Goal: Task Accomplishment & Management: Use online tool/utility

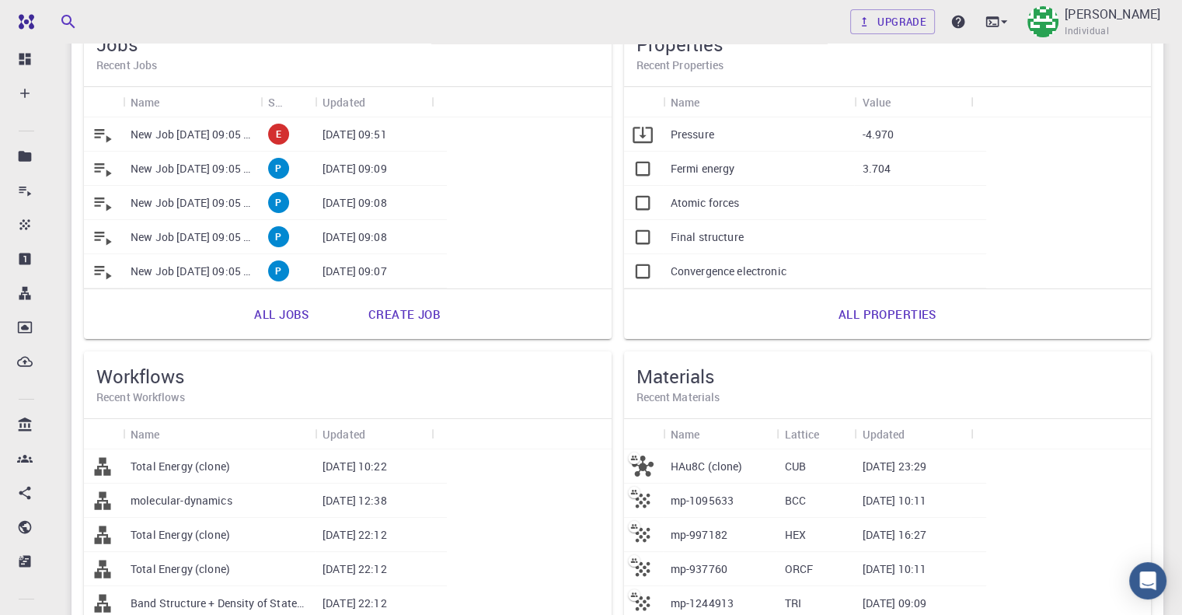
scroll to position [155, 0]
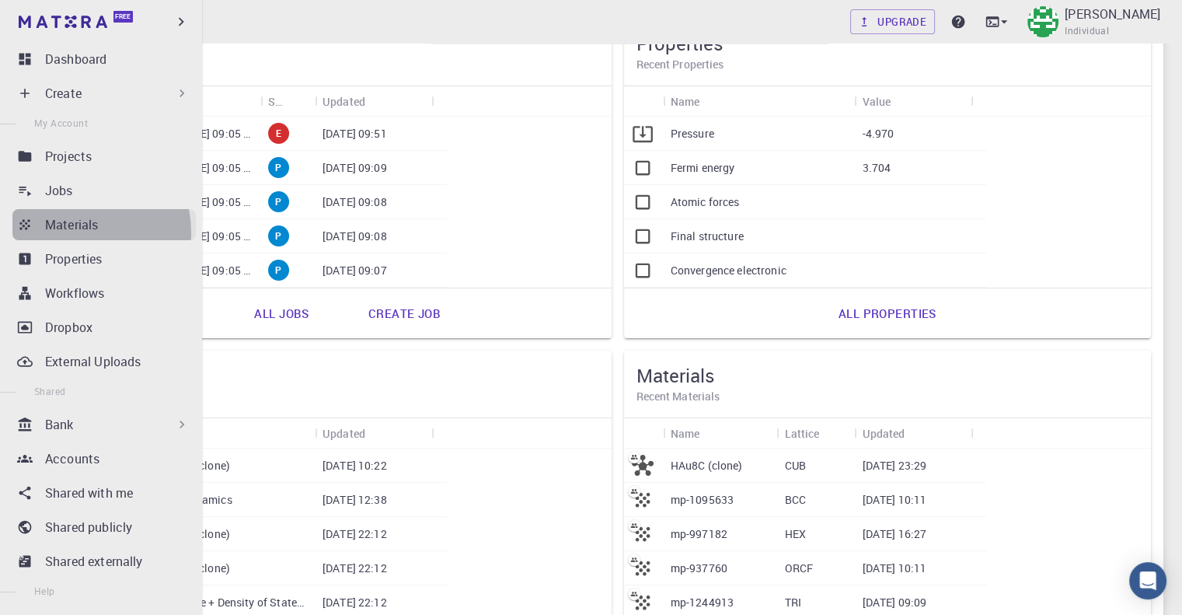
click at [72, 232] on p "Materials" at bounding box center [71, 224] width 53 height 19
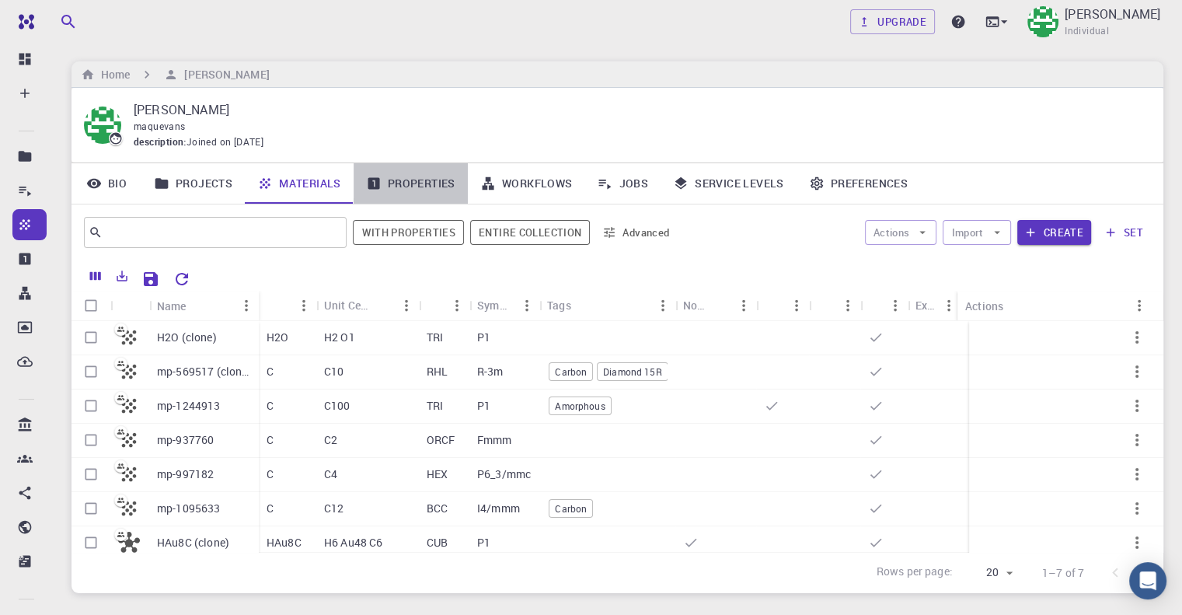
click at [424, 176] on link "Properties" at bounding box center [411, 183] width 114 height 40
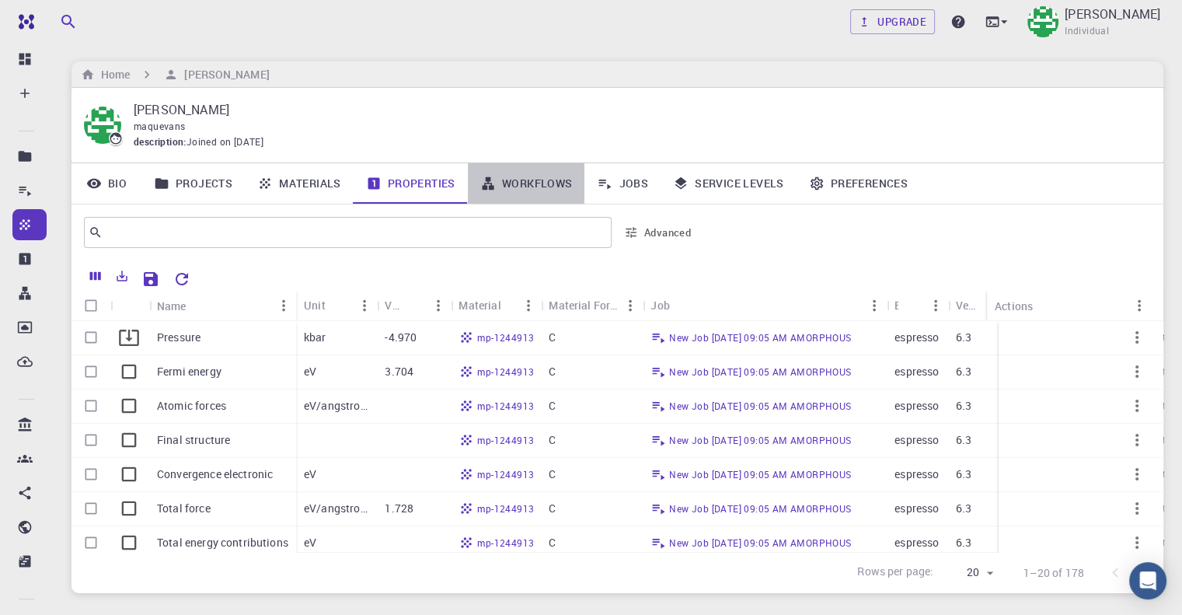
click at [519, 180] on link "Workflows" at bounding box center [526, 183] width 117 height 40
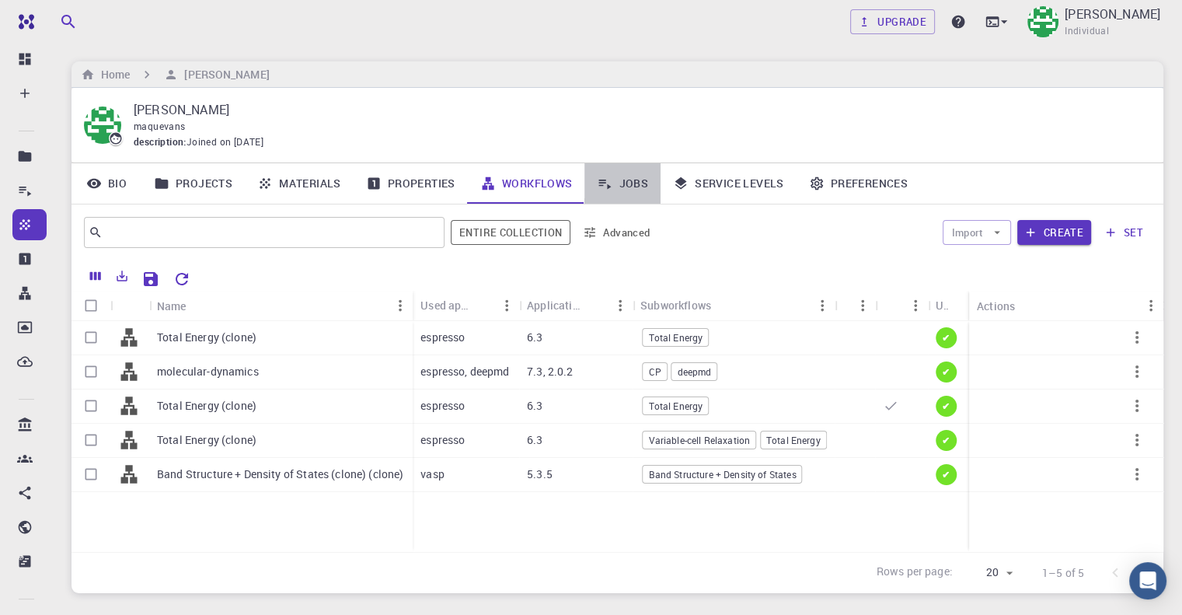
click at [620, 197] on link "Jobs" at bounding box center [623, 183] width 76 height 40
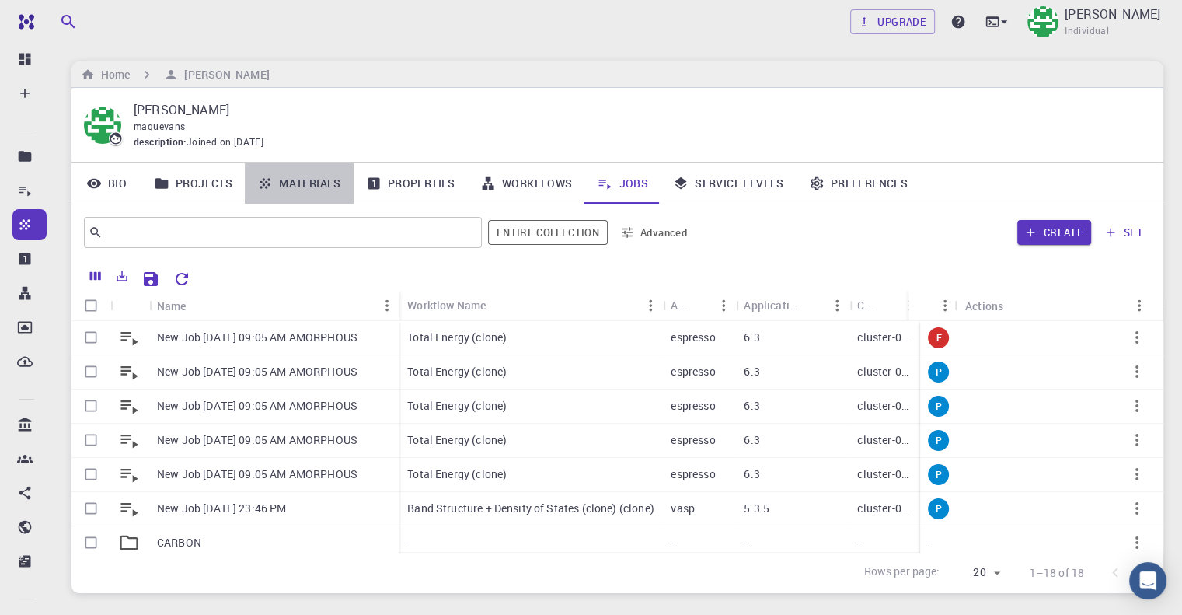
click at [289, 186] on link "Materials" at bounding box center [299, 183] width 109 height 40
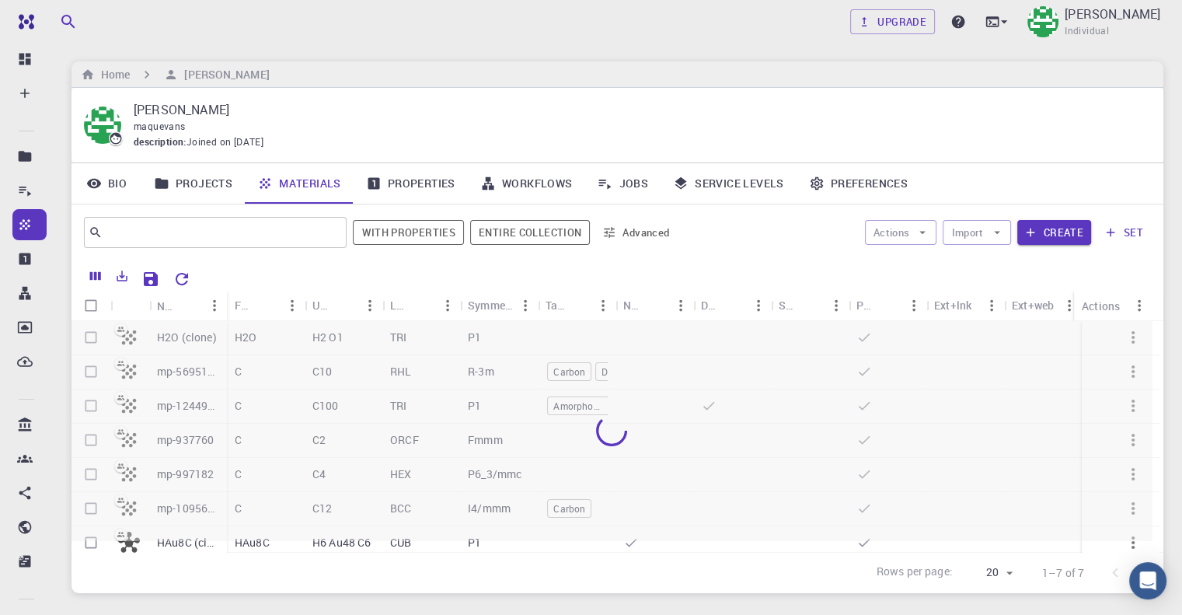
drag, startPoint x: 289, startPoint y: 186, endPoint x: 283, endPoint y: 163, distance: 23.4
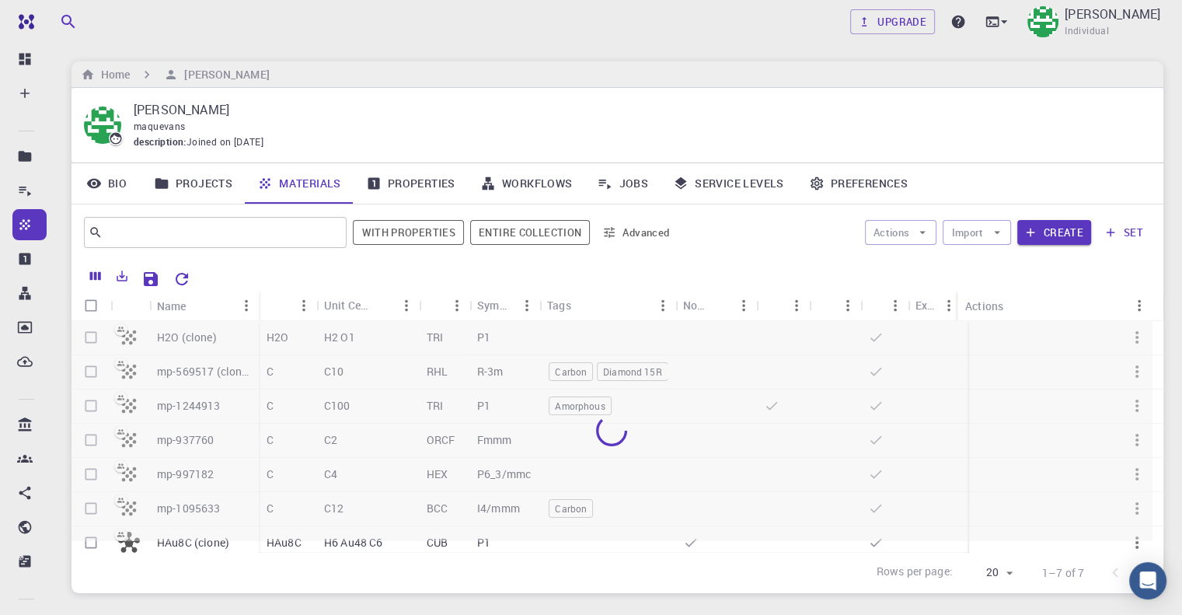
drag, startPoint x: 283, startPoint y: 163, endPoint x: 398, endPoint y: 230, distance: 133.1
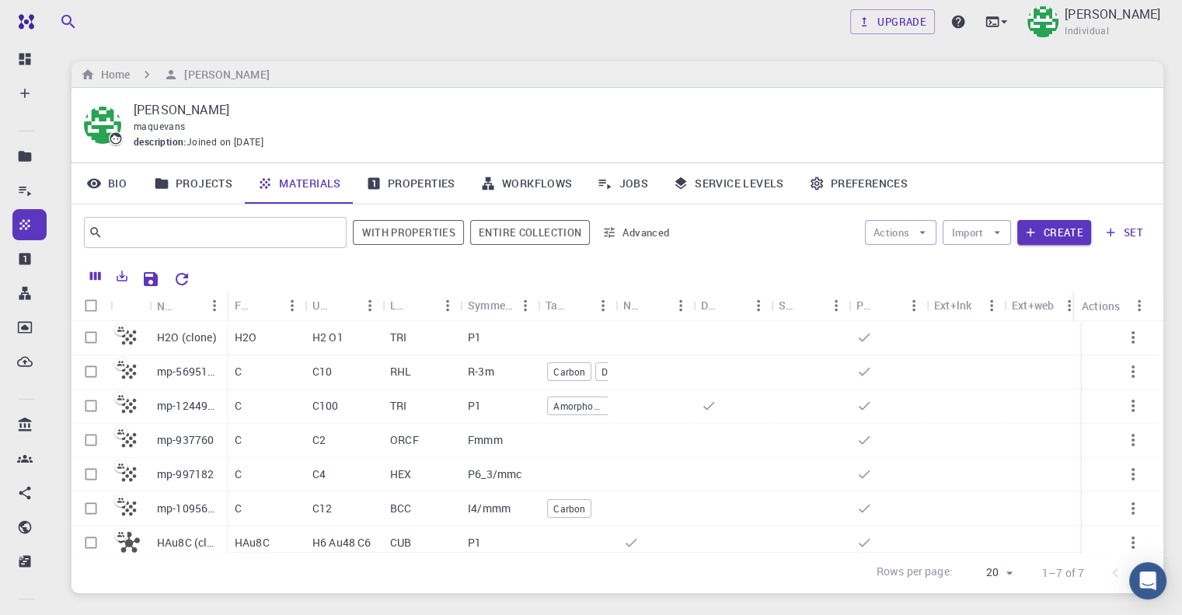
click at [320, 187] on link "Materials" at bounding box center [299, 183] width 109 height 40
click at [231, 191] on link "Projects" at bounding box center [192, 183] width 103 height 40
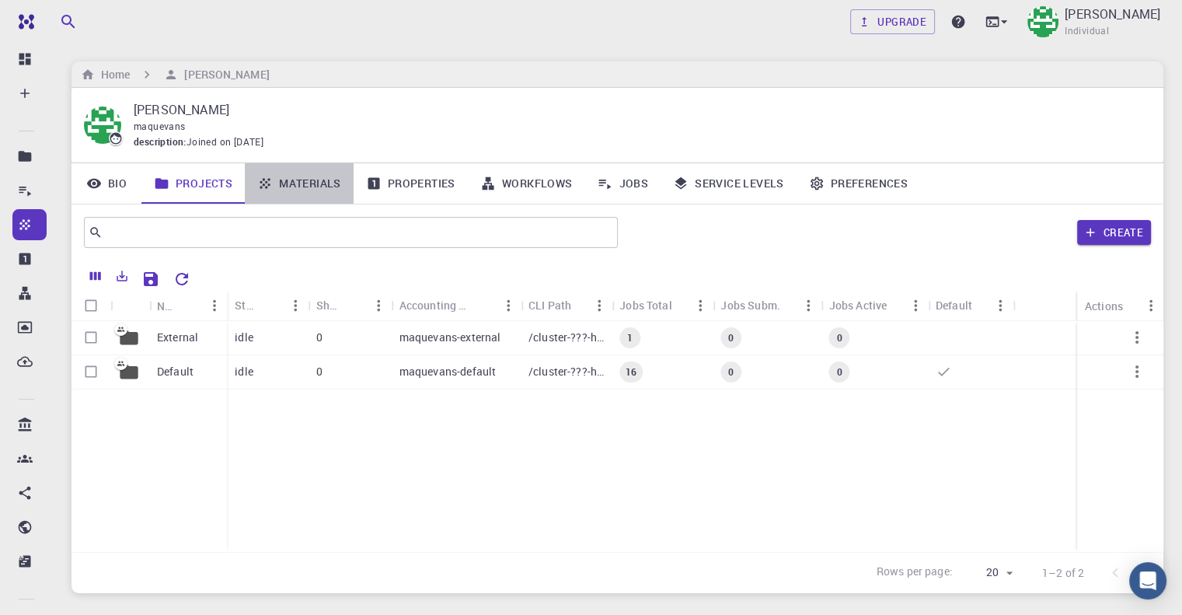
click at [308, 195] on link "Materials" at bounding box center [299, 183] width 109 height 40
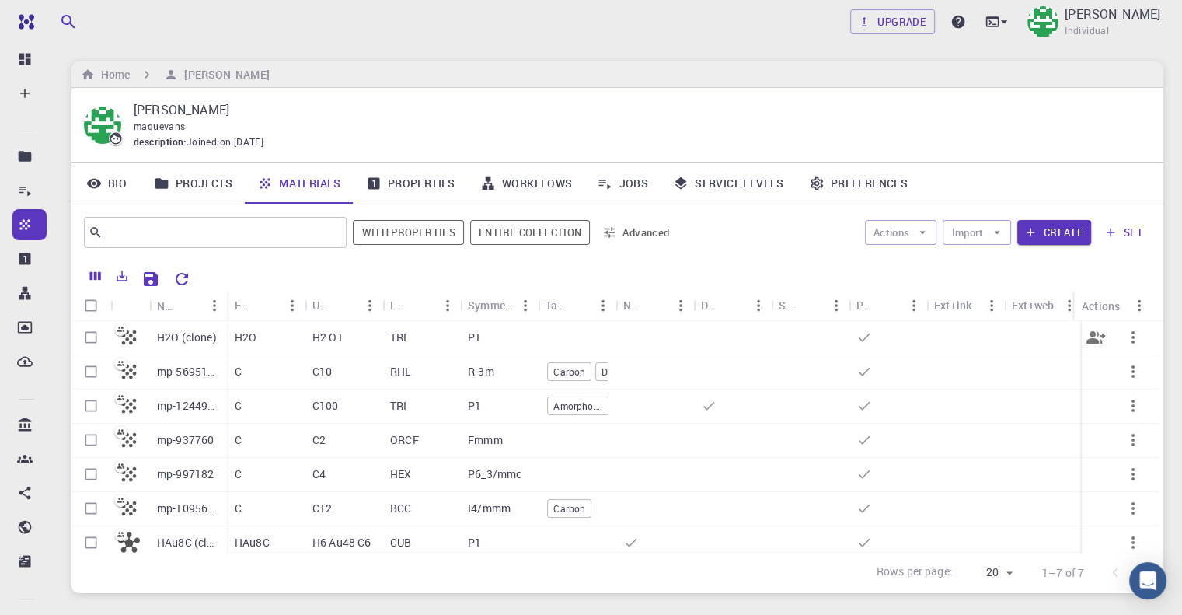
click at [222, 332] on div "H2O (clone)" at bounding box center [188, 338] width 78 height 34
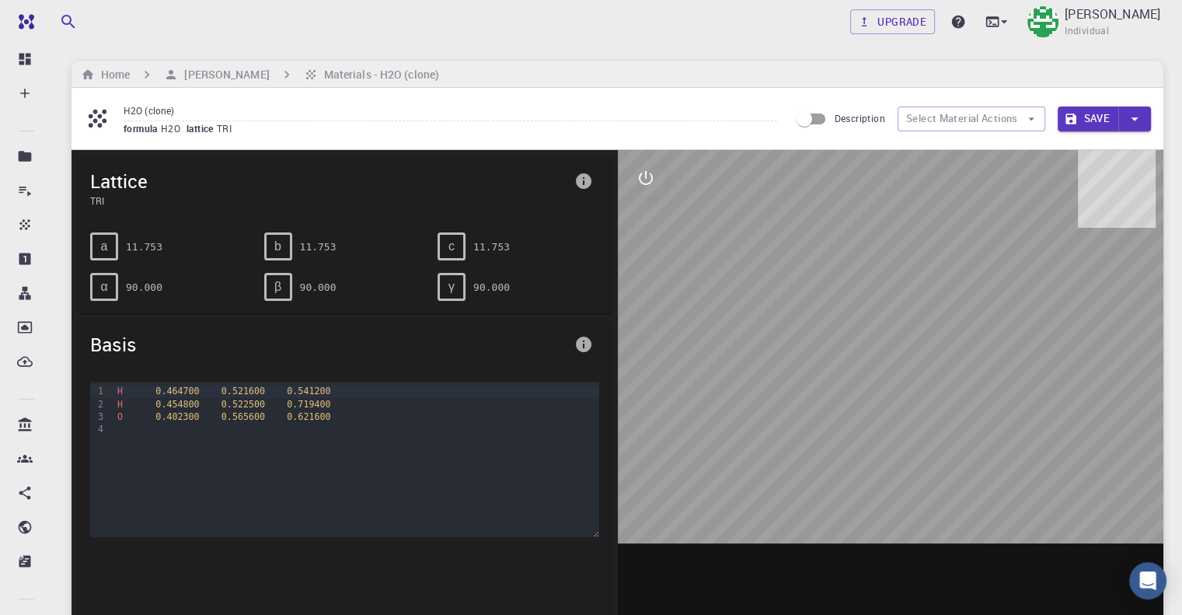
drag, startPoint x: 823, startPoint y: 326, endPoint x: 628, endPoint y: 203, distance: 230.6
click at [718, 302] on div at bounding box center [891, 392] width 547 height 484
click at [648, 174] on icon "interactive" at bounding box center [646, 178] width 19 height 19
click at [650, 173] on icon "interactive" at bounding box center [646, 178] width 11 height 11
click at [644, 198] on div at bounding box center [891, 392] width 547 height 484
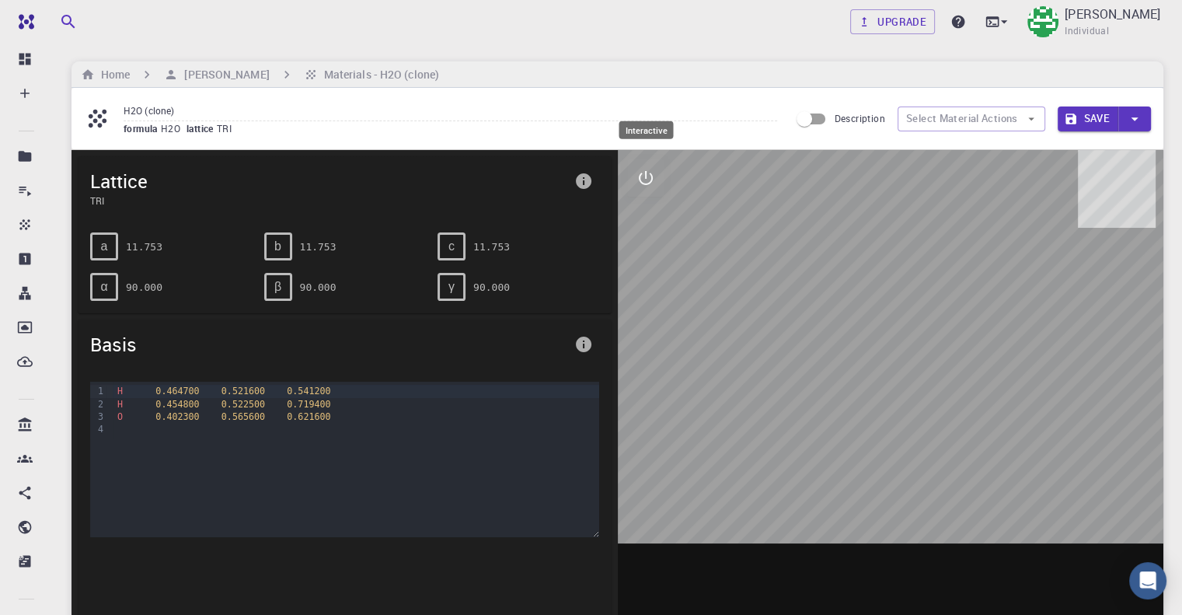
click at [653, 187] on button "interactive" at bounding box center [645, 177] width 37 height 37
click at [647, 221] on icon "view" at bounding box center [646, 215] width 19 height 19
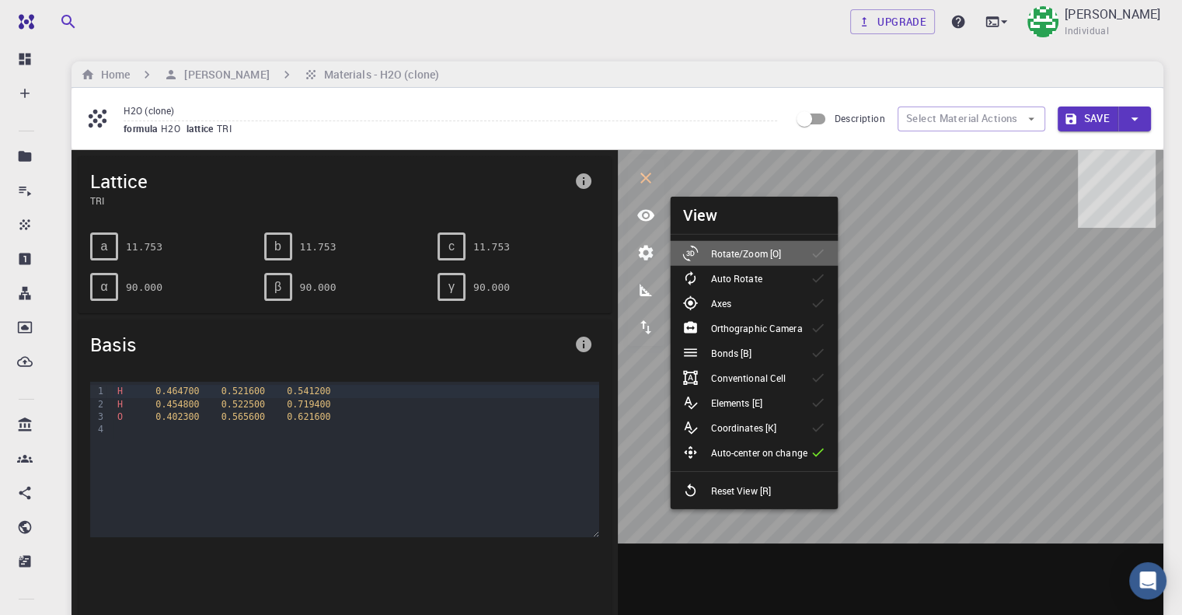
click at [713, 248] on p "Rotate/Zoom [O]" at bounding box center [746, 253] width 71 height 14
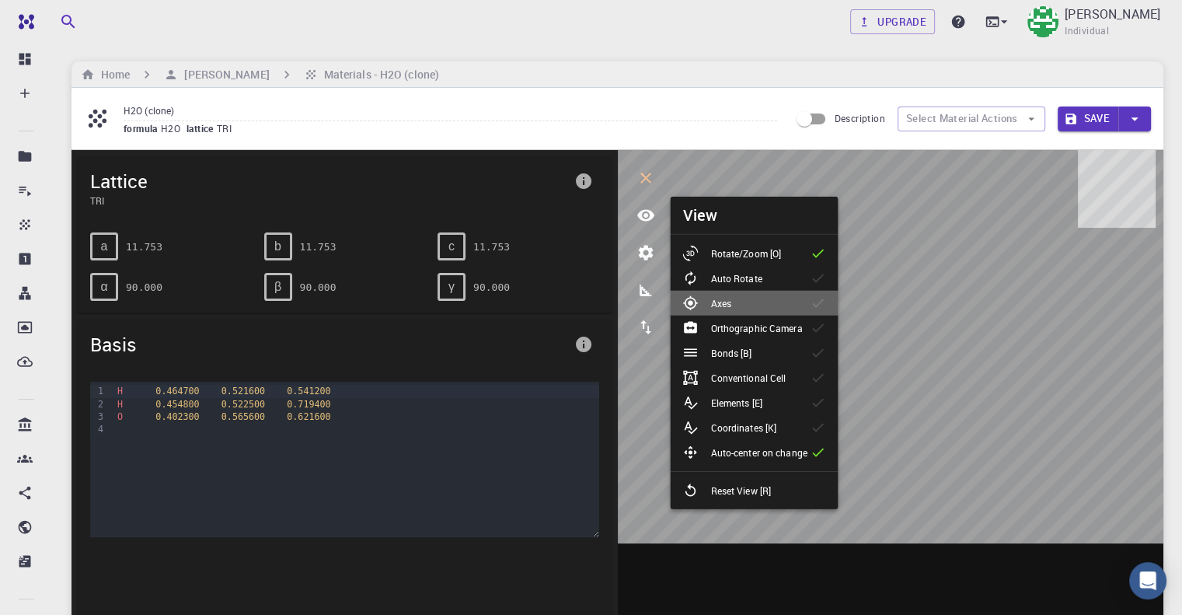
click at [791, 305] on li "Axes" at bounding box center [754, 303] width 168 height 25
click at [790, 320] on div "Orthographic Camera" at bounding box center [749, 328] width 132 height 16
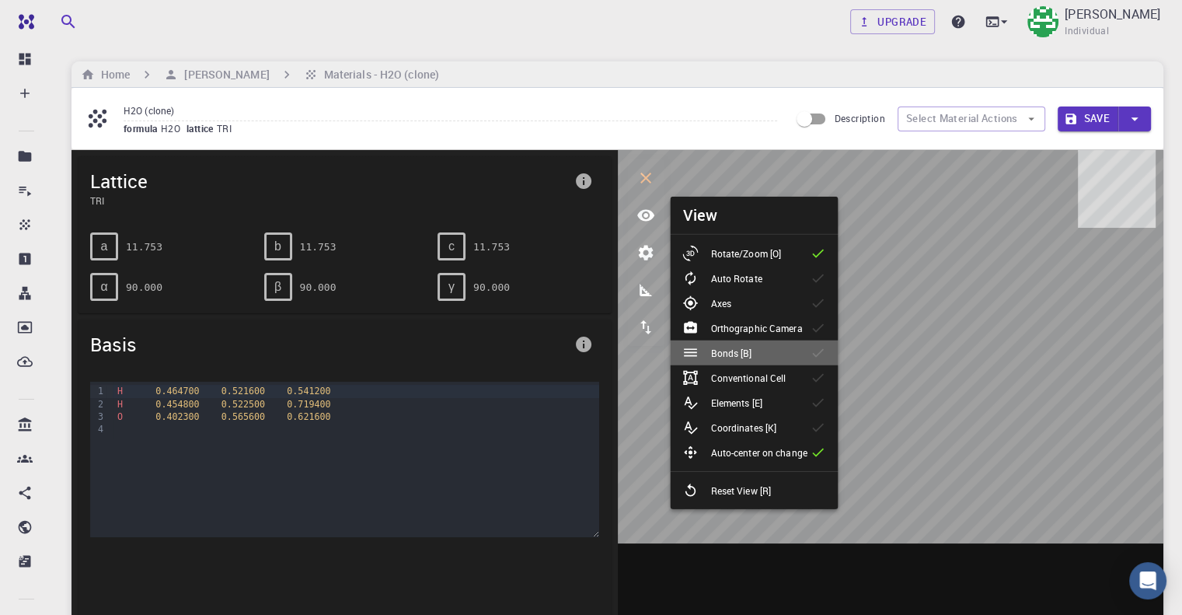
click at [787, 344] on li "Bonds [B]" at bounding box center [754, 353] width 168 height 25
click at [778, 418] on li "Coordinates [K]" at bounding box center [754, 427] width 168 height 25
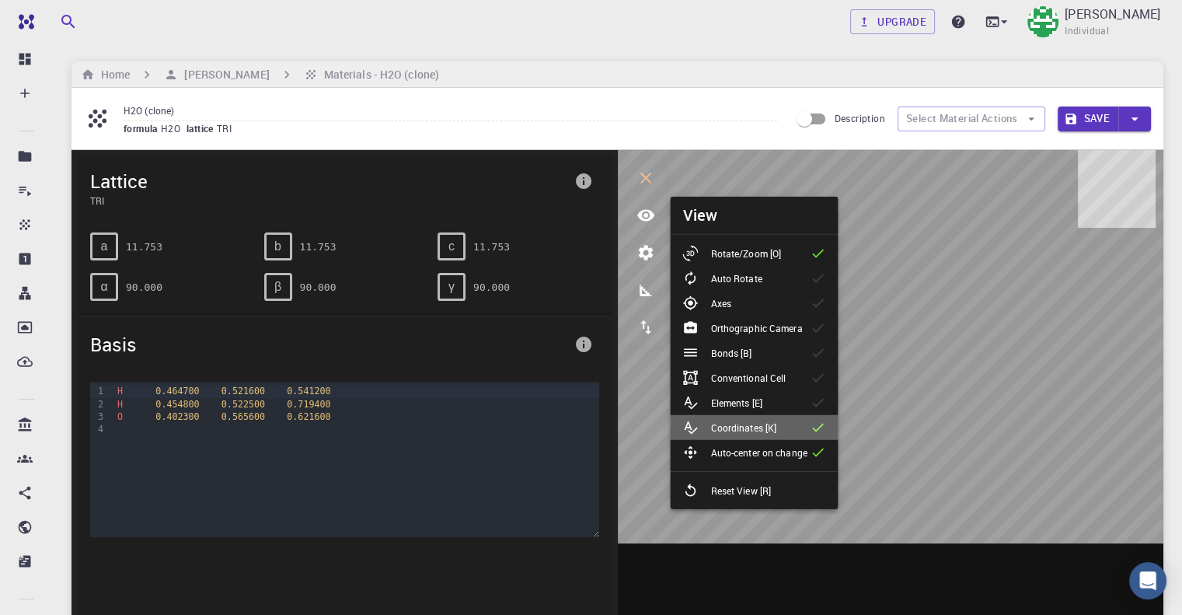
click at [778, 416] on li "Coordinates [K]" at bounding box center [754, 427] width 168 height 25
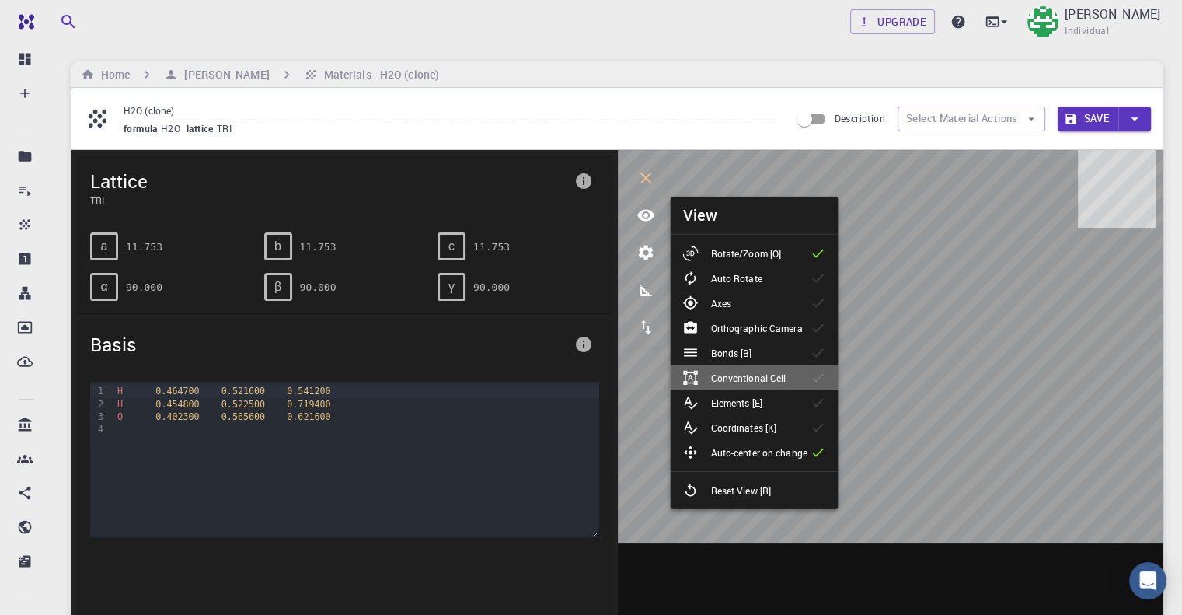
click at [773, 389] on ul "Rotate/Zoom [O] Auto Rotate Axes Orthographic Camera Bonds [B] Conventional Cel…" at bounding box center [754, 372] width 168 height 274
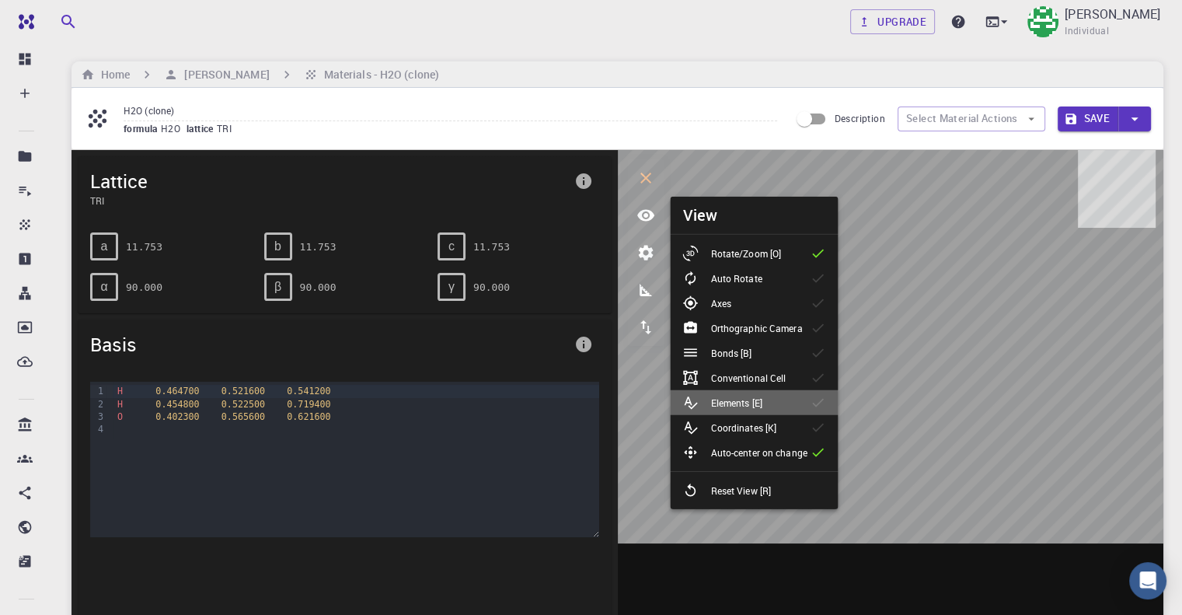
click at [771, 400] on div "Elements [E]" at bounding box center [729, 403] width 92 height 16
click at [801, 415] on li "Coordinates [K]" at bounding box center [754, 427] width 168 height 25
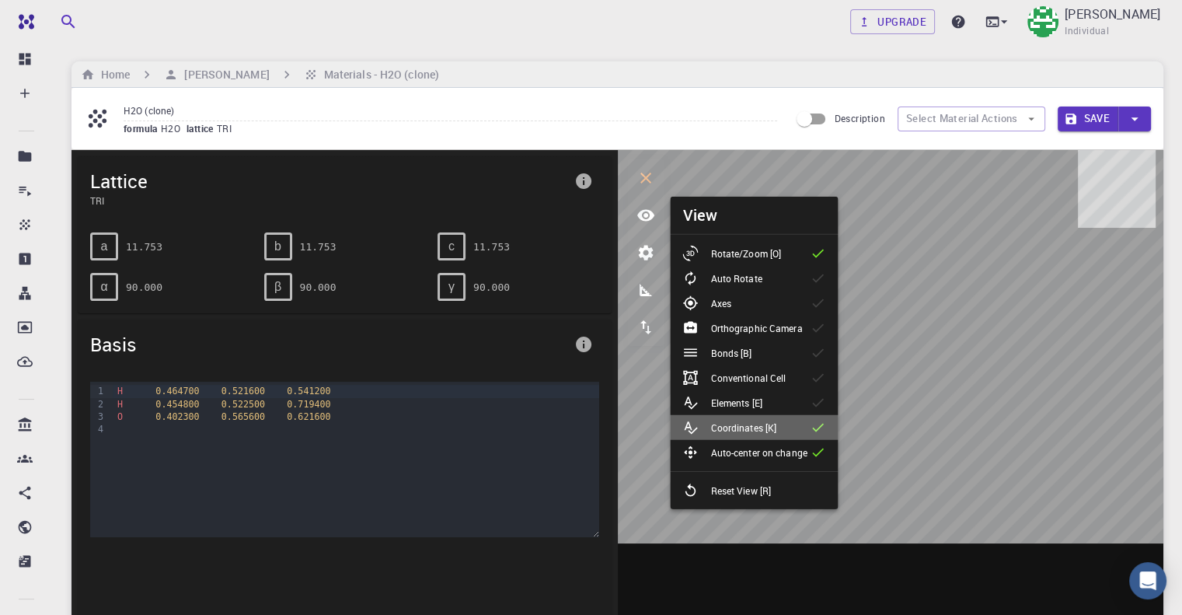
click at [796, 426] on li "Coordinates [K]" at bounding box center [754, 427] width 168 height 25
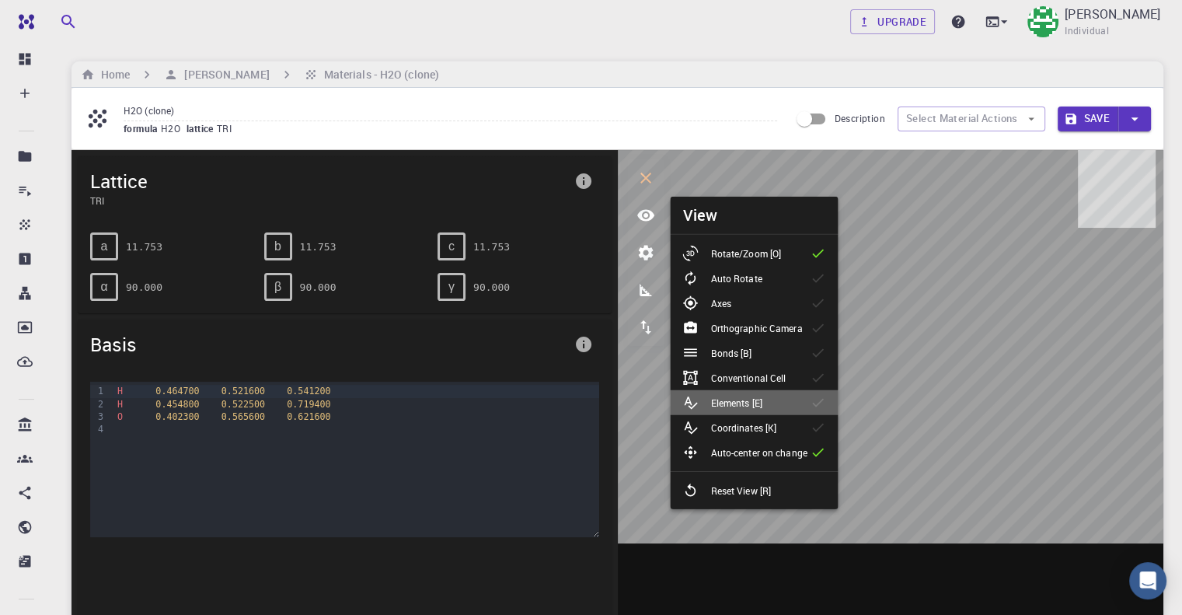
click at [799, 403] on li "Elements [E]" at bounding box center [754, 402] width 168 height 25
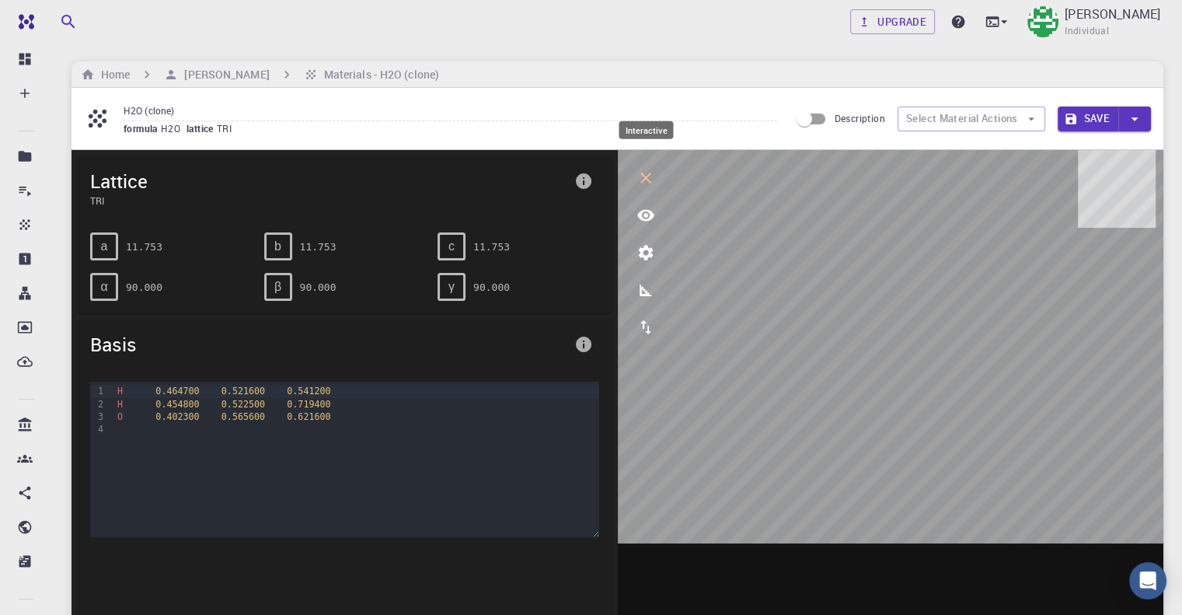
click at [641, 187] on button "interactive" at bounding box center [645, 177] width 37 height 37
drag, startPoint x: 892, startPoint y: 288, endPoint x: 857, endPoint y: 280, distance: 36.0
click at [859, 282] on div at bounding box center [891, 392] width 547 height 484
drag, startPoint x: 637, startPoint y: 183, endPoint x: 662, endPoint y: 173, distance: 26.9
click at [635, 183] on button "interactive" at bounding box center [645, 177] width 37 height 37
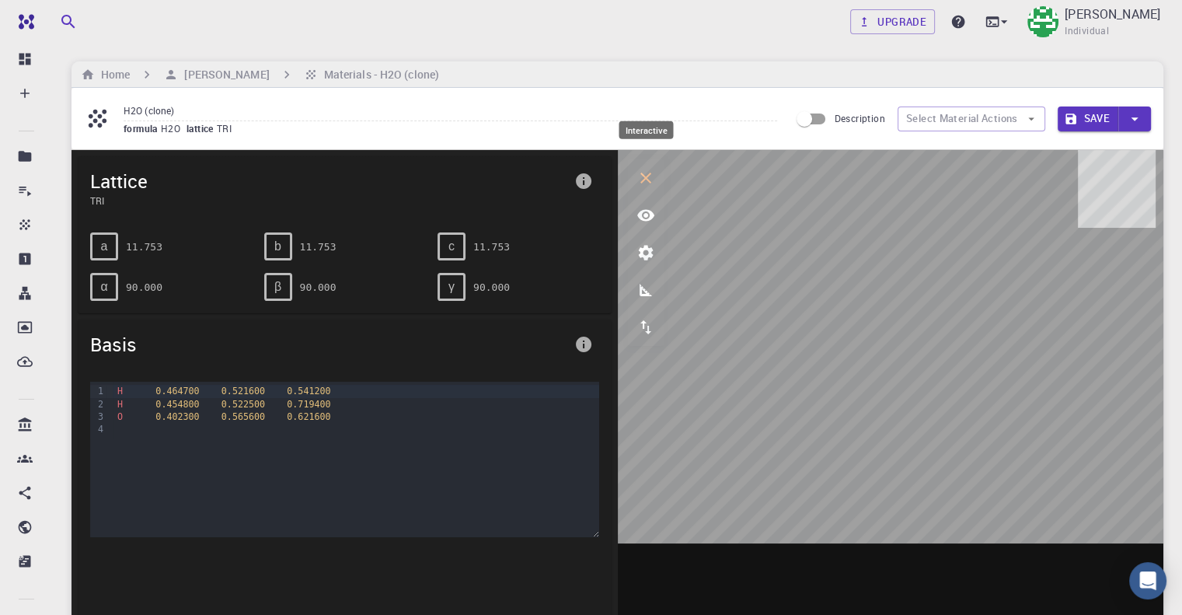
click at [650, 187] on icon "interactive" at bounding box center [646, 178] width 19 height 19
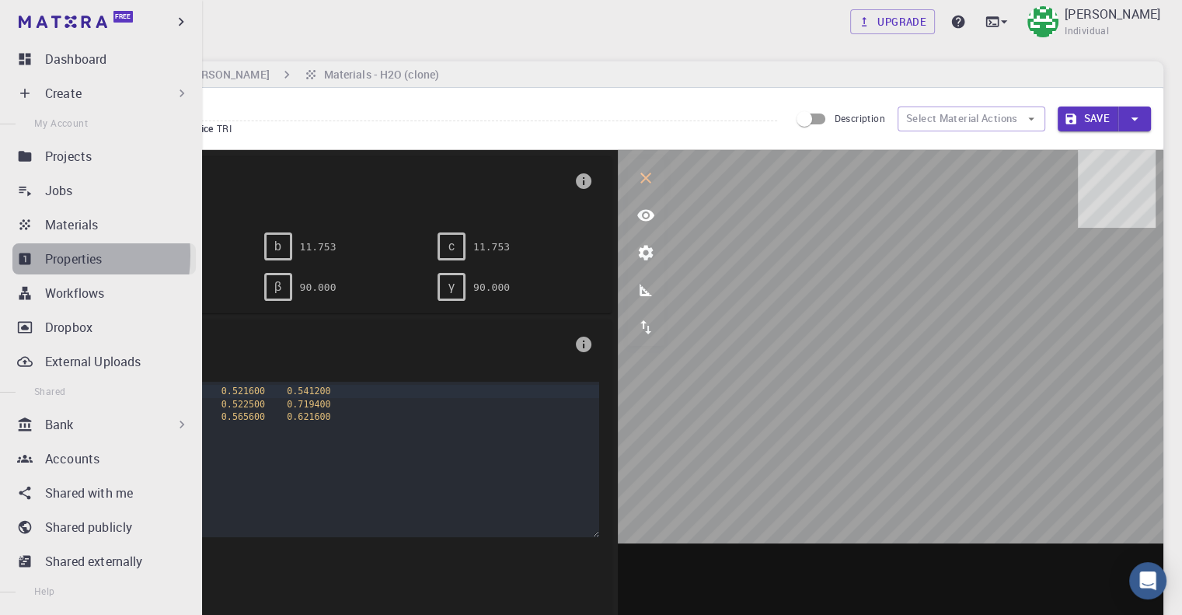
click at [40, 255] on link "Properties" at bounding box center [103, 258] width 183 height 31
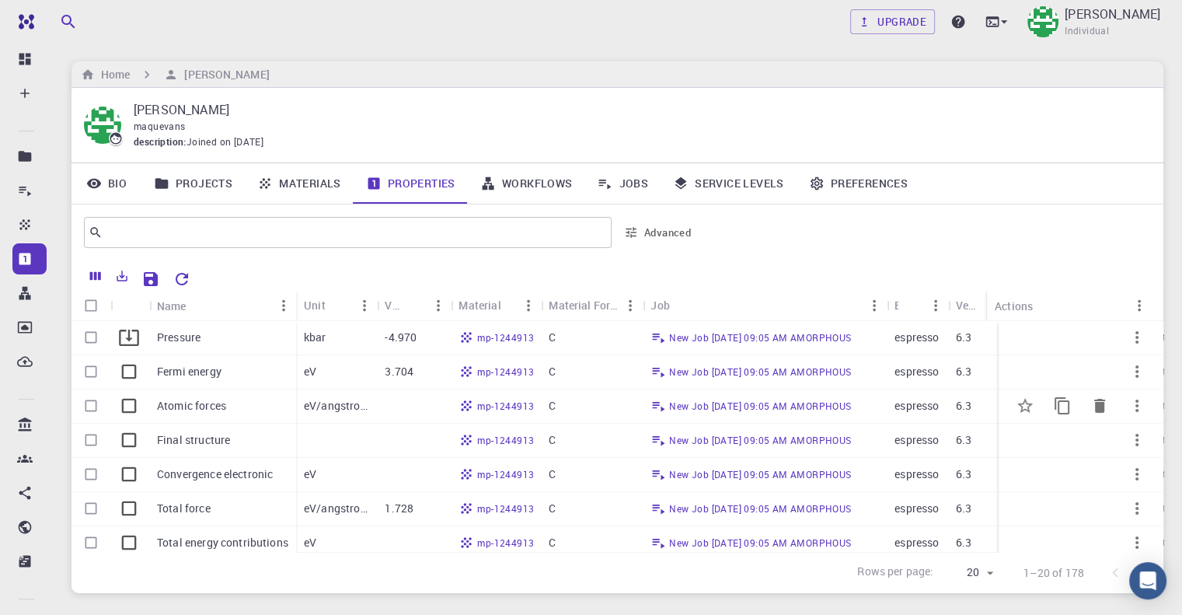
click at [272, 407] on div "Atomic forces" at bounding box center [222, 406] width 147 height 34
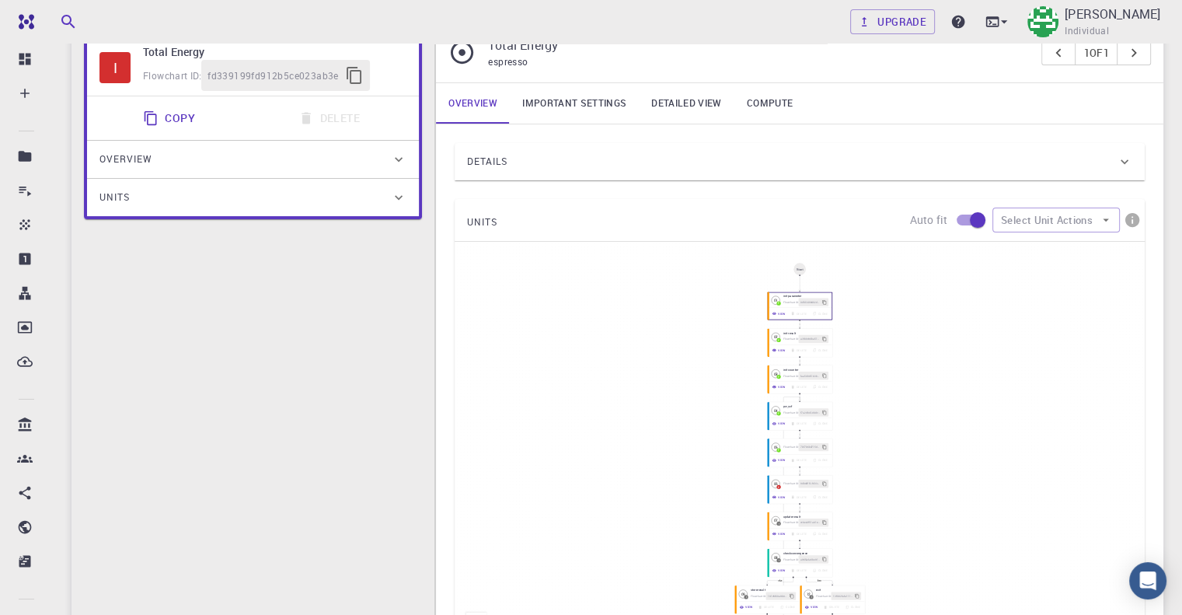
scroll to position [155, 0]
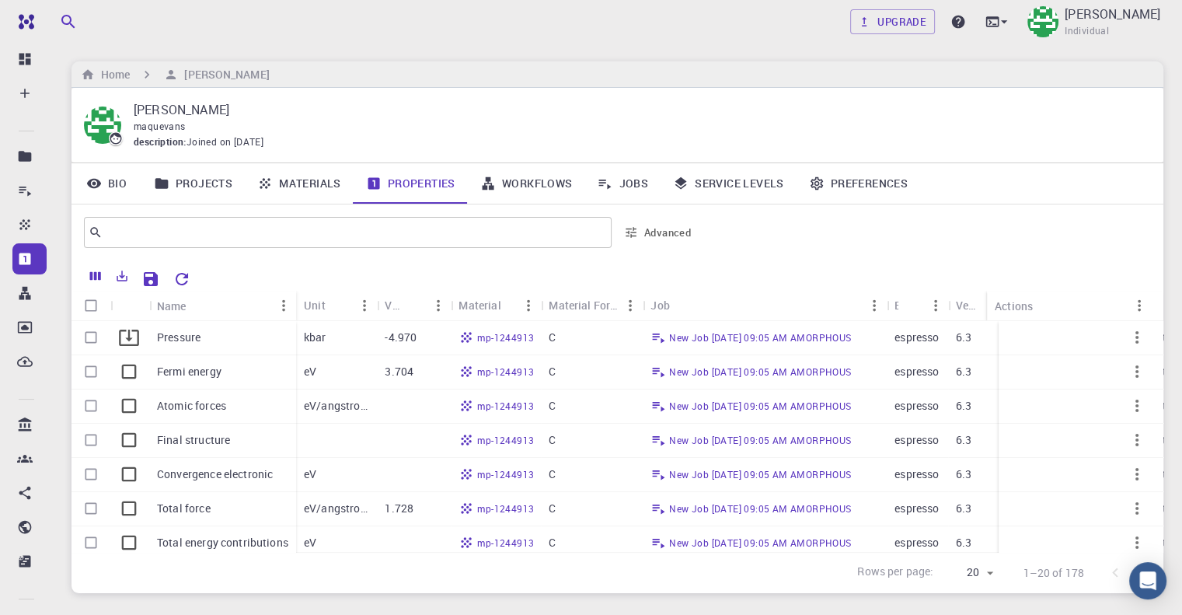
drag, startPoint x: 0, startPoint y: 2, endPoint x: 436, endPoint y: 51, distance: 438.9
click at [436, 51] on div "Upgrade [PERSON_NAME] Individual Home [PERSON_NAME] [PERSON_NAME] maquevans des…" at bounding box center [618, 357] width 1130 height 714
click at [314, 188] on link "Materials" at bounding box center [299, 183] width 109 height 40
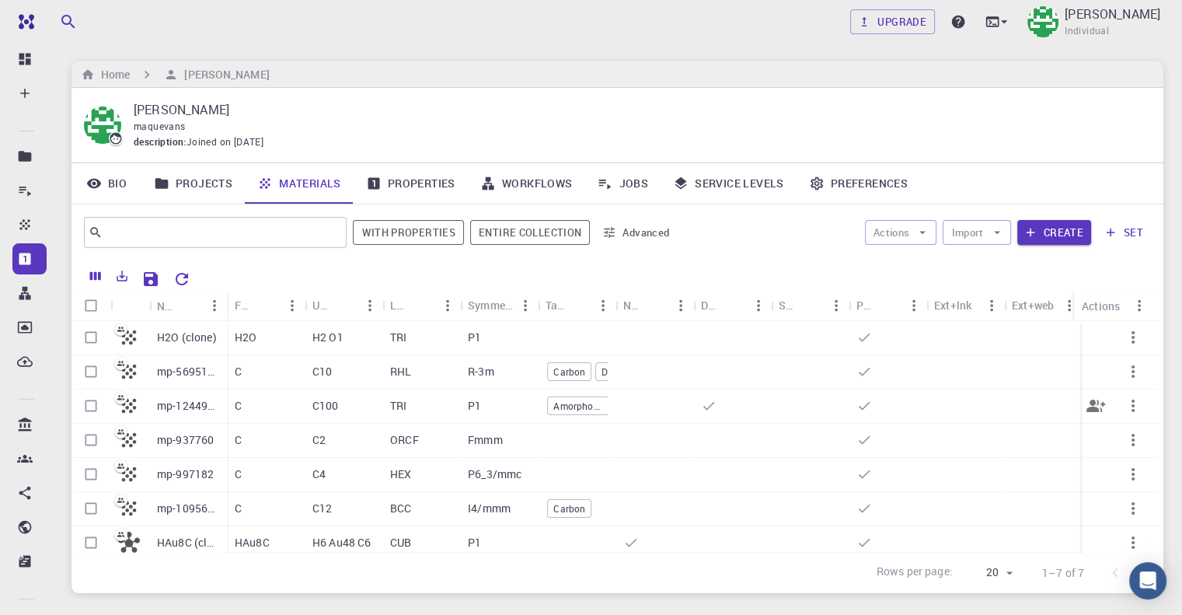
click at [210, 404] on p "mp-1244913" at bounding box center [188, 406] width 62 height 16
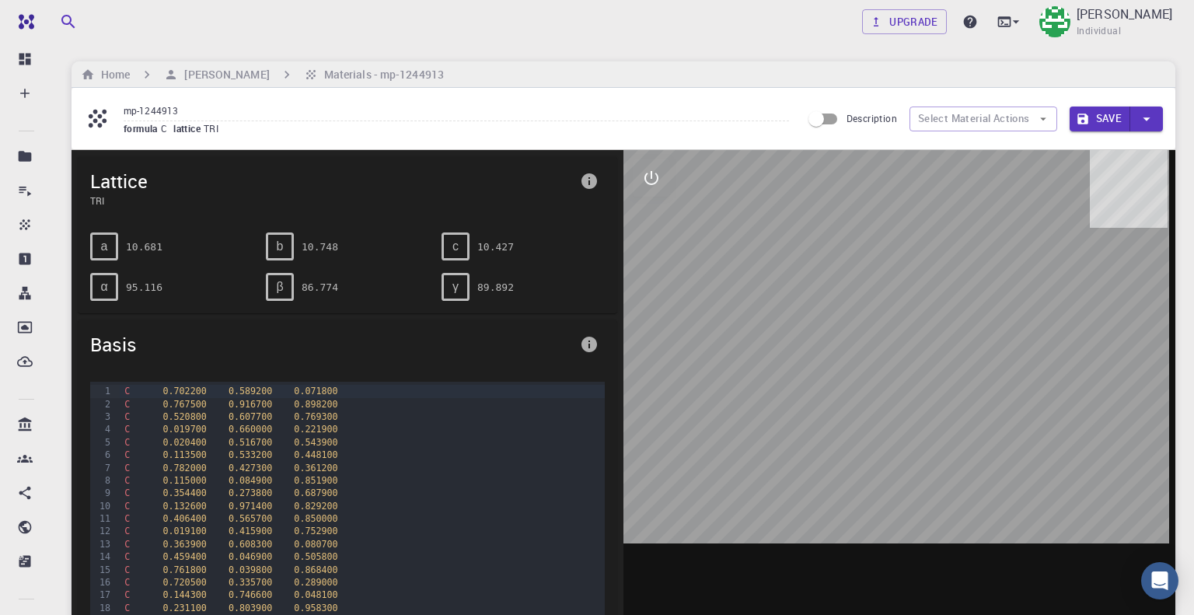
click at [924, 331] on div at bounding box center [899, 392] width 552 height 484
click at [647, 181] on icon "interactive" at bounding box center [651, 178] width 19 height 19
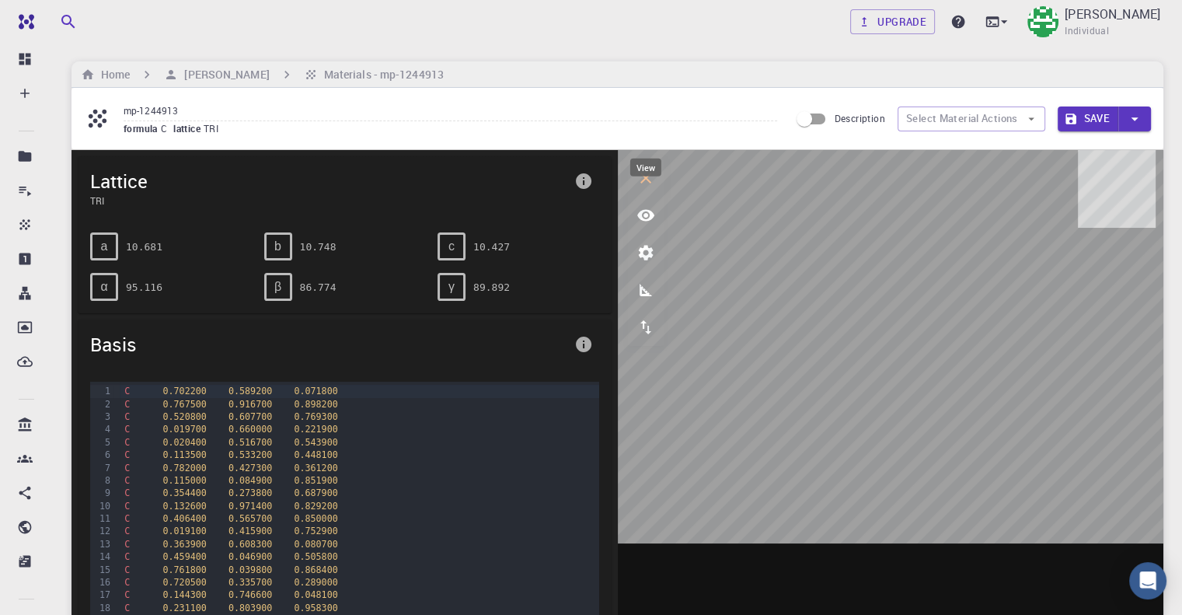
click at [644, 218] on icon "view" at bounding box center [646, 215] width 19 height 19
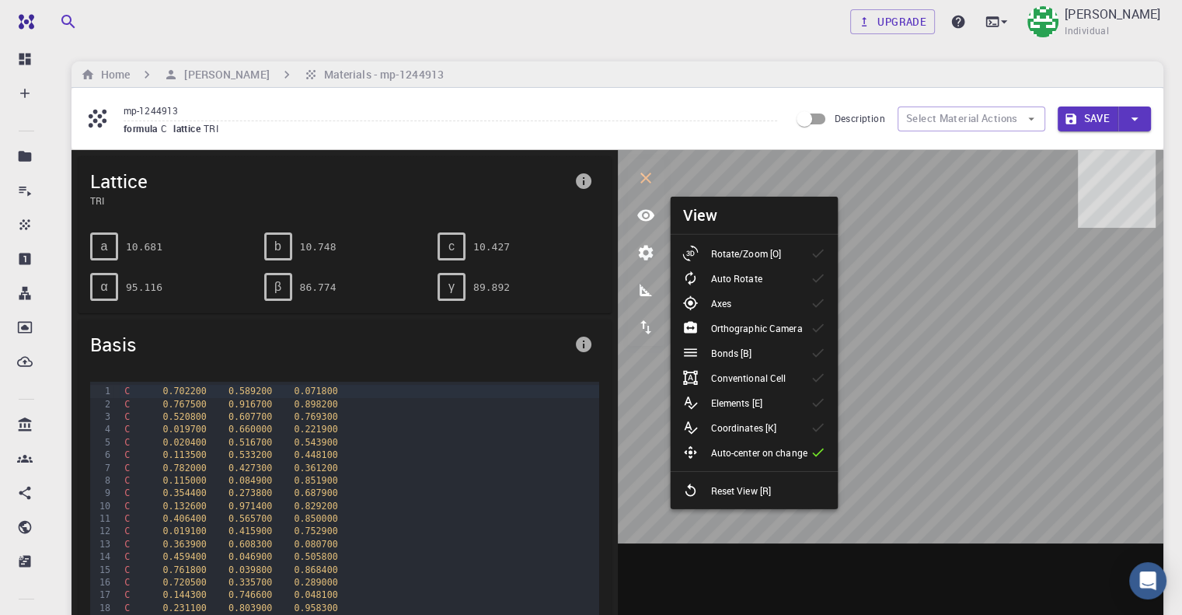
drag, startPoint x: 752, startPoint y: 255, endPoint x: 743, endPoint y: 253, distance: 8.7
click at [747, 263] on li "Rotate/Zoom [O]" at bounding box center [754, 253] width 168 height 25
click at [741, 400] on p "Elements [E]" at bounding box center [736, 403] width 51 height 14
click at [805, 313] on li "Axes" at bounding box center [754, 303] width 168 height 25
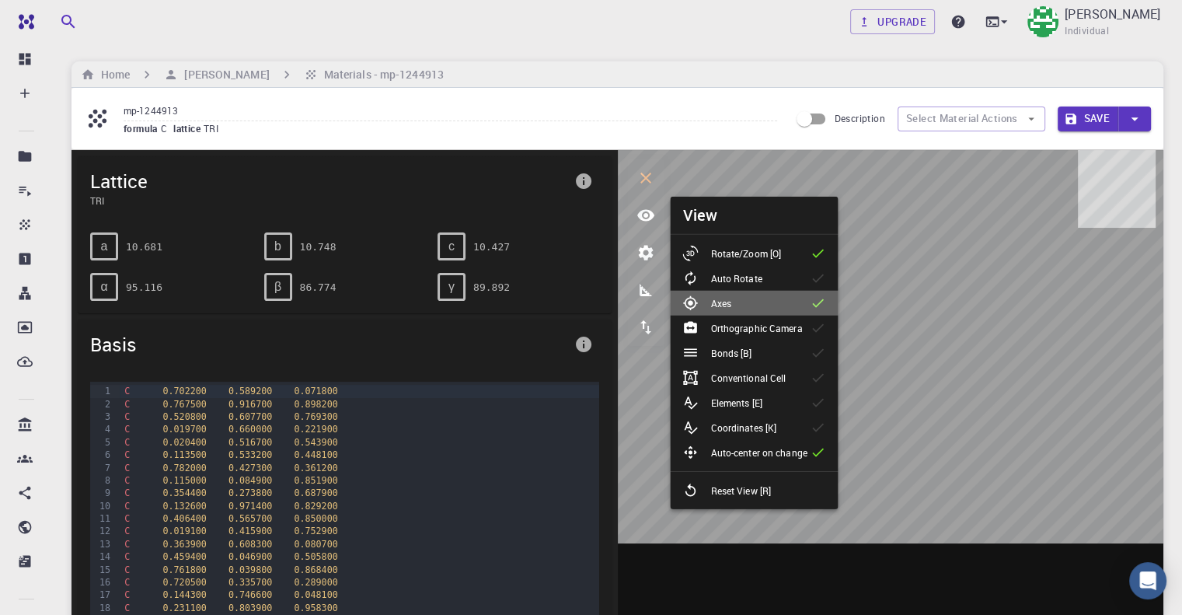
click at [805, 313] on li "Axes" at bounding box center [754, 303] width 168 height 25
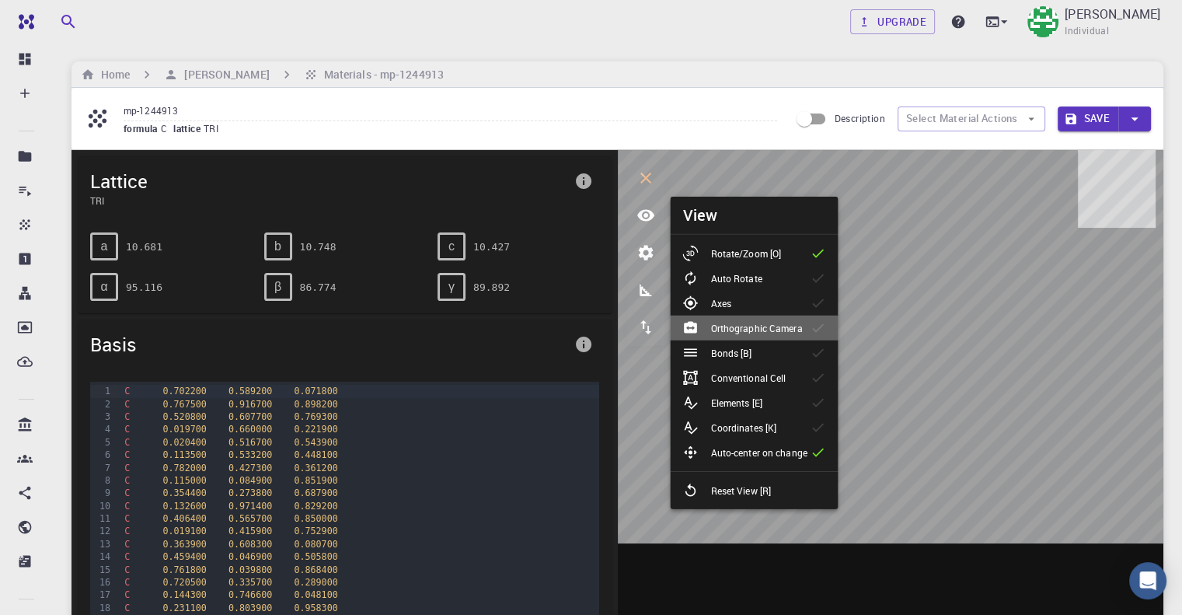
click at [815, 331] on icon at bounding box center [819, 328] width 16 height 16
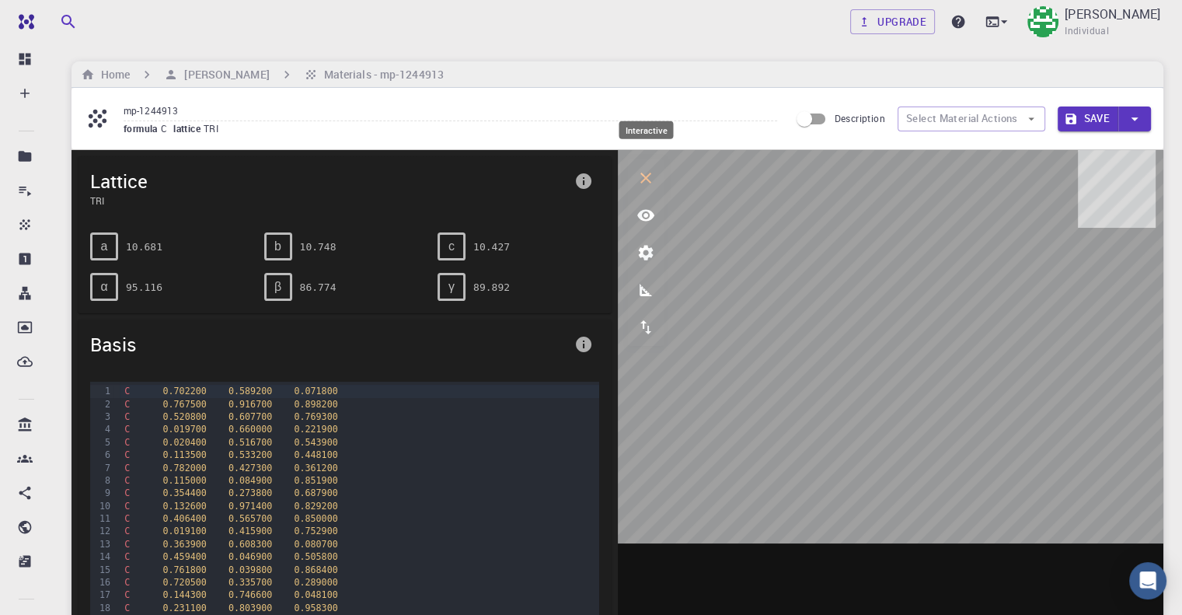
click at [638, 180] on icon "interactive" at bounding box center [646, 178] width 19 height 19
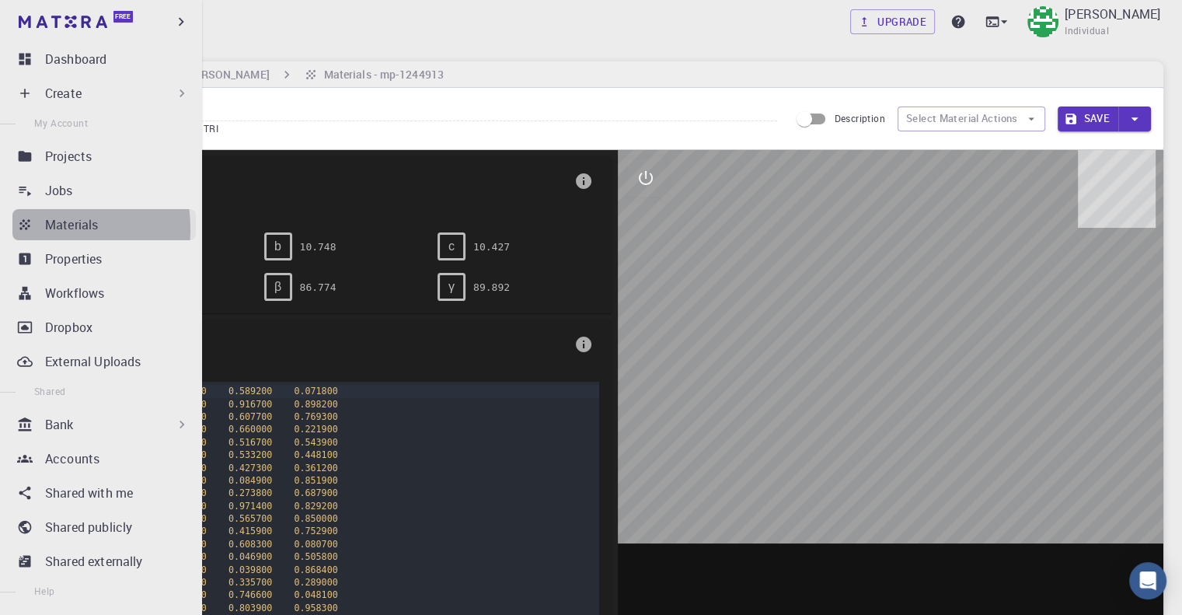
click at [33, 229] on link "Materials" at bounding box center [103, 224] width 183 height 31
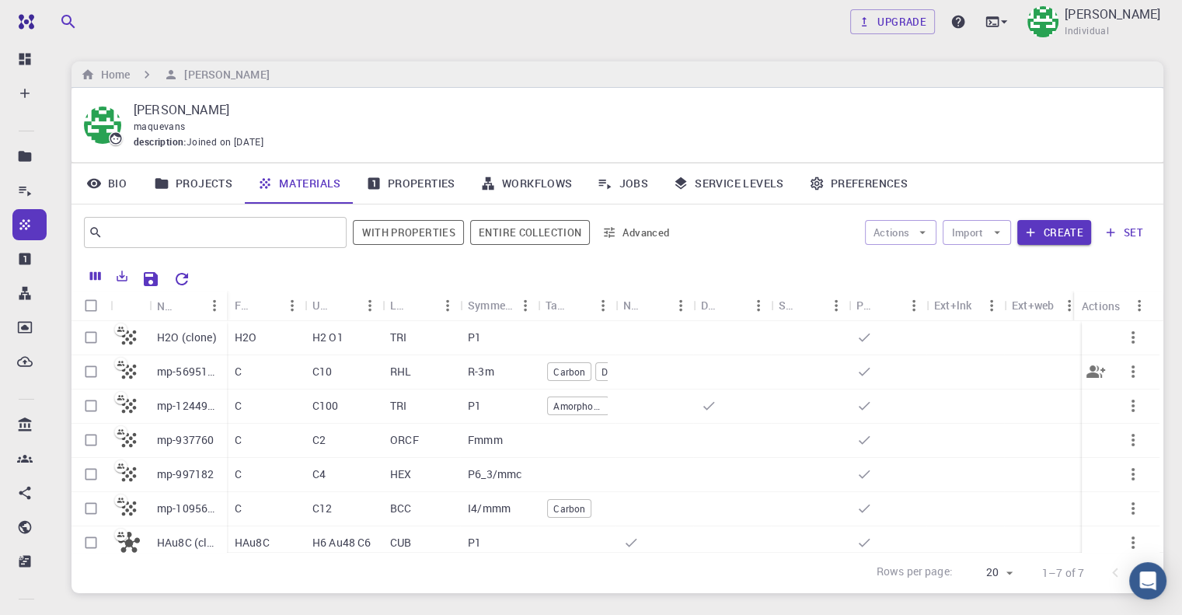
click at [249, 384] on div "C" at bounding box center [266, 372] width 78 height 34
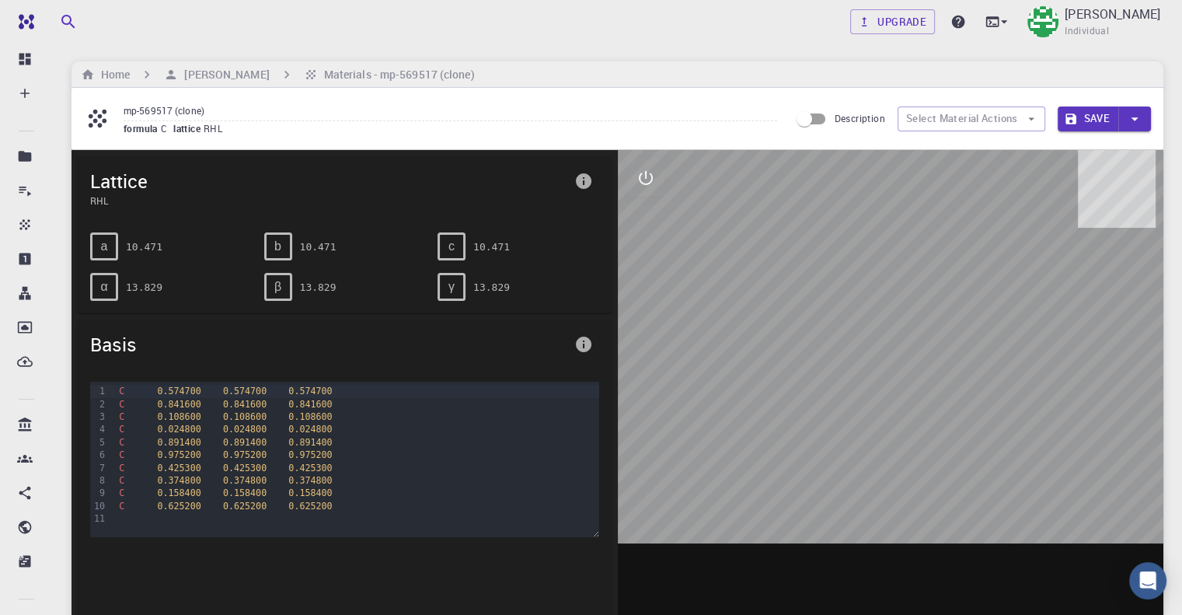
drag, startPoint x: 925, startPoint y: 354, endPoint x: 852, endPoint y: 335, distance: 75.4
click at [852, 335] on div at bounding box center [891, 392] width 547 height 484
click at [640, 189] on button "interactive" at bounding box center [645, 177] width 37 height 37
click at [658, 214] on button "view" at bounding box center [645, 215] width 37 height 37
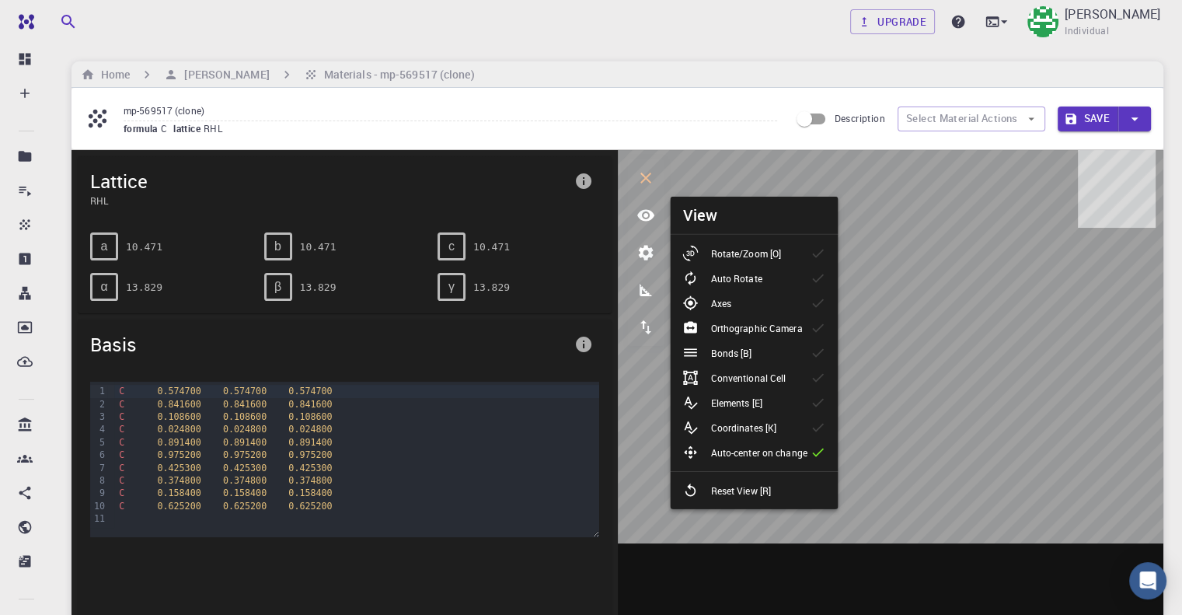
click at [781, 263] on li "Rotate/Zoom [O]" at bounding box center [754, 253] width 168 height 25
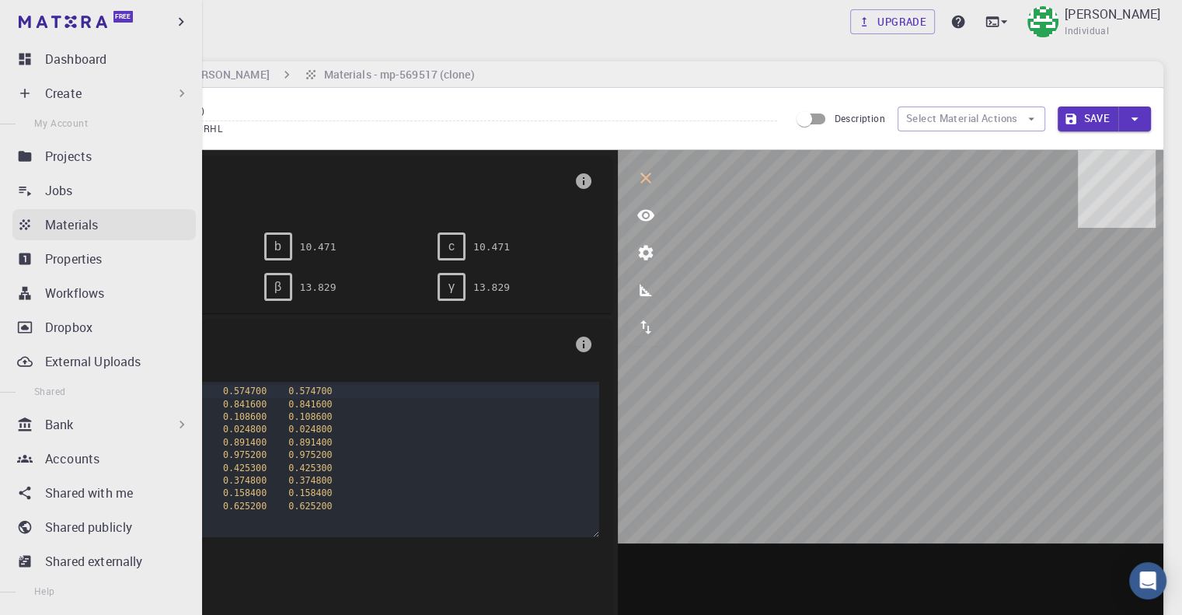
click at [23, 219] on icon at bounding box center [25, 225] width 16 height 16
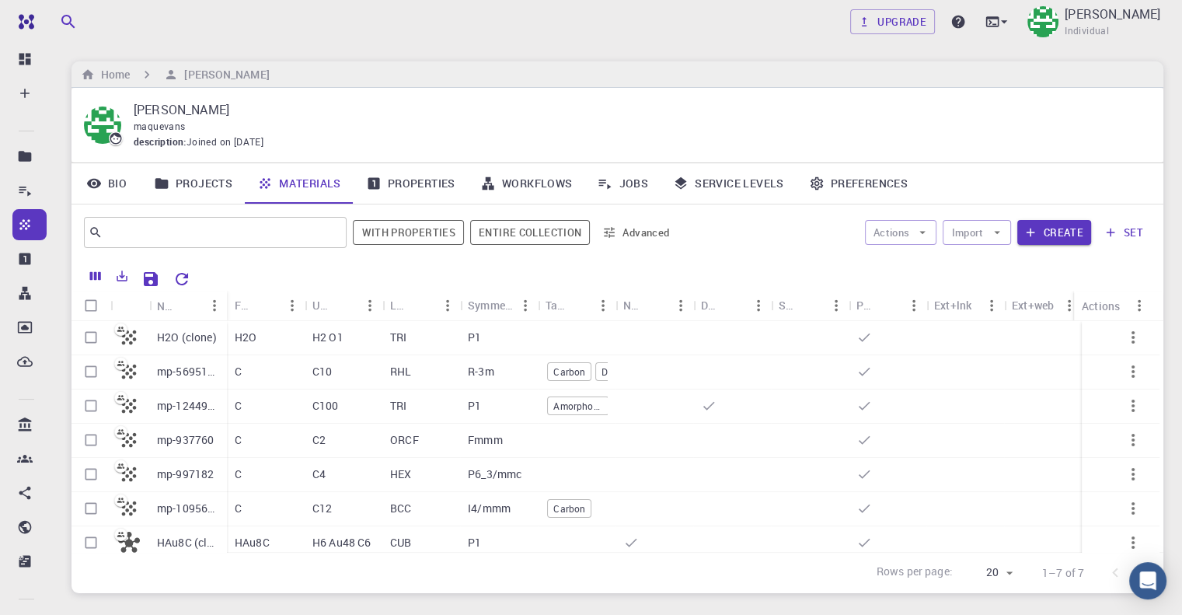
scroll to position [19, 0]
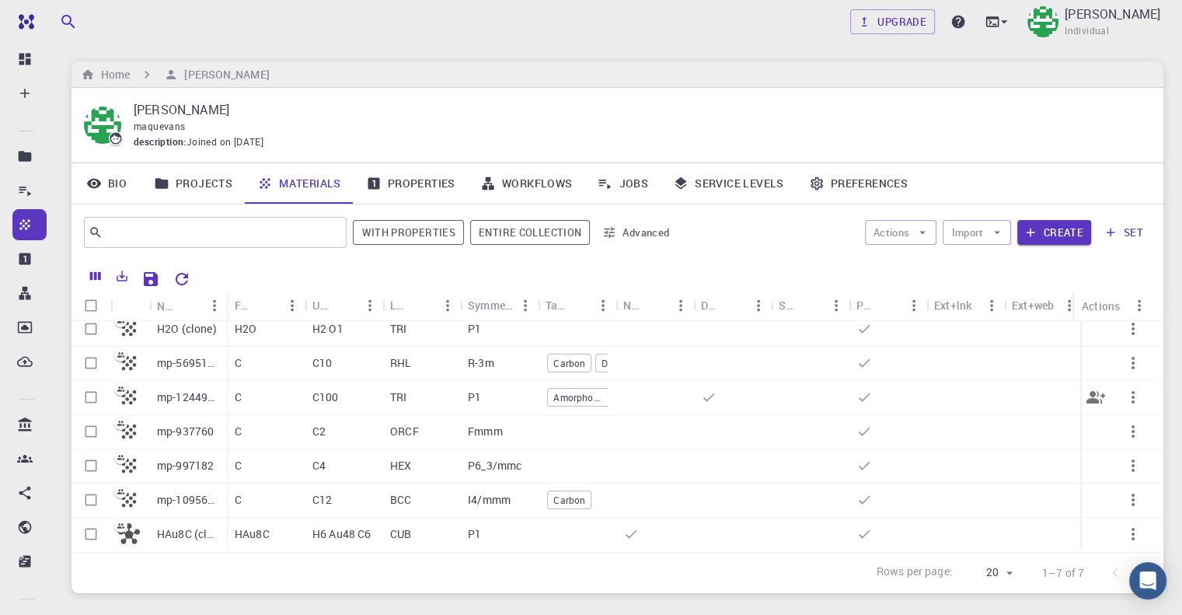
click at [277, 389] on div "C" at bounding box center [266, 398] width 78 height 34
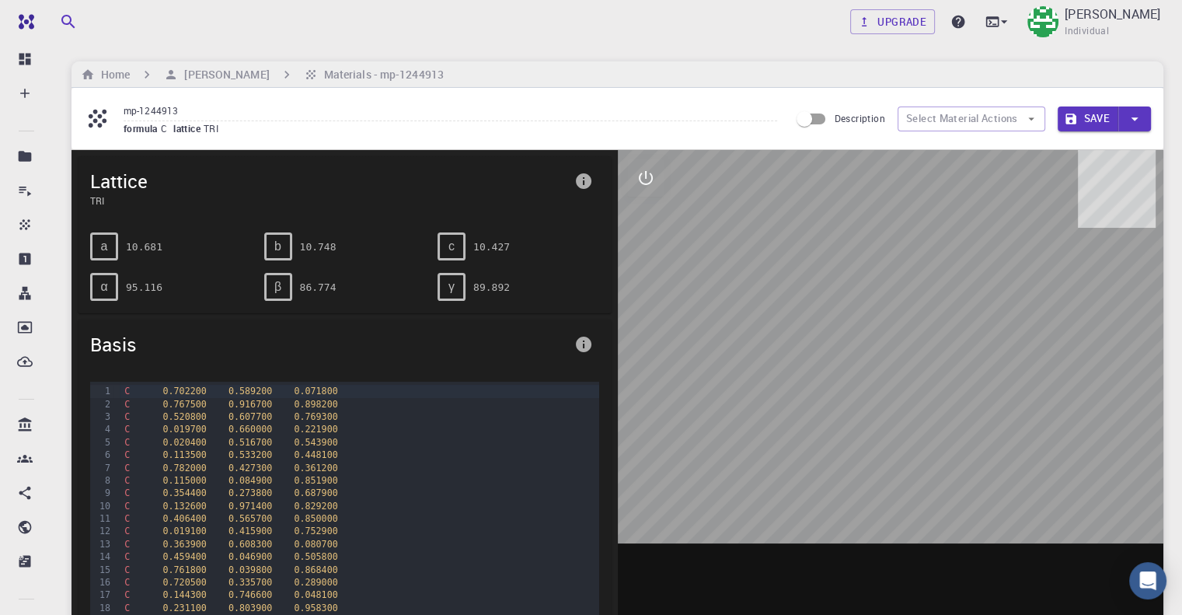
drag, startPoint x: 837, startPoint y: 307, endPoint x: 833, endPoint y: 285, distance: 22.1
click at [837, 286] on div at bounding box center [891, 392] width 547 height 484
click at [654, 181] on icon "interactive" at bounding box center [646, 178] width 19 height 19
click at [658, 229] on button "view" at bounding box center [645, 215] width 37 height 37
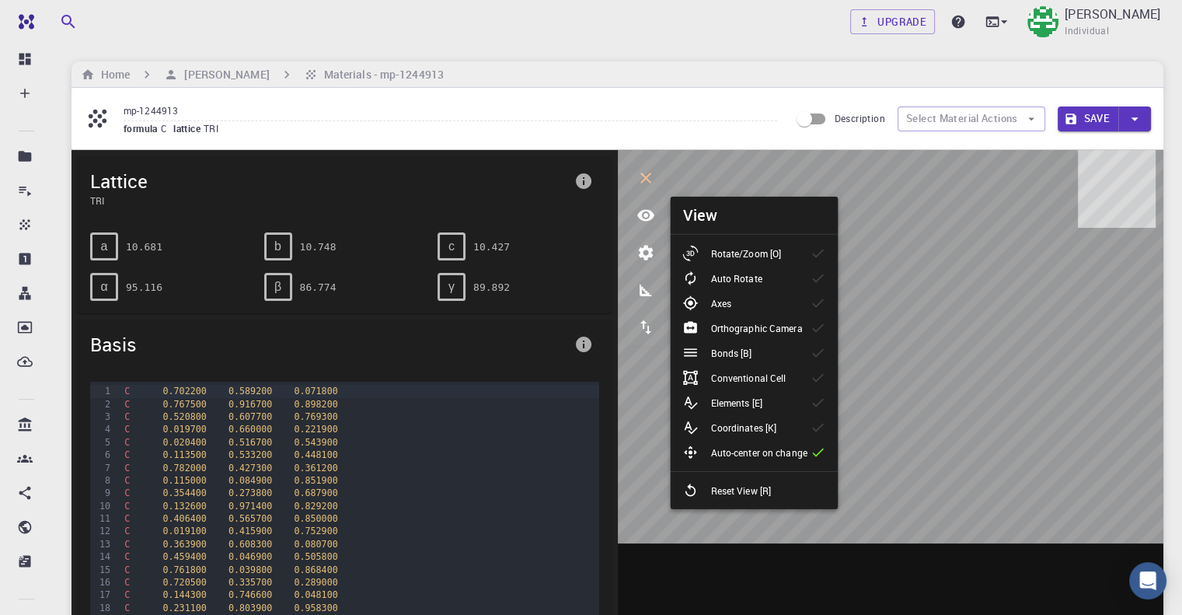
click at [756, 257] on p "Rotate/Zoom [O]" at bounding box center [746, 253] width 71 height 14
click at [770, 398] on div "Elements [E]" at bounding box center [729, 403] width 92 height 16
click at [791, 376] on div "Conventional Cell" at bounding box center [741, 378] width 116 height 16
click at [784, 344] on li "Bonds [B]" at bounding box center [754, 353] width 168 height 25
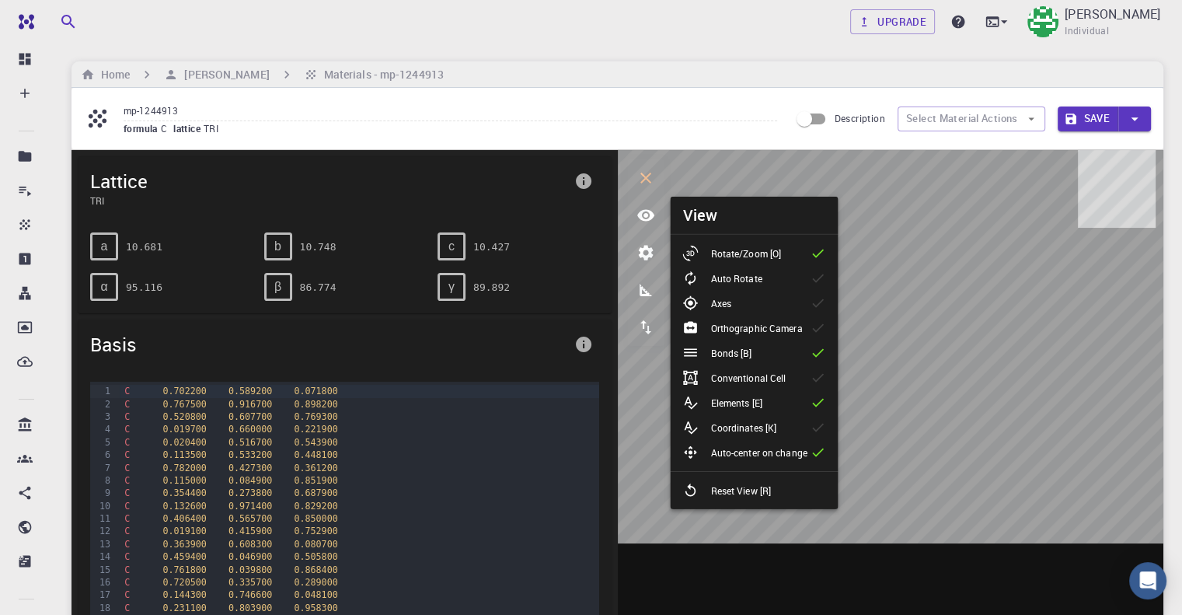
drag, startPoint x: 791, startPoint y: 360, endPoint x: 734, endPoint y: 347, distance: 58.9
click at [792, 360] on li "Bonds [B]" at bounding box center [754, 353] width 168 height 25
click at [819, 347] on icon at bounding box center [819, 353] width 16 height 16
click at [766, 354] on li "Bonds [B]" at bounding box center [754, 353] width 168 height 25
click at [721, 324] on p "Orthographic Camera" at bounding box center [757, 328] width 92 height 14
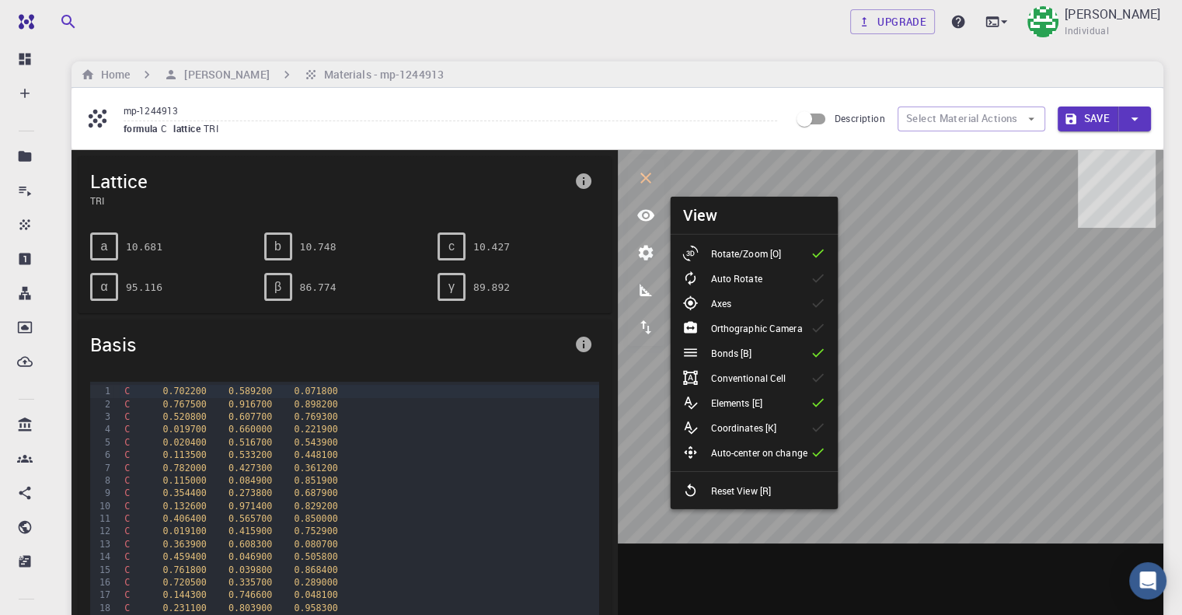
click at [734, 347] on p "Bonds [B]" at bounding box center [731, 353] width 41 height 14
click at [716, 357] on p "Bonds [B]" at bounding box center [731, 353] width 41 height 14
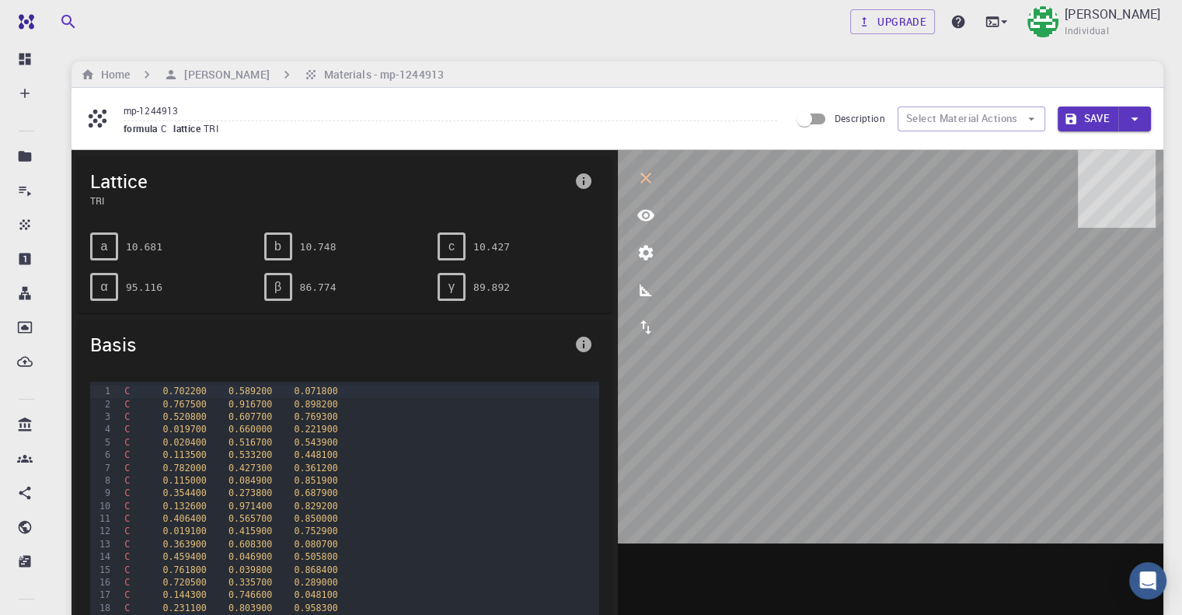
click at [650, 219] on icon "view" at bounding box center [645, 216] width 17 height 12
click at [648, 219] on icon "view" at bounding box center [645, 216] width 17 height 12
click at [645, 221] on icon "view" at bounding box center [646, 215] width 19 height 19
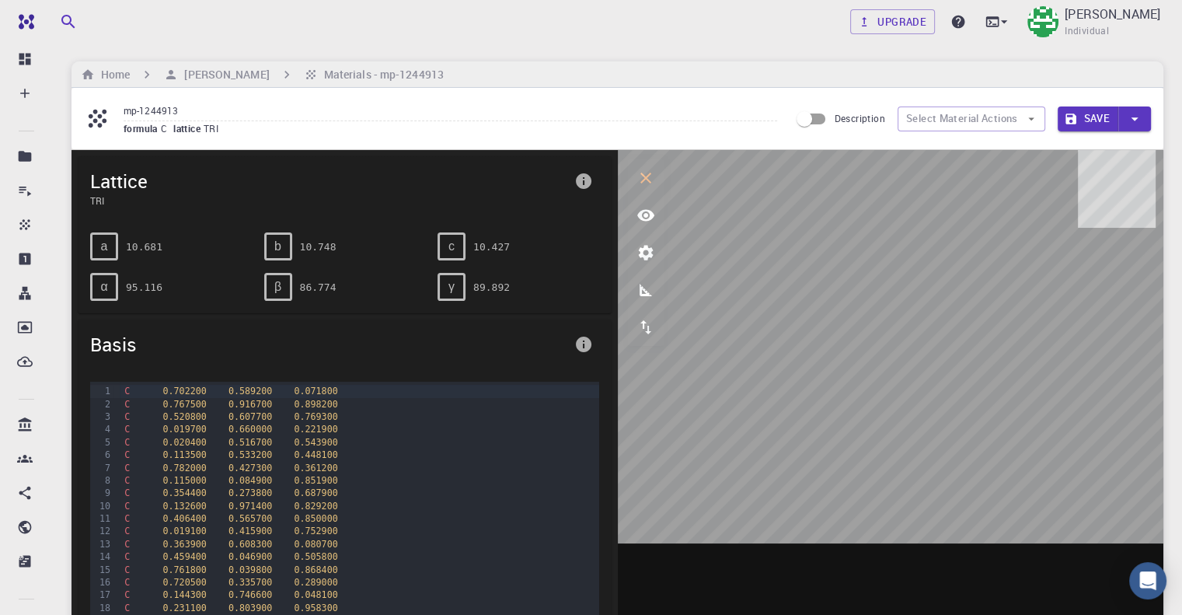
click at [637, 251] on icon "parameters" at bounding box center [646, 252] width 19 height 19
click at [650, 220] on icon "view" at bounding box center [646, 215] width 19 height 19
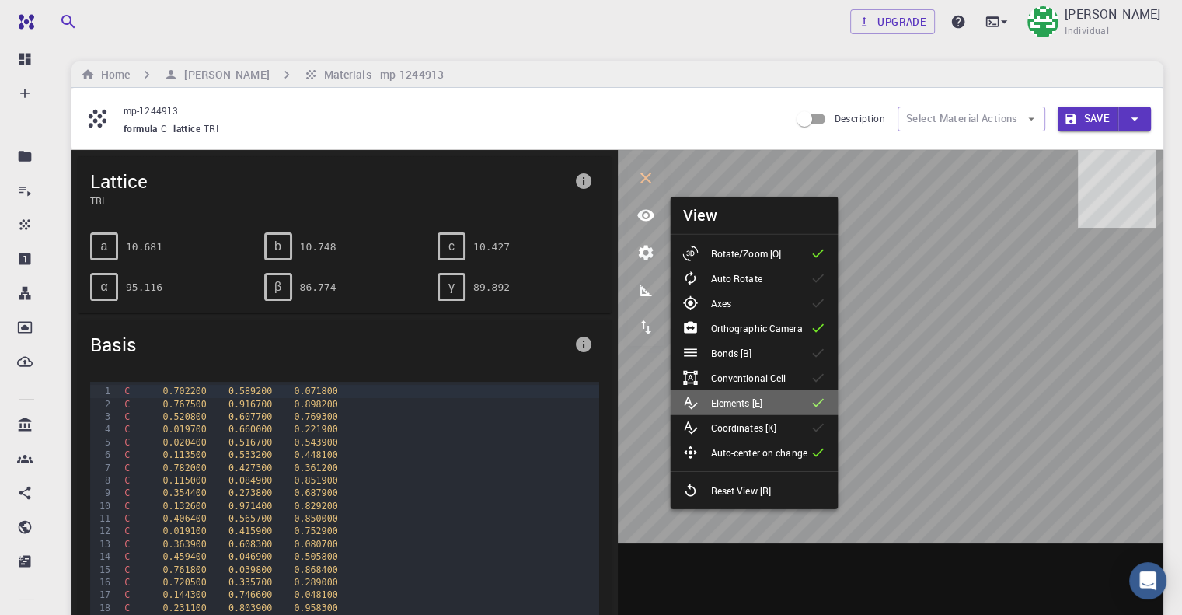
click at [772, 397] on div "Elements [E]" at bounding box center [729, 403] width 92 height 16
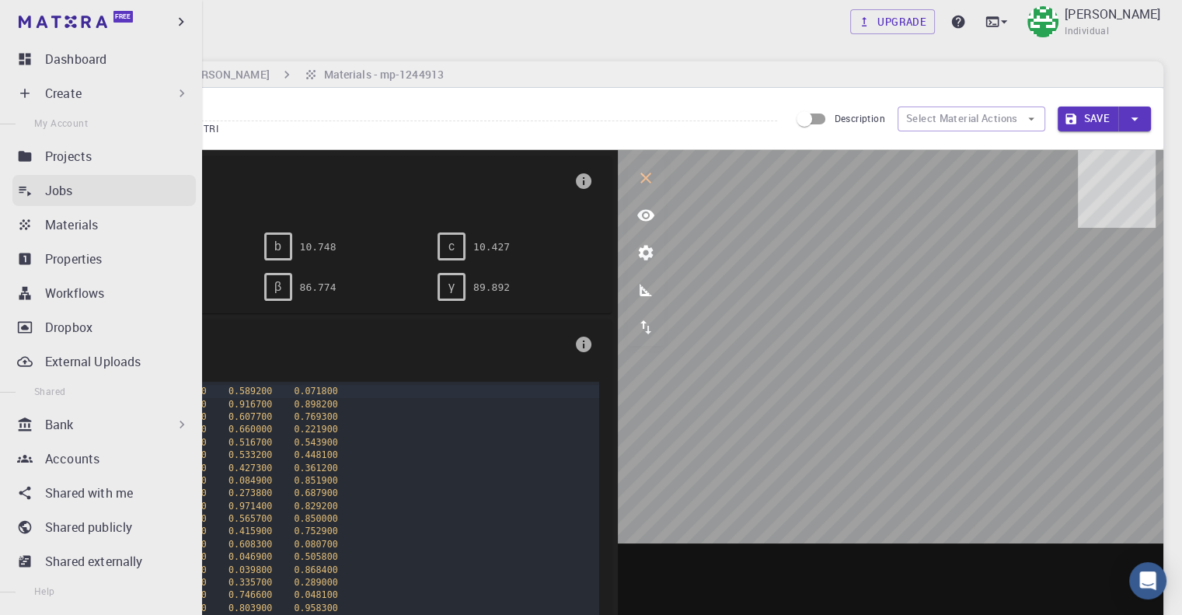
click at [80, 194] on div "Jobs" at bounding box center [120, 190] width 151 height 19
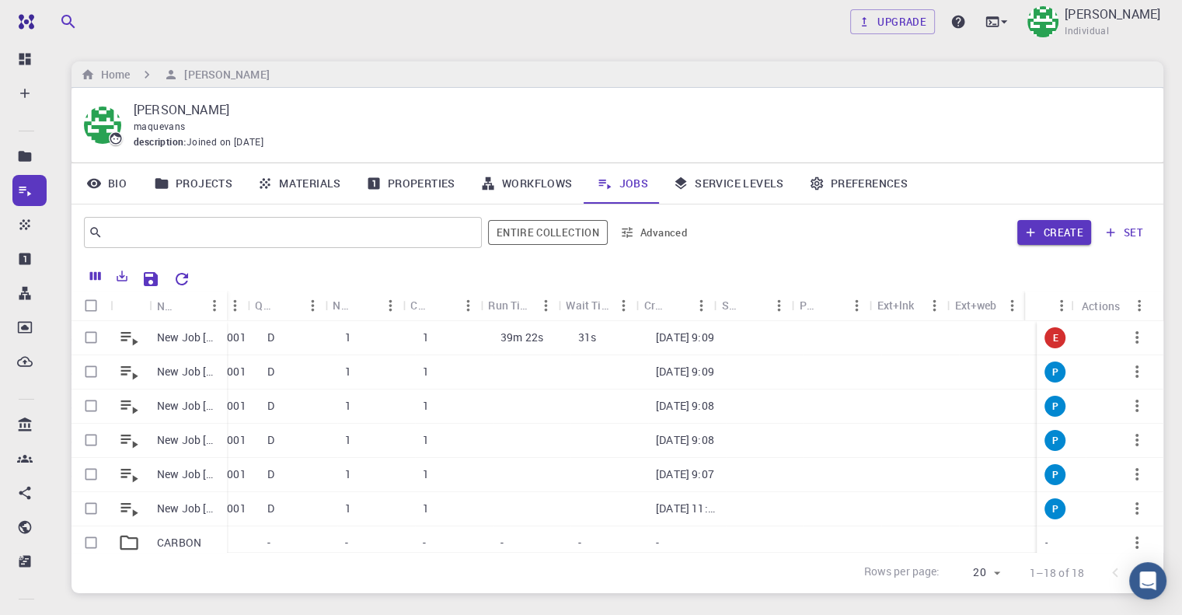
scroll to position [0, 290]
click at [189, 337] on p "New Job [DATE] 09:05 AM AMORPHOUS" at bounding box center [188, 338] width 62 height 16
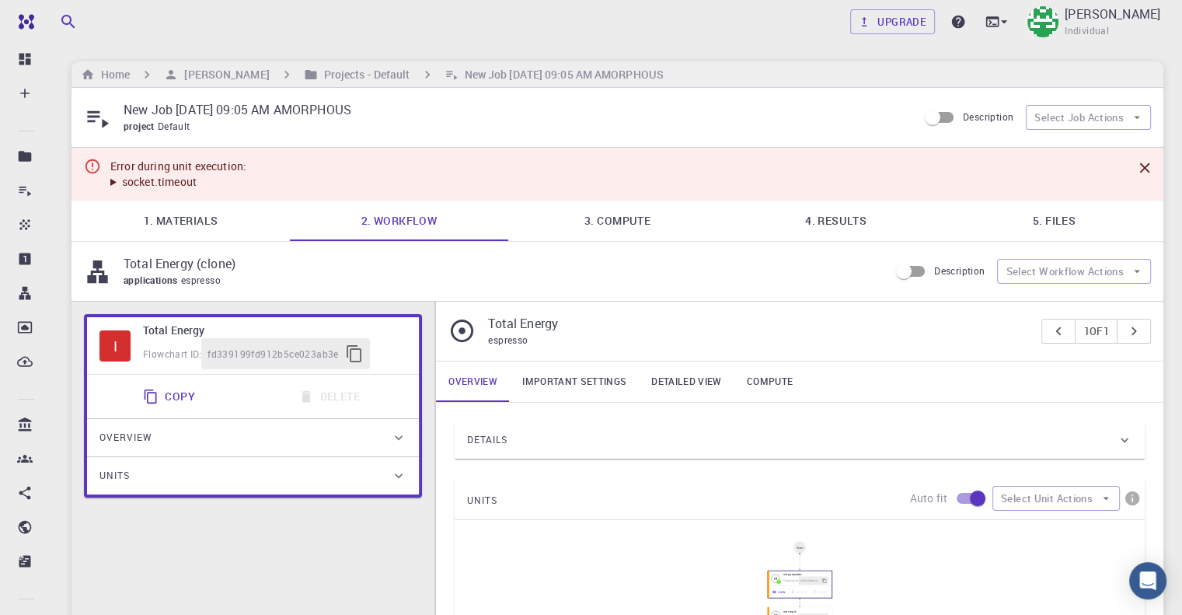
click at [647, 215] on link "3. Compute" at bounding box center [617, 221] width 218 height 40
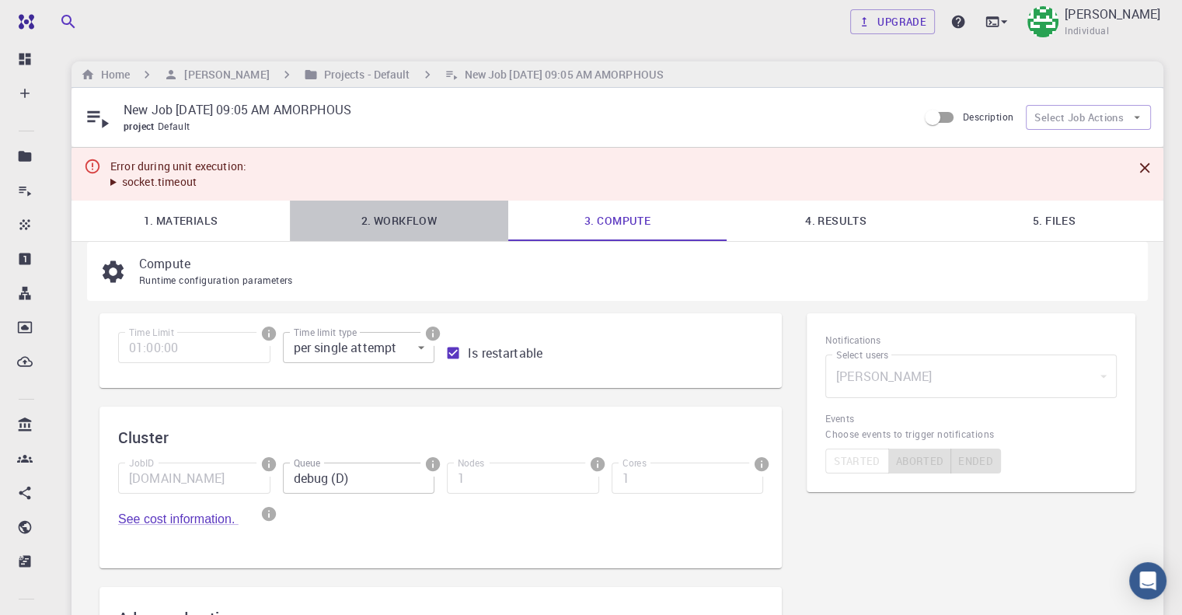
click at [389, 217] on link "2. Workflow" at bounding box center [399, 221] width 218 height 40
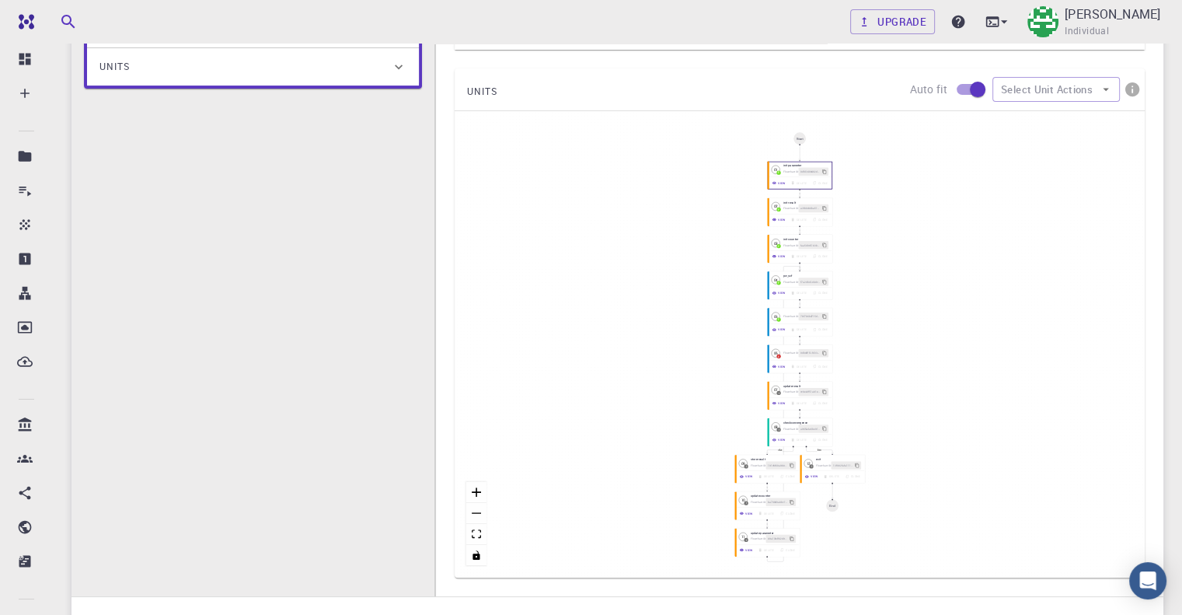
scroll to position [466, 0]
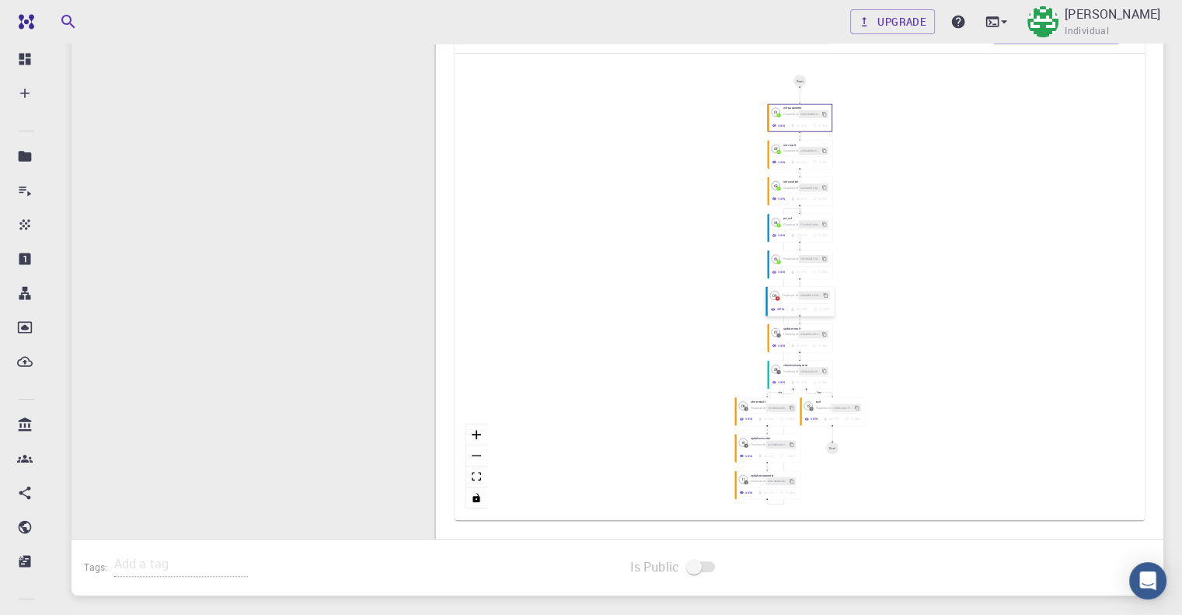
click at [800, 295] on div "0dbddff2-fd33-4431-8903-ff8a1d881790" at bounding box center [814, 295] width 31 height 9
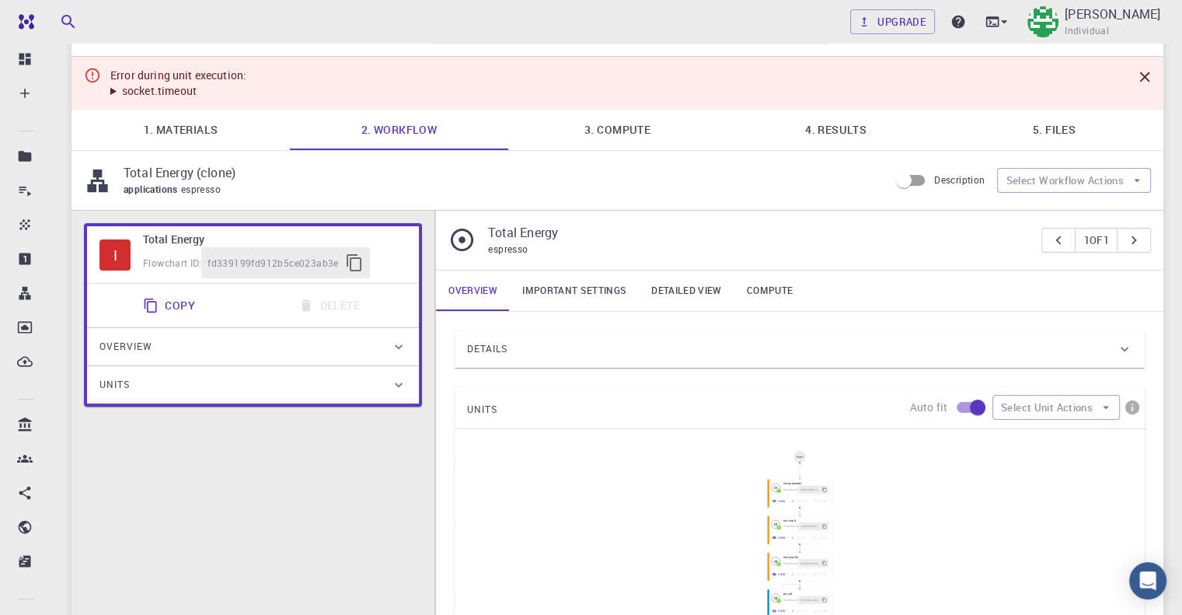
scroll to position [0, 0]
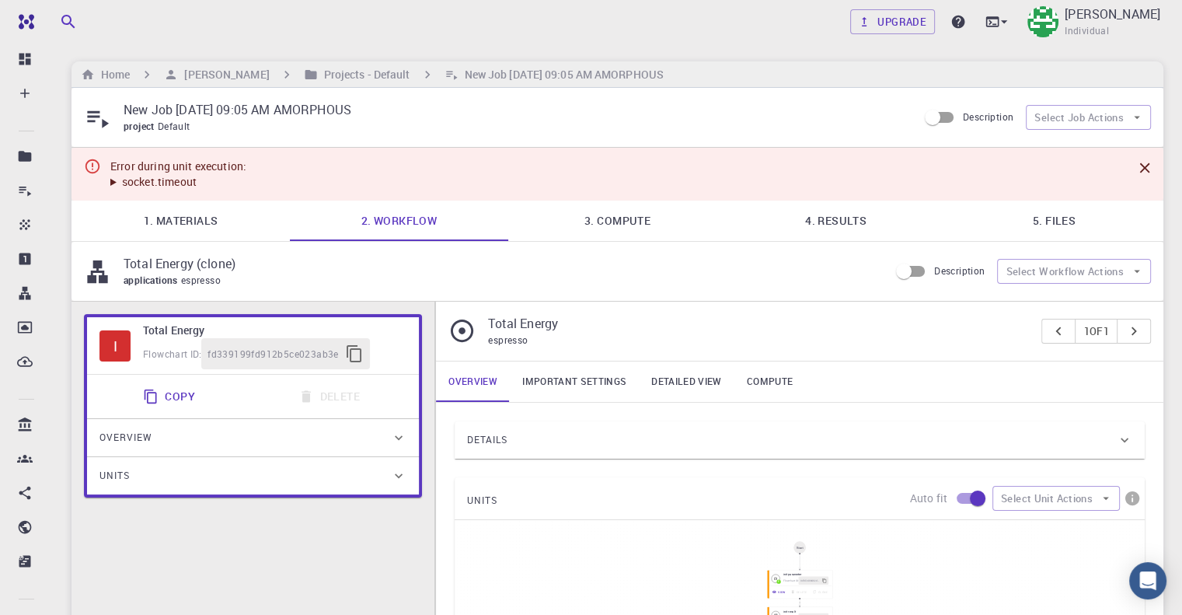
click at [641, 220] on link "3. Compute" at bounding box center [617, 221] width 218 height 40
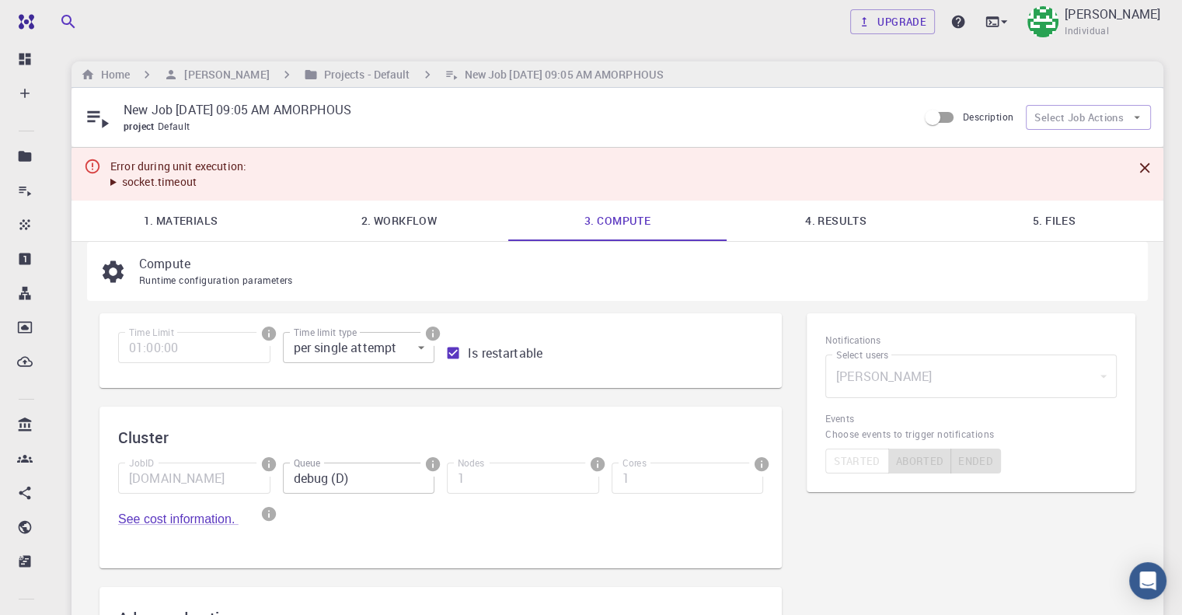
click at [822, 227] on link "4. Results" at bounding box center [836, 221] width 218 height 40
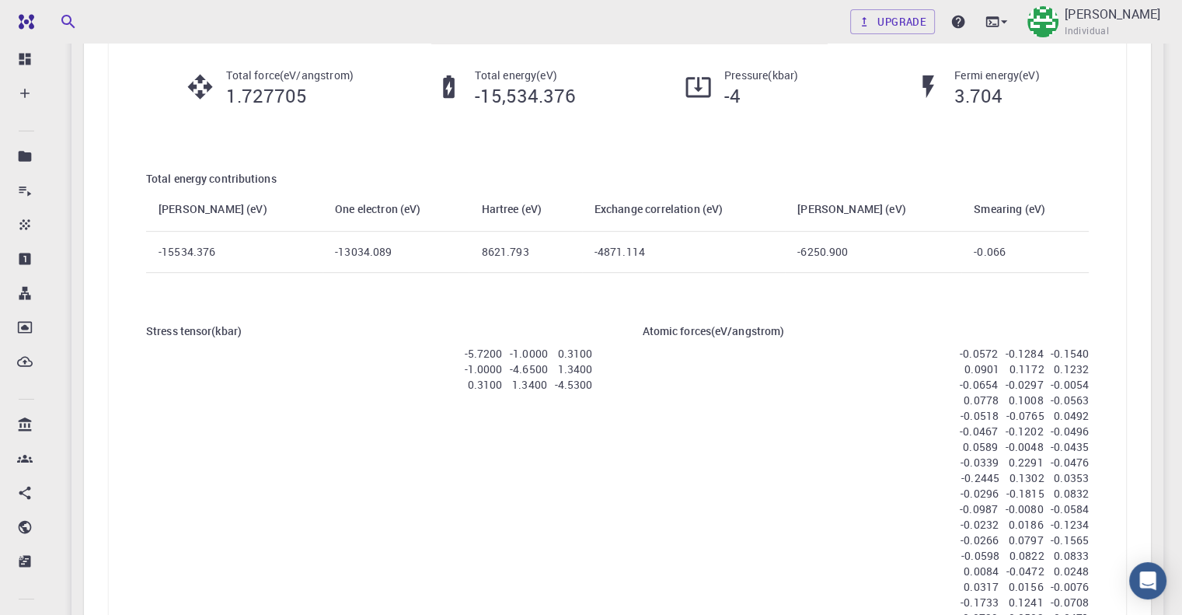
scroll to position [1011, 0]
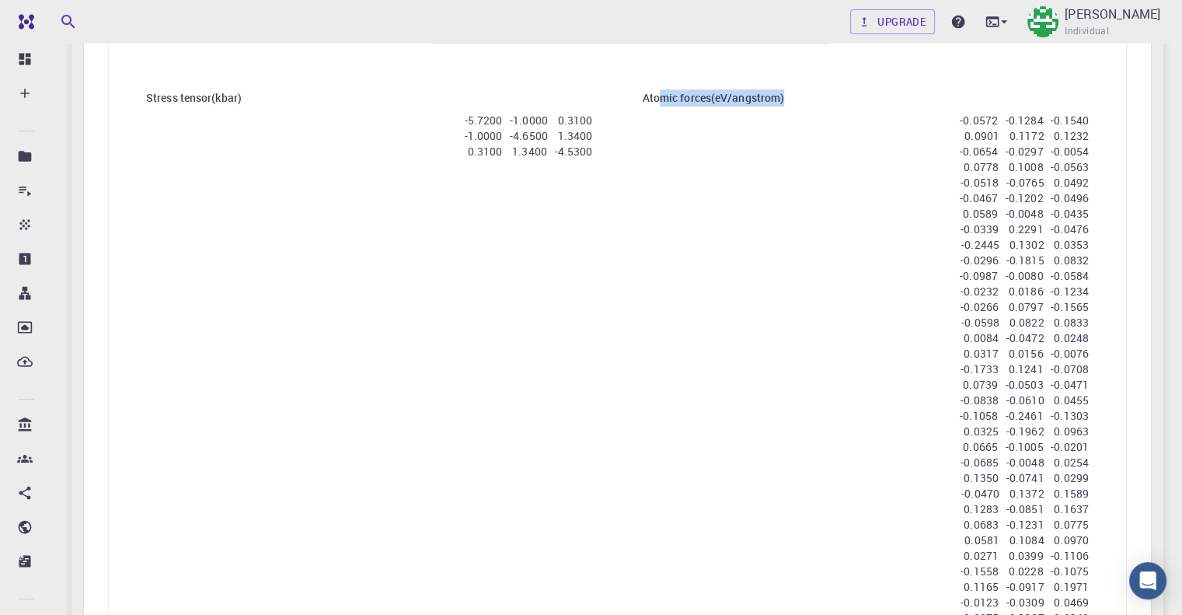
drag, startPoint x: 494, startPoint y: 95, endPoint x: 675, endPoint y: 124, distance: 183.5
click at [965, 133] on p "0.0901 0.1172 0.1232" at bounding box center [1027, 136] width 124 height 16
drag, startPoint x: 669, startPoint y: 157, endPoint x: 712, endPoint y: 242, distance: 94.9
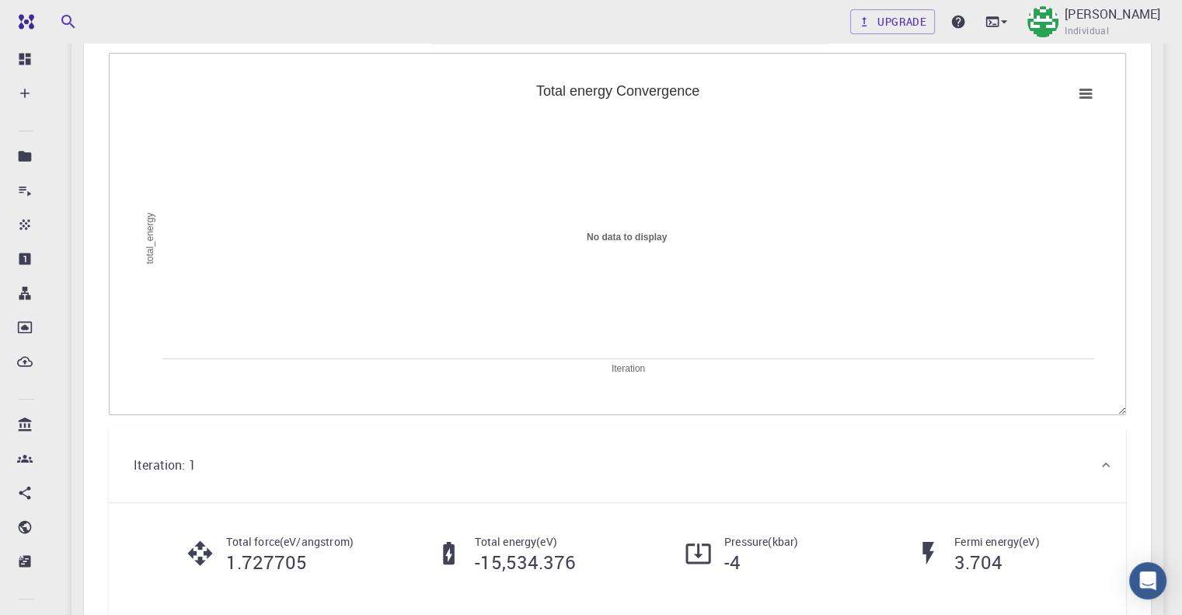
scroll to position [0, 0]
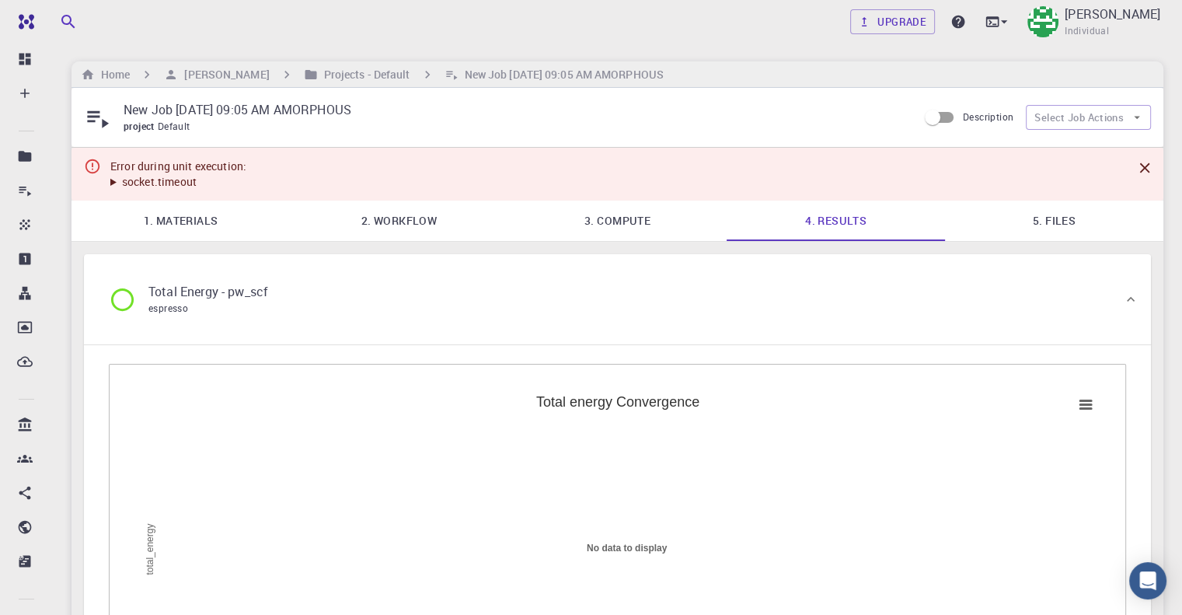
click at [1033, 225] on link "5. Files" at bounding box center [1054, 221] width 218 height 40
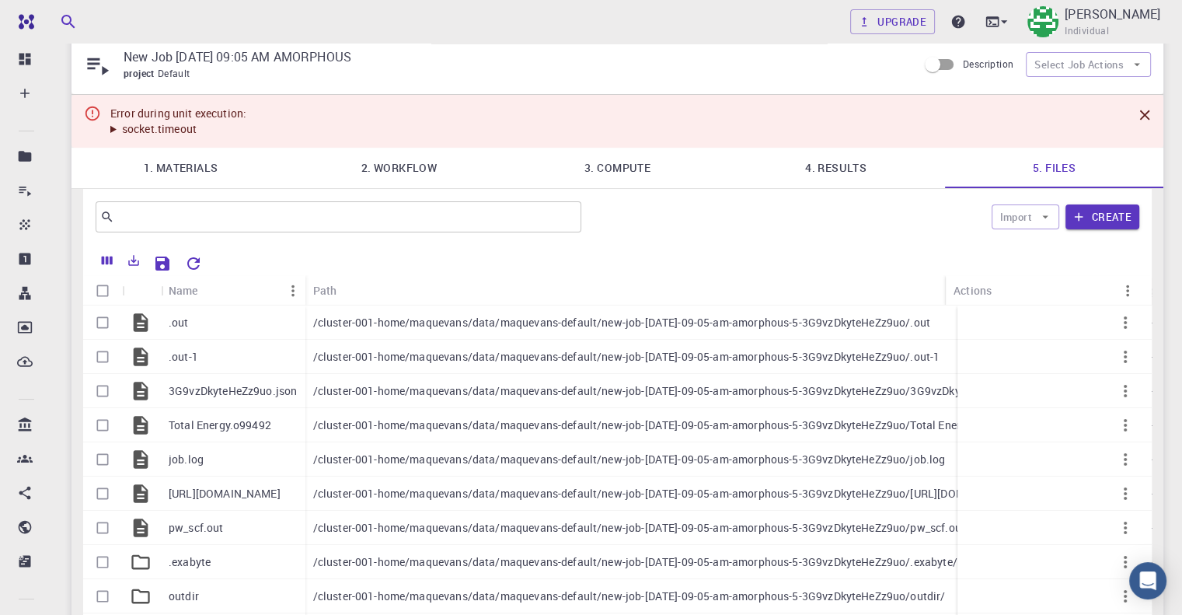
scroll to position [258, 0]
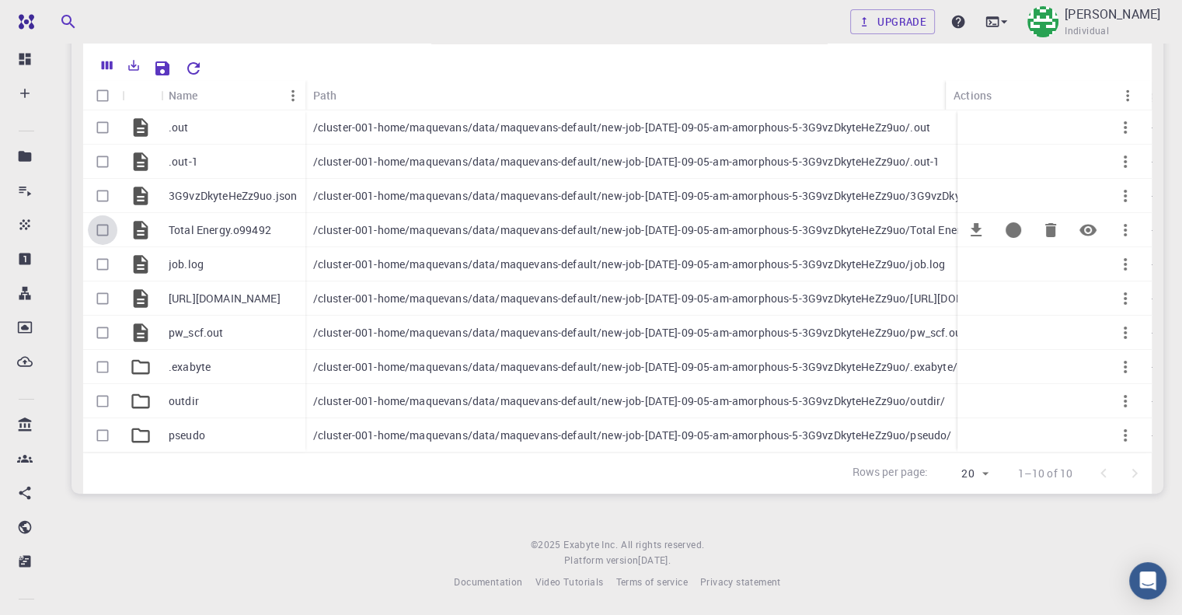
click at [100, 215] on input "Select row" at bounding box center [103, 230] width 30 height 30
checkbox input "true"
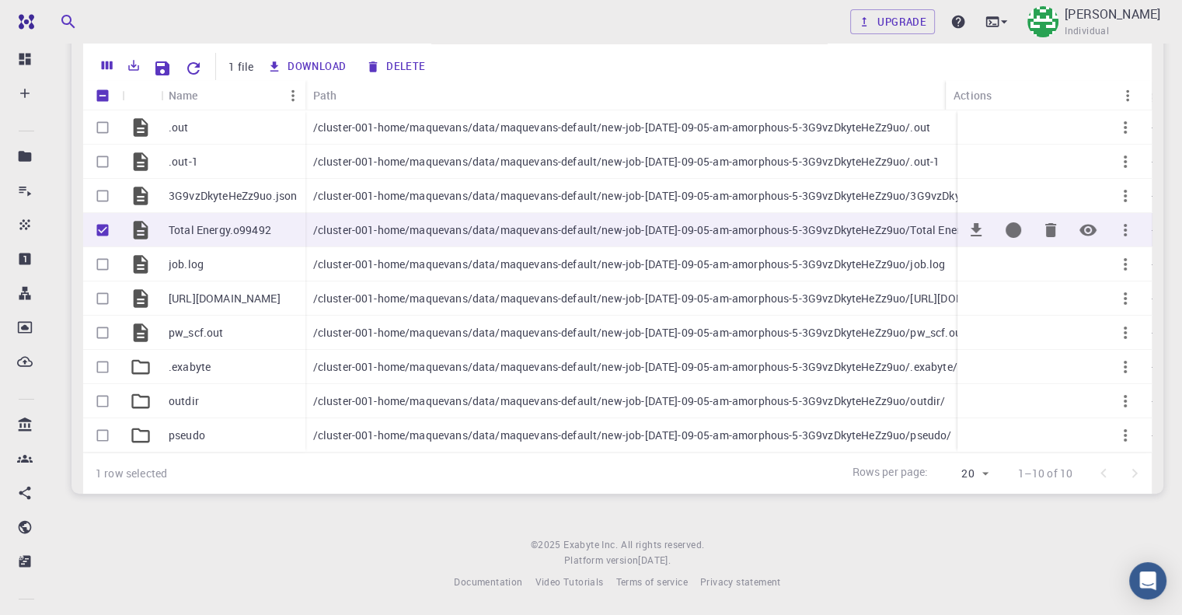
click at [1121, 222] on icon "button" at bounding box center [1125, 230] width 19 height 19
click at [1128, 235] on span "Download" at bounding box center [1146, 238] width 45 height 16
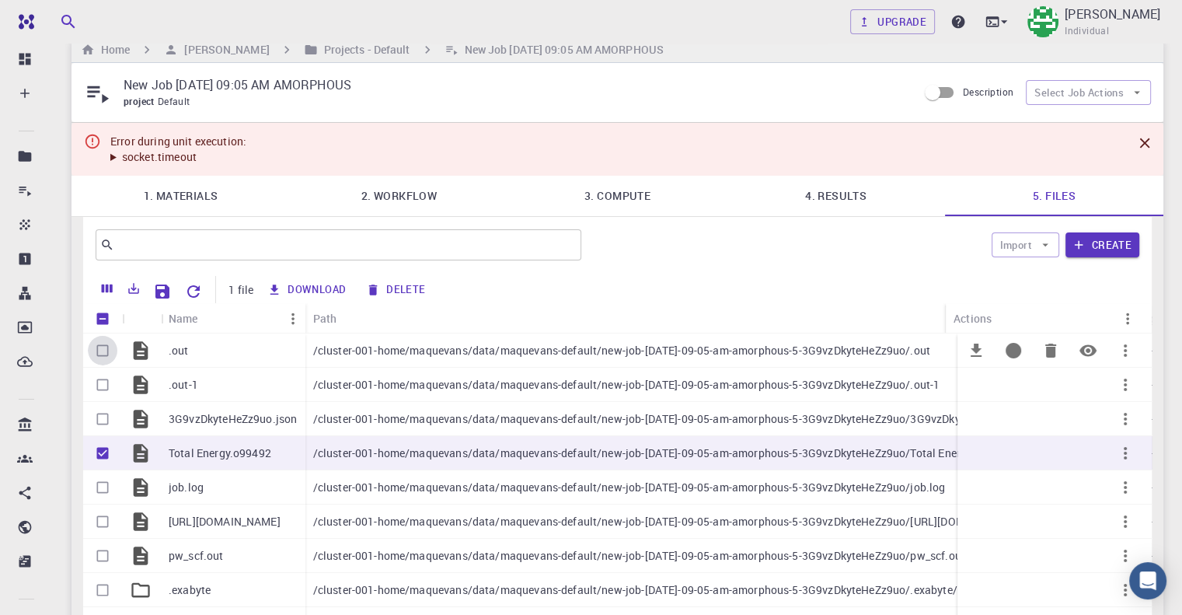
click at [98, 348] on input "Select row" at bounding box center [103, 351] width 30 height 30
checkbox input "true"
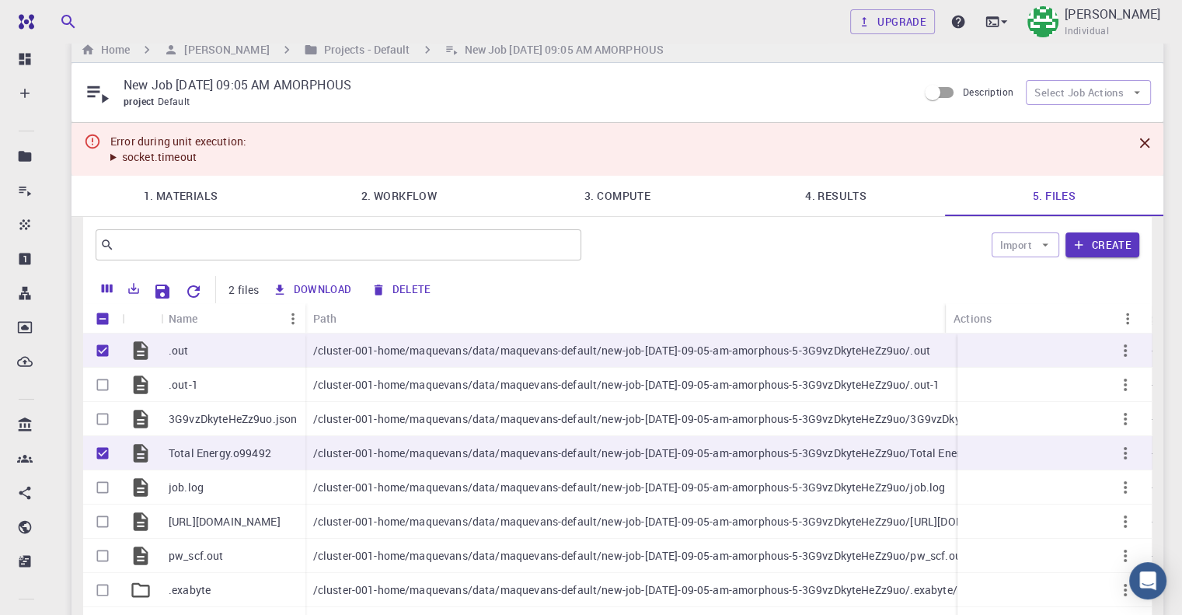
click at [106, 320] on input "Unselect all rows" at bounding box center [103, 319] width 30 height 30
checkbox input "false"
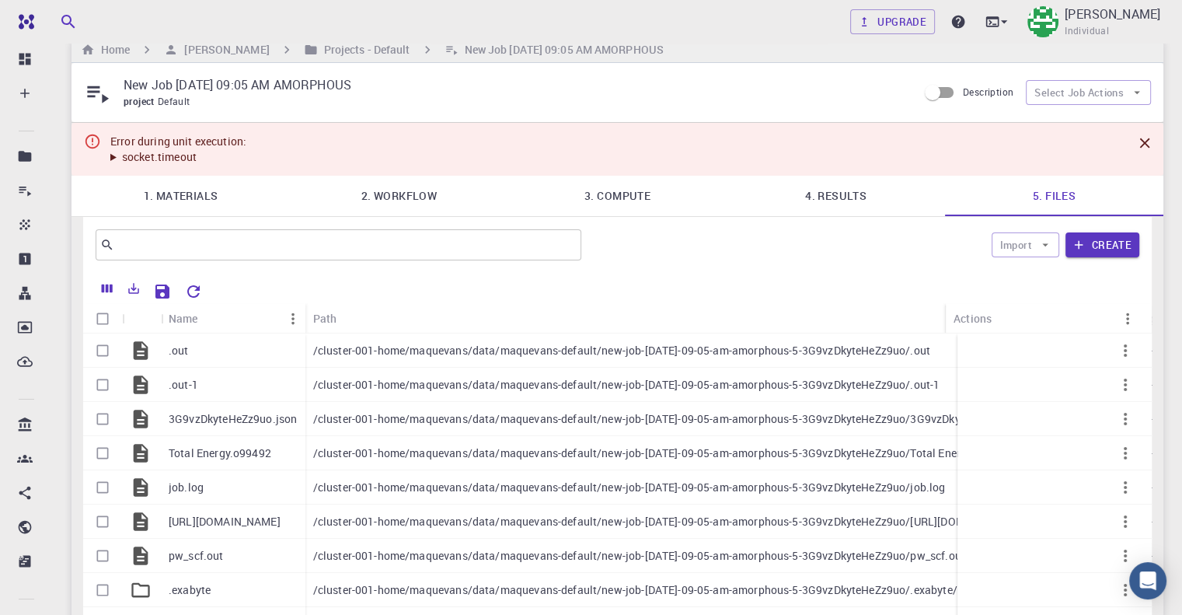
click at [105, 320] on input "Select all rows" at bounding box center [103, 319] width 30 height 30
checkbox input "true"
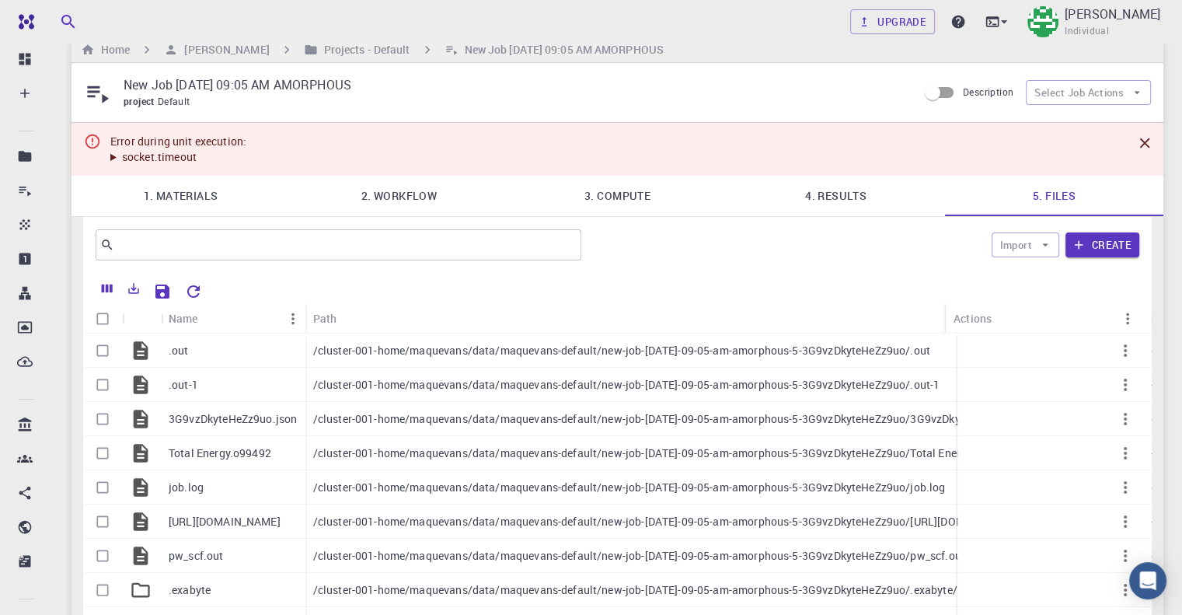
checkbox input "true"
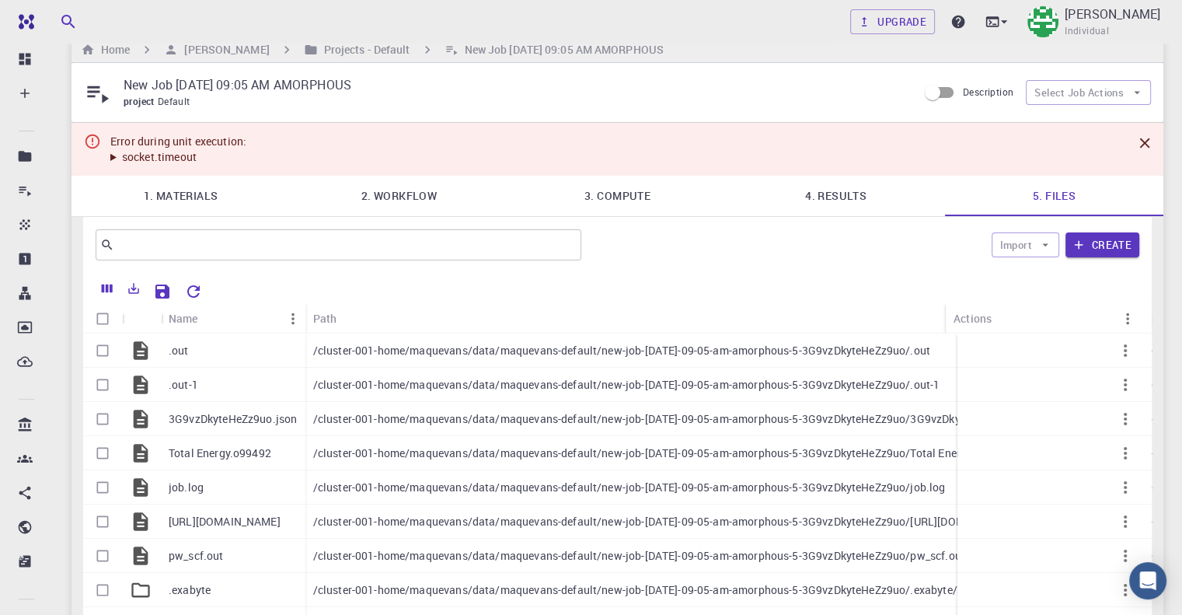
checkbox input "true"
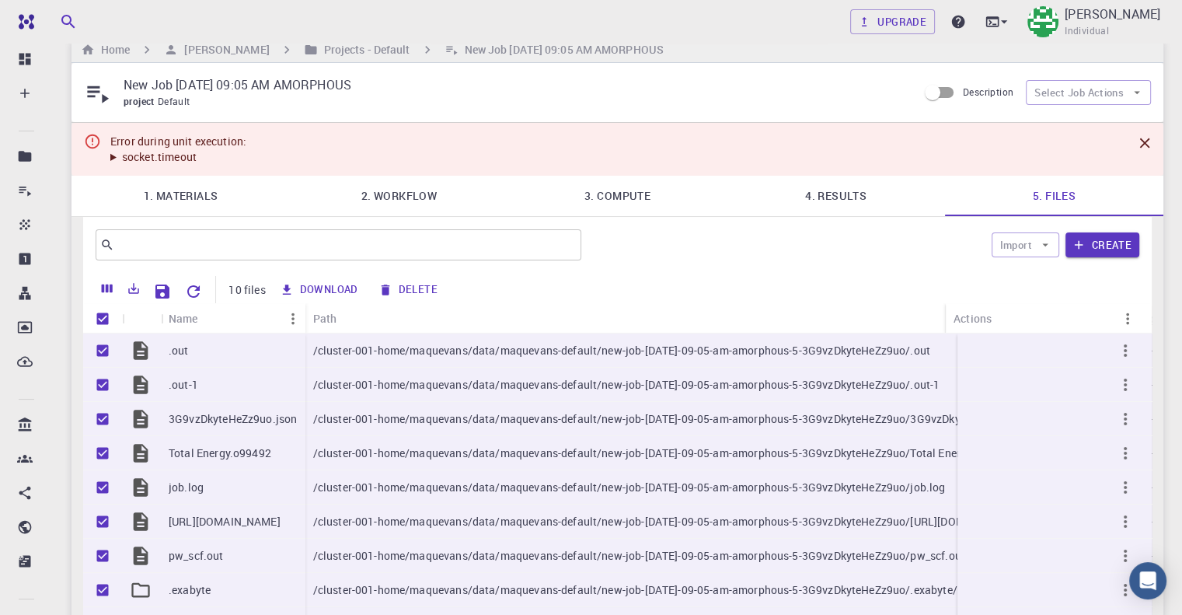
click at [302, 288] on button "Download" at bounding box center [319, 290] width 89 height 25
checkbox input "false"
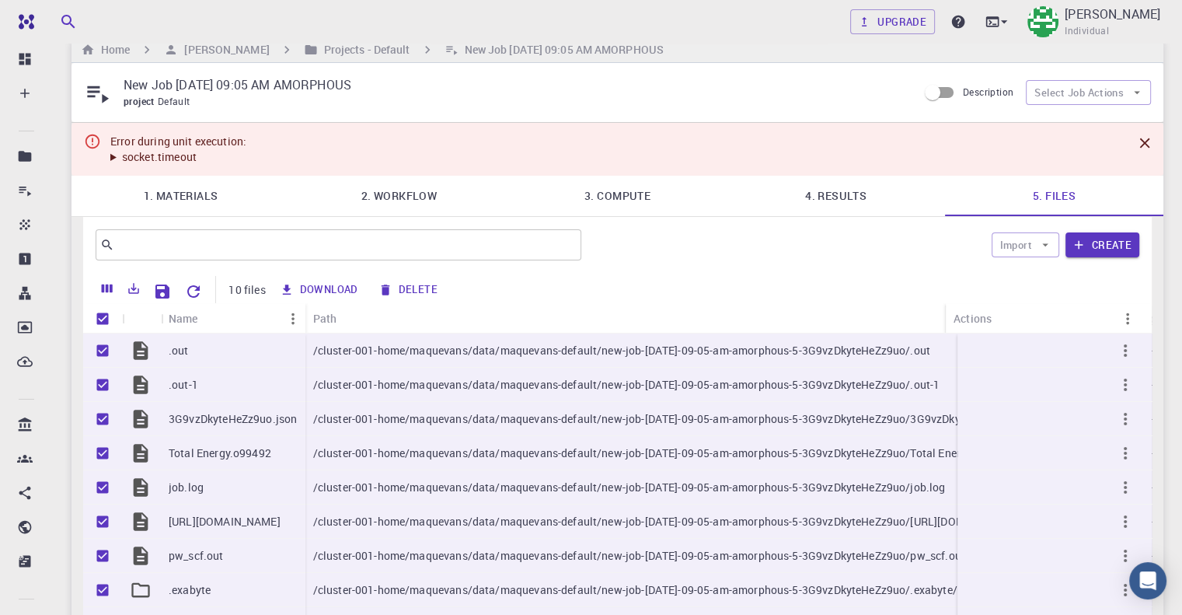
checkbox input "false"
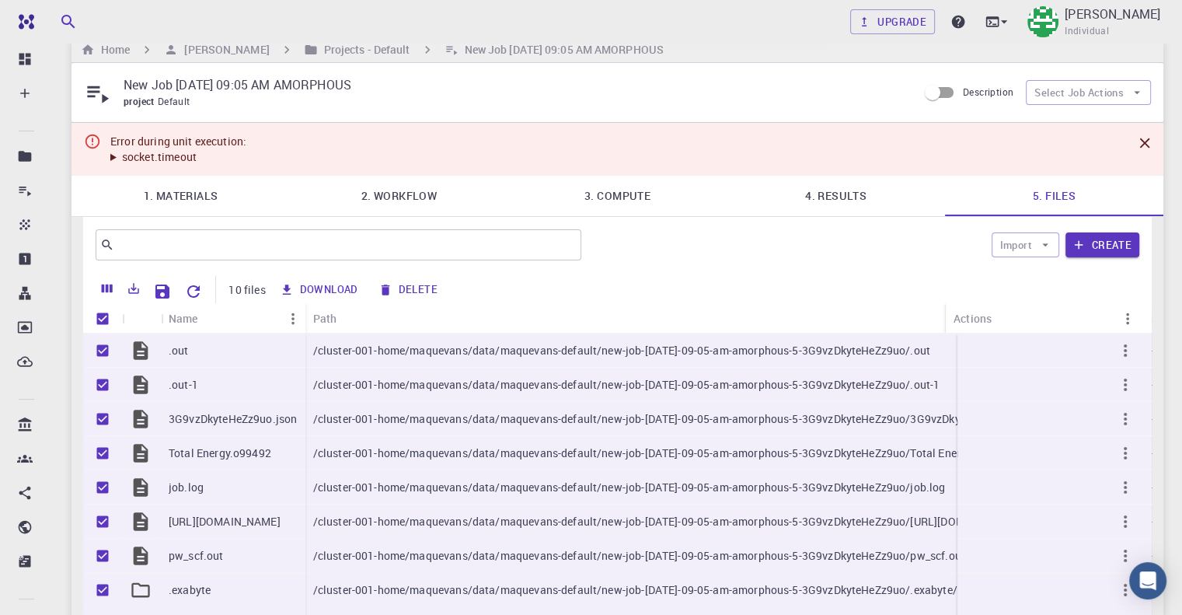
checkbox input "false"
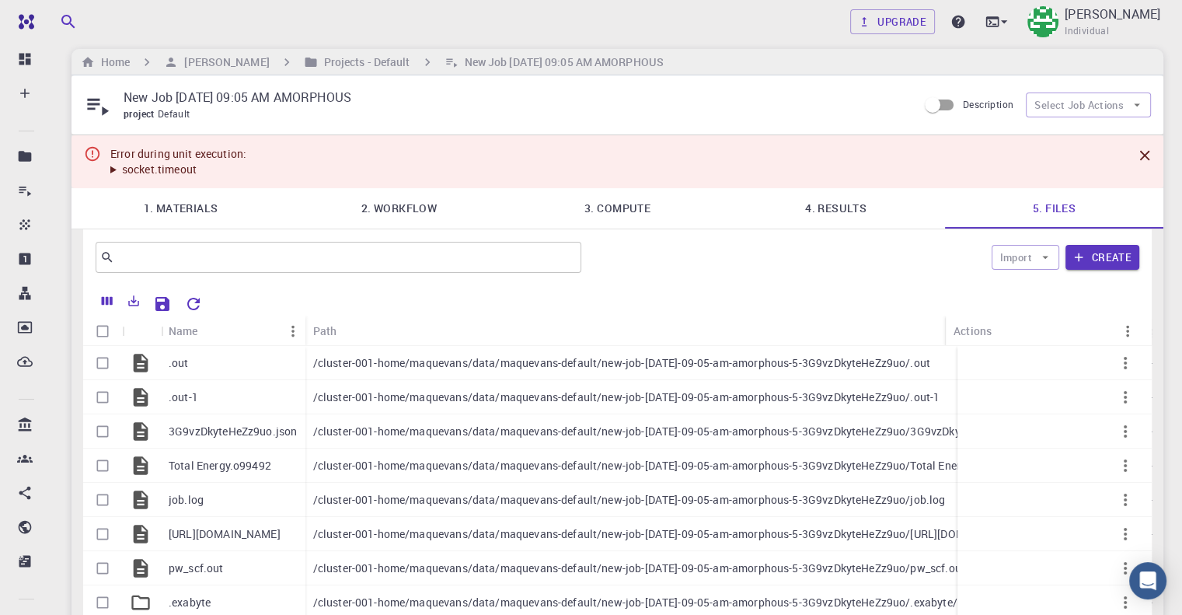
scroll to position [0, 0]
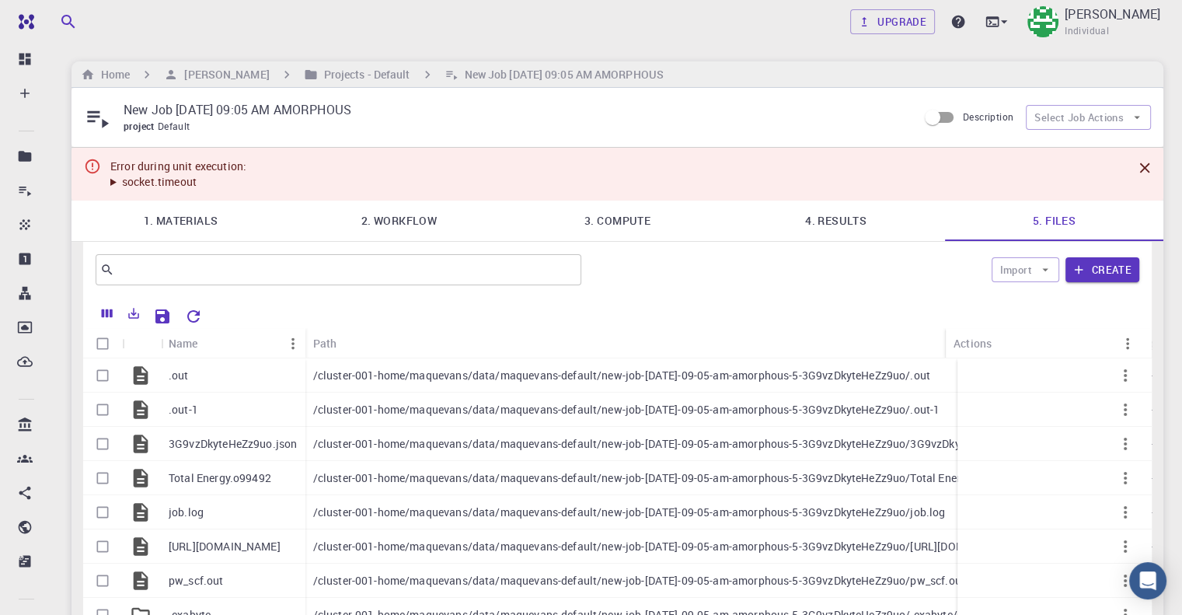
drag, startPoint x: 94, startPoint y: 344, endPoint x: 131, endPoint y: 335, distance: 37.5
click at [94, 344] on input "Select all rows" at bounding box center [103, 344] width 30 height 30
checkbox input "true"
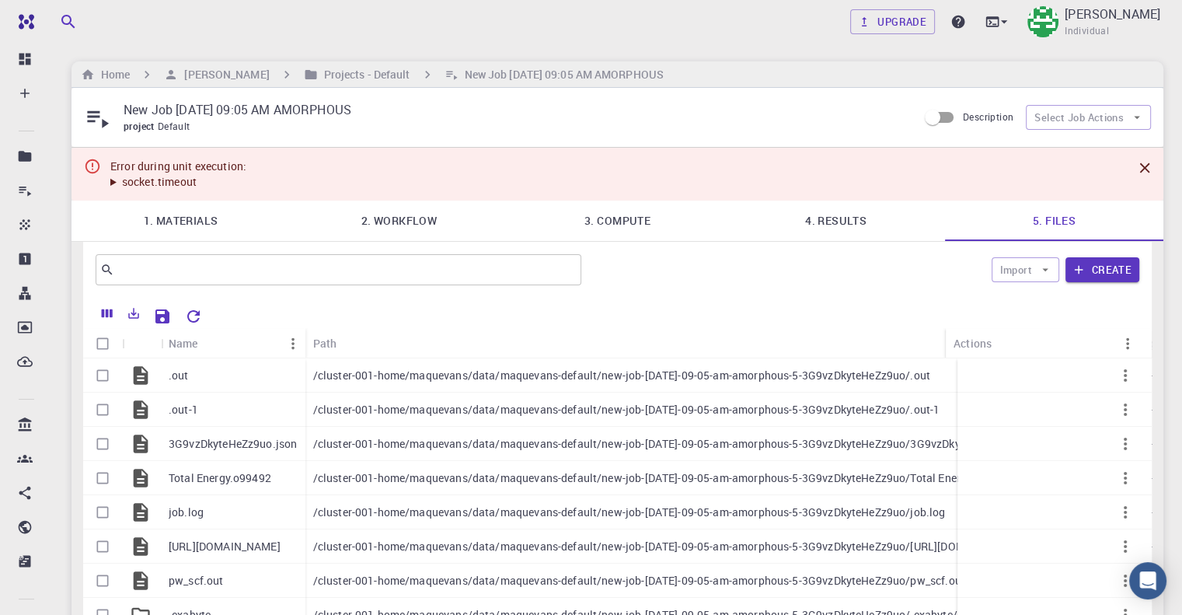
checkbox input "true"
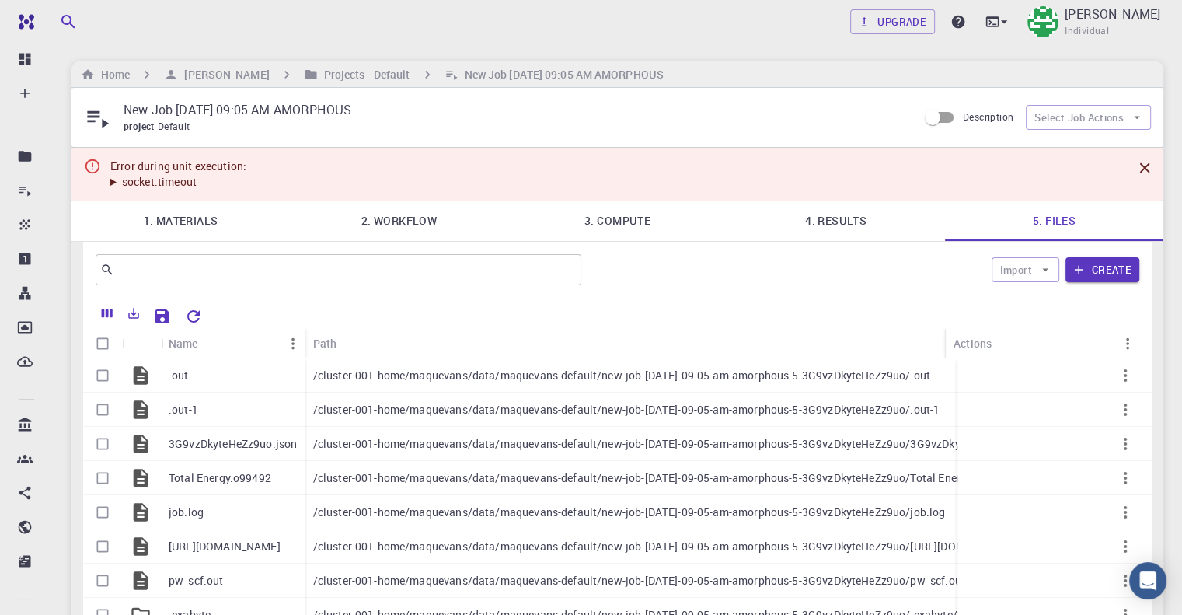
checkbox input "true"
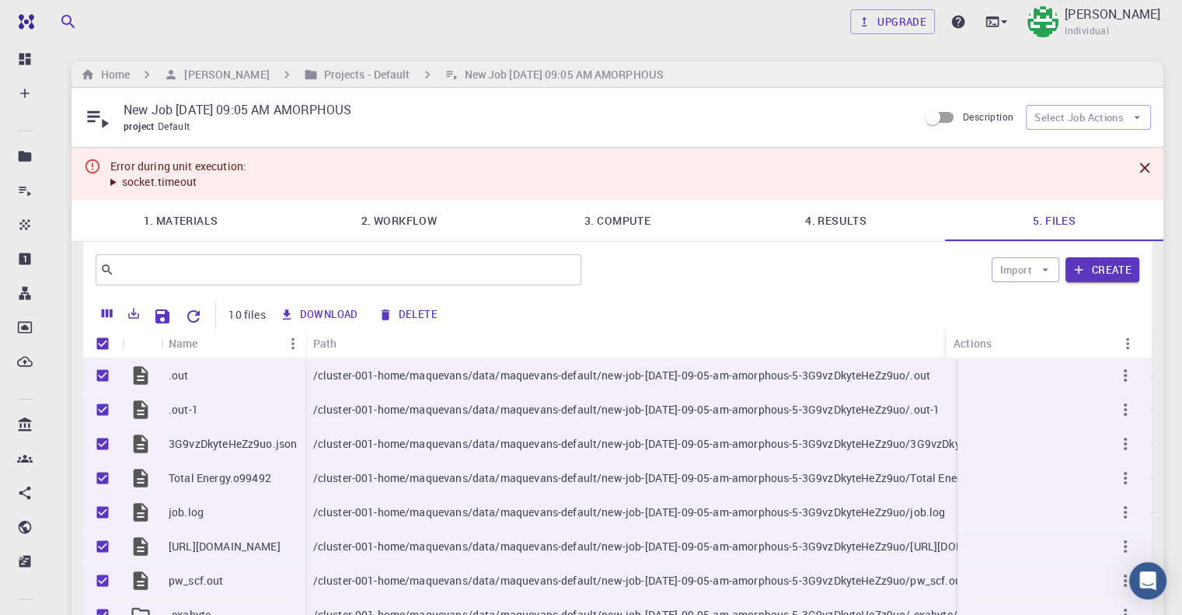
click at [305, 317] on button "Download" at bounding box center [319, 314] width 89 height 25
checkbox input "false"
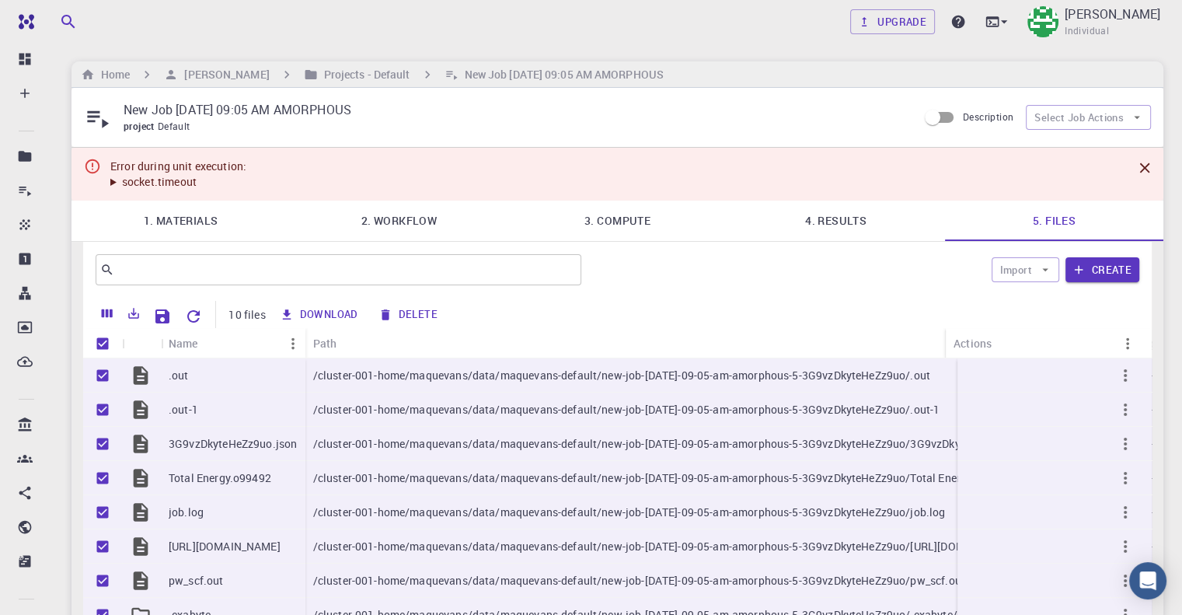
checkbox input "false"
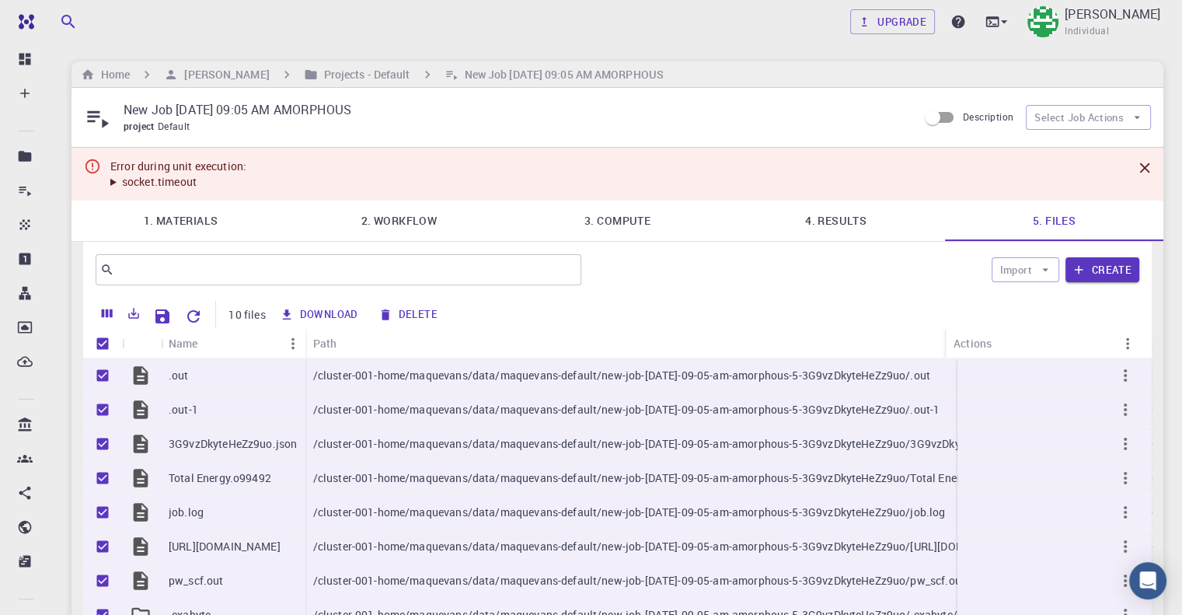
checkbox input "false"
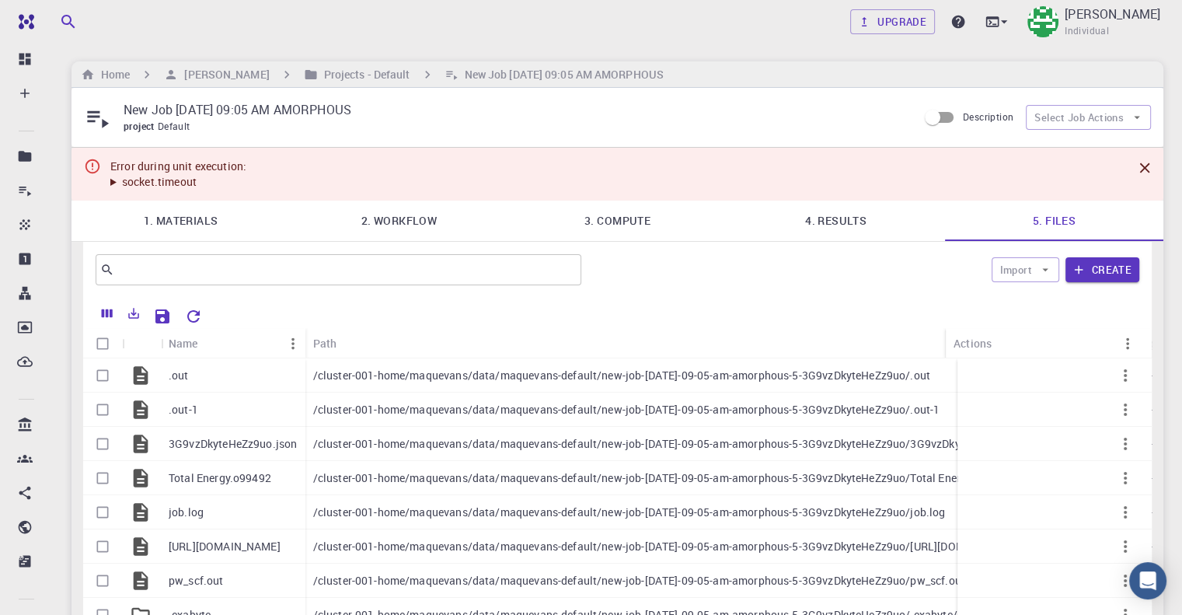
click at [190, 214] on link "1. Materials" at bounding box center [181, 221] width 218 height 40
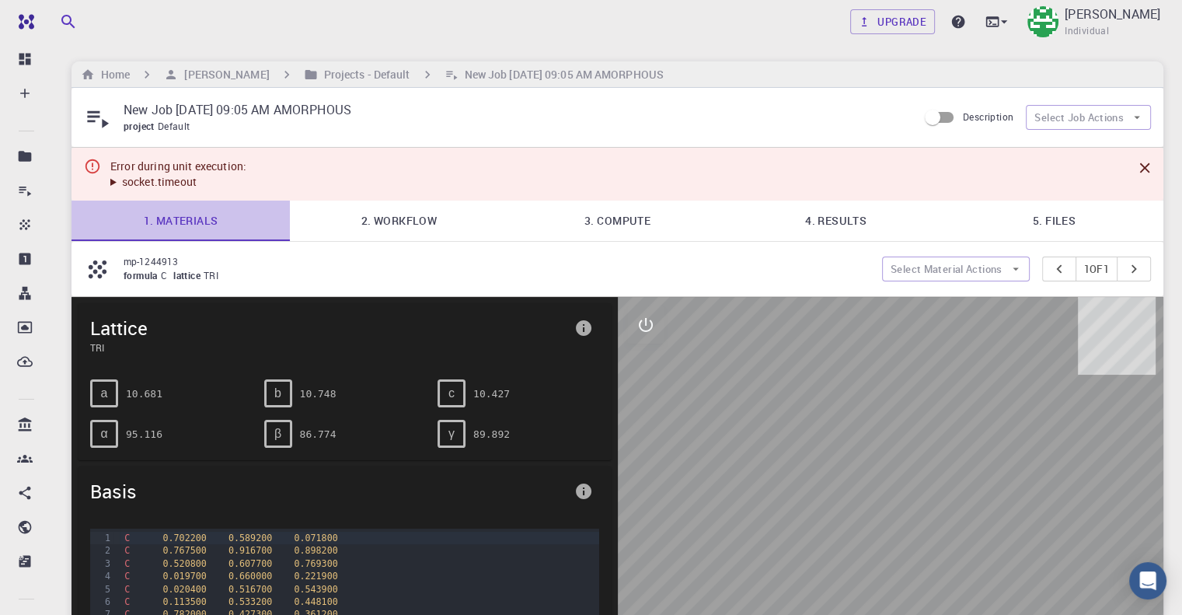
click at [197, 221] on link "1. Materials" at bounding box center [181, 221] width 218 height 40
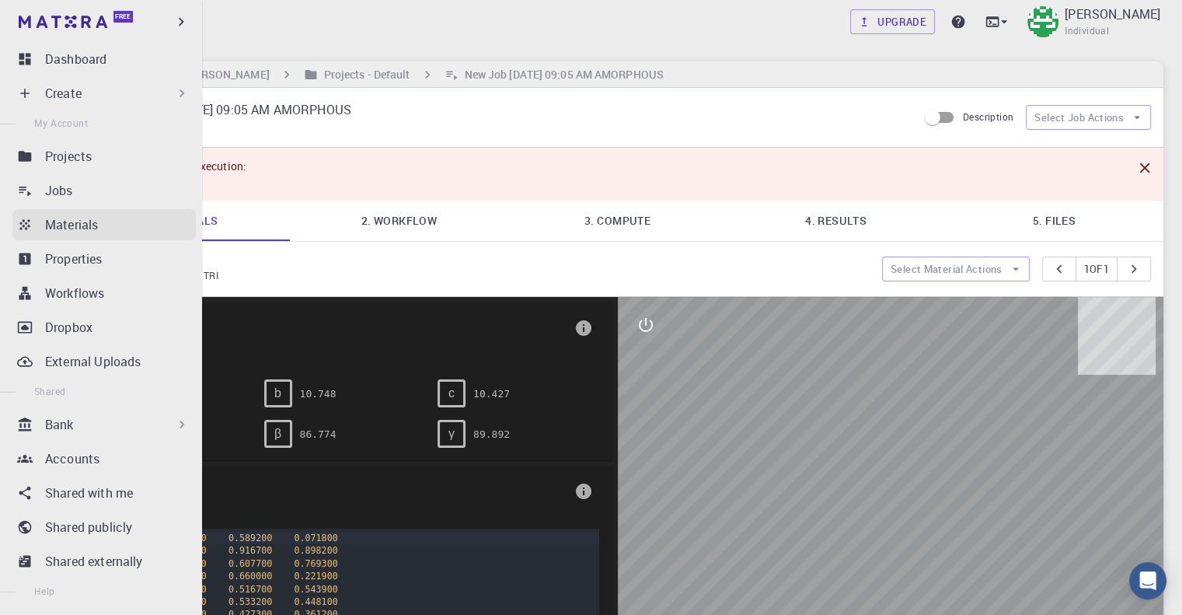
click at [89, 222] on p "Materials" at bounding box center [71, 224] width 53 height 19
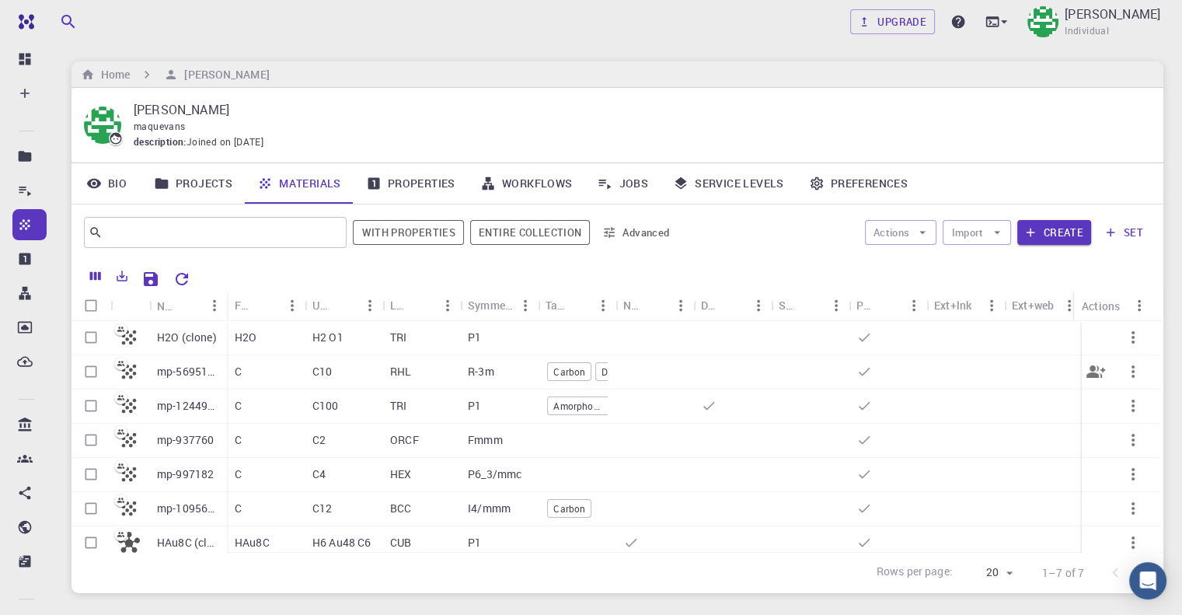
scroll to position [19, 0]
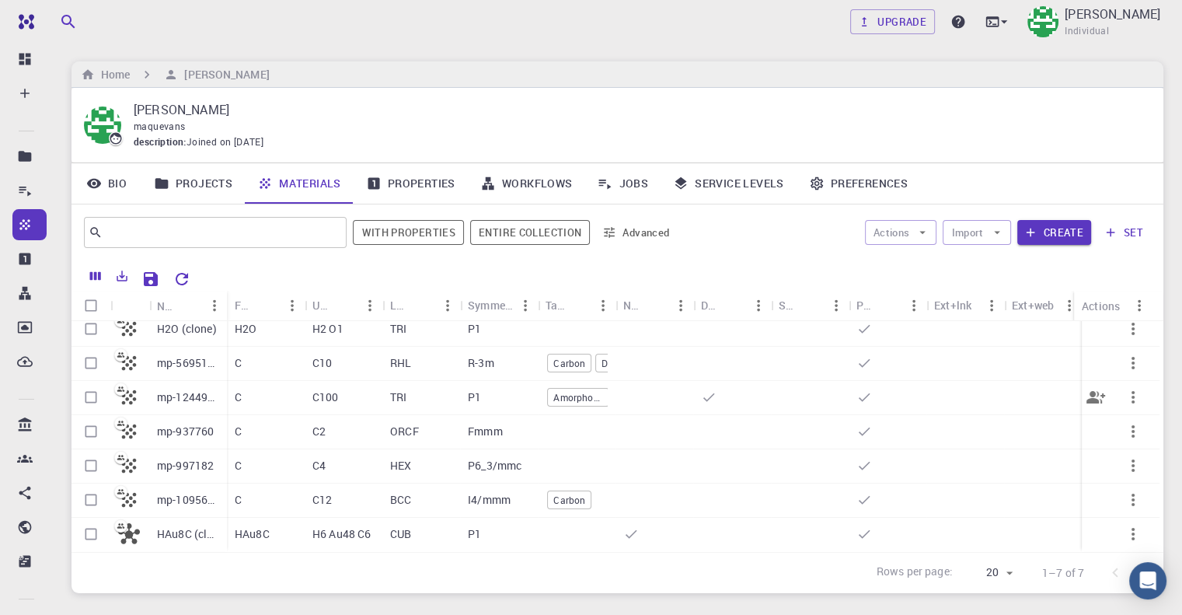
click at [87, 383] on input "Select row" at bounding box center [91, 397] width 30 height 30
checkbox input "true"
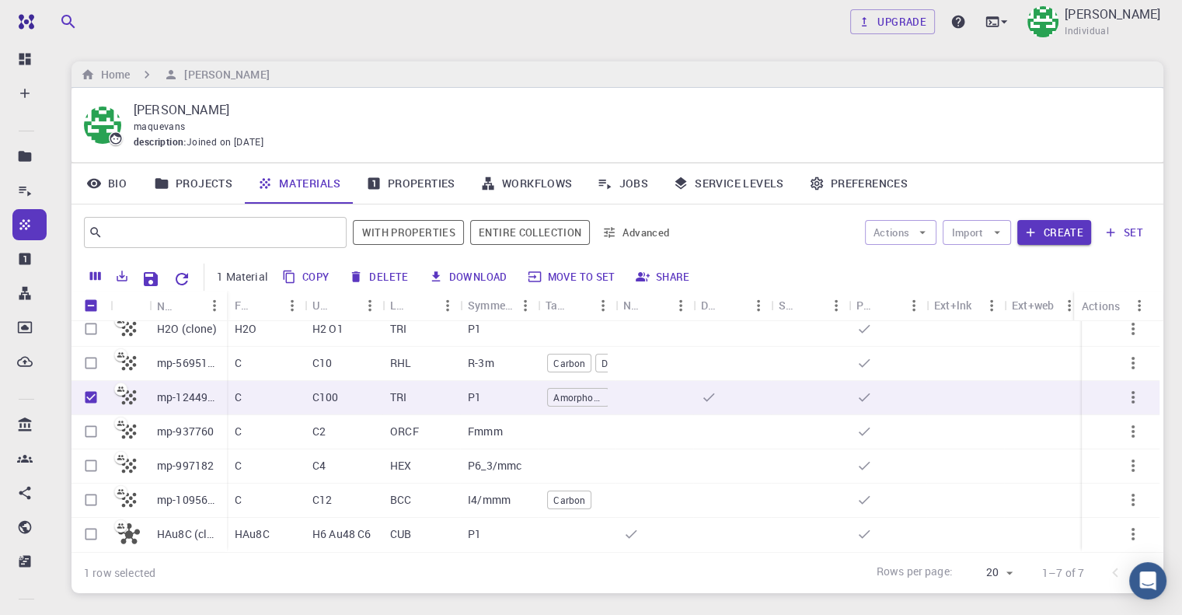
click at [470, 274] on button "Download" at bounding box center [468, 276] width 89 height 25
click at [194, 391] on p "mp-1244913" at bounding box center [188, 397] width 62 height 16
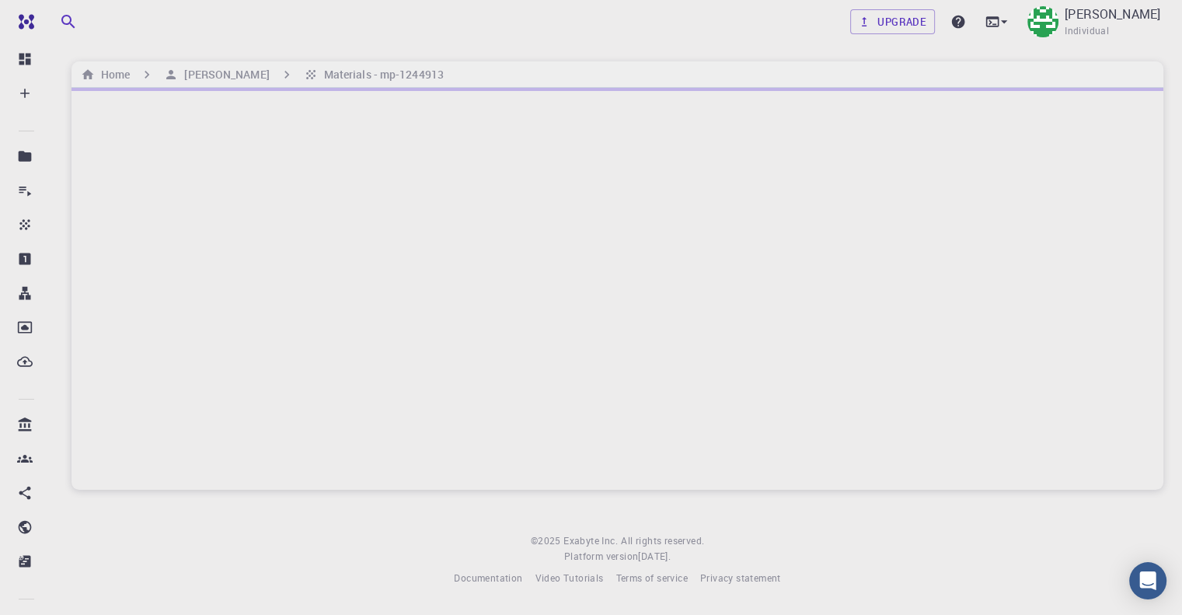
click at [196, 388] on div at bounding box center [618, 289] width 1092 height 402
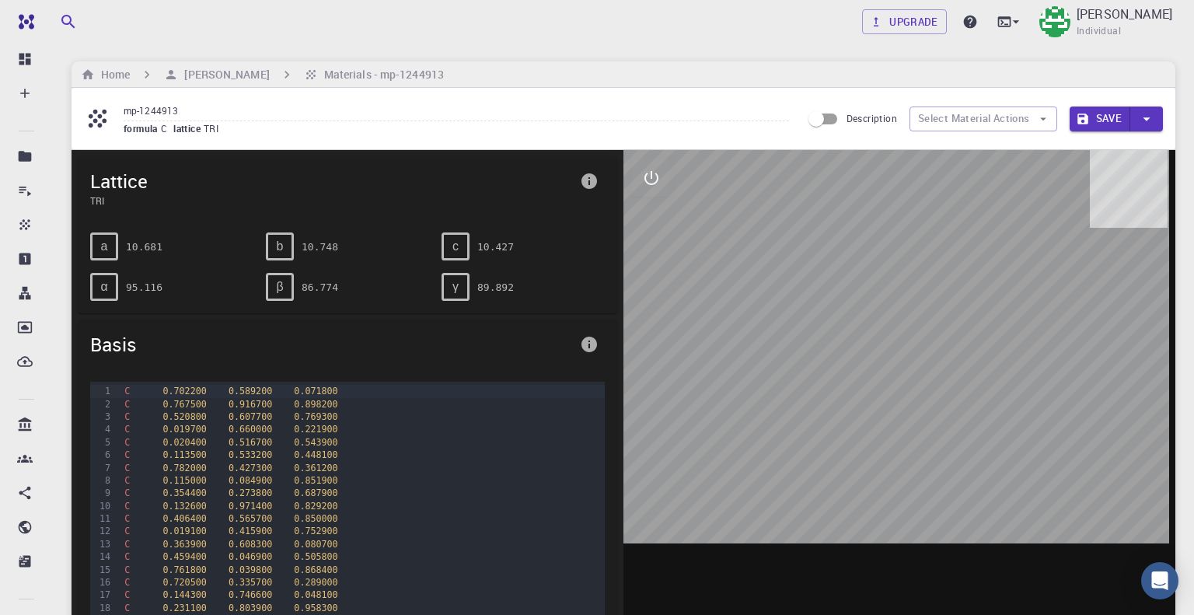
click at [648, 181] on icon "interactive" at bounding box center [651, 178] width 19 height 19
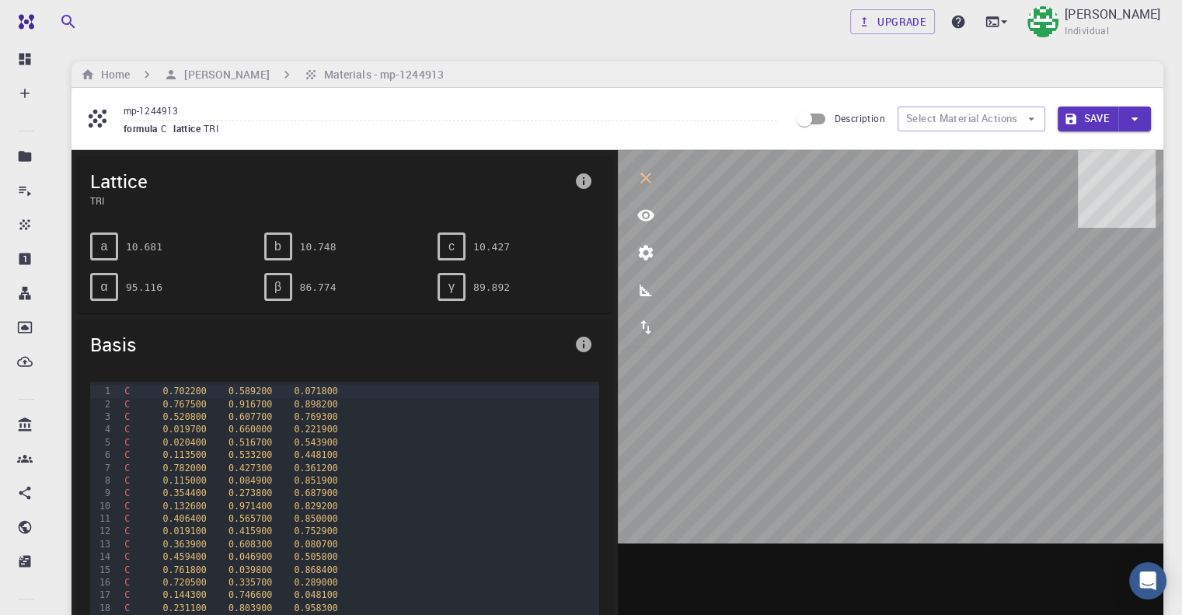
click at [642, 324] on icon "export" at bounding box center [646, 327] width 11 height 14
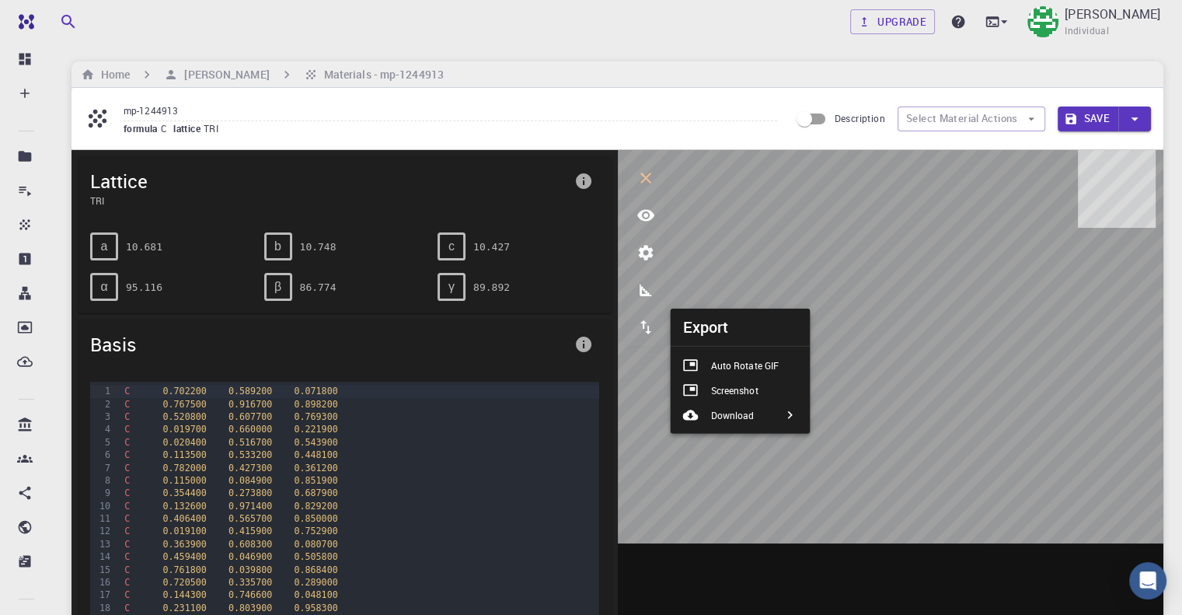
click at [781, 412] on li "Download" at bounding box center [740, 415] width 140 height 25
click at [874, 441] on p "POSCAR" at bounding box center [868, 446] width 37 height 14
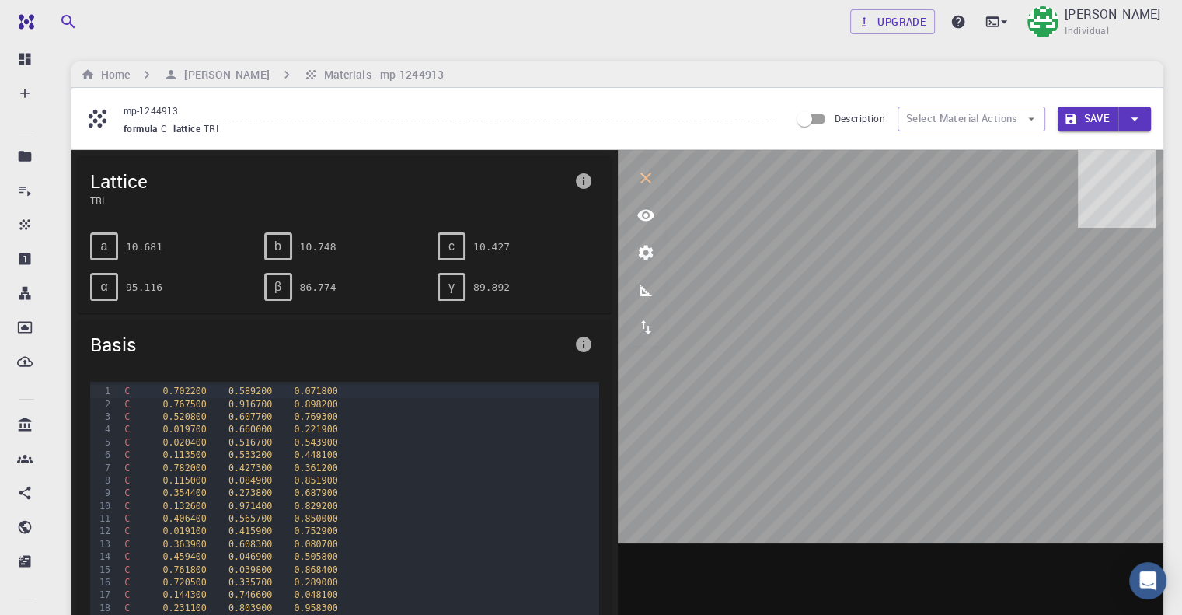
click at [638, 330] on icon "export" at bounding box center [646, 327] width 19 height 19
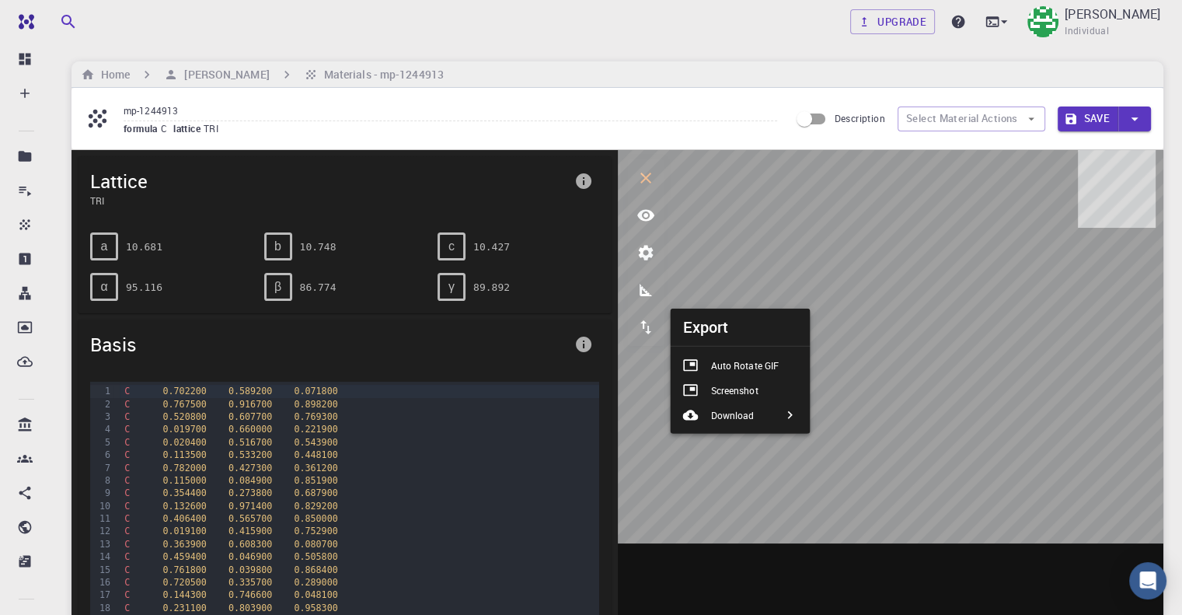
click at [687, 411] on icon at bounding box center [691, 415] width 16 height 10
click at [845, 424] on div at bounding box center [836, 422] width 28 height 16
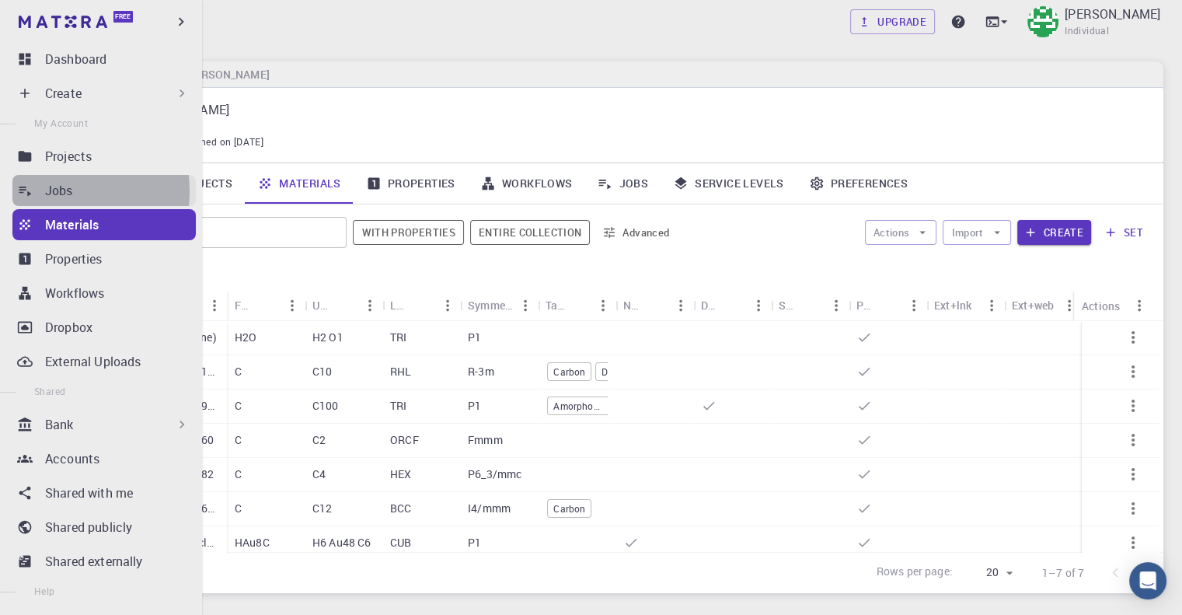
click at [37, 191] on link "Jobs" at bounding box center [103, 190] width 183 height 31
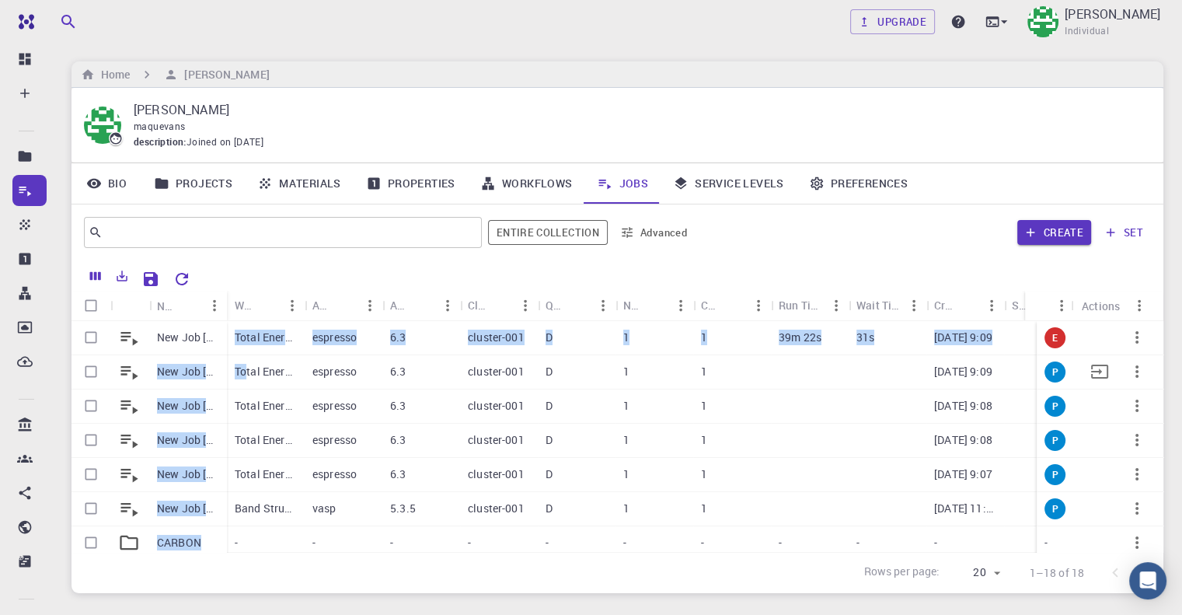
drag, startPoint x: 218, startPoint y: 341, endPoint x: 246, endPoint y: 356, distance: 32.0
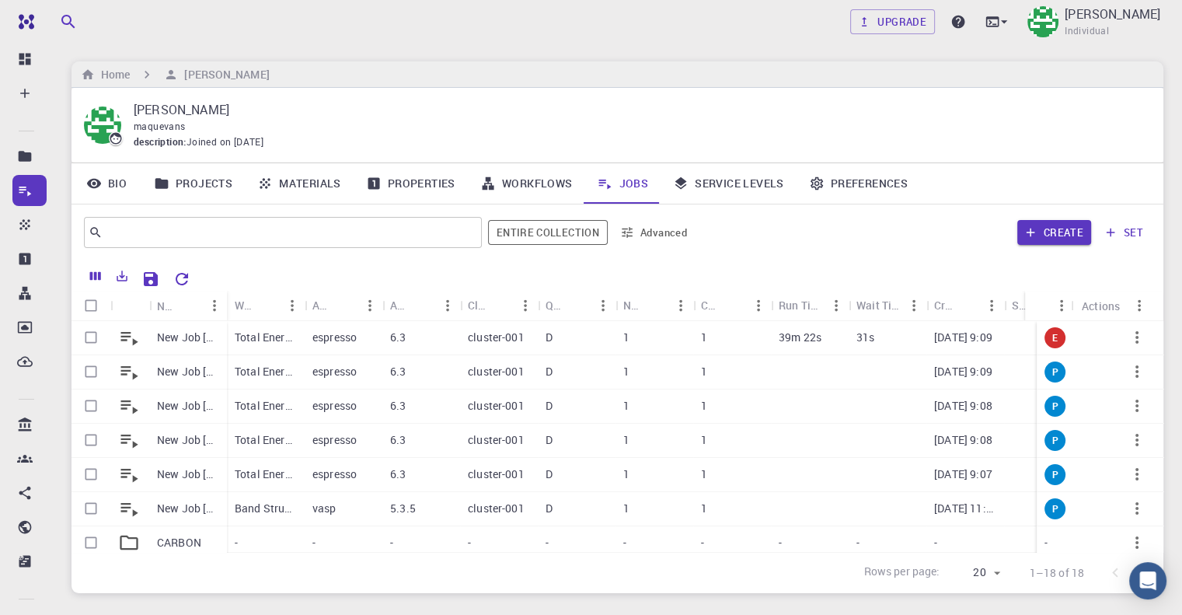
click at [241, 271] on div at bounding box center [674, 277] width 955 height 27
drag, startPoint x: 221, startPoint y: 340, endPoint x: 253, endPoint y: 343, distance: 32.0
click at [229, 346] on div "Total Energy (clone)" at bounding box center [266, 338] width 78 height 34
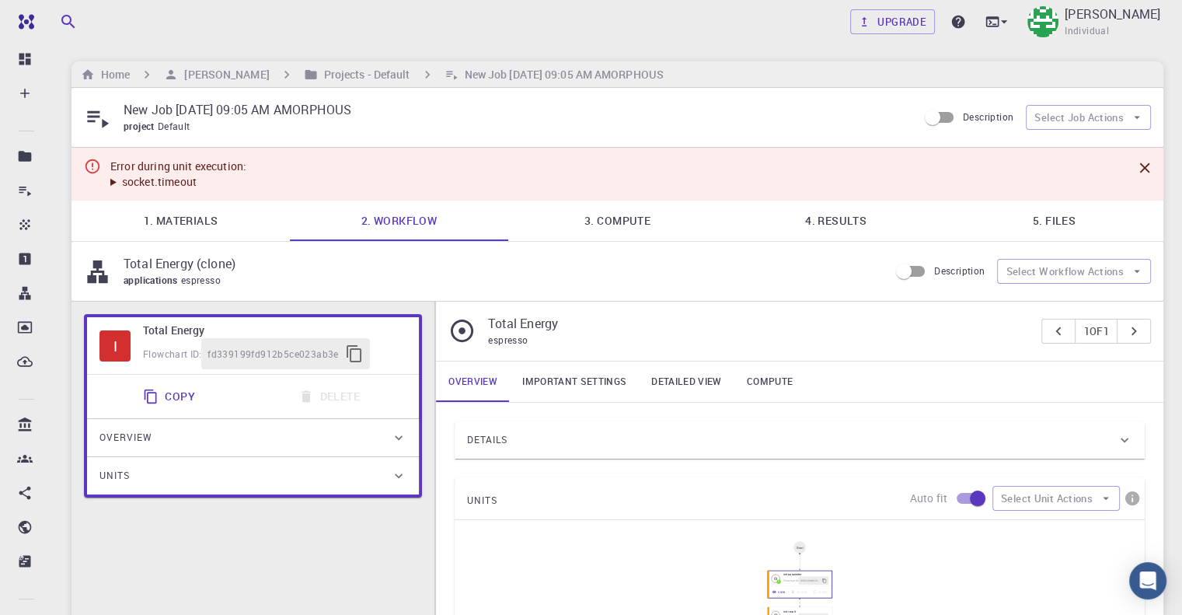
click at [261, 441] on div "Overview" at bounding box center [246, 437] width 292 height 25
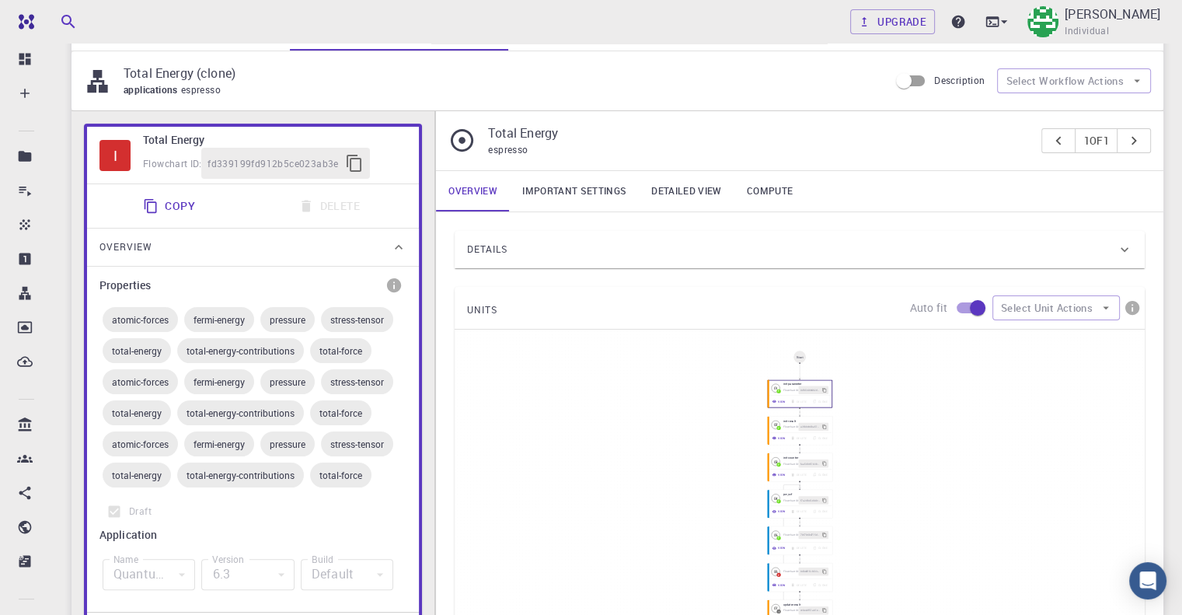
scroll to position [311, 0]
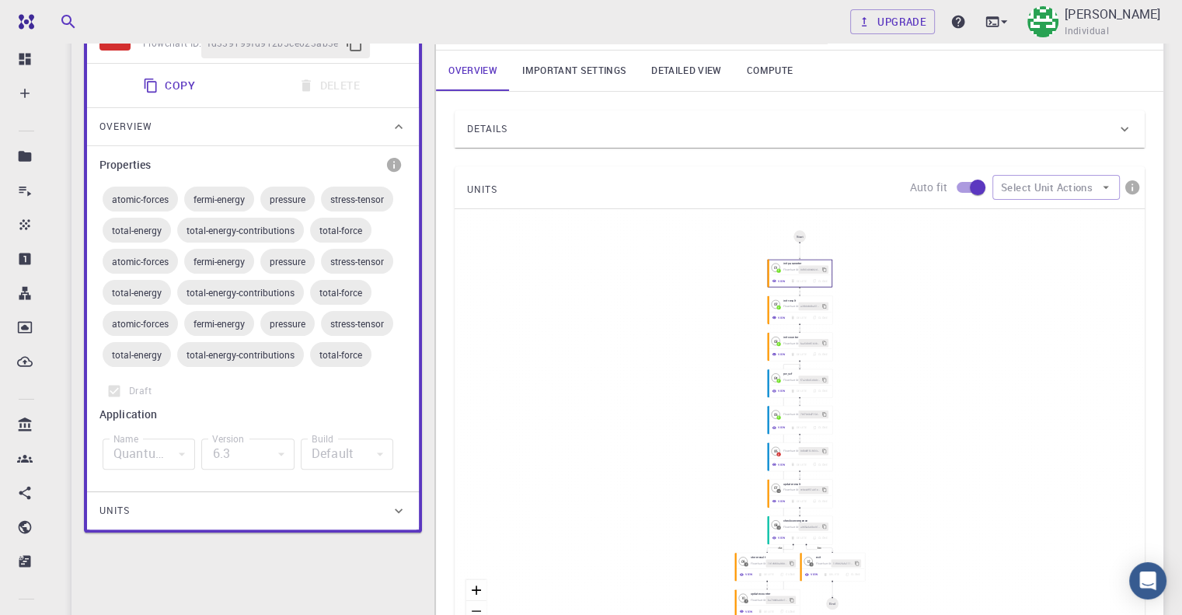
click at [278, 139] on div "Overview" at bounding box center [253, 126] width 332 height 37
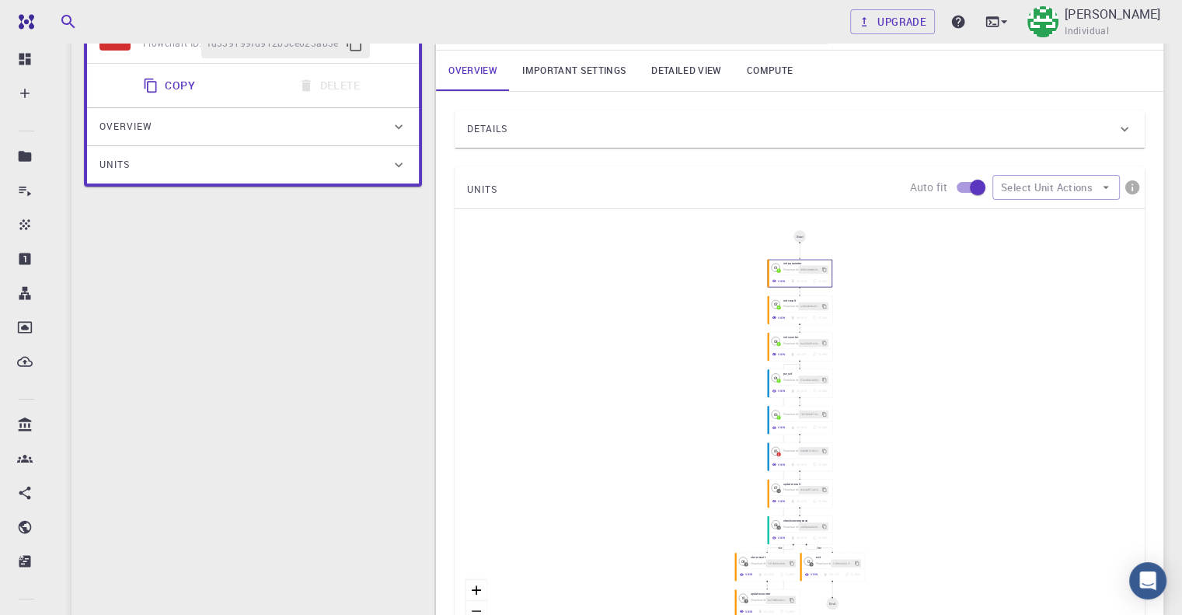
click at [271, 180] on div "Units" at bounding box center [253, 164] width 332 height 37
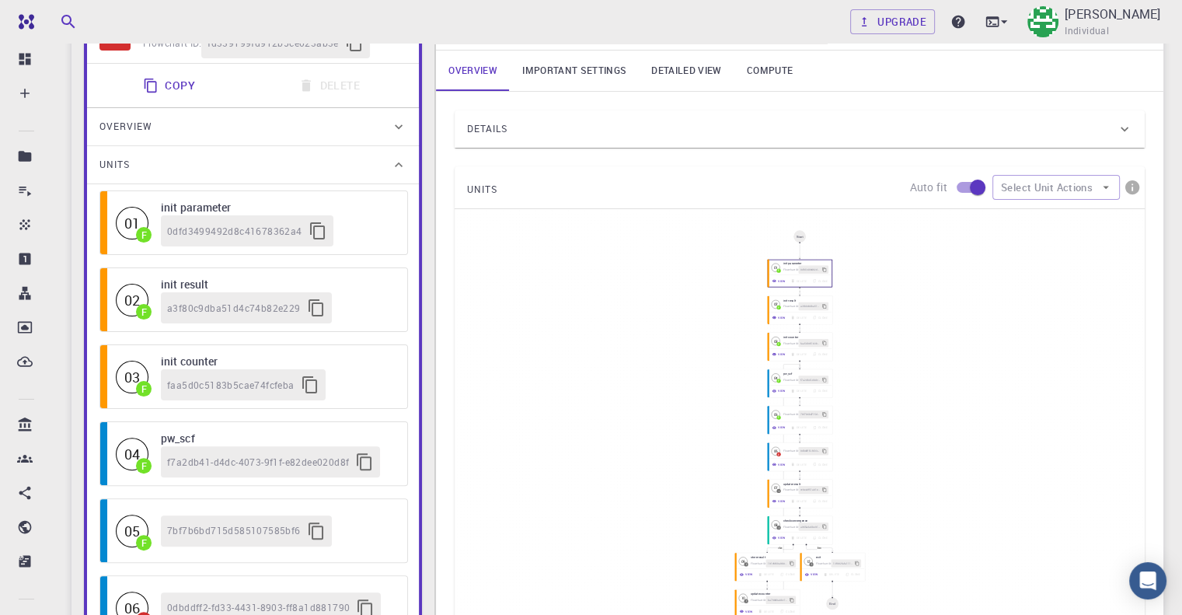
click at [271, 180] on div "Units" at bounding box center [253, 164] width 332 height 37
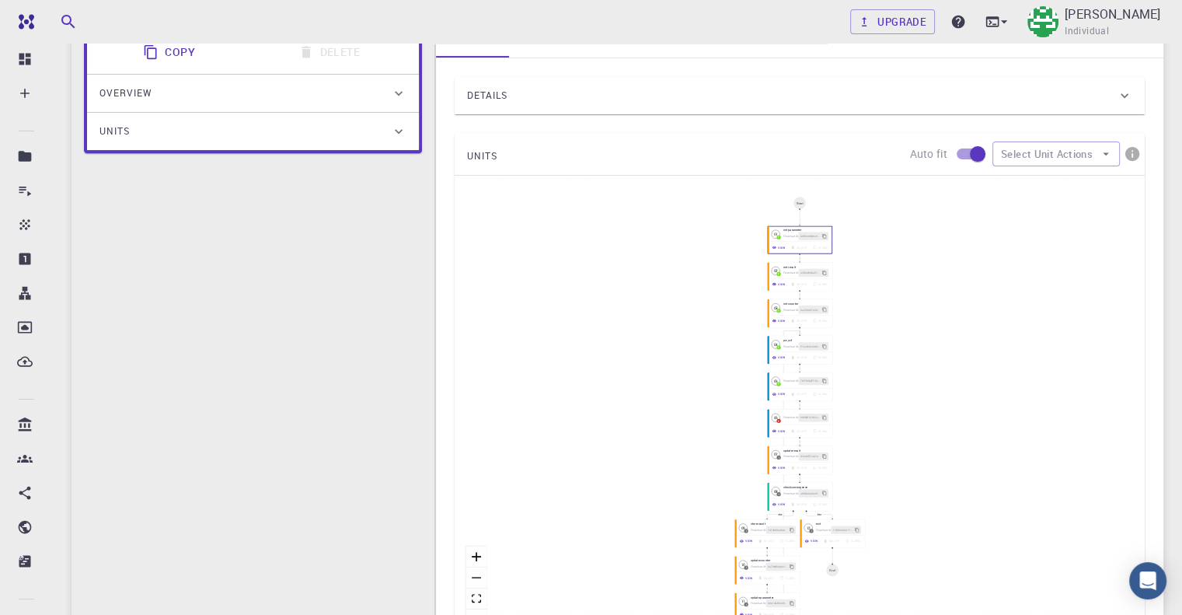
scroll to position [256, 0]
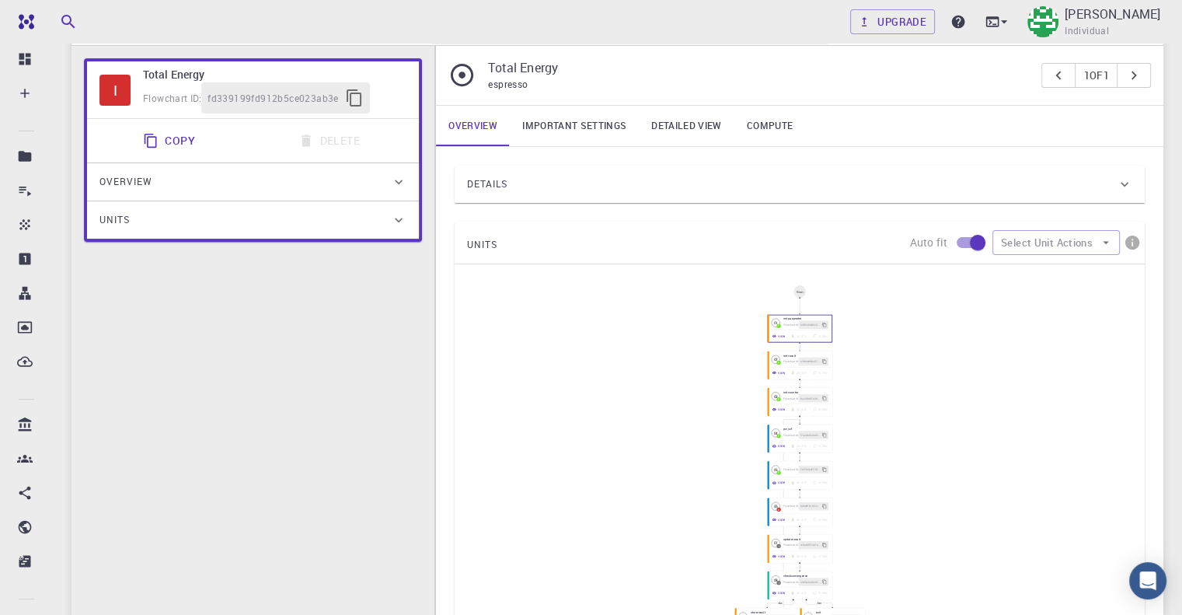
click at [508, 190] on span "Details" at bounding box center [487, 184] width 40 height 25
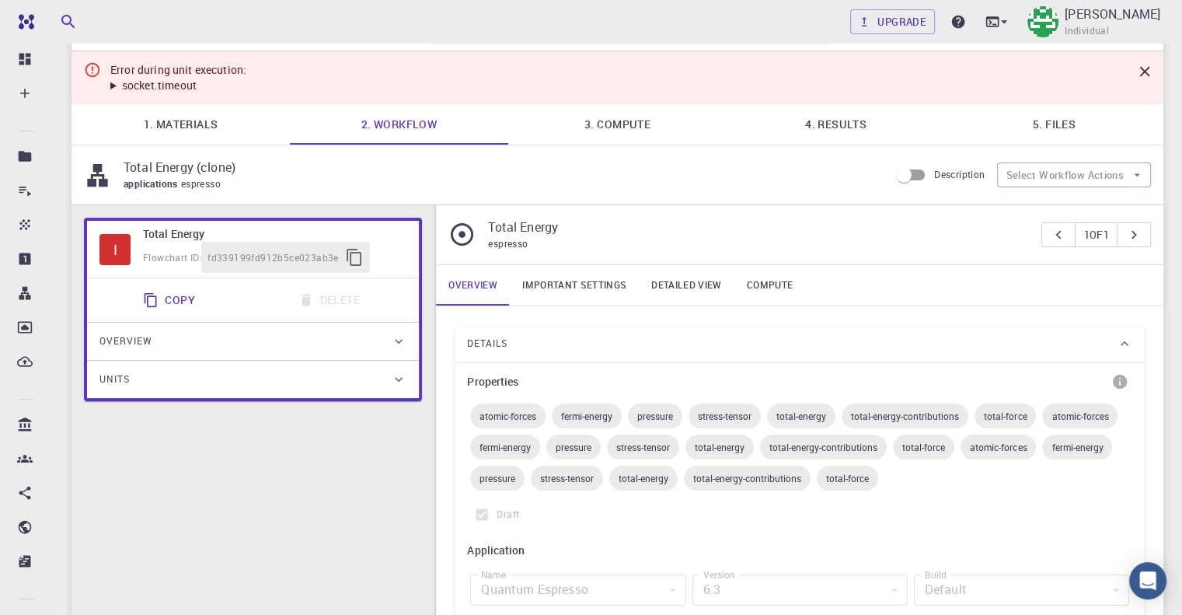
scroll to position [23, 0]
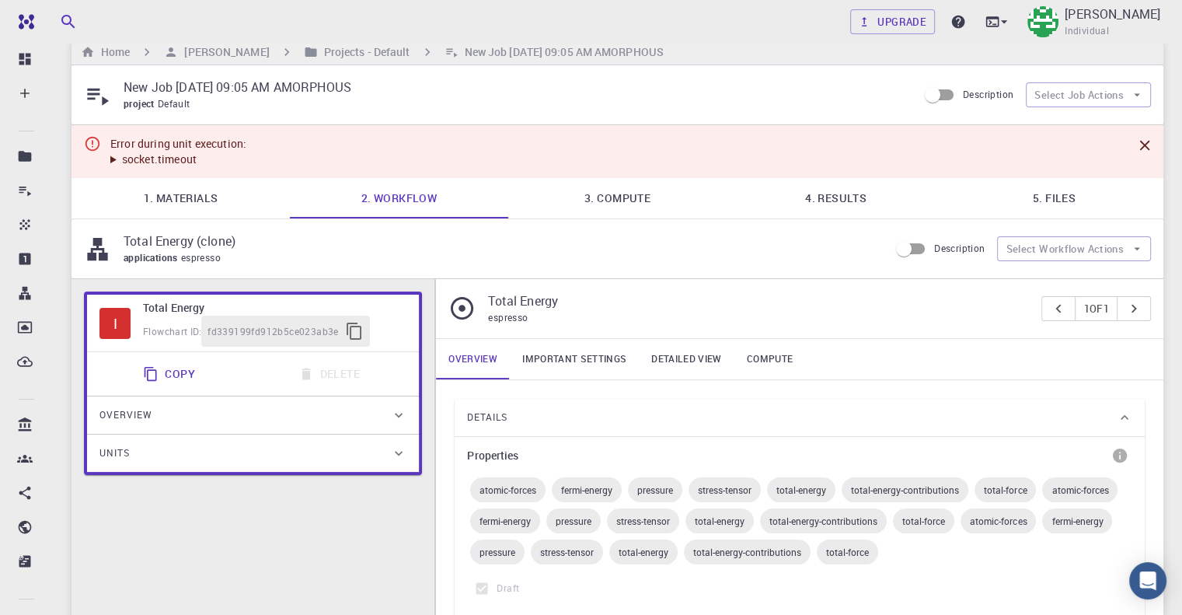
click at [672, 326] on div "Total Energy espresso 1 of 1" at bounding box center [800, 308] width 728 height 59
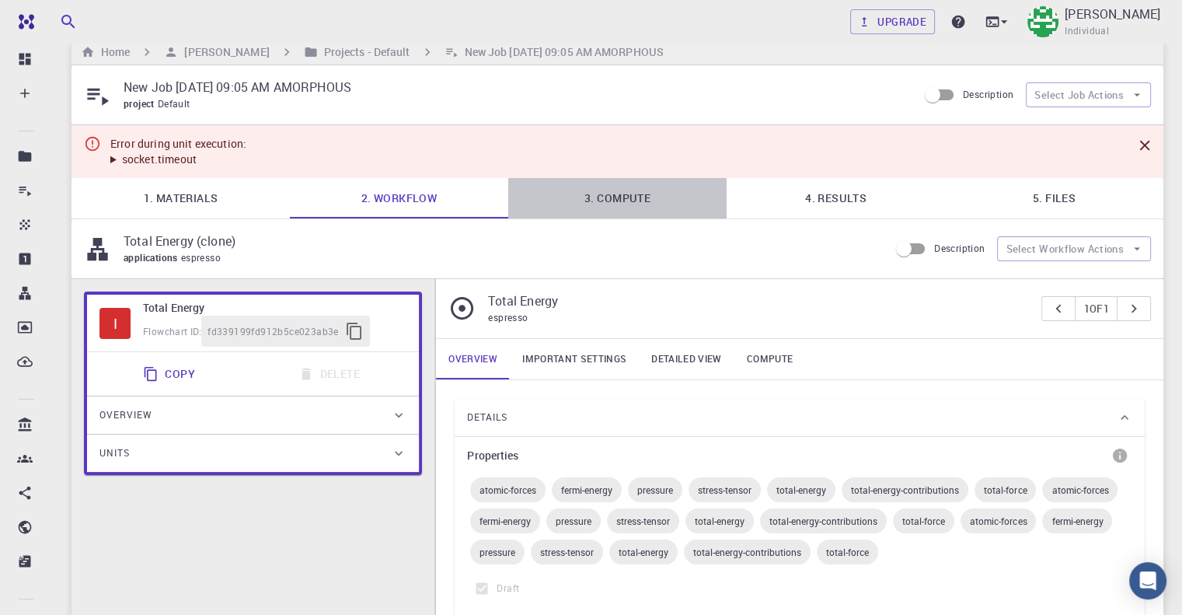
click at [636, 214] on link "3. Compute" at bounding box center [617, 198] width 218 height 40
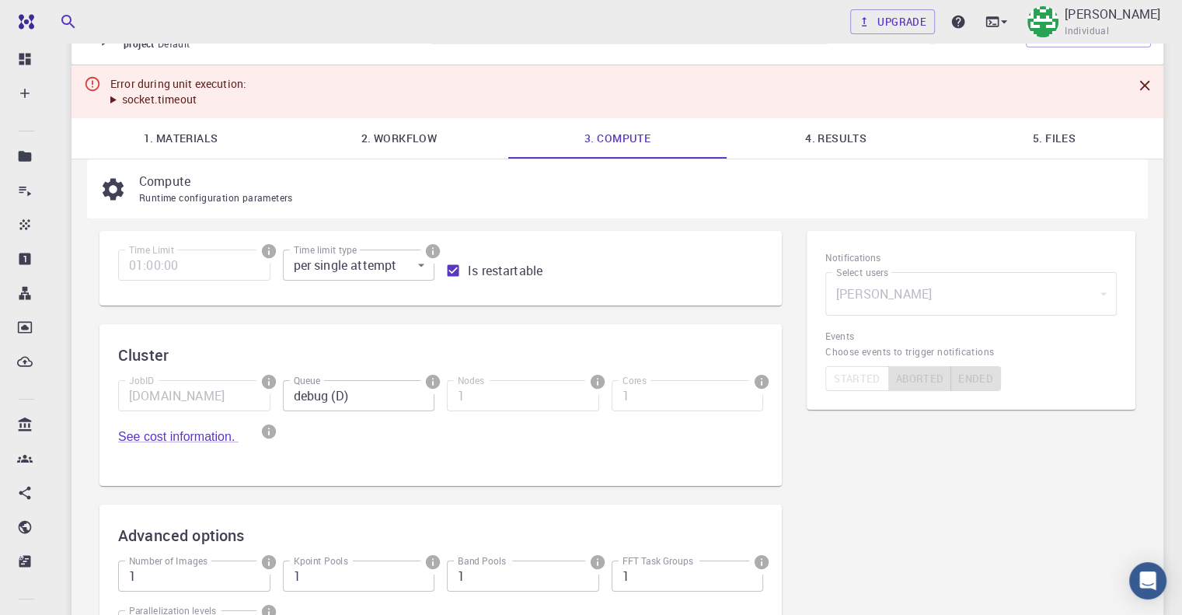
scroll to position [44, 0]
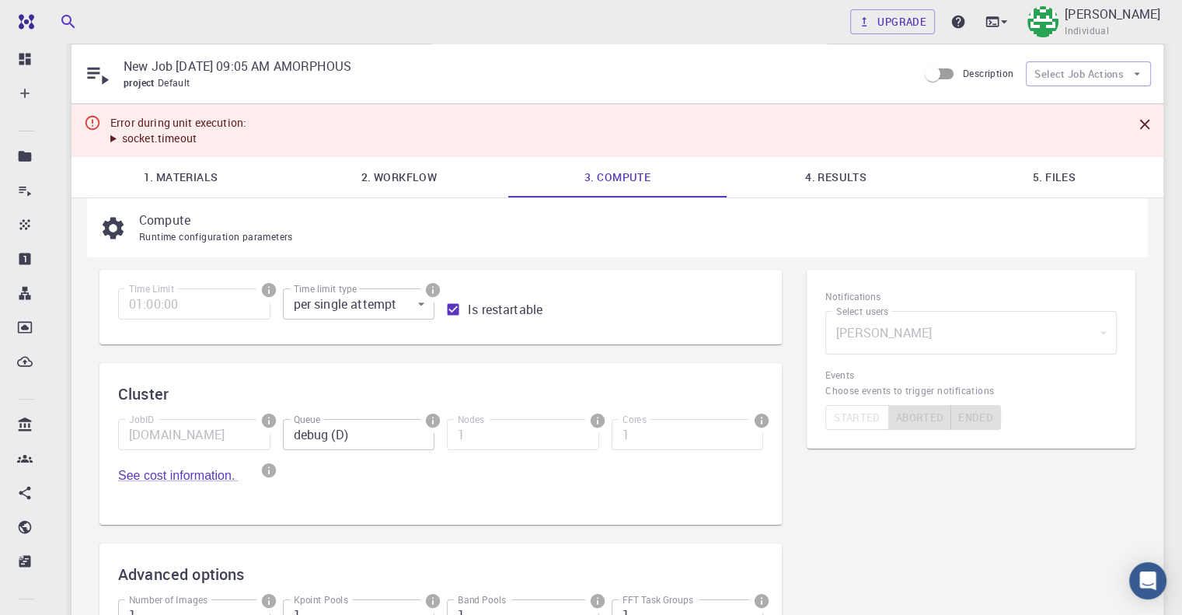
click at [120, 138] on summary "socket.timeout" at bounding box center [178, 139] width 136 height 16
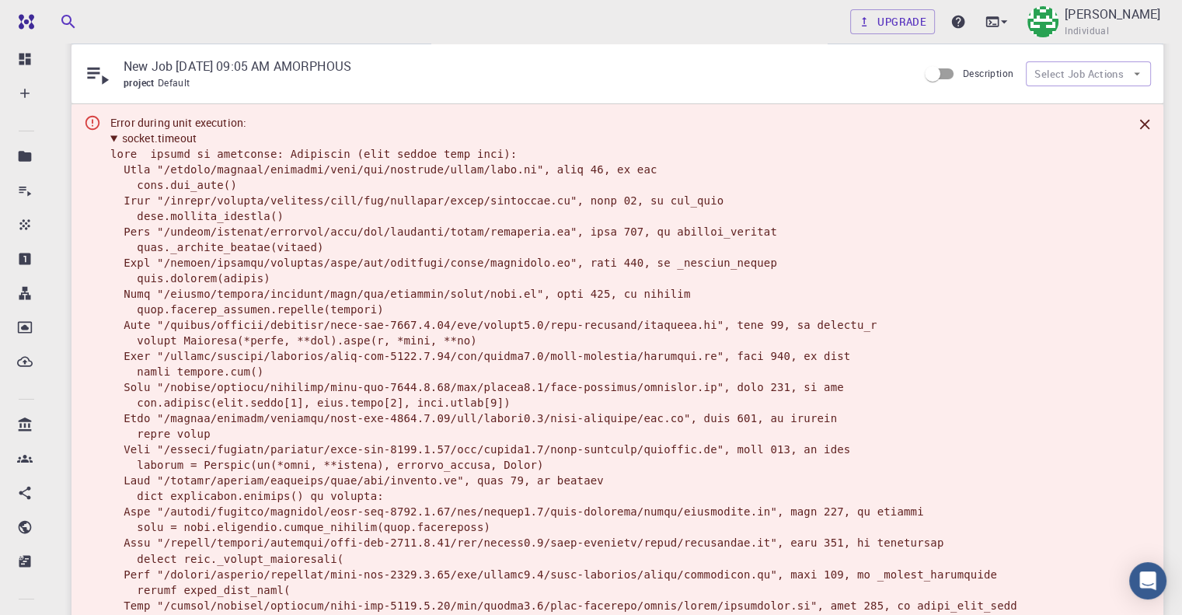
click at [121, 138] on summary "socket.timeout" at bounding box center [580, 139] width 941 height 16
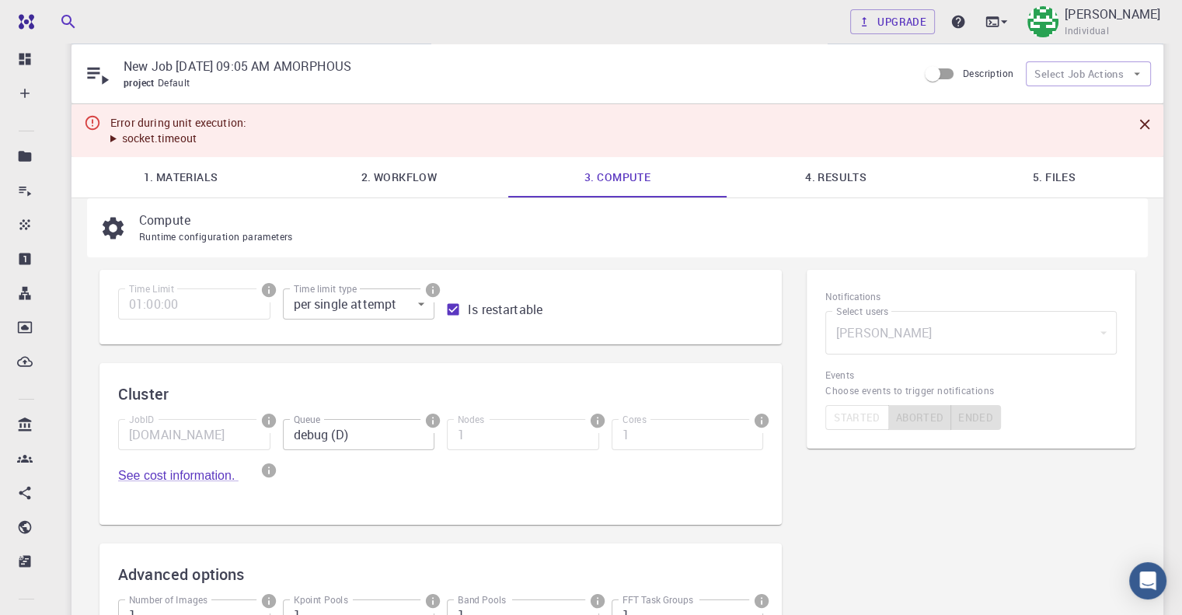
click at [110, 208] on div "Compute Runtime configuration parameters" at bounding box center [617, 227] width 1061 height 59
click at [110, 220] on icon at bounding box center [113, 228] width 21 height 22
click at [840, 166] on link "4. Results" at bounding box center [836, 177] width 218 height 40
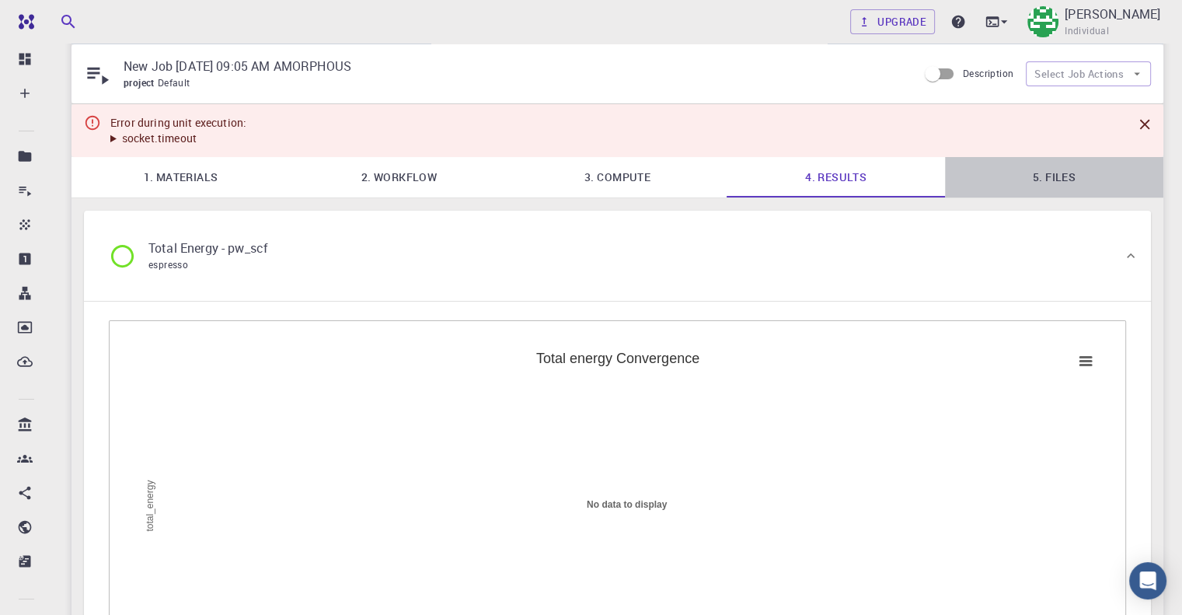
click at [1010, 172] on link "5. Files" at bounding box center [1054, 177] width 218 height 40
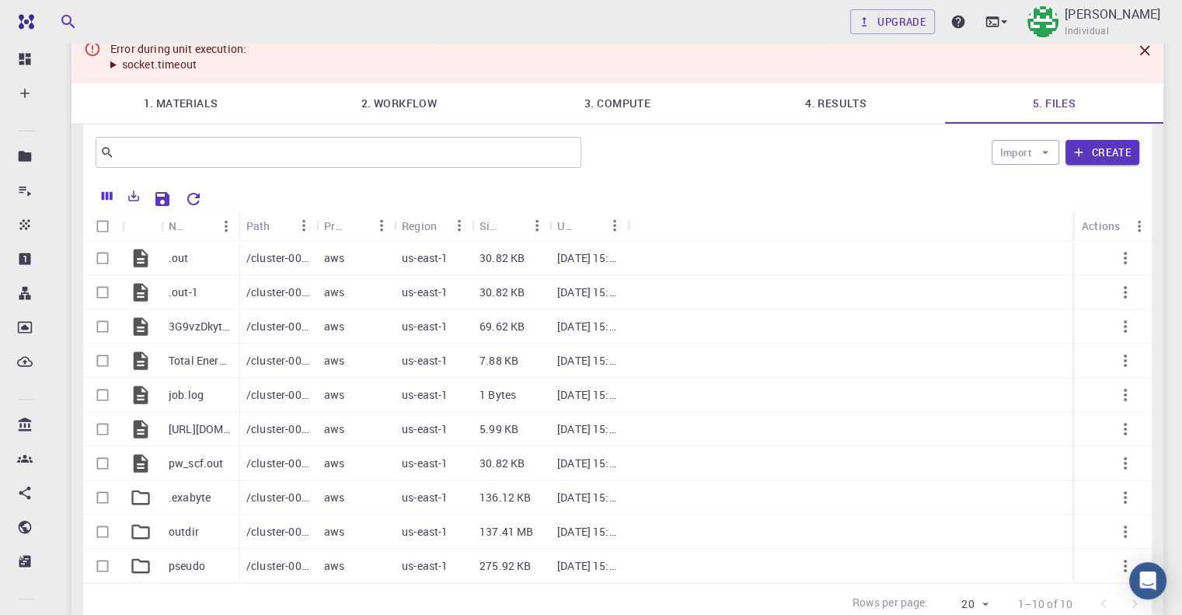
scroll to position [233, 0]
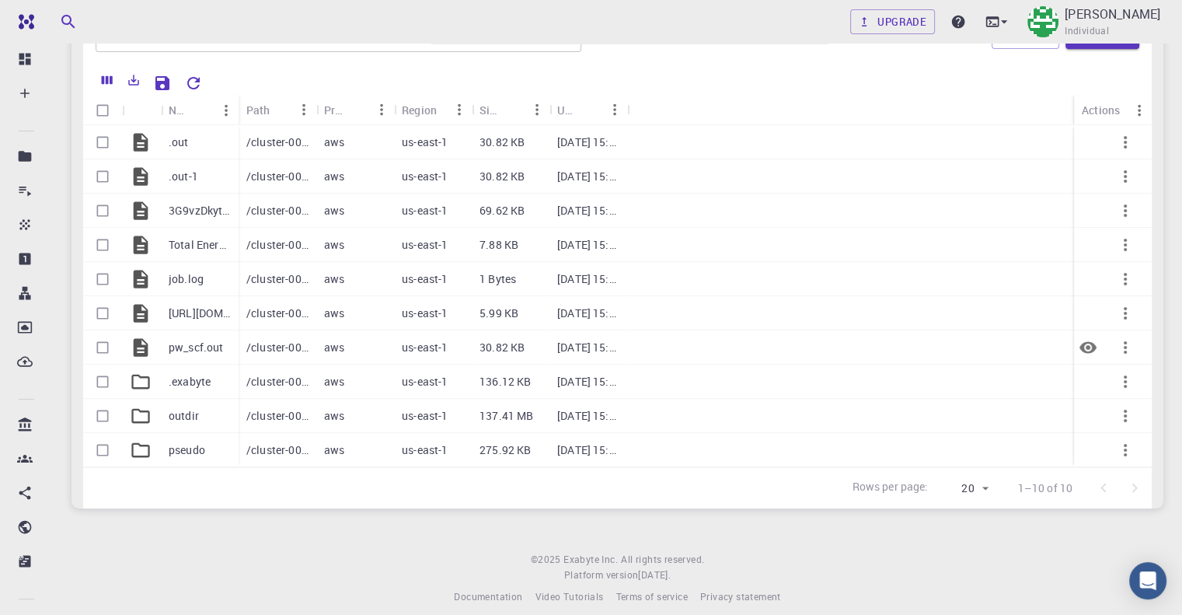
click at [759, 335] on div at bounding box center [850, 347] width 447 height 34
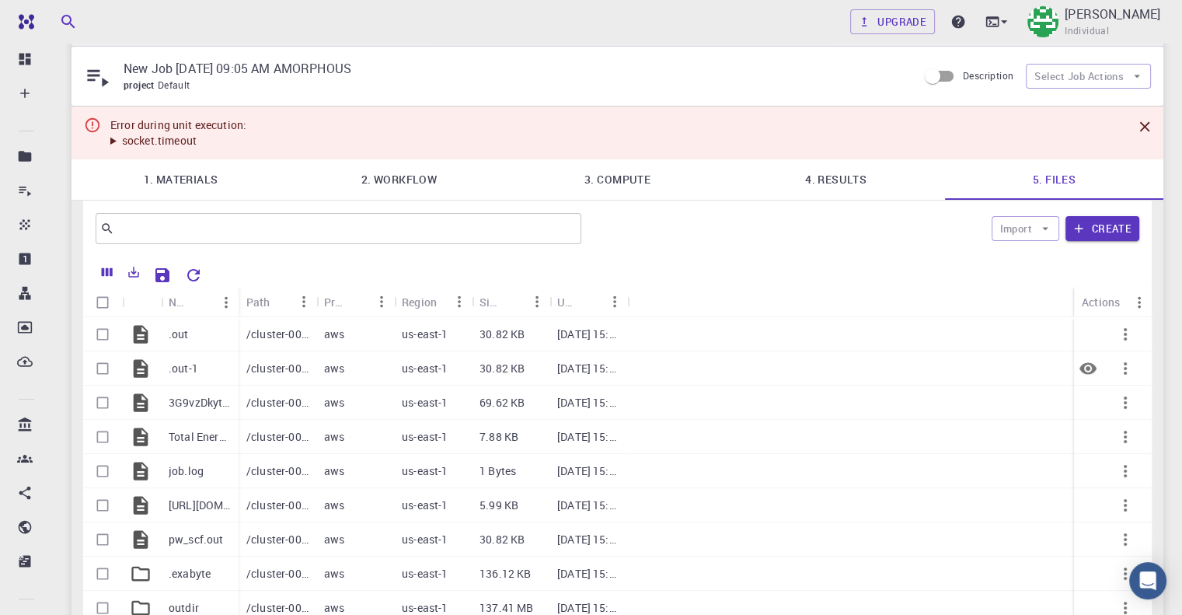
scroll to position [0, 0]
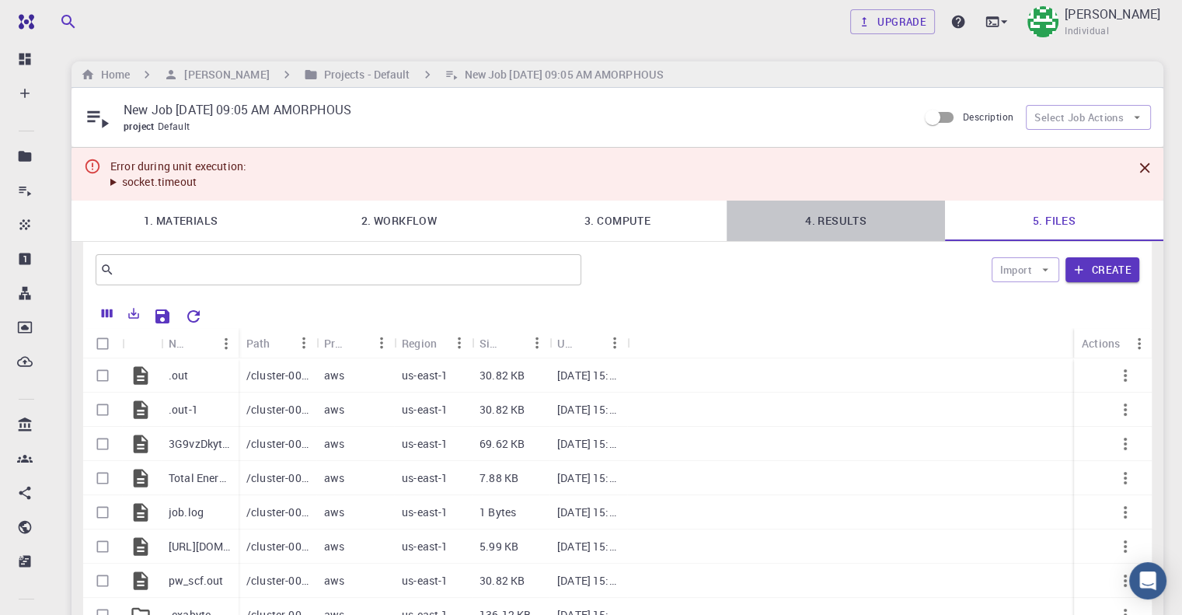
drag, startPoint x: 792, startPoint y: 209, endPoint x: 809, endPoint y: 229, distance: 26.5
click at [794, 209] on link "4. Results" at bounding box center [836, 221] width 218 height 40
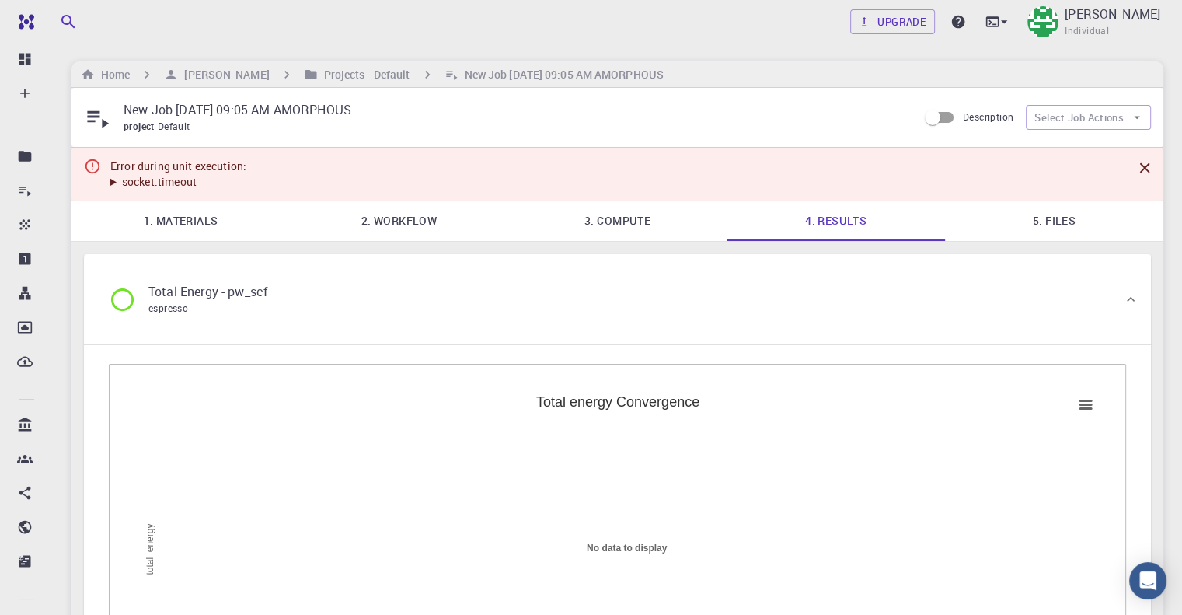
click at [1067, 220] on link "5. Files" at bounding box center [1054, 221] width 218 height 40
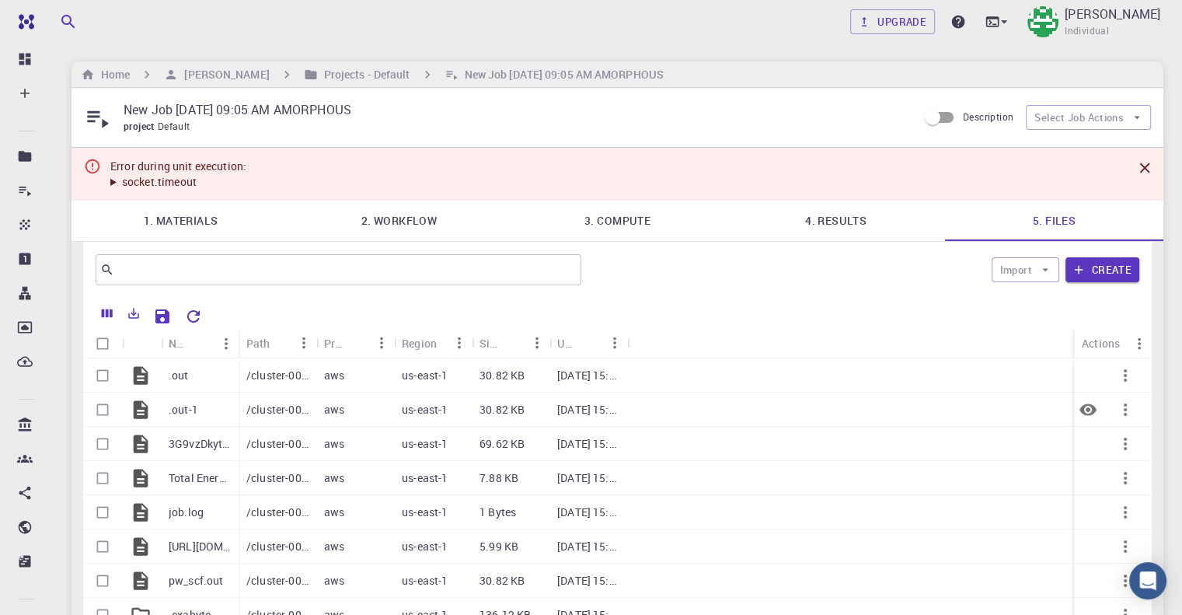
scroll to position [78, 0]
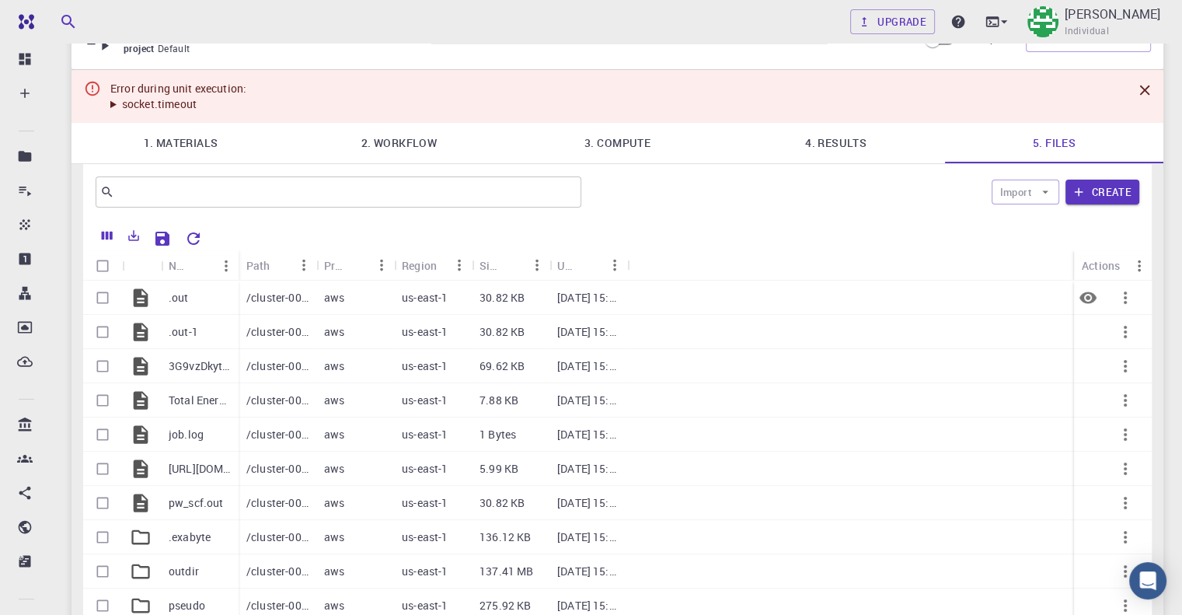
click at [1133, 295] on icon "button" at bounding box center [1125, 297] width 19 height 19
click at [994, 224] on div at bounding box center [591, 307] width 1182 height 615
click at [1133, 302] on icon "button" at bounding box center [1125, 297] width 19 height 19
click at [1128, 316] on span "Download" at bounding box center [1146, 317] width 45 height 16
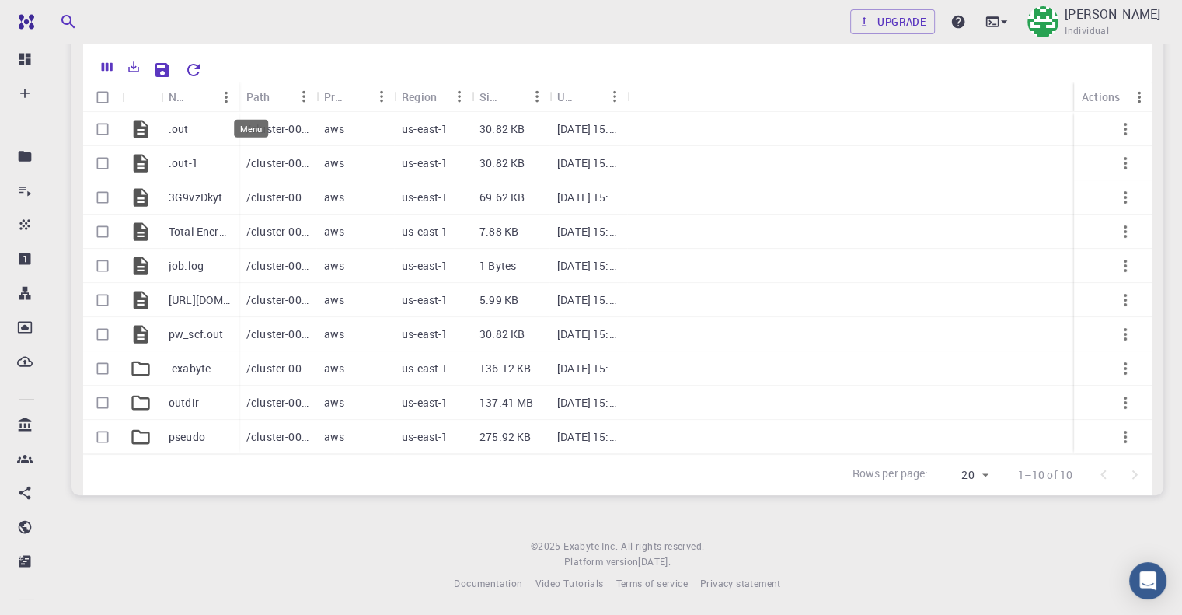
scroll to position [13, 0]
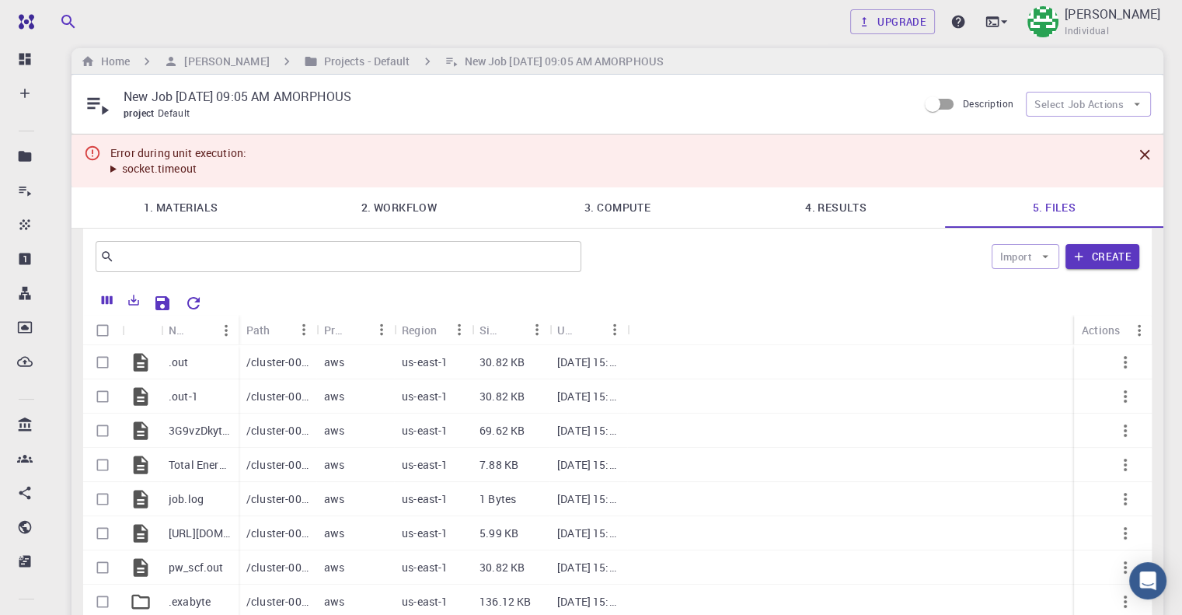
click at [1034, 152] on div "Error during unit execution: socket.timeout" at bounding box center [618, 160] width 1092 height 53
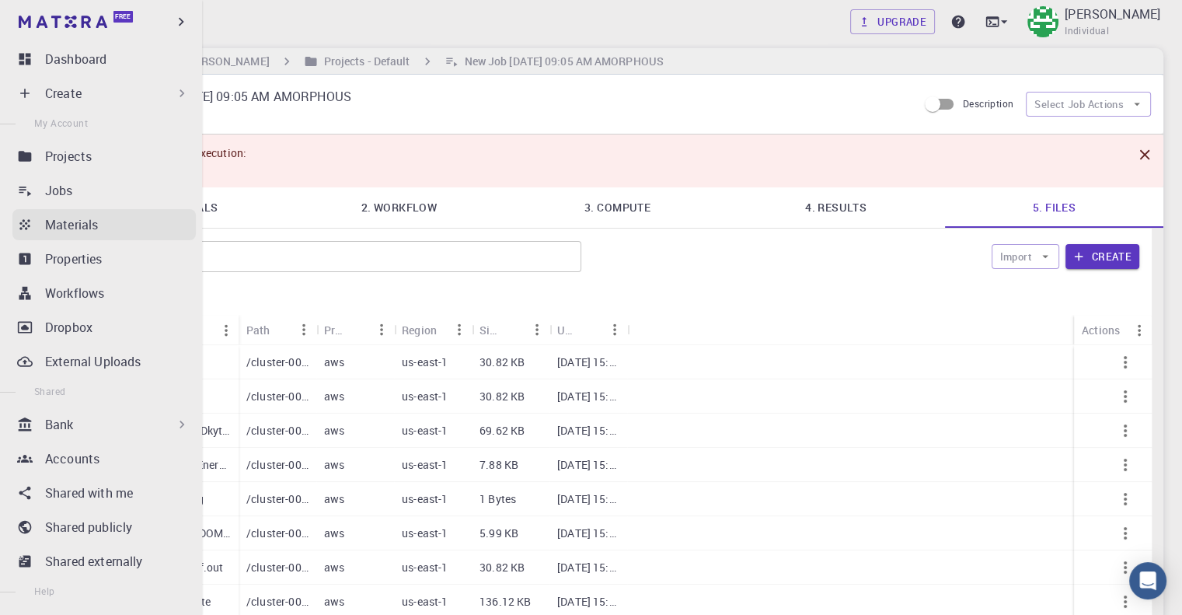
scroll to position [78, 0]
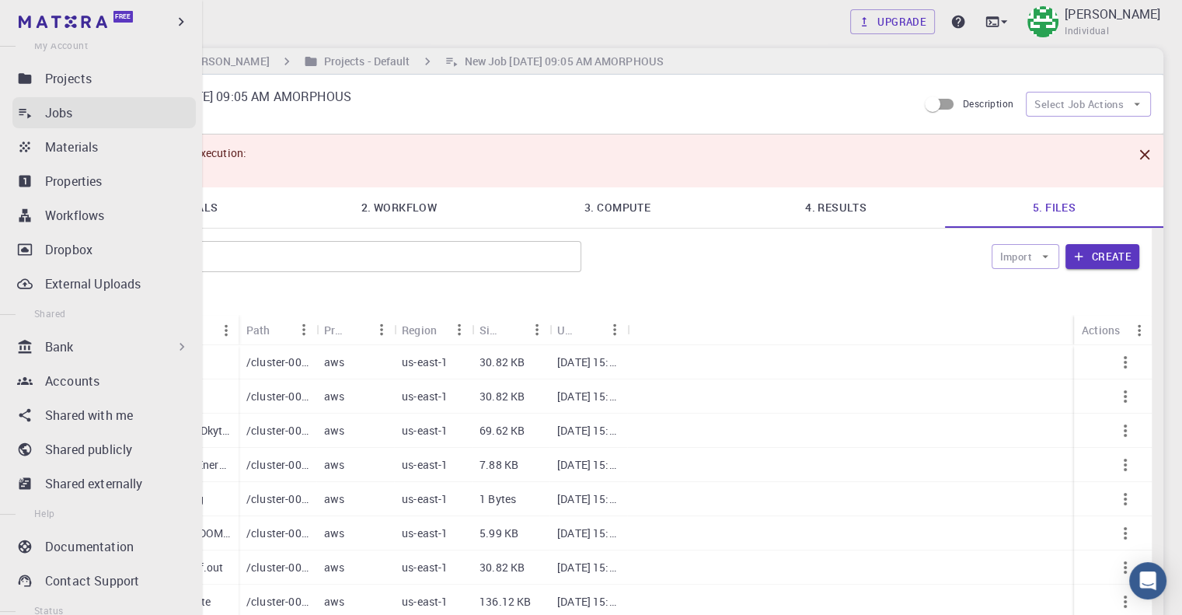
click at [112, 103] on div "Jobs" at bounding box center [120, 112] width 151 height 19
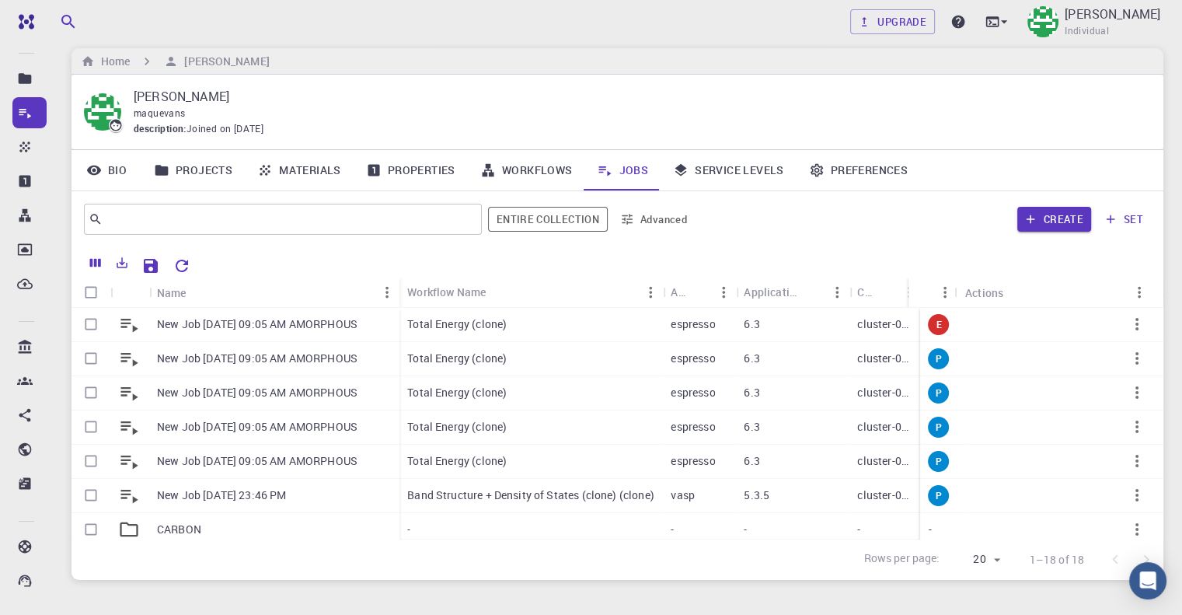
click at [540, 50] on div "Home [PERSON_NAME]" at bounding box center [618, 61] width 1092 height 26
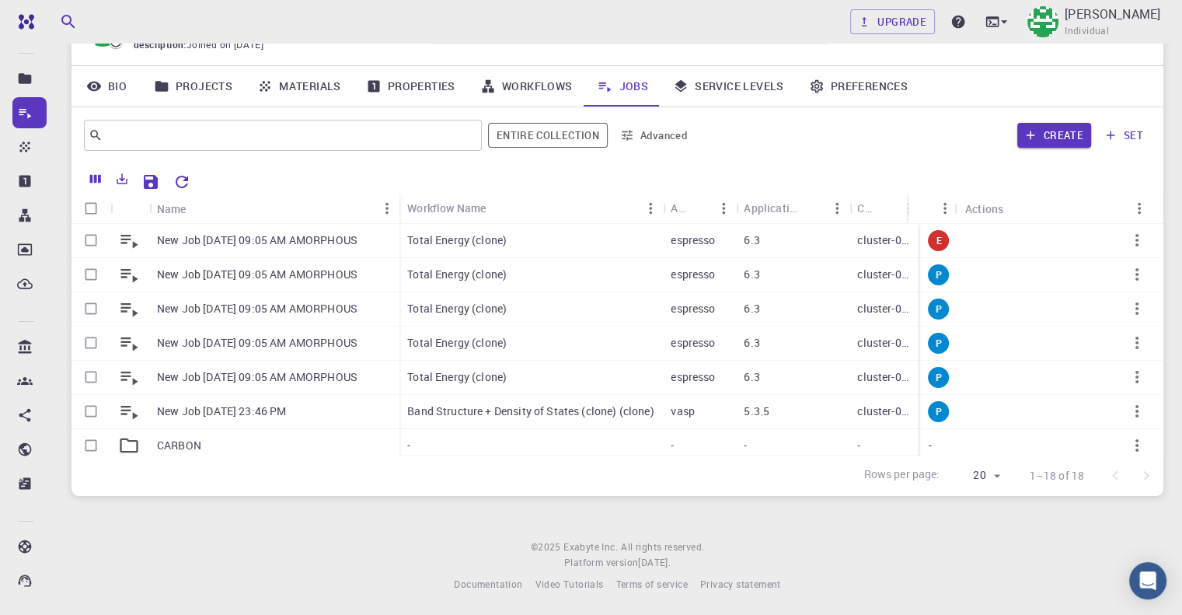
scroll to position [99, 0]
click at [1128, 239] on icon "button" at bounding box center [1137, 238] width 19 height 19
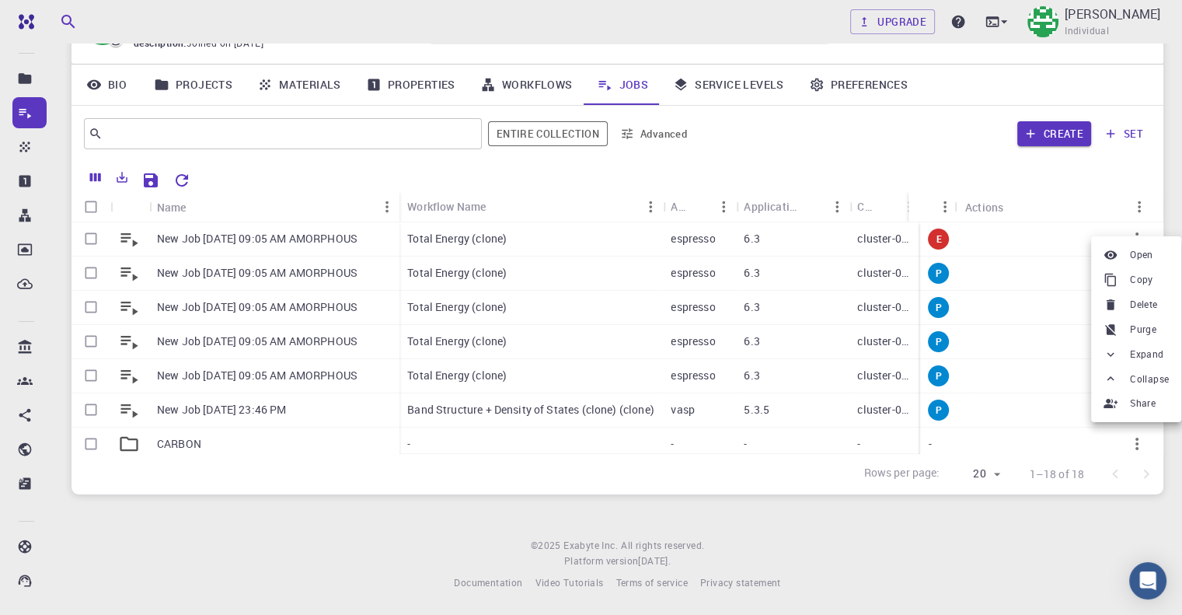
click at [1047, 189] on div at bounding box center [591, 307] width 1182 height 615
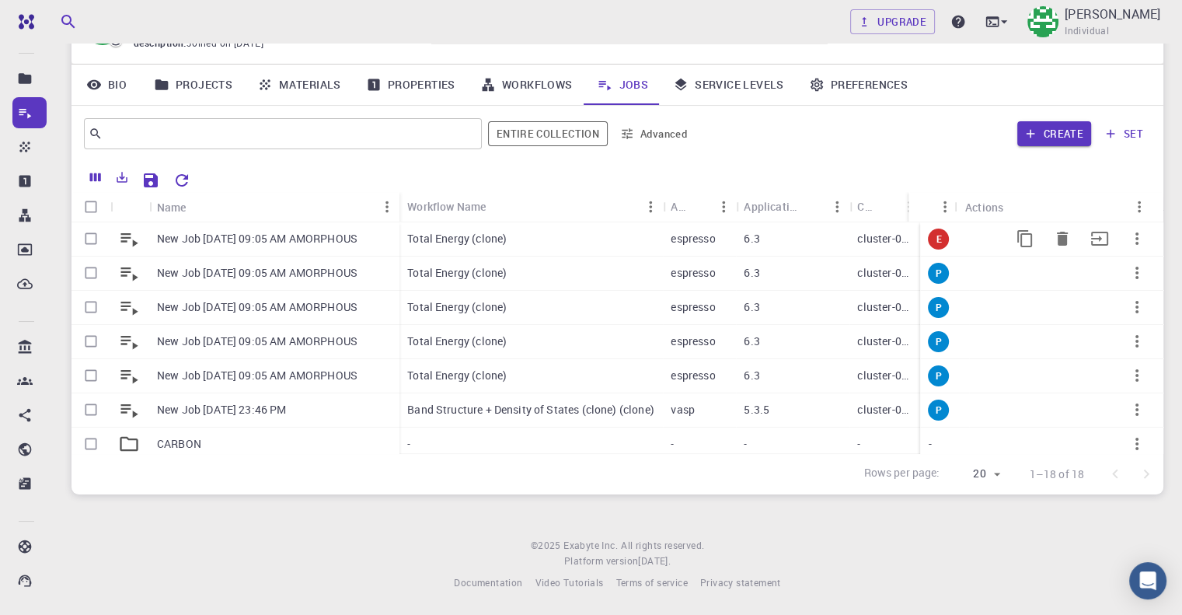
click at [1128, 236] on icon "button" at bounding box center [1137, 238] width 19 height 19
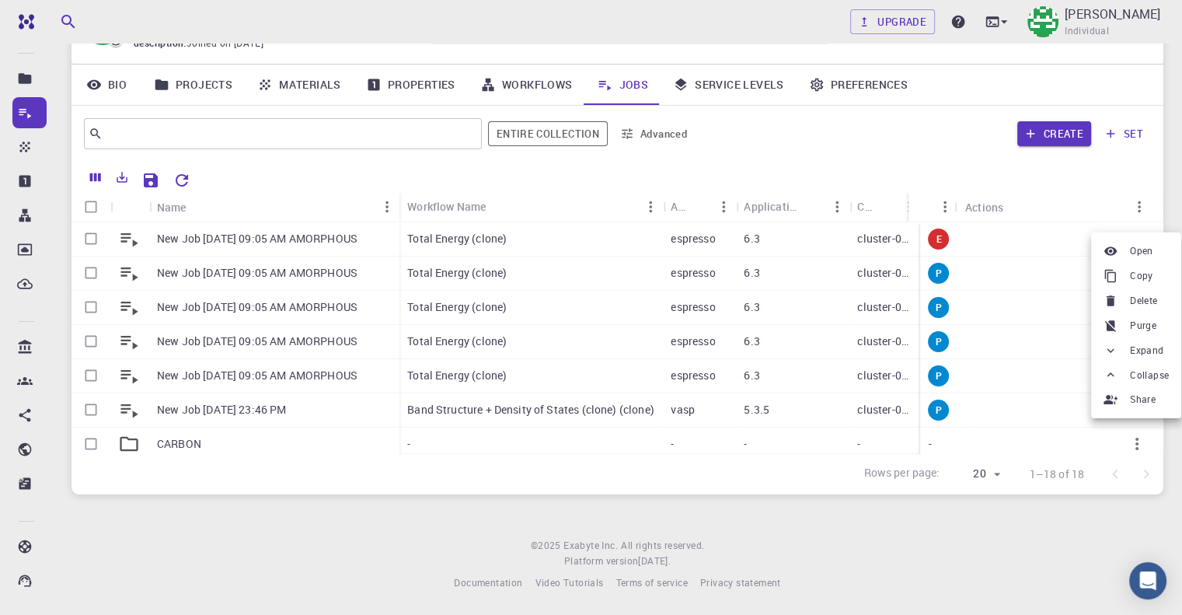
click at [891, 237] on div at bounding box center [591, 307] width 1182 height 615
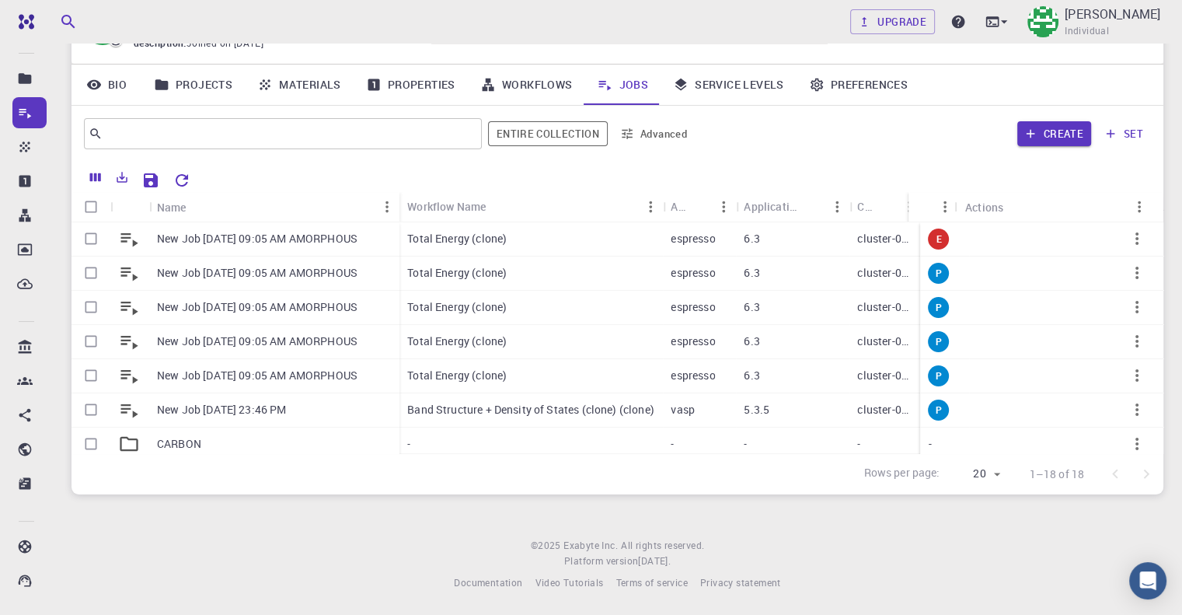
click at [827, 242] on div "6.3" at bounding box center [793, 239] width 114 height 34
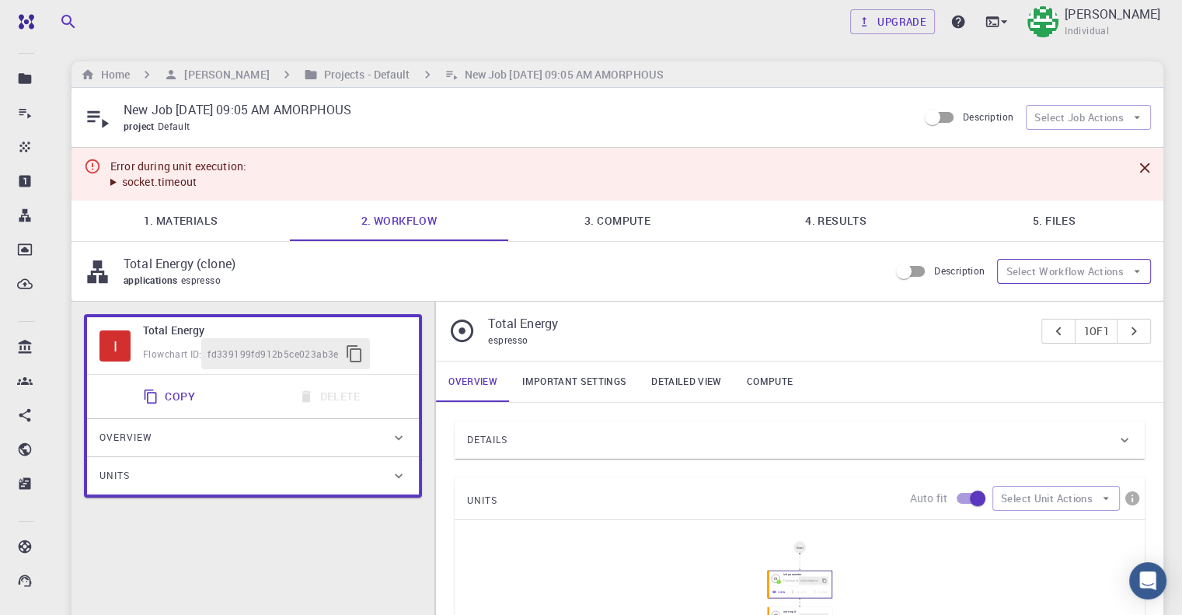
click at [1064, 271] on button "Select Workflow Actions" at bounding box center [1074, 271] width 154 height 25
click at [1063, 272] on button "Select Workflow Actions" at bounding box center [1074, 271] width 154 height 25
click at [836, 211] on link "4. Results" at bounding box center [836, 221] width 218 height 40
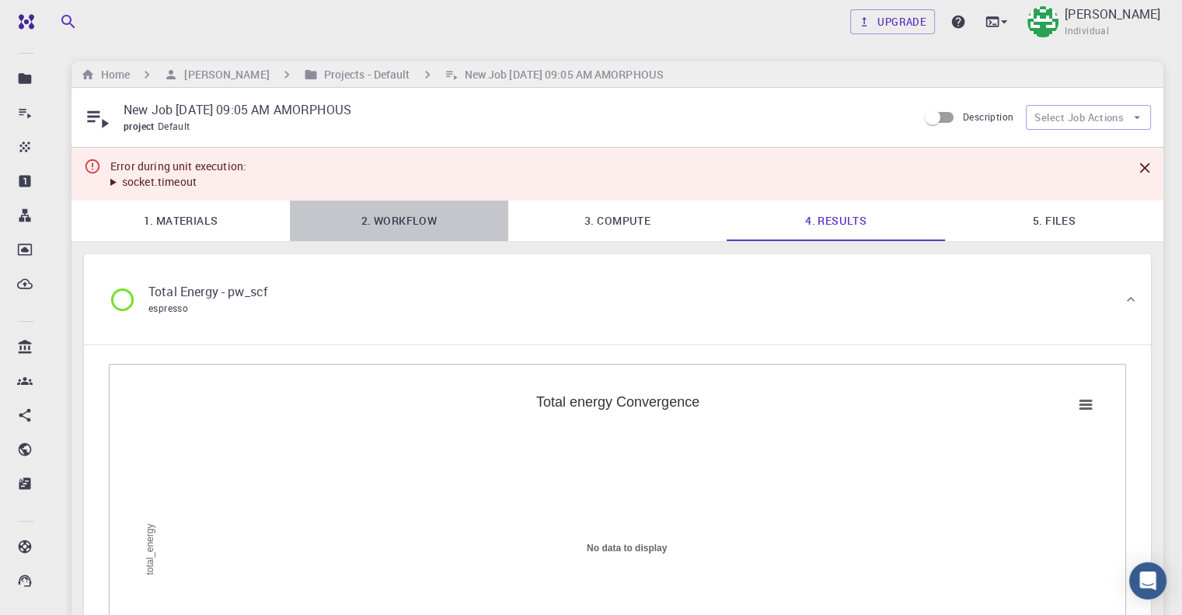
click at [417, 236] on link "2. Workflow" at bounding box center [399, 221] width 218 height 40
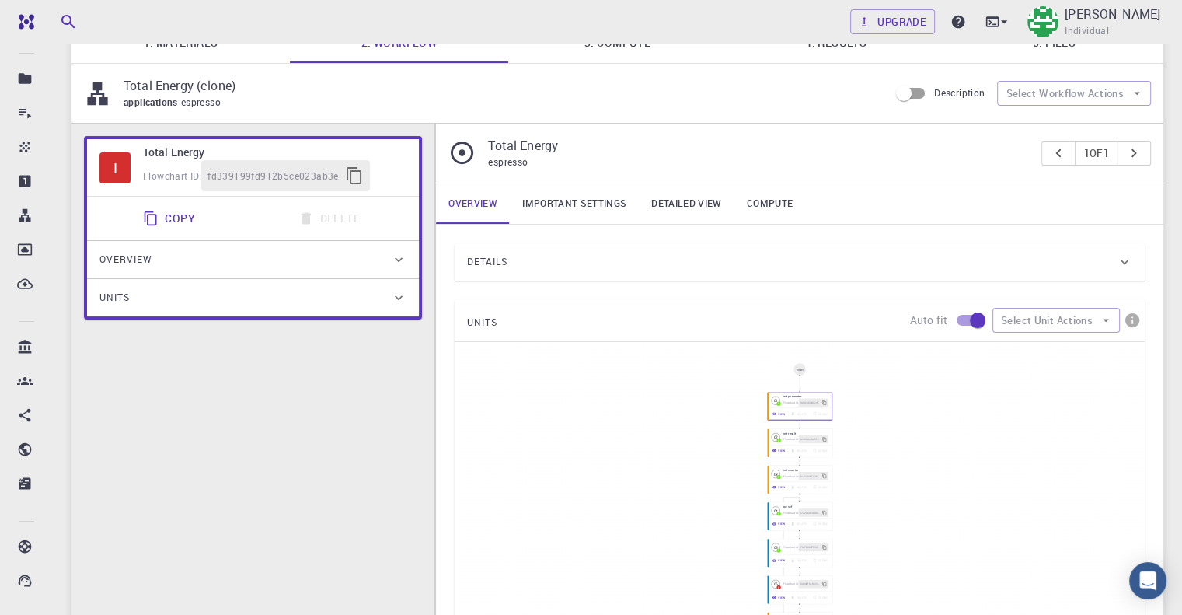
scroll to position [100, 0]
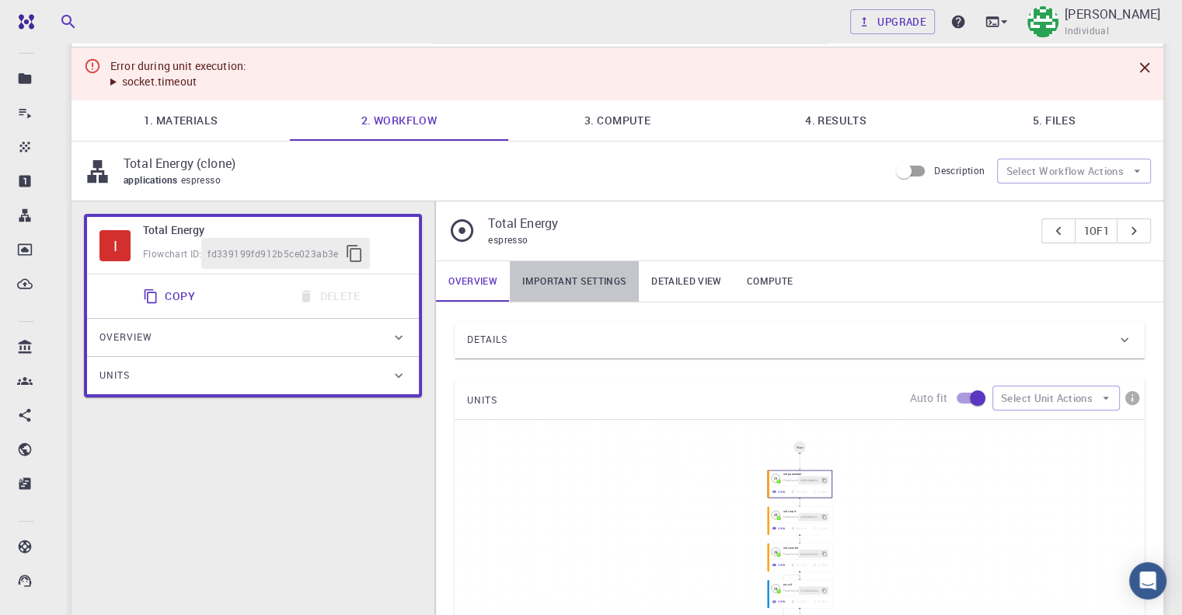
click at [559, 277] on link "Important settings" at bounding box center [574, 281] width 129 height 40
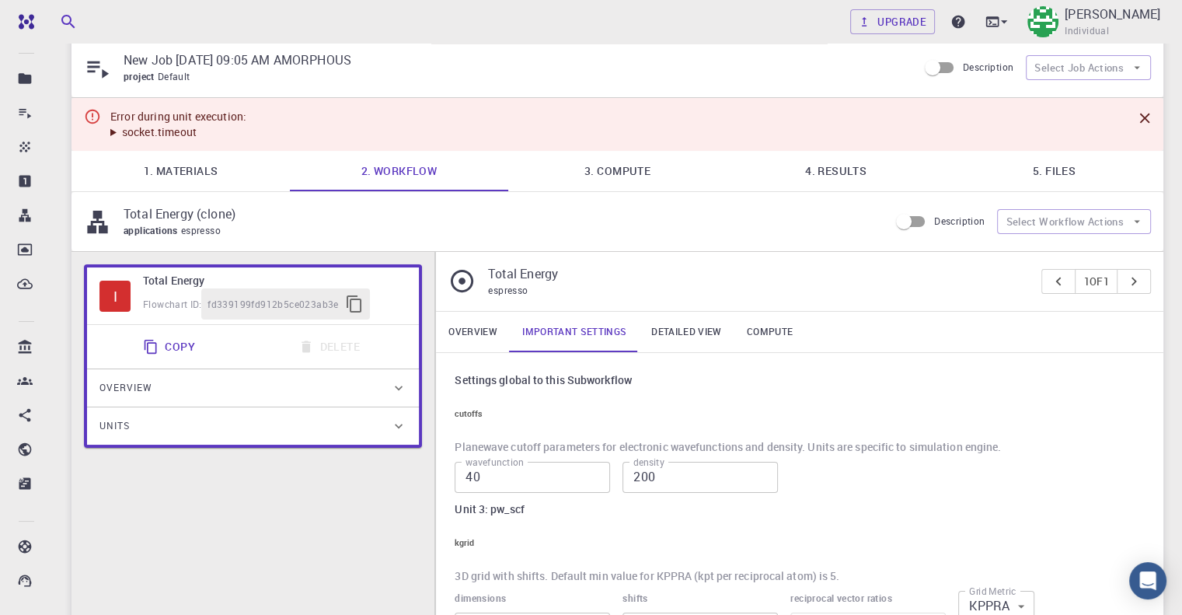
scroll to position [0, 0]
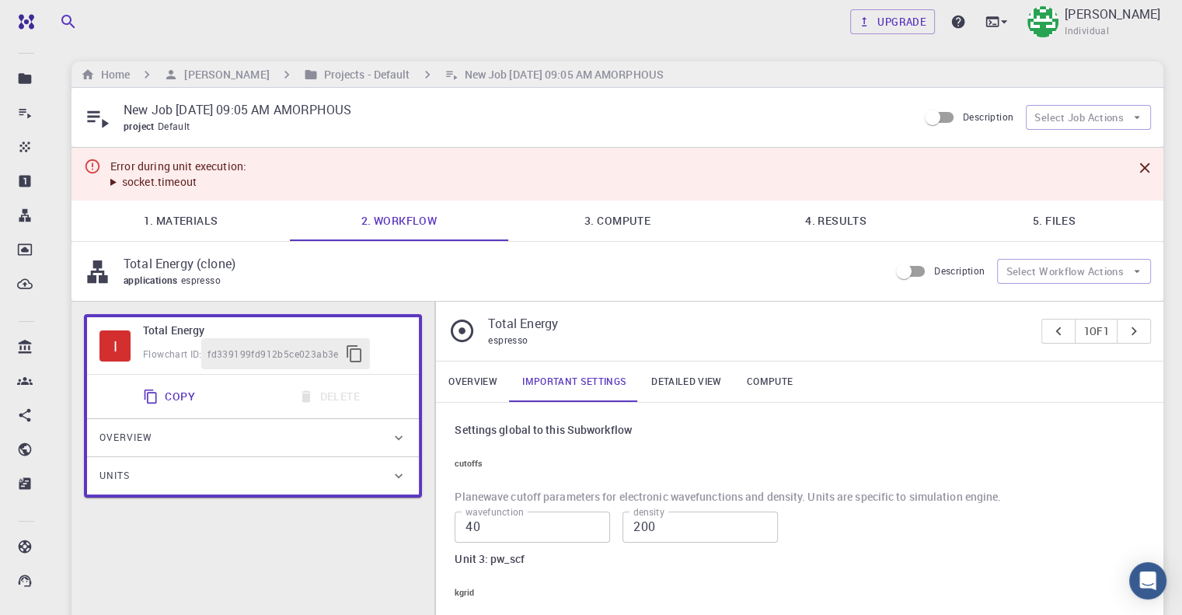
click at [1015, 218] on link "5. Files" at bounding box center [1054, 221] width 218 height 40
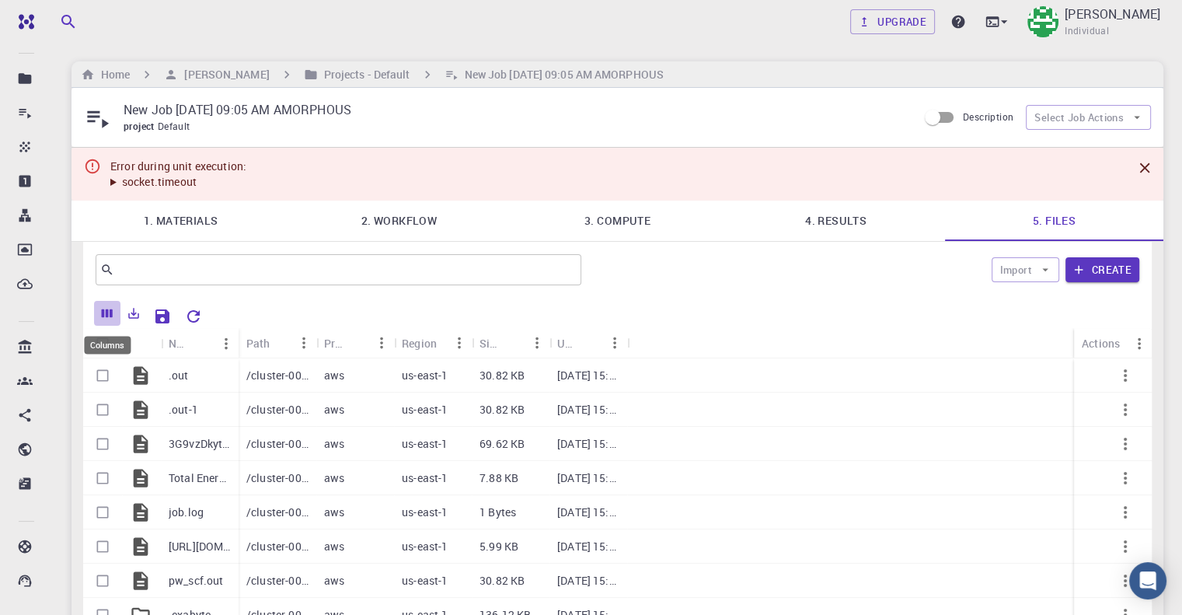
click at [104, 317] on icon "Columns" at bounding box center [107, 313] width 14 height 14
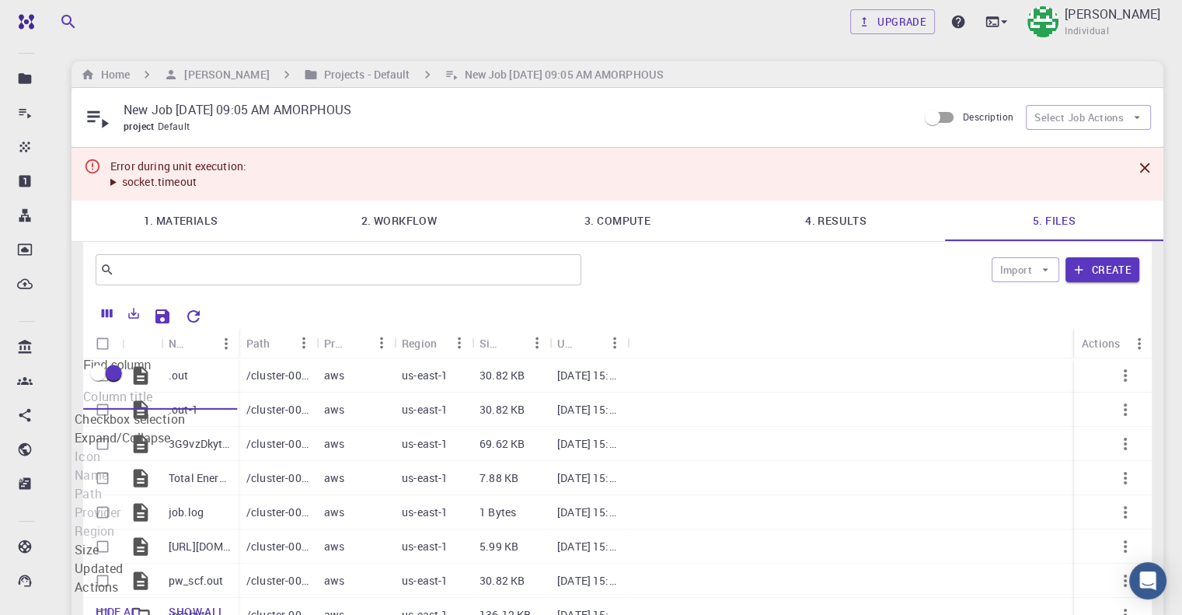
scroll to position [44, 0]
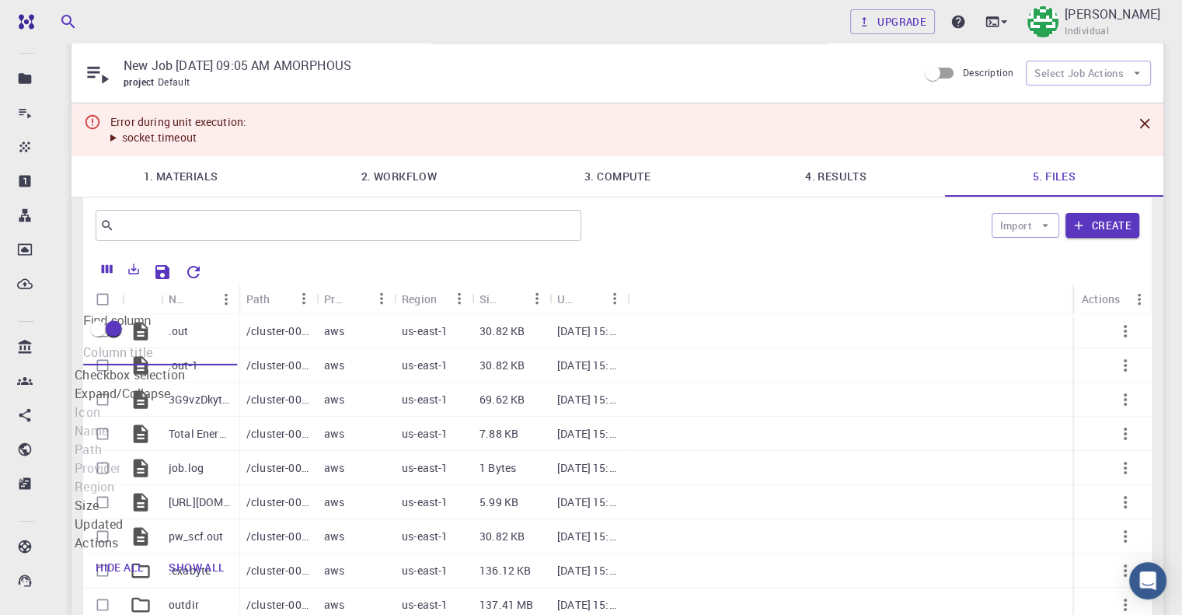
click at [262, 262] on div at bounding box center [674, 270] width 931 height 27
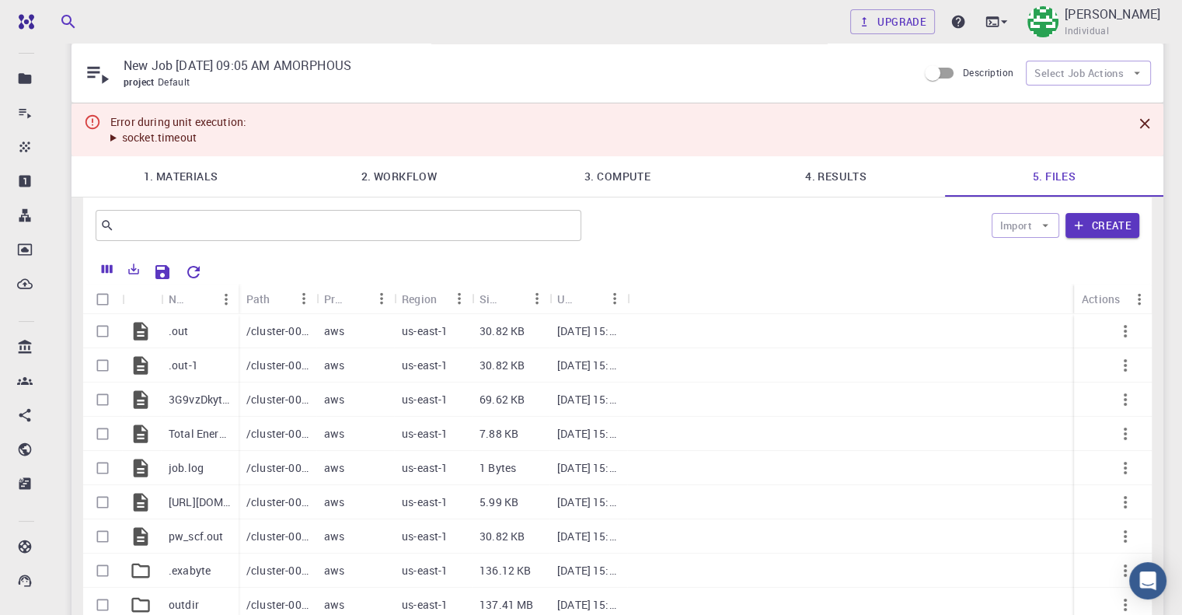
click at [94, 304] on input "Select all rows" at bounding box center [103, 300] width 30 height 30
checkbox input "true"
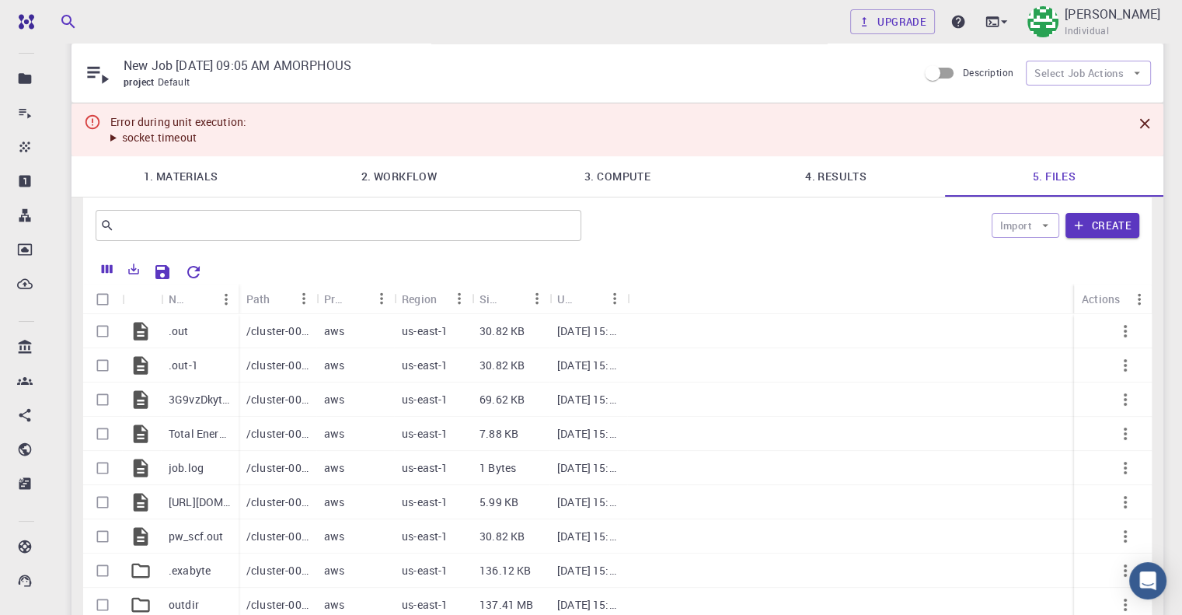
checkbox input "true"
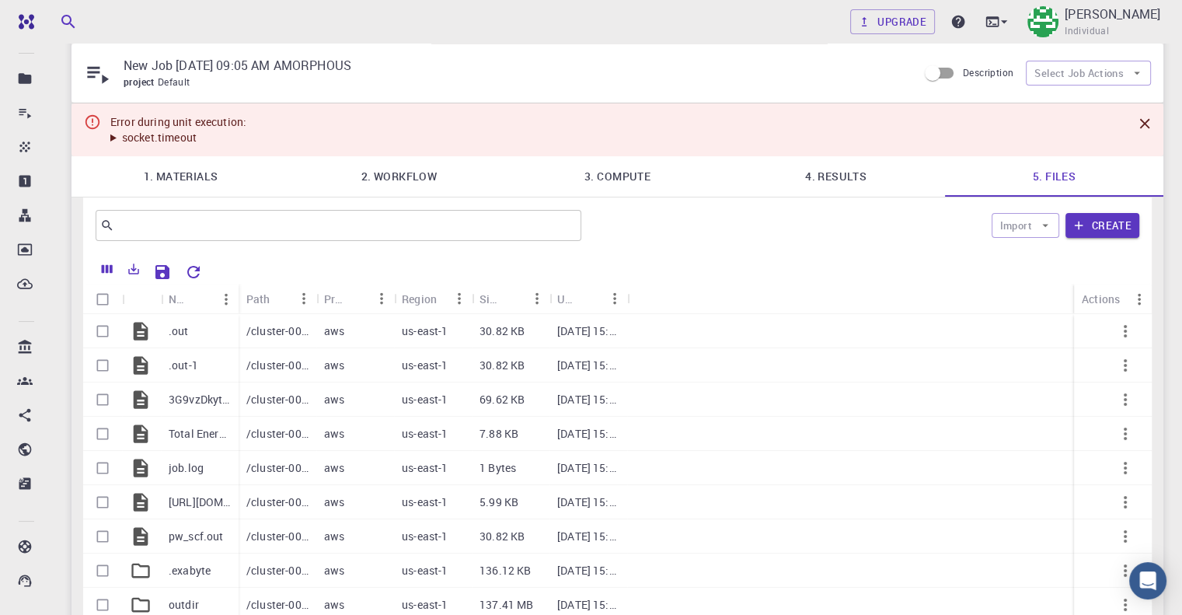
checkbox input "true"
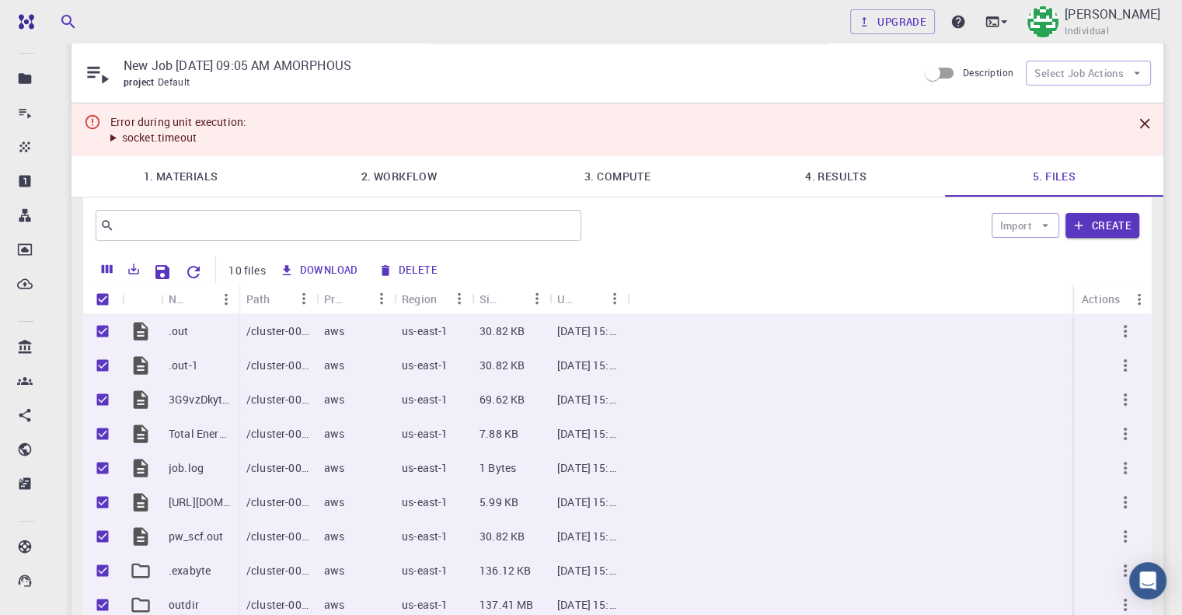
click at [329, 279] on button "Download" at bounding box center [319, 270] width 89 height 25
checkbox input "false"
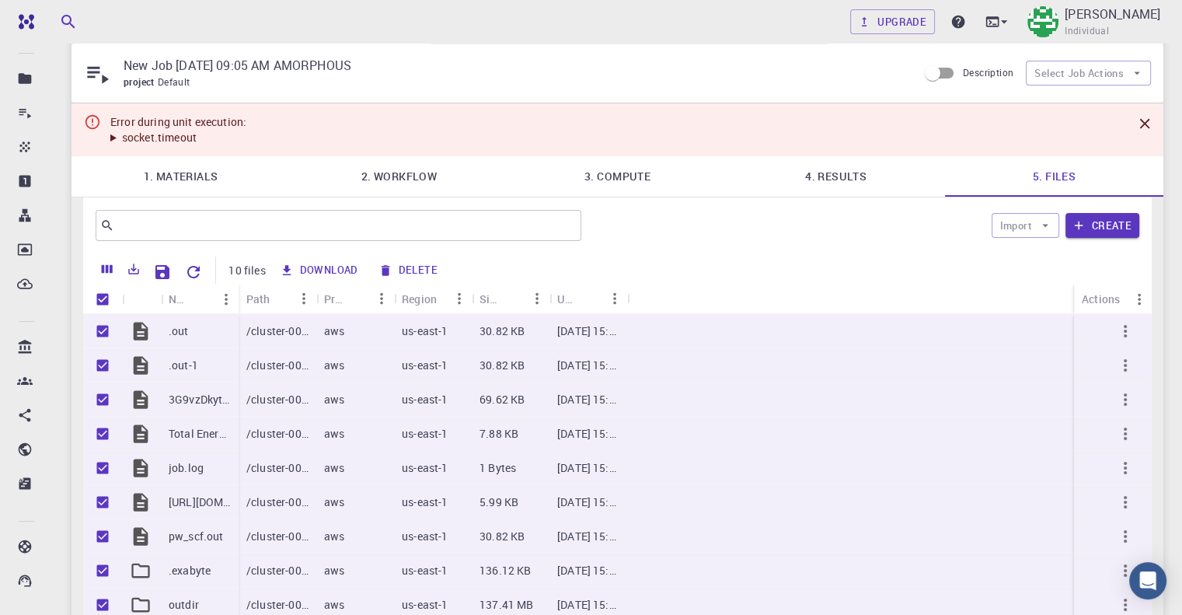
checkbox input "false"
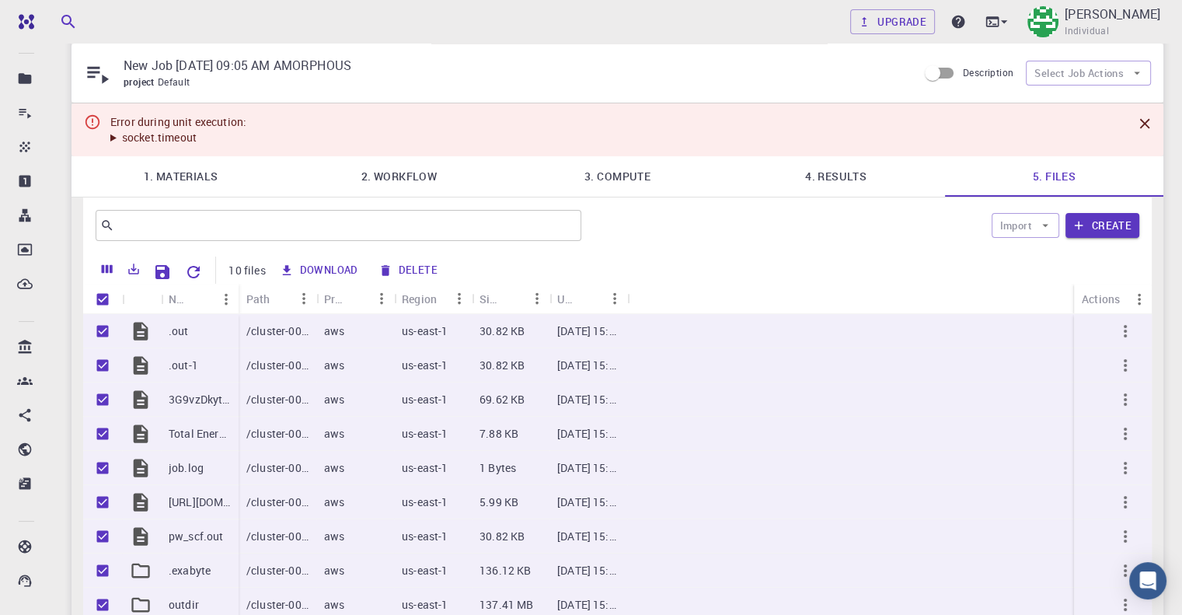
checkbox input "false"
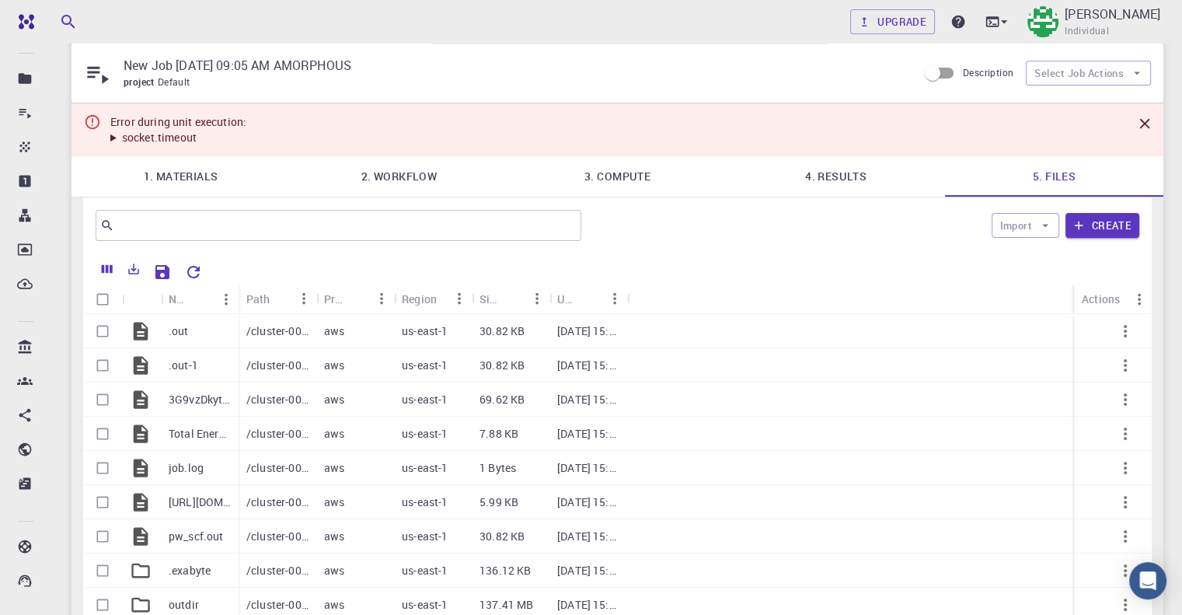
drag, startPoint x: 498, startPoint y: 19, endPoint x: 477, endPoint y: 24, distance: 21.5
click at [498, 19] on div "Upgrade [PERSON_NAME] Individual" at bounding box center [618, 22] width 1130 height 40
click at [100, 299] on input "Select all rows" at bounding box center [103, 300] width 30 height 30
checkbox input "true"
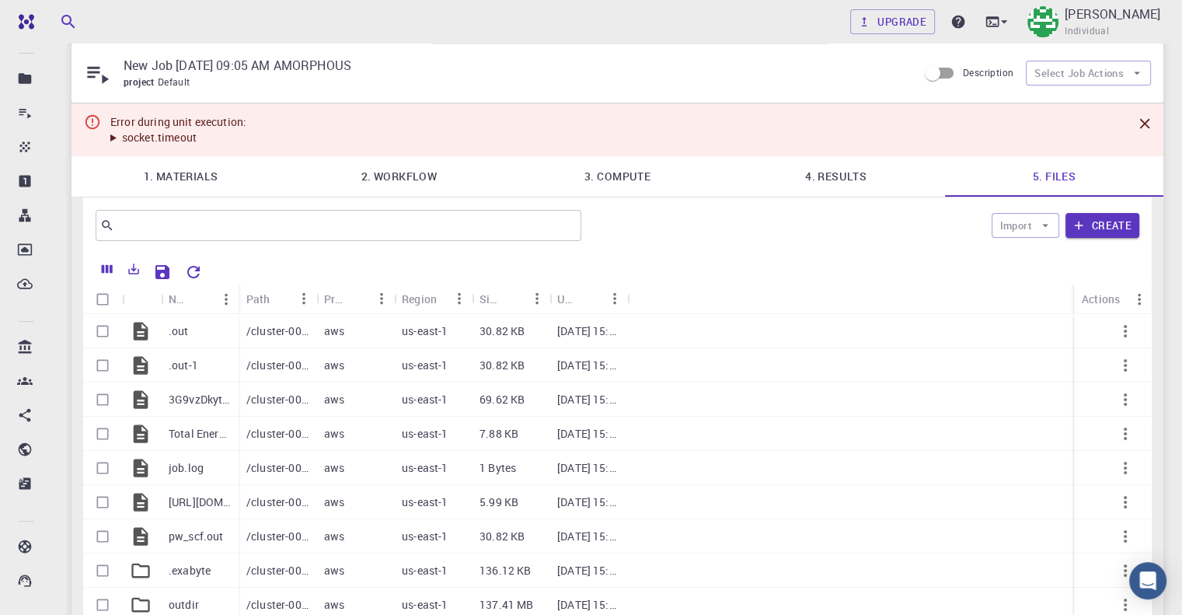
checkbox input "true"
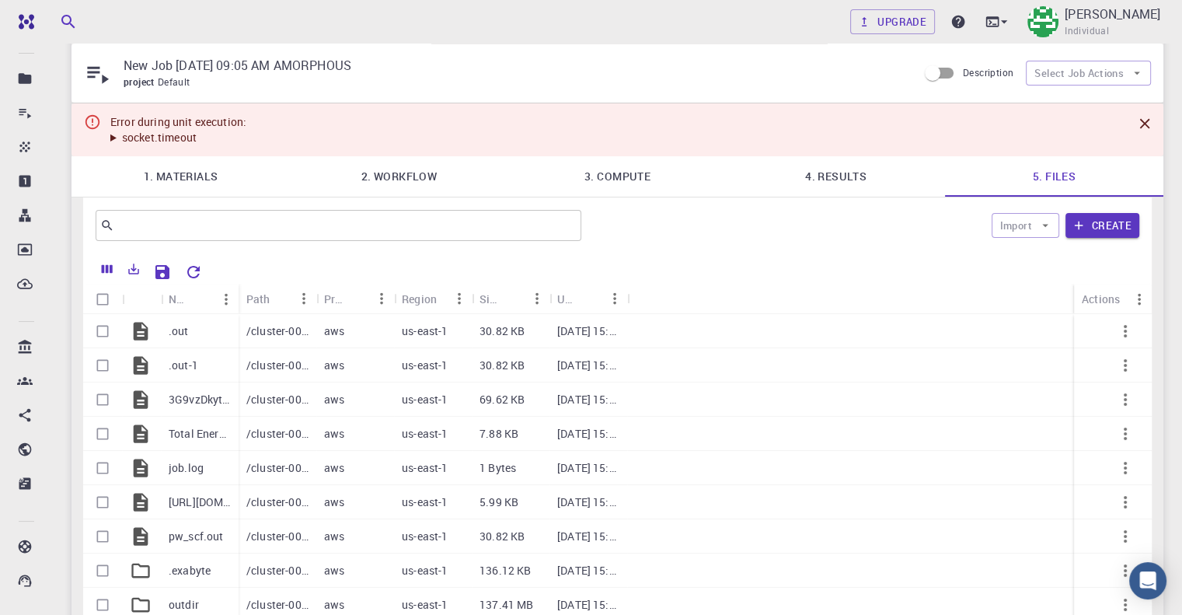
checkbox input "true"
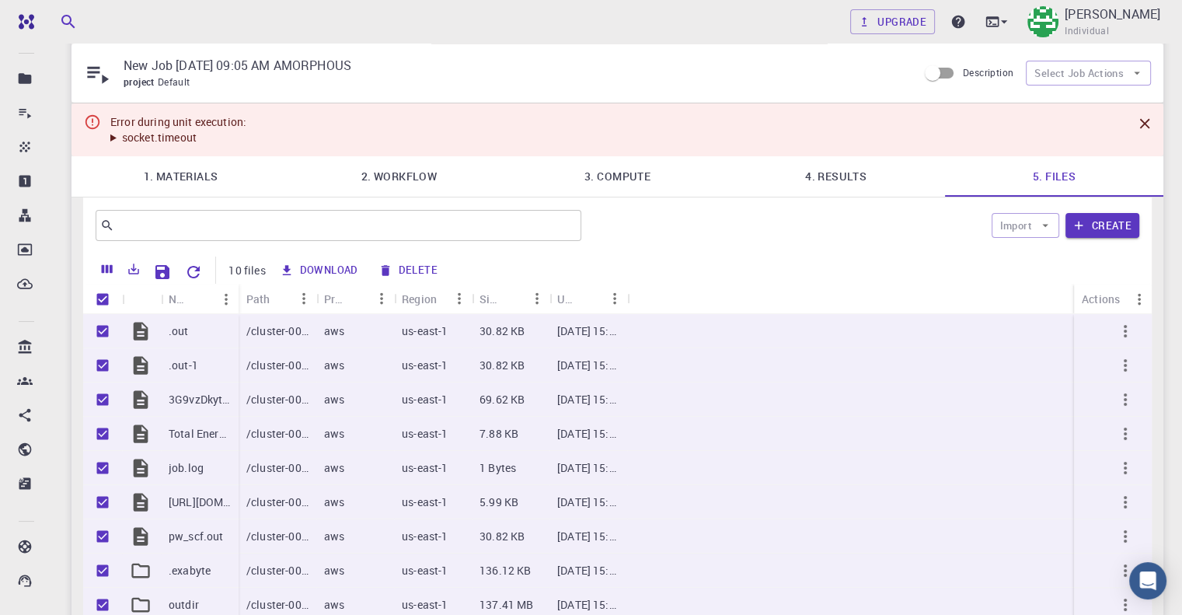
click at [317, 272] on button "Download" at bounding box center [319, 270] width 89 height 25
checkbox input "false"
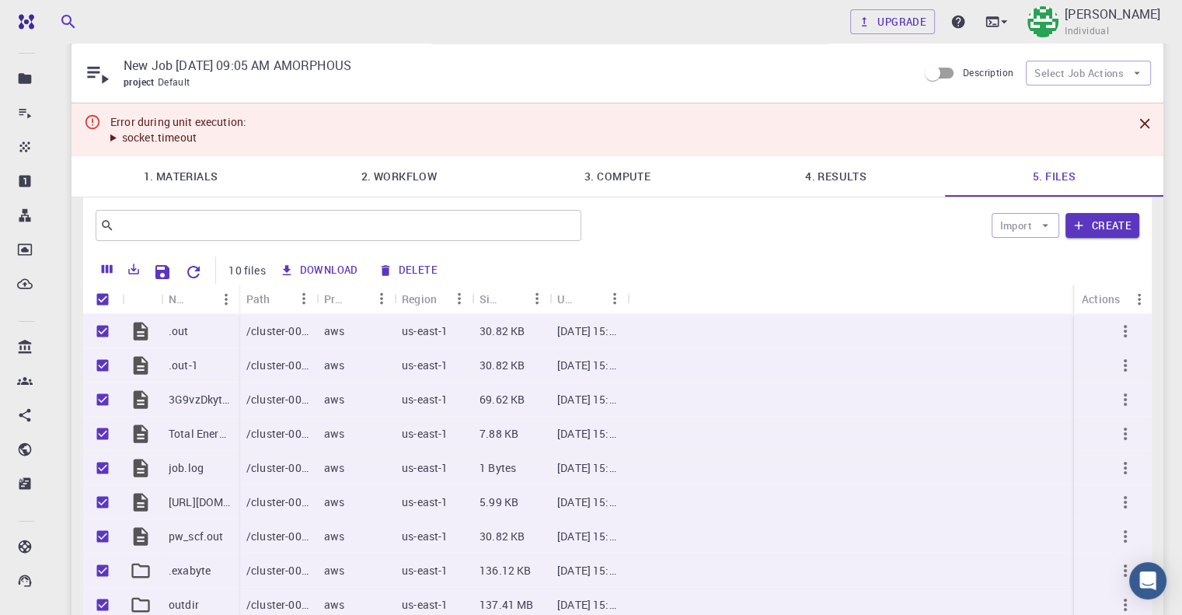
checkbox input "false"
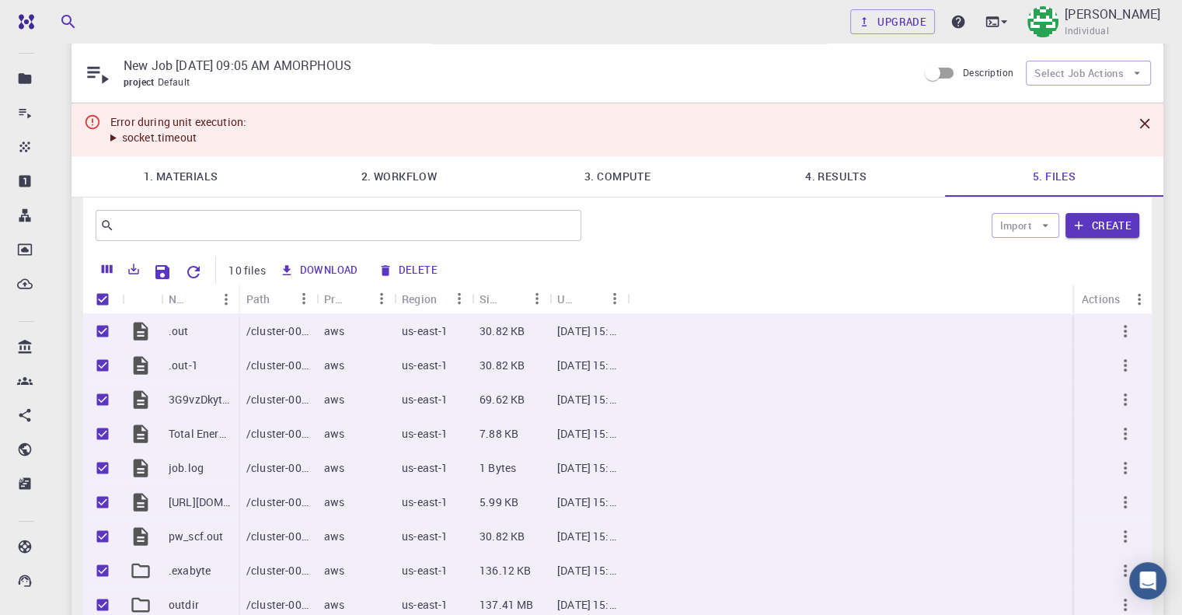
checkbox input "false"
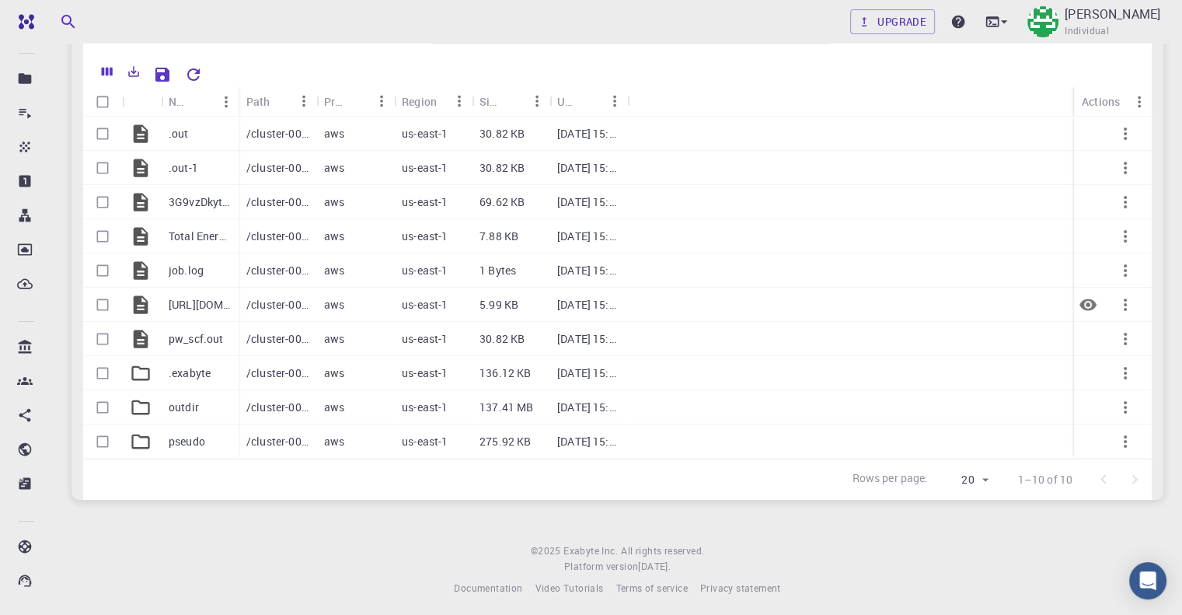
scroll to position [246, 0]
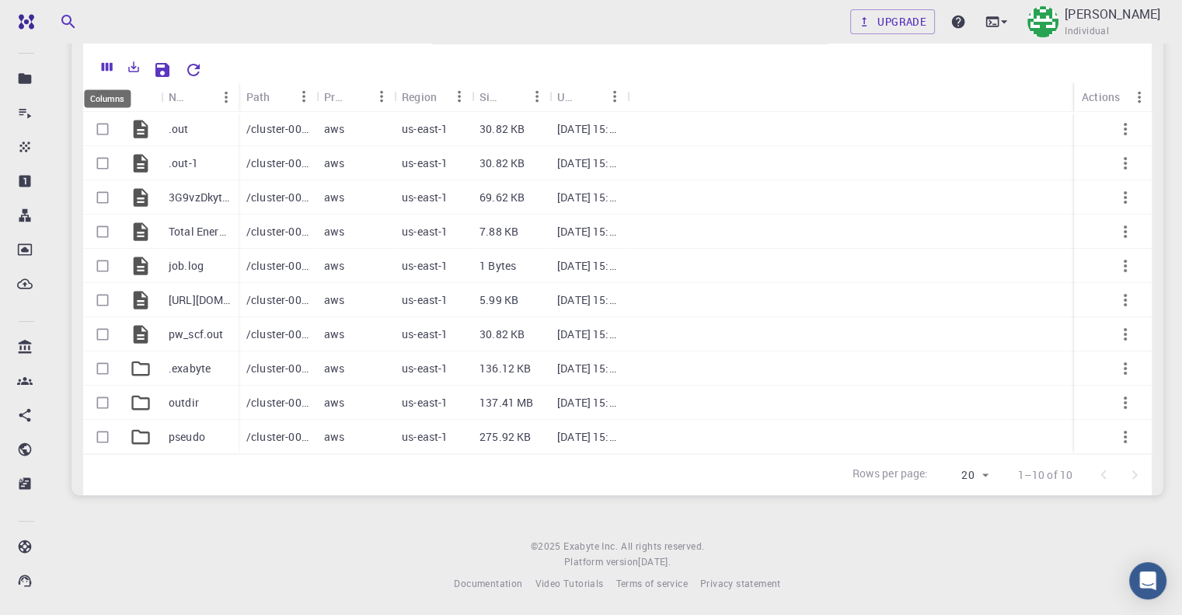
click at [106, 83] on div "Columns" at bounding box center [107, 94] width 50 height 30
click at [100, 91] on div "Columns" at bounding box center [107, 98] width 47 height 18
click at [101, 105] on div "Columns" at bounding box center [107, 98] width 47 height 18
click at [106, 100] on input "Select all rows" at bounding box center [103, 97] width 30 height 30
checkbox input "true"
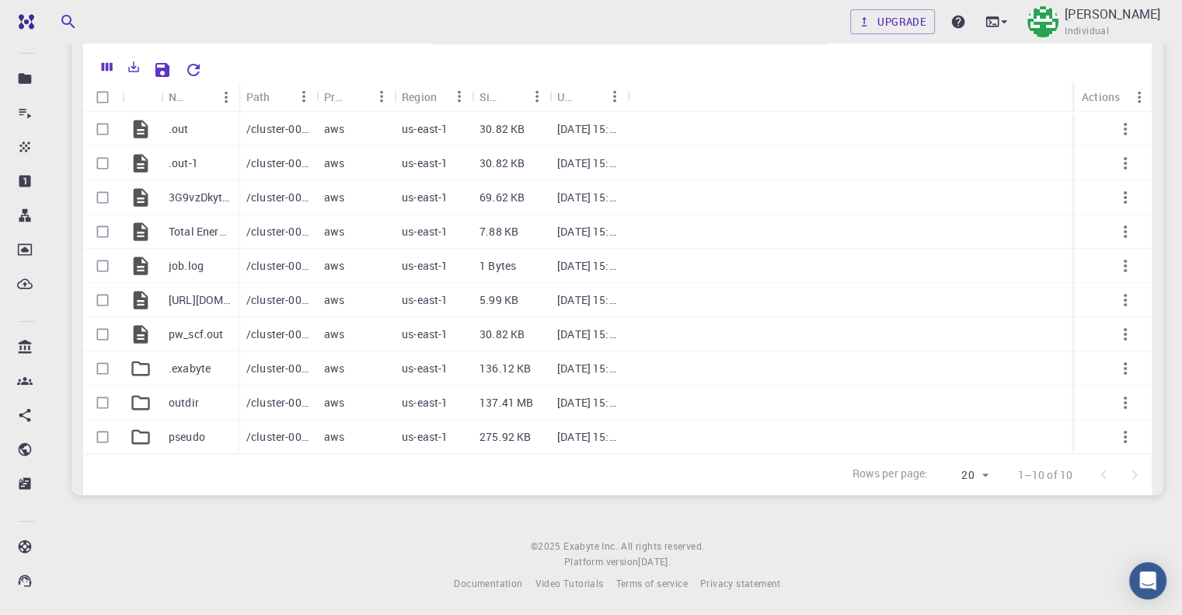
checkbox input "true"
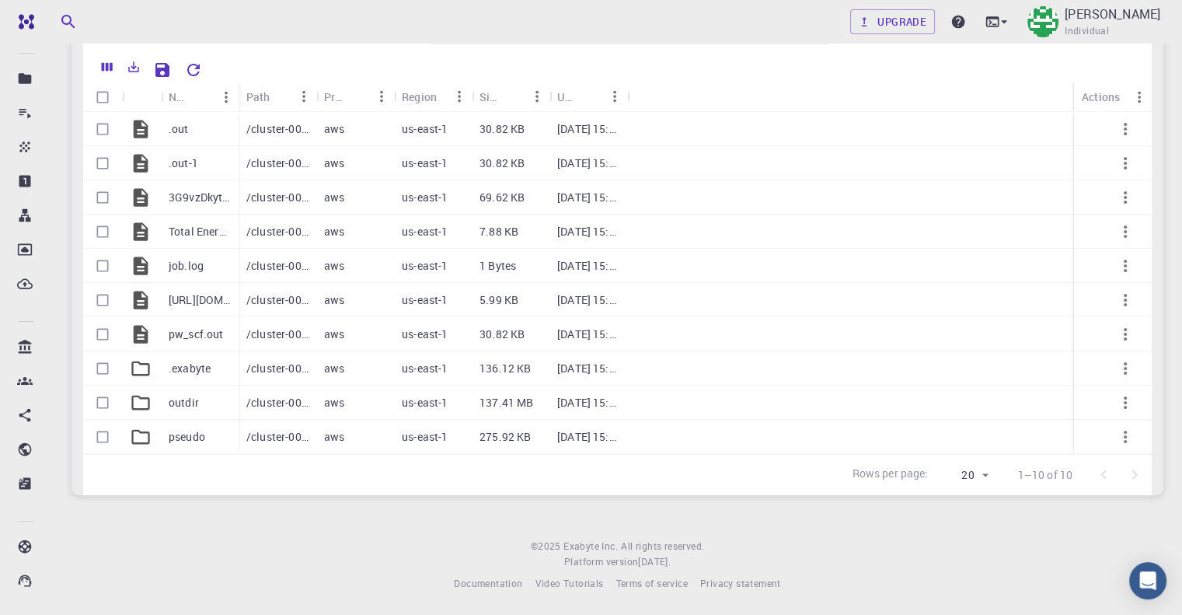
checkbox input "true"
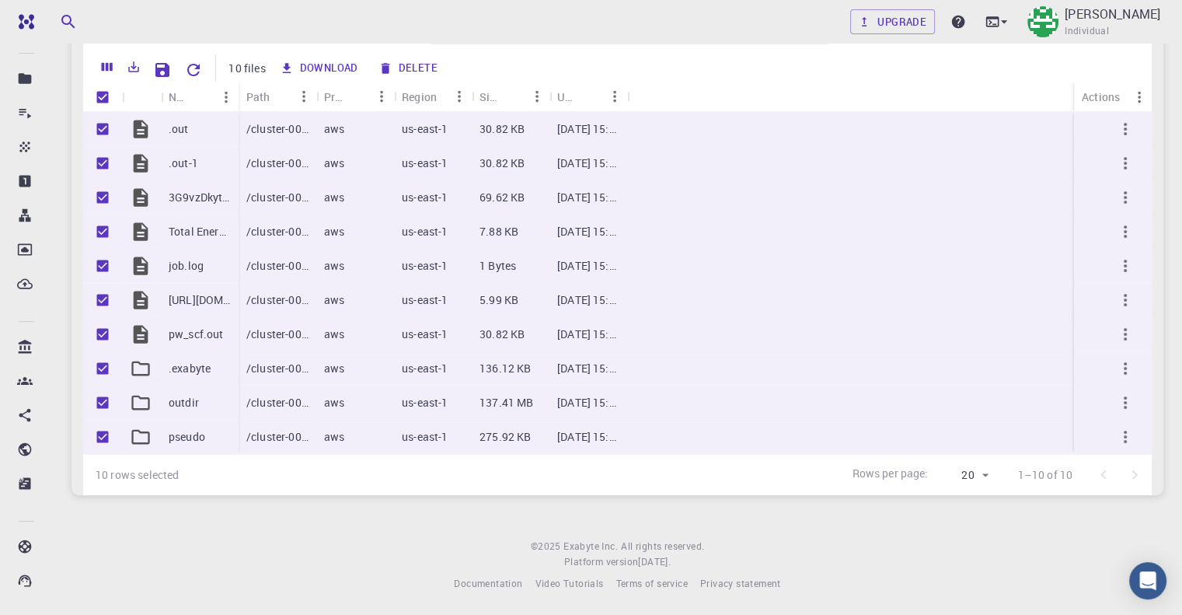
click at [106, 100] on input "Unselect all rows" at bounding box center [103, 97] width 30 height 30
checkbox input "false"
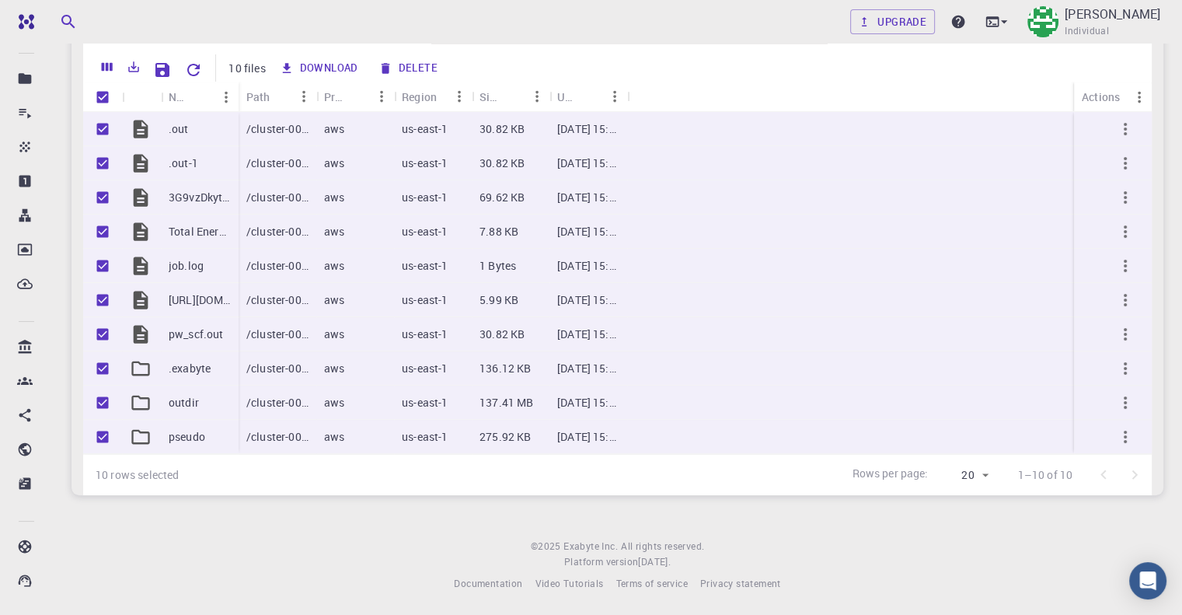
checkbox input "false"
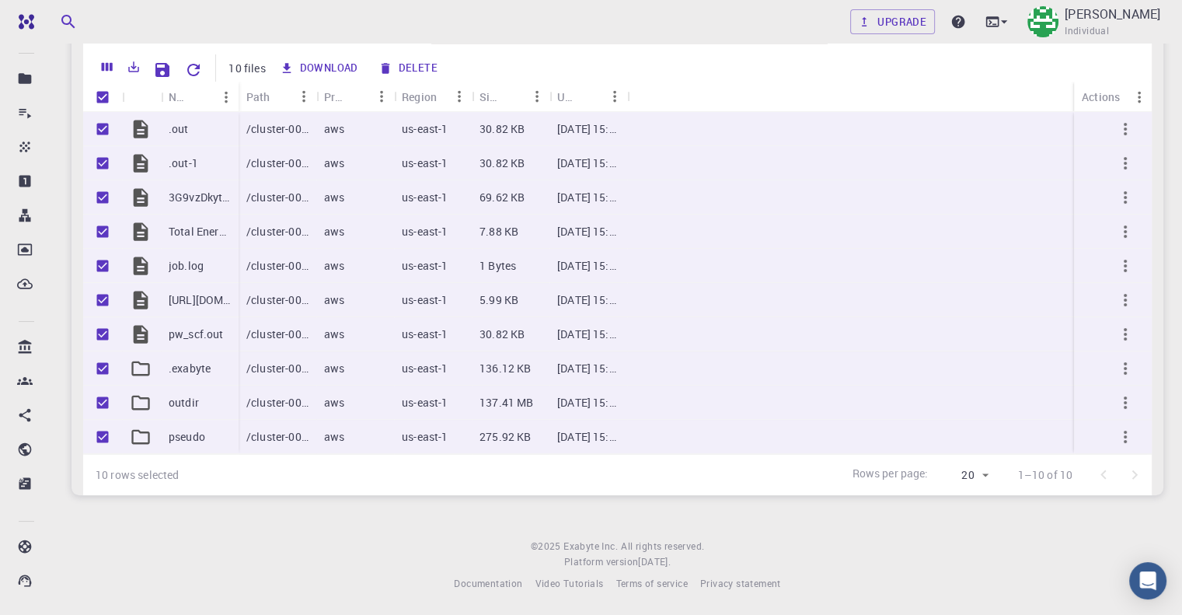
checkbox input "false"
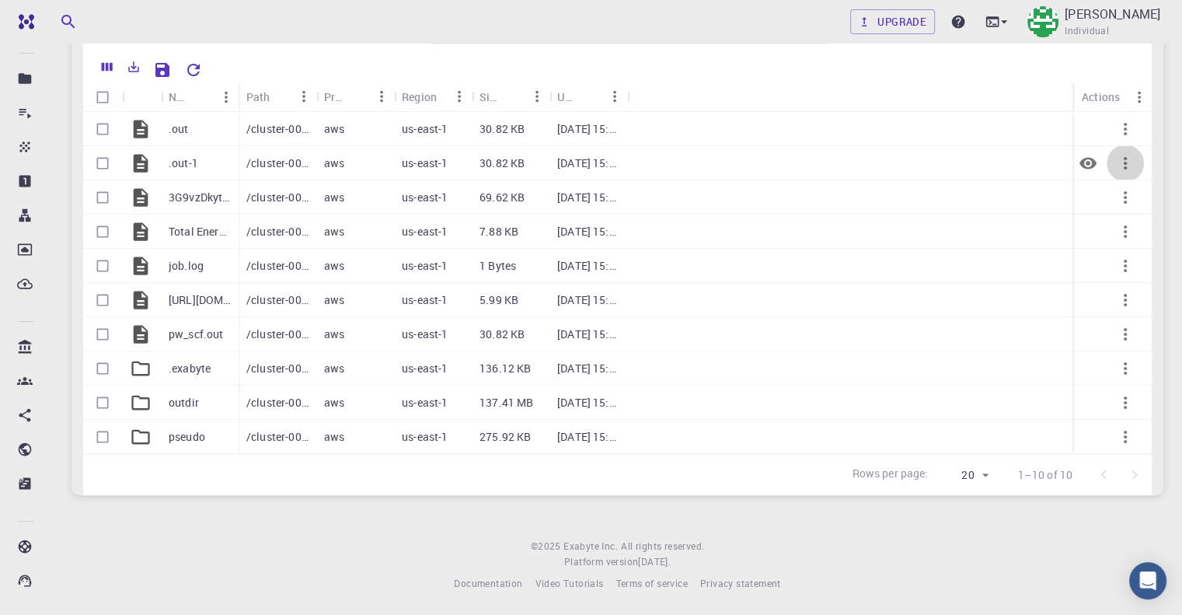
click at [1123, 148] on button "button" at bounding box center [1125, 163] width 37 height 37
click at [1135, 155] on li "Download" at bounding box center [1134, 164] width 98 height 25
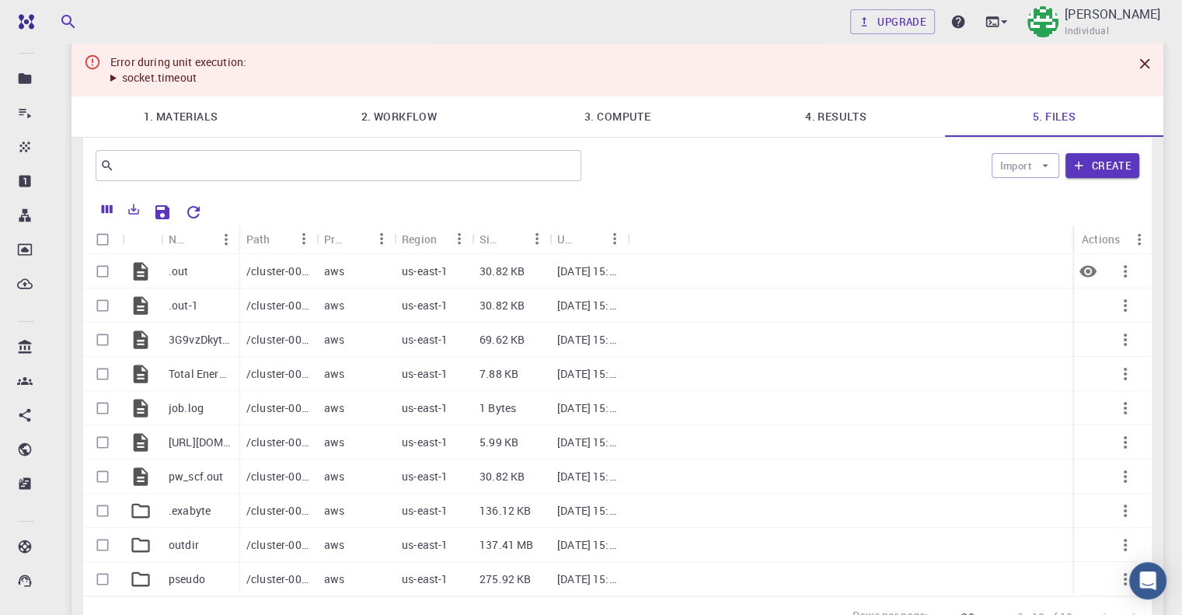
scroll to position [0, 0]
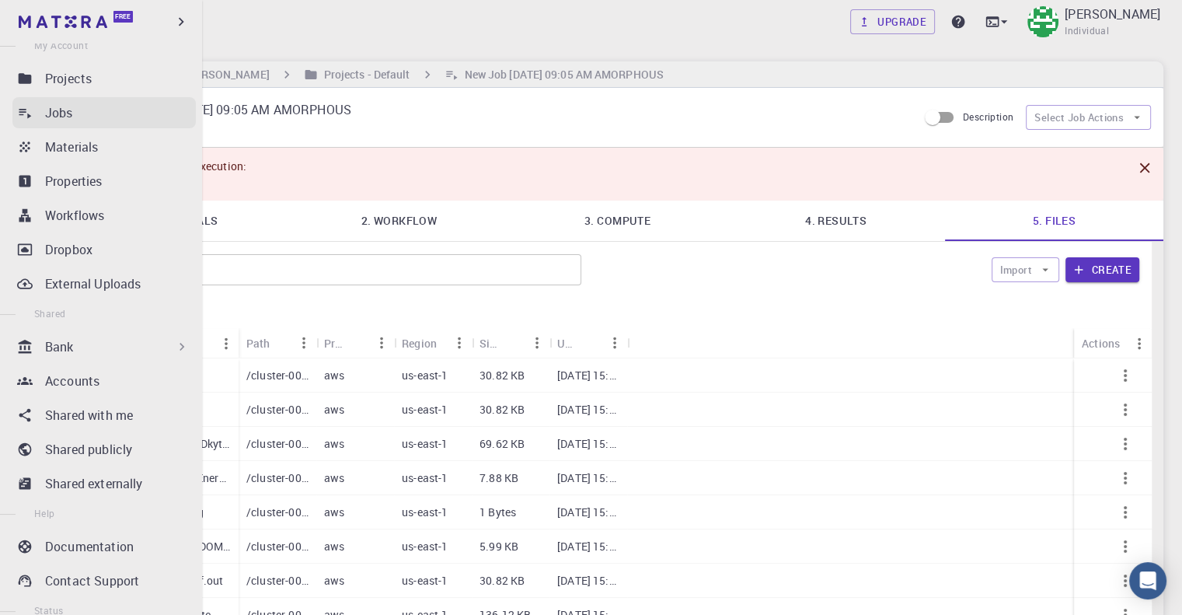
click at [115, 100] on link "Jobs" at bounding box center [103, 112] width 183 height 31
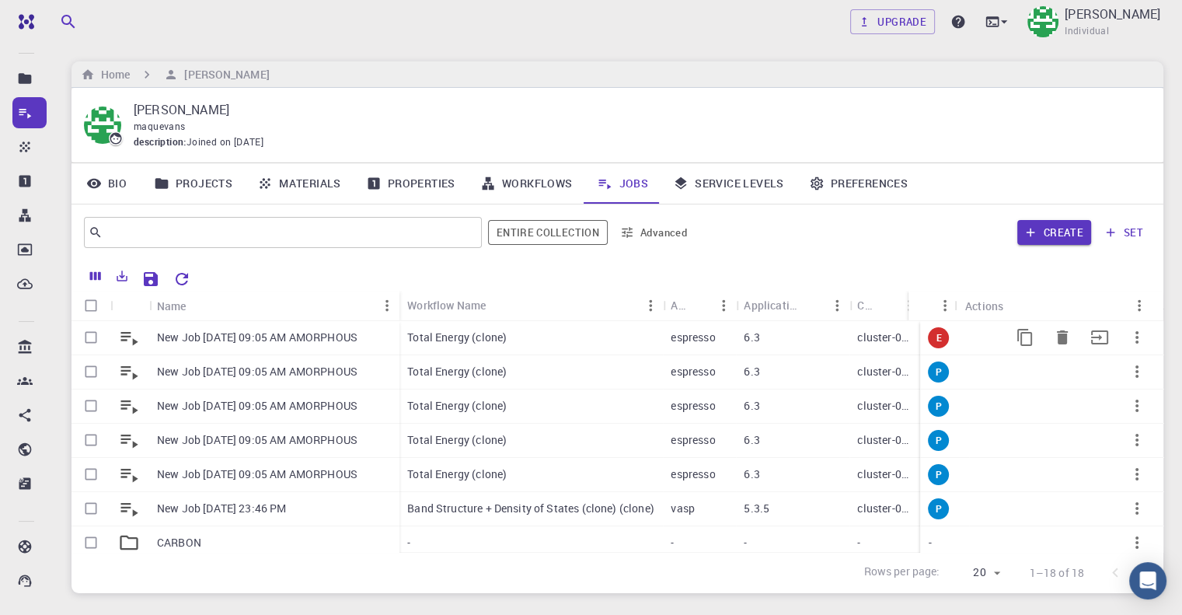
click at [1136, 335] on button "button" at bounding box center [1137, 337] width 37 height 37
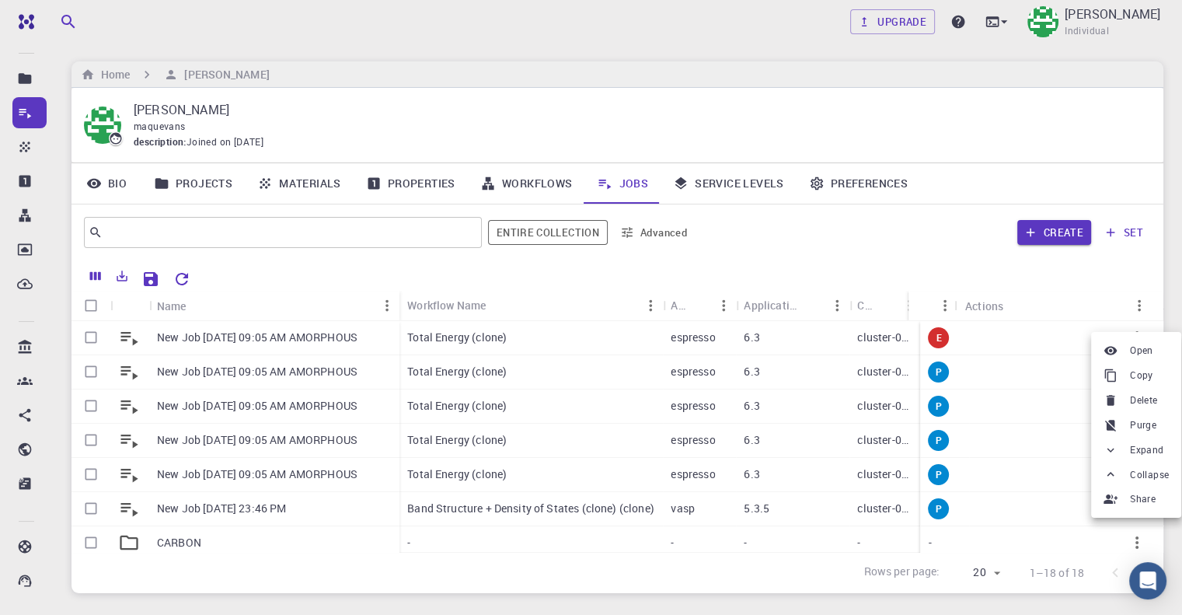
click at [1126, 288] on div at bounding box center [591, 307] width 1182 height 615
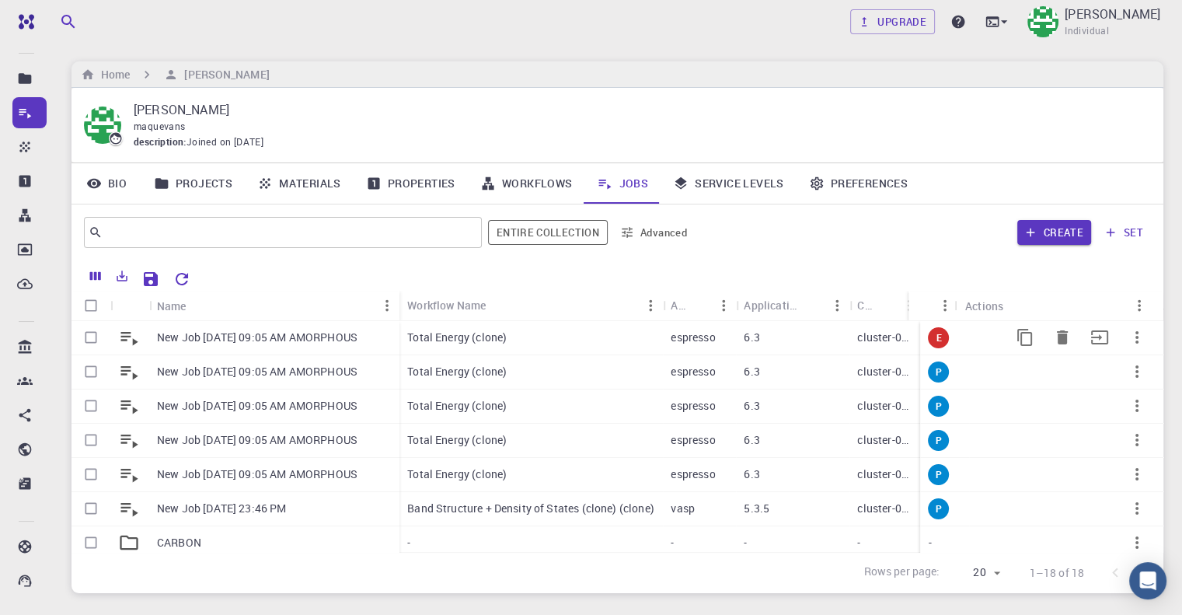
click at [230, 331] on p "New Job [DATE] 09:05 AM AMORPHOUS" at bounding box center [257, 338] width 201 height 16
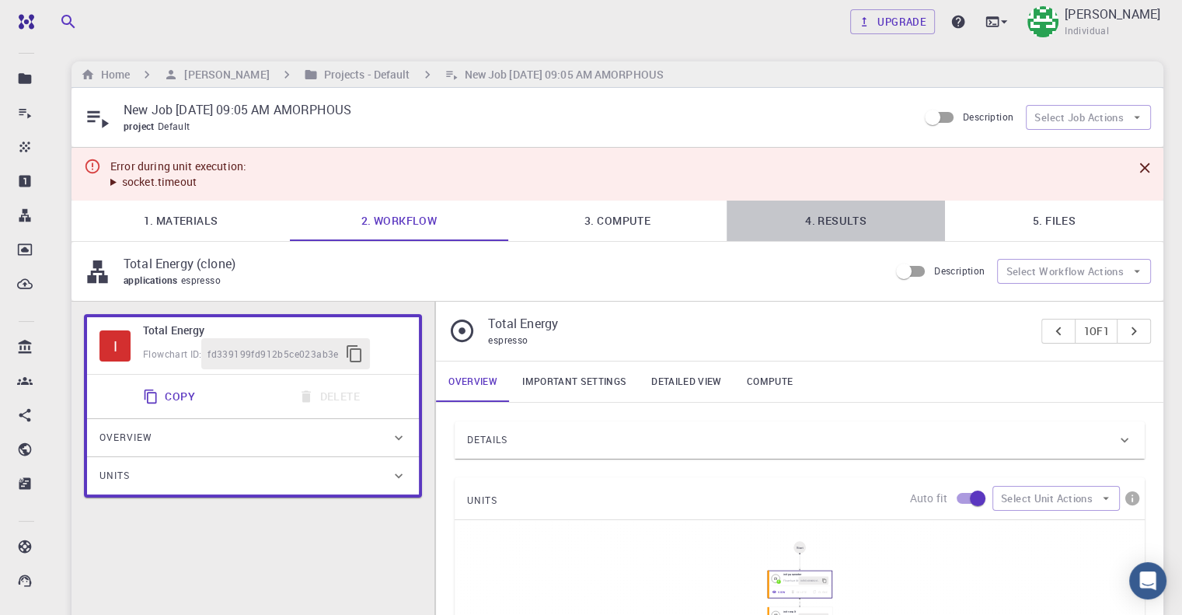
click at [840, 218] on link "4. Results" at bounding box center [836, 221] width 218 height 40
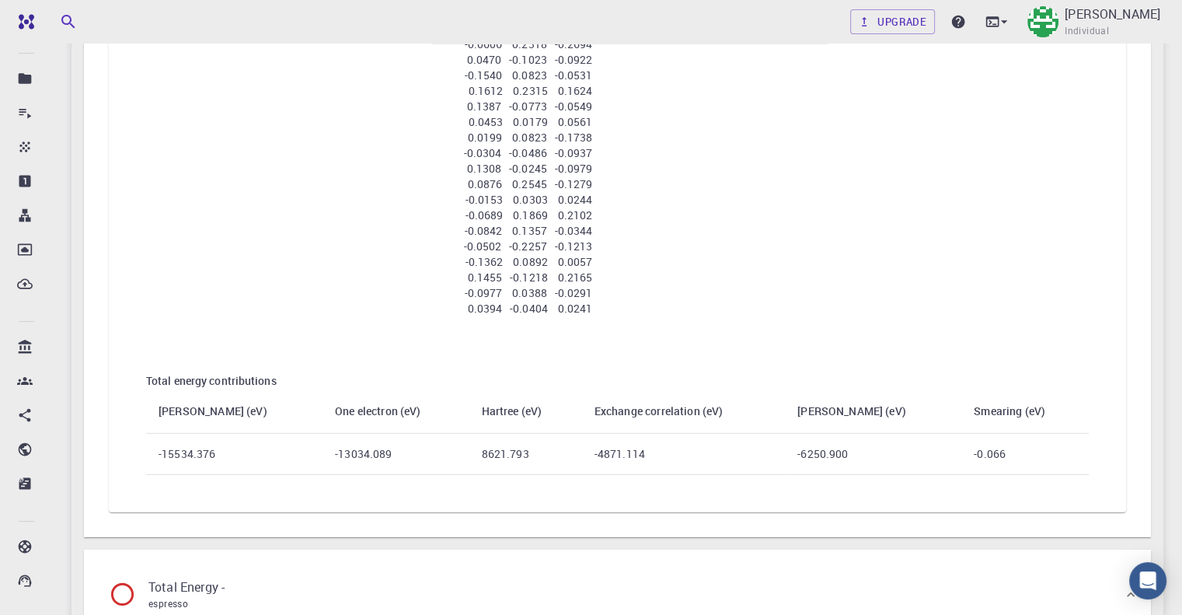
scroll to position [4742, 0]
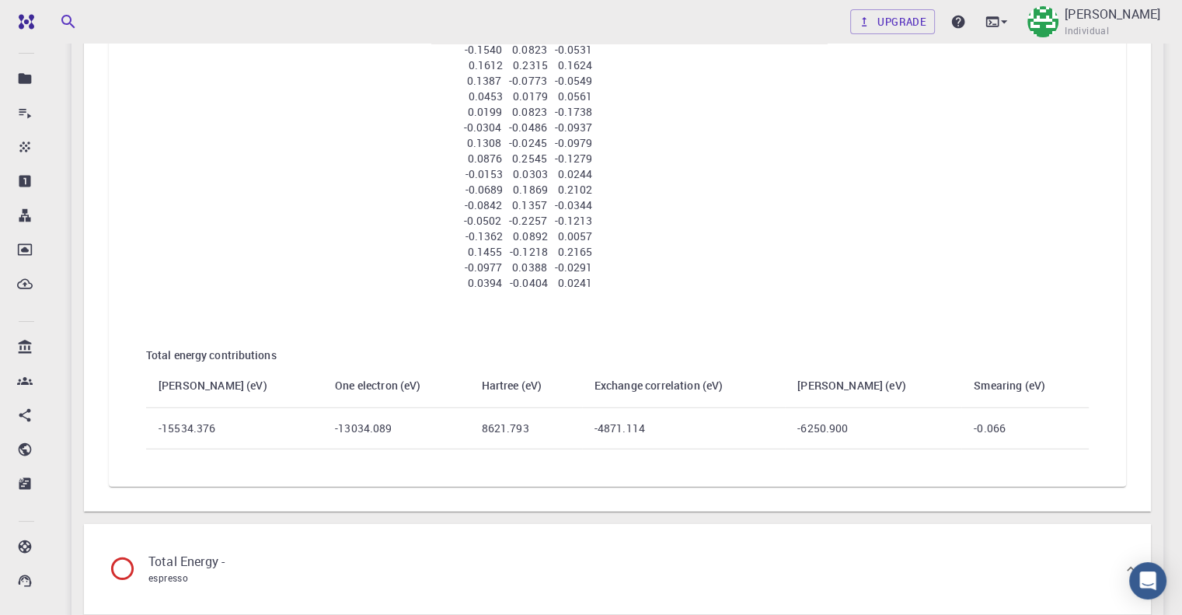
click at [438, 447] on div "Total energy contributions [PERSON_NAME] (eV) One electron (eV) [PERSON_NAME] (…" at bounding box center [617, 398] width 993 height 152
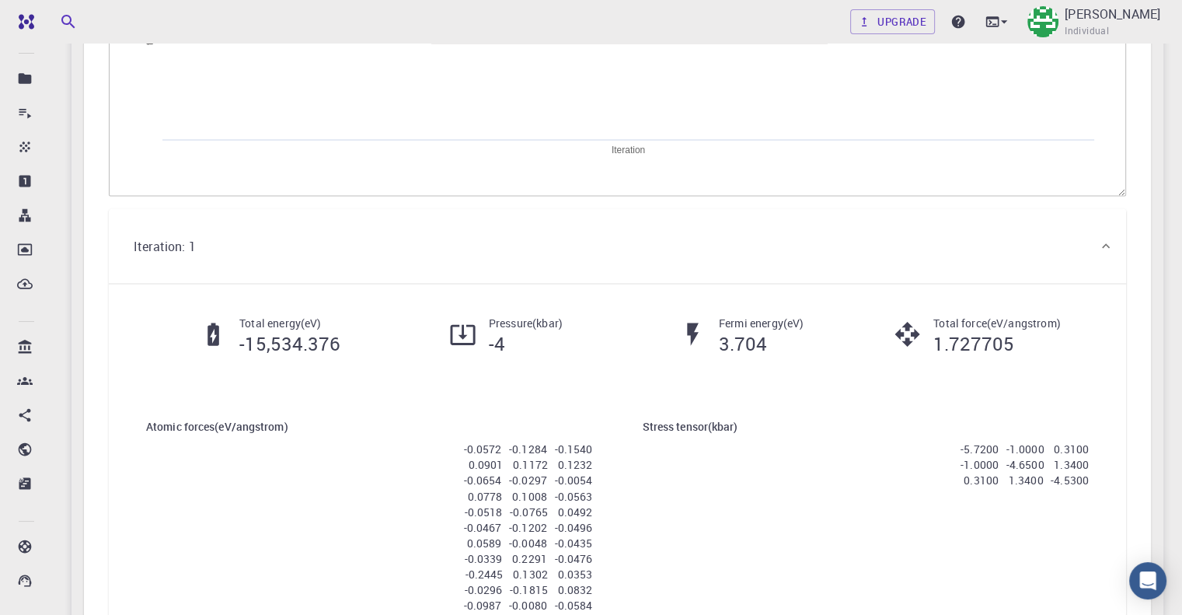
scroll to position [2954, 0]
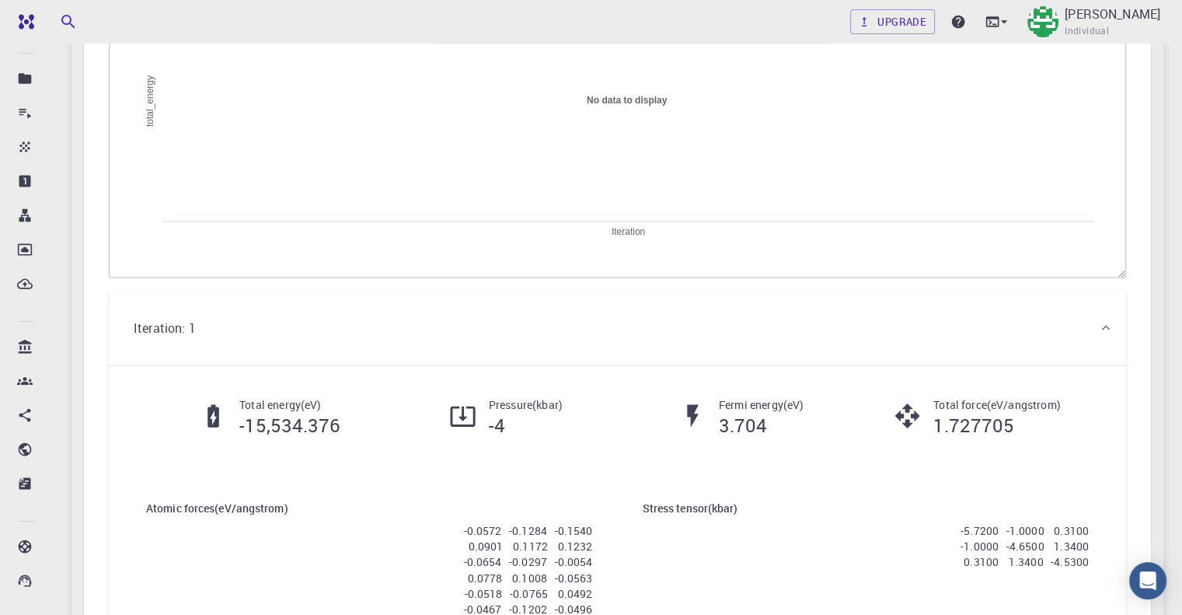
click at [1104, 329] on icon at bounding box center [1106, 328] width 16 height 16
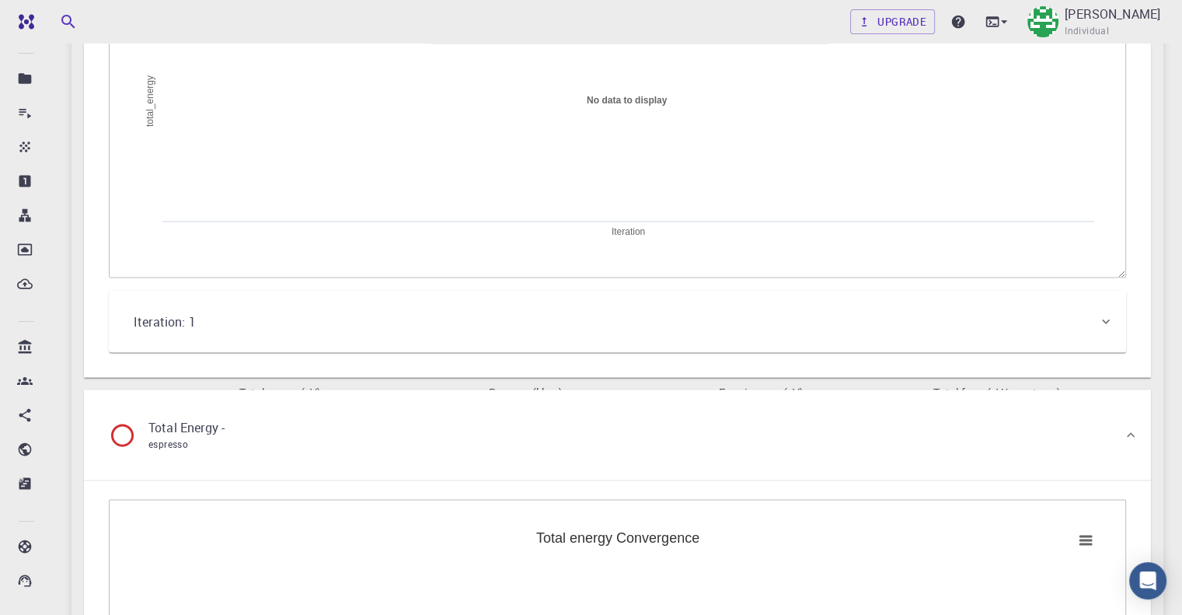
click at [1104, 329] on div "Iteration: 1" at bounding box center [618, 321] width 1018 height 62
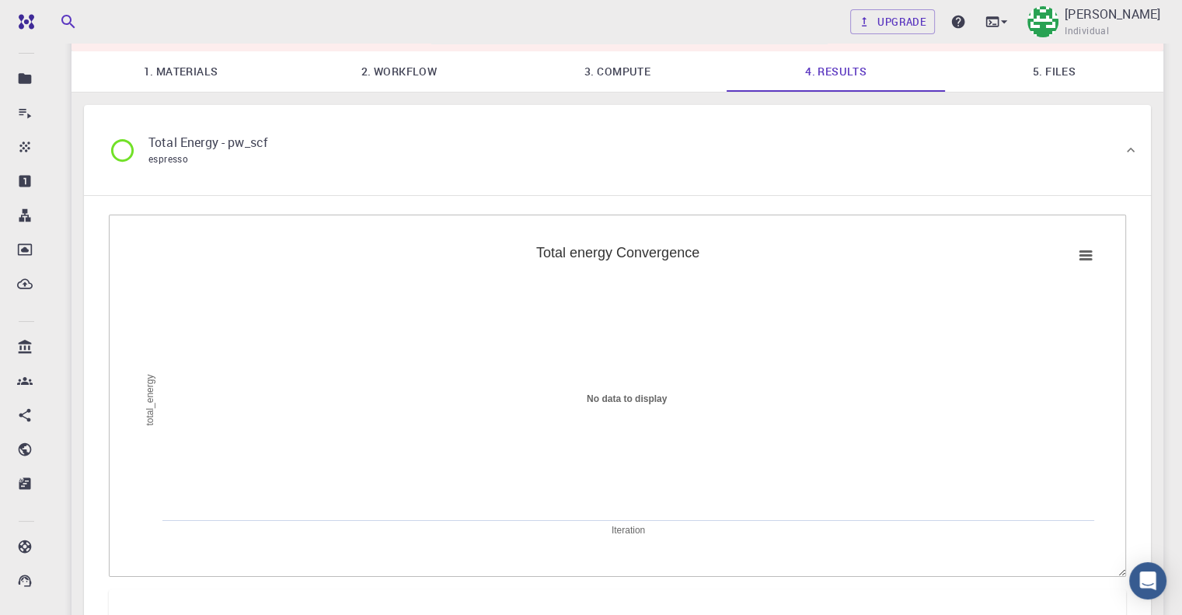
scroll to position [0, 0]
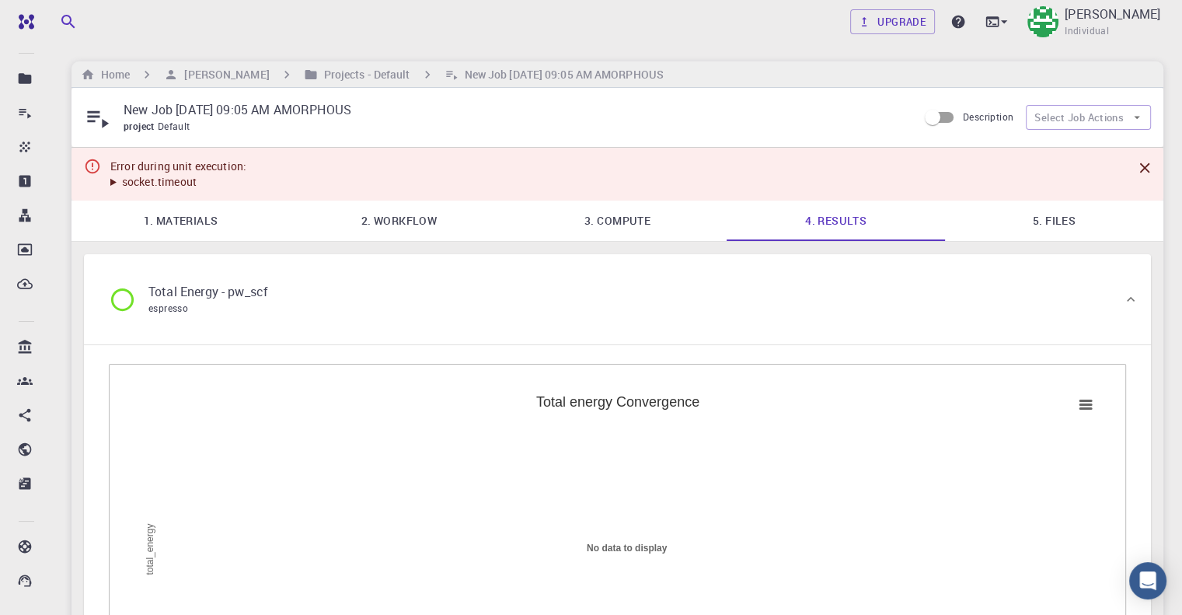
click at [1038, 215] on link "5. Files" at bounding box center [1054, 221] width 218 height 40
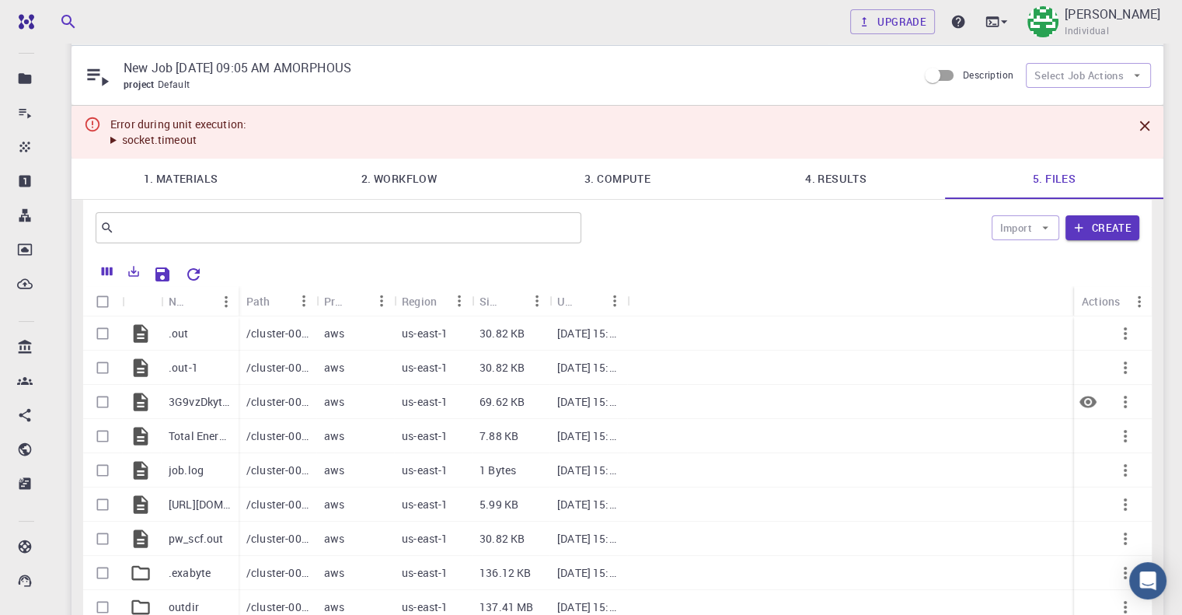
scroll to position [78, 0]
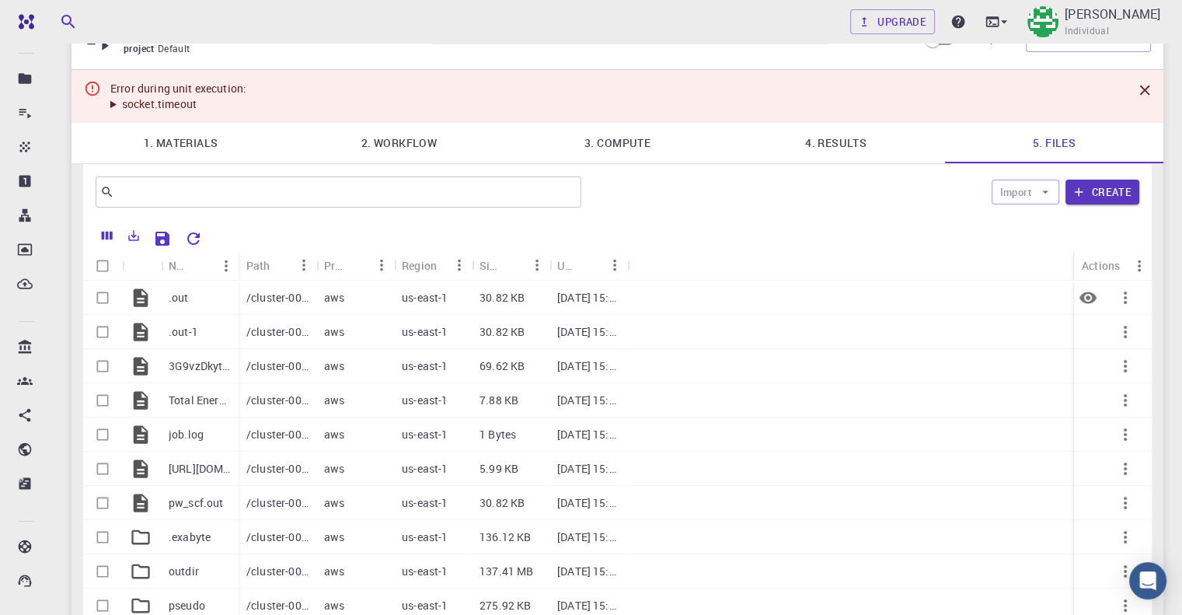
click at [178, 298] on p ".out" at bounding box center [179, 298] width 20 height 16
drag, startPoint x: 165, startPoint y: 332, endPoint x: 134, endPoint y: 325, distance: 31.9
click at [134, 325] on div ".out-1" at bounding box center [160, 332] width 155 height 34
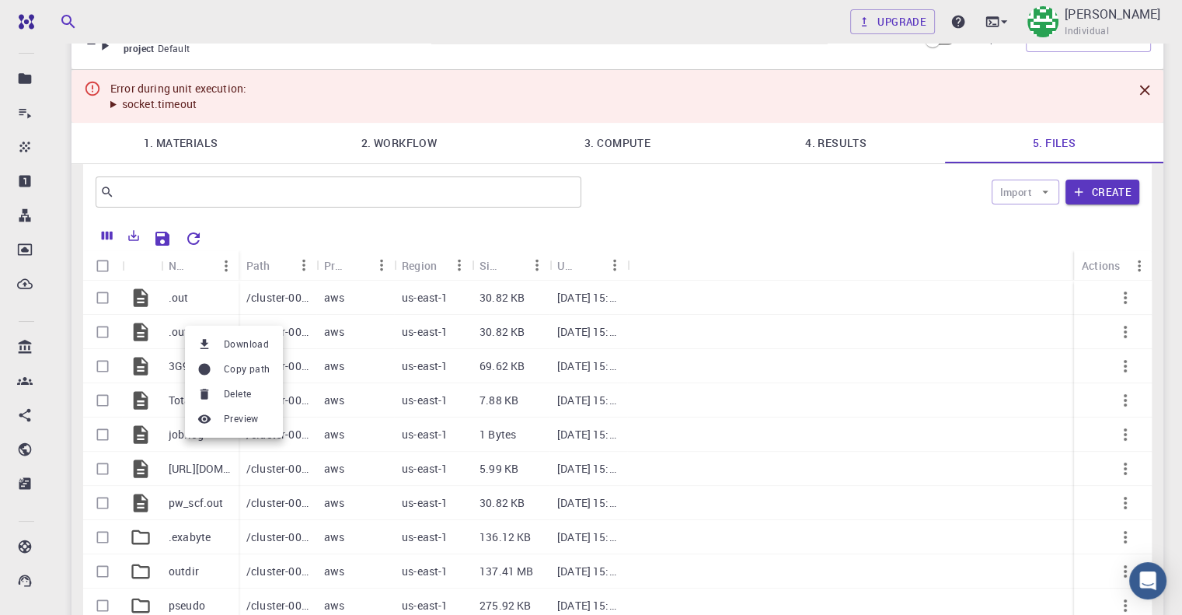
click at [1023, 152] on div at bounding box center [591, 307] width 1182 height 615
click at [1025, 198] on button "Import" at bounding box center [1026, 192] width 68 height 25
click at [1026, 195] on button "Import" at bounding box center [1026, 192] width 68 height 25
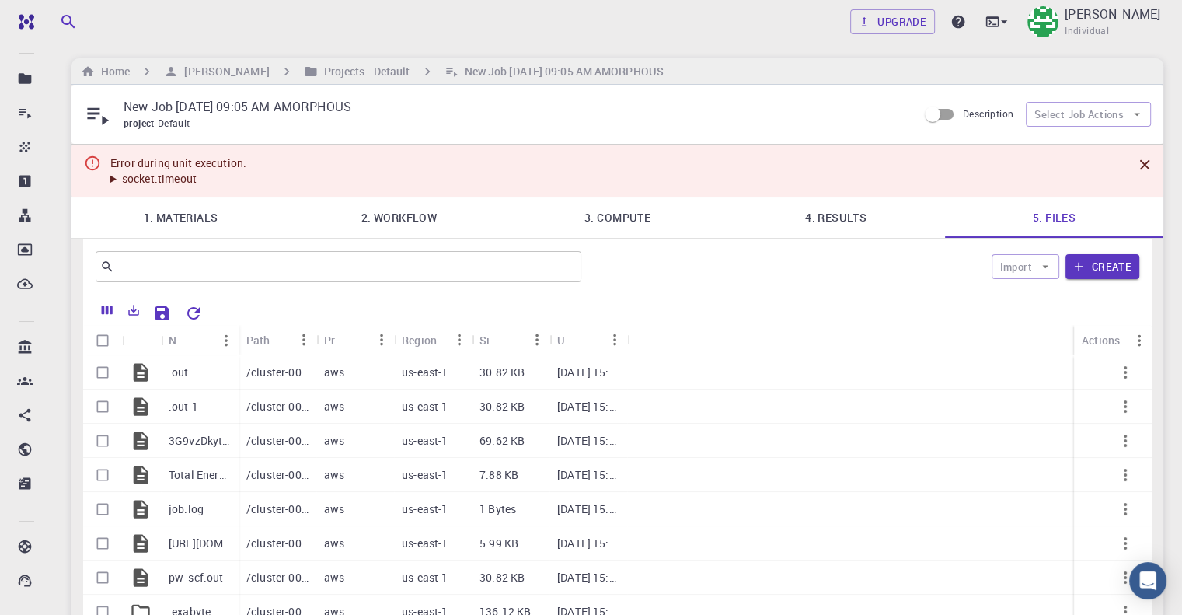
scroll to position [0, 0]
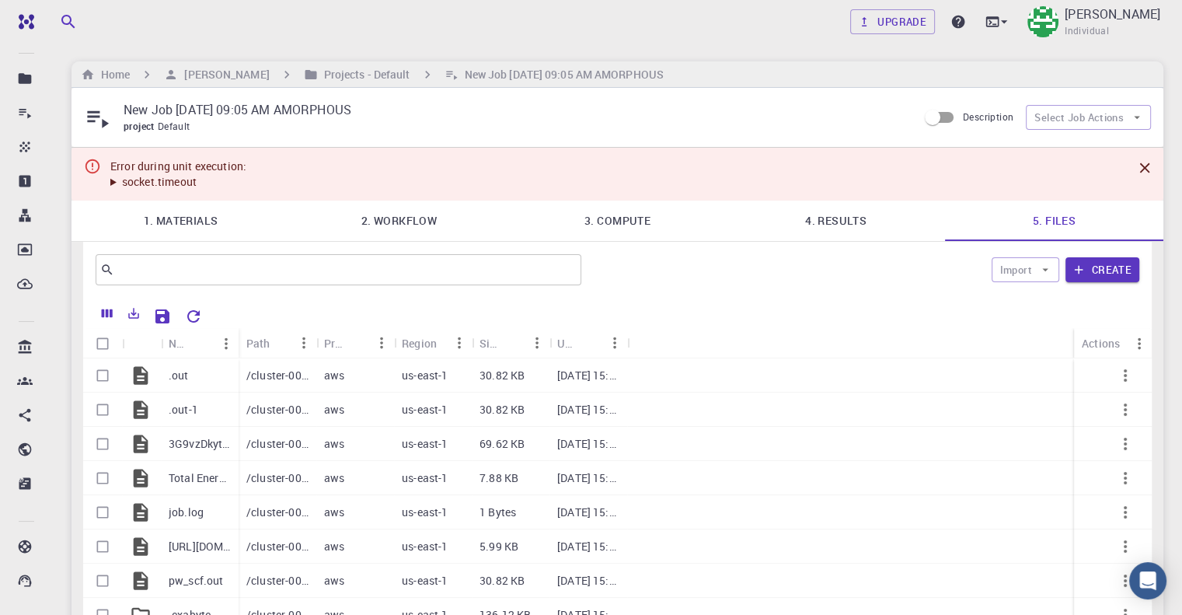
click at [90, 115] on icon at bounding box center [98, 118] width 22 height 17
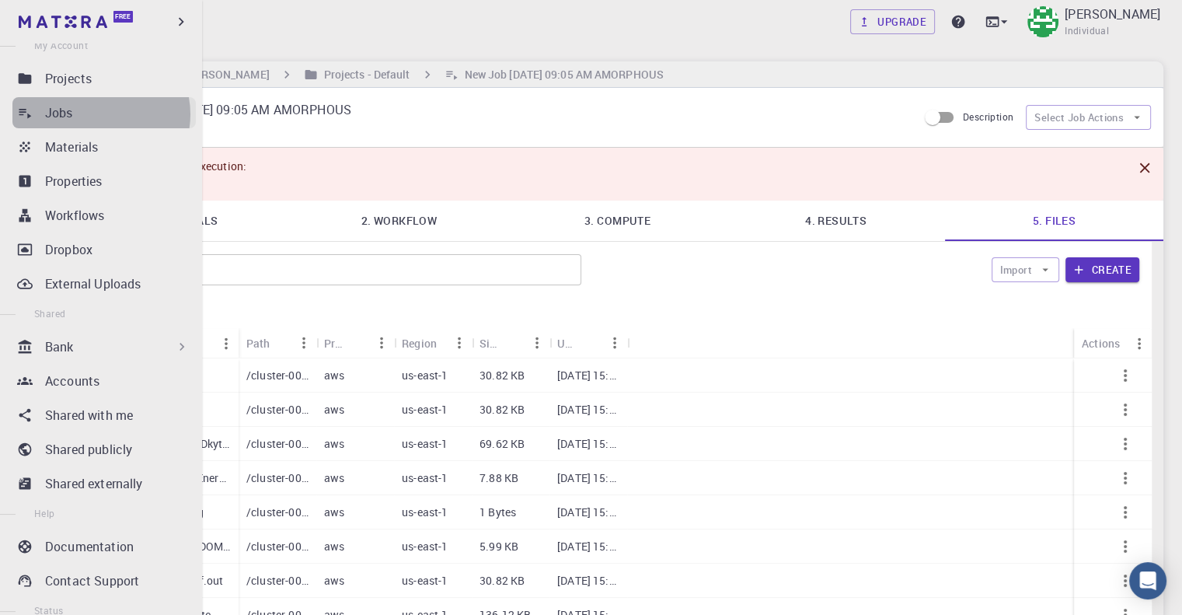
click at [97, 114] on div "Jobs" at bounding box center [120, 112] width 151 height 19
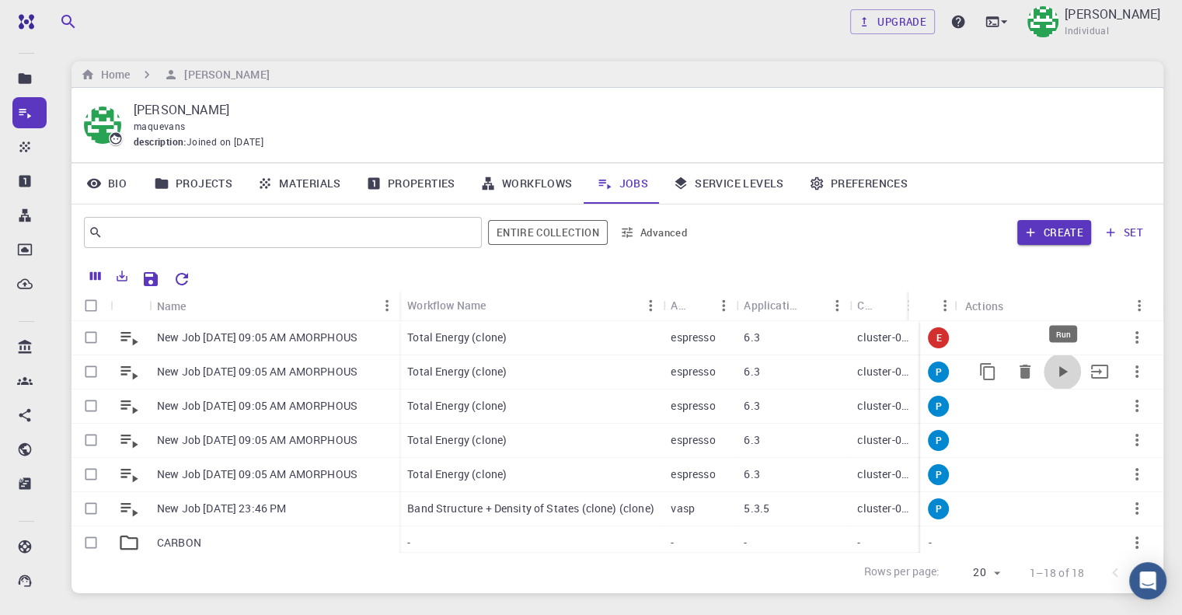
click at [1053, 380] on icon "Run" at bounding box center [1062, 371] width 19 height 19
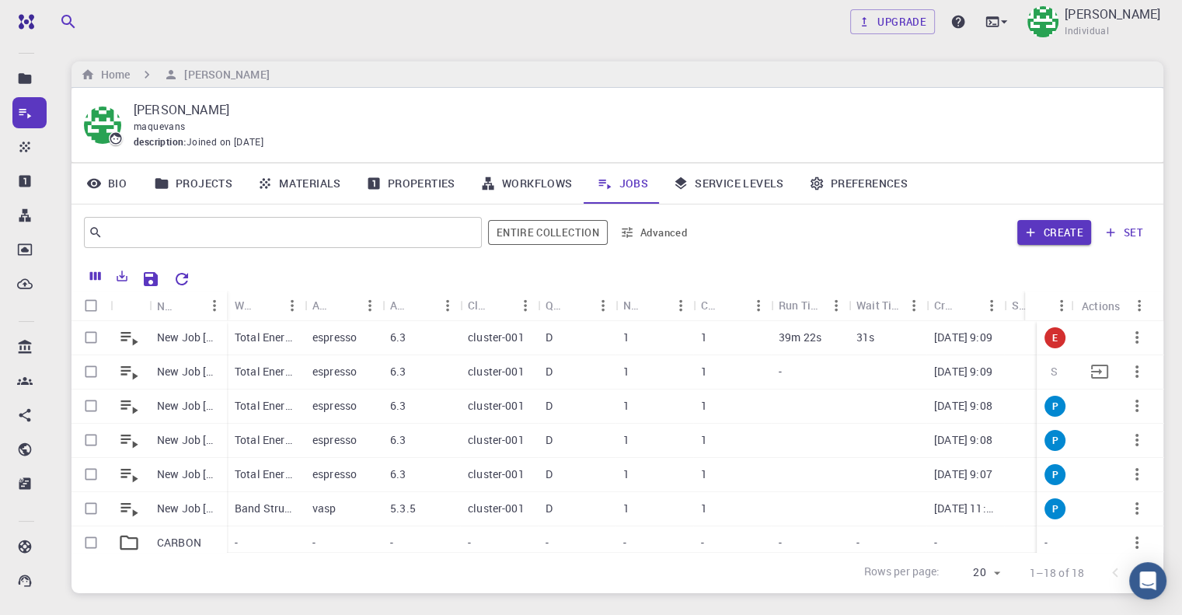
click at [926, 372] on div "Total Energy (clone) espresso 6.3 cluster-001 D 1 1 - [DATE] 9:09" at bounding box center [771, 372] width 1088 height 34
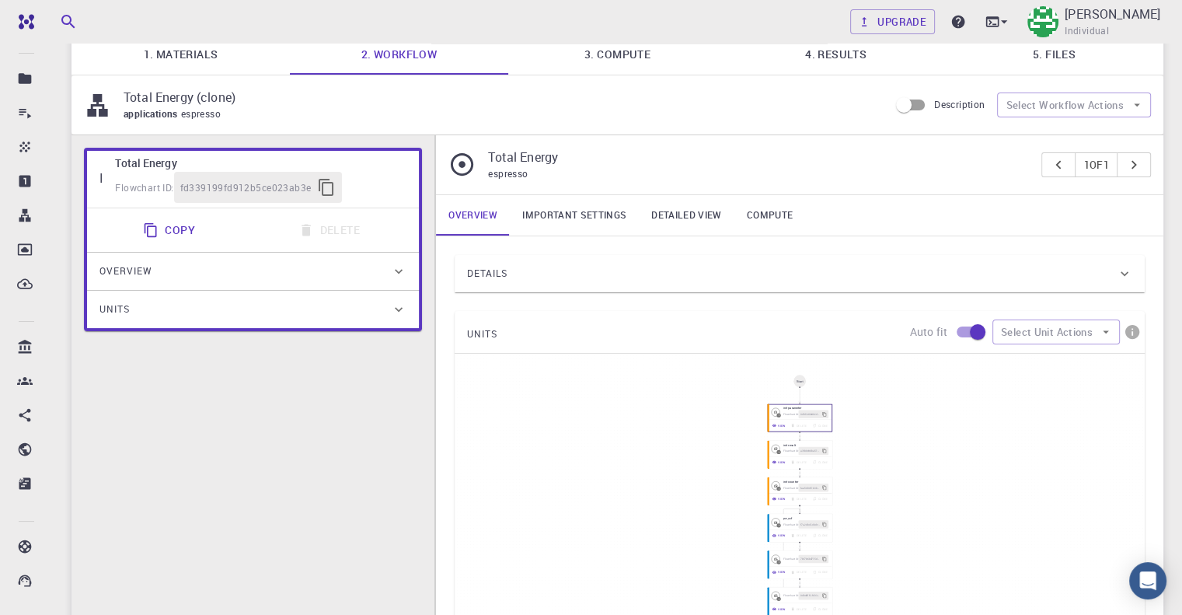
scroll to position [233, 0]
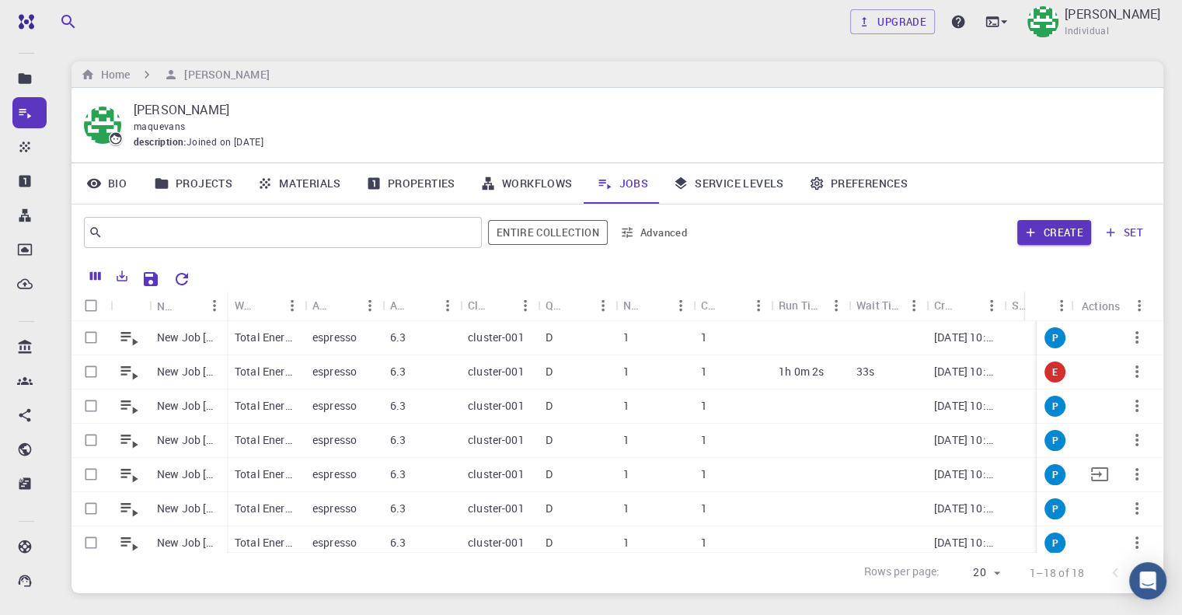
scroll to position [241, 0]
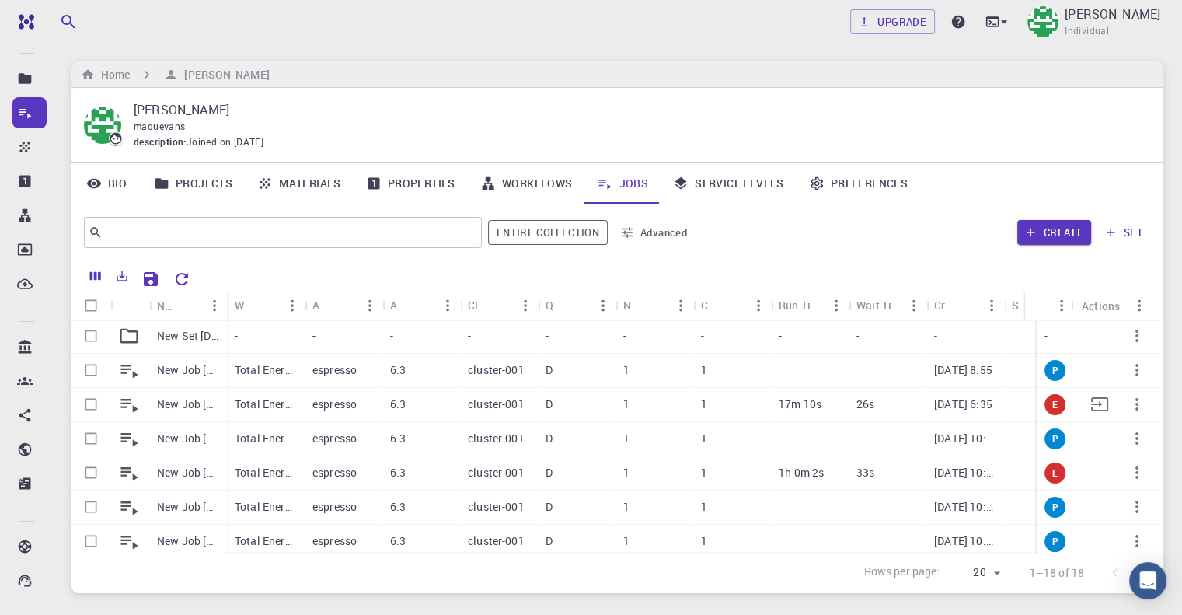
click at [889, 418] on div "26s" at bounding box center [888, 405] width 78 height 34
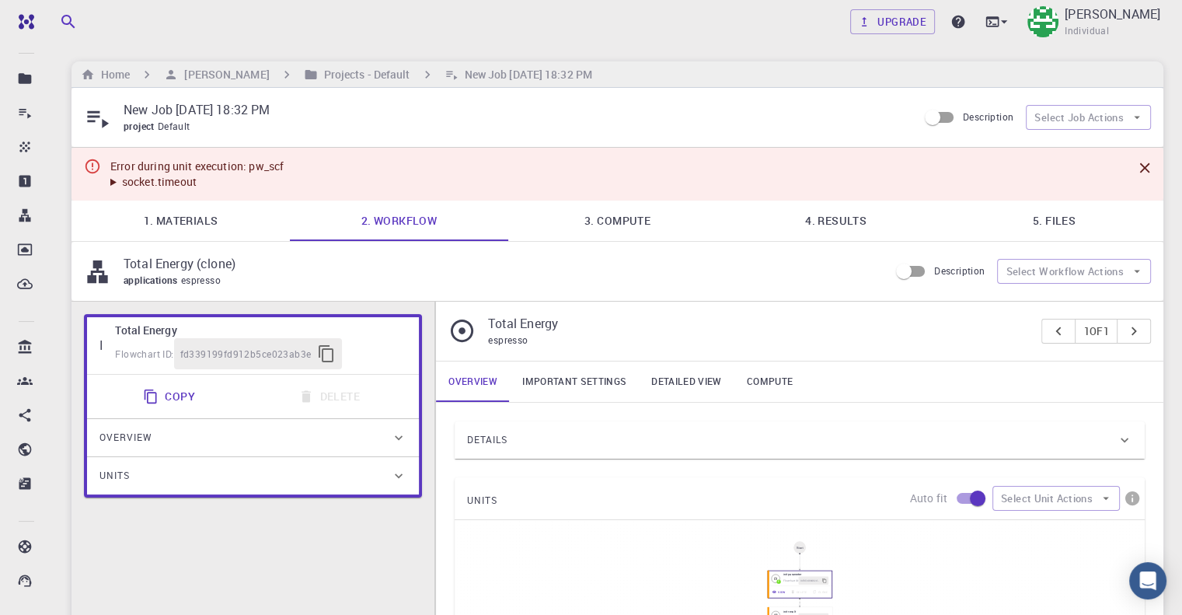
click at [1060, 222] on link "5. Files" at bounding box center [1054, 221] width 218 height 40
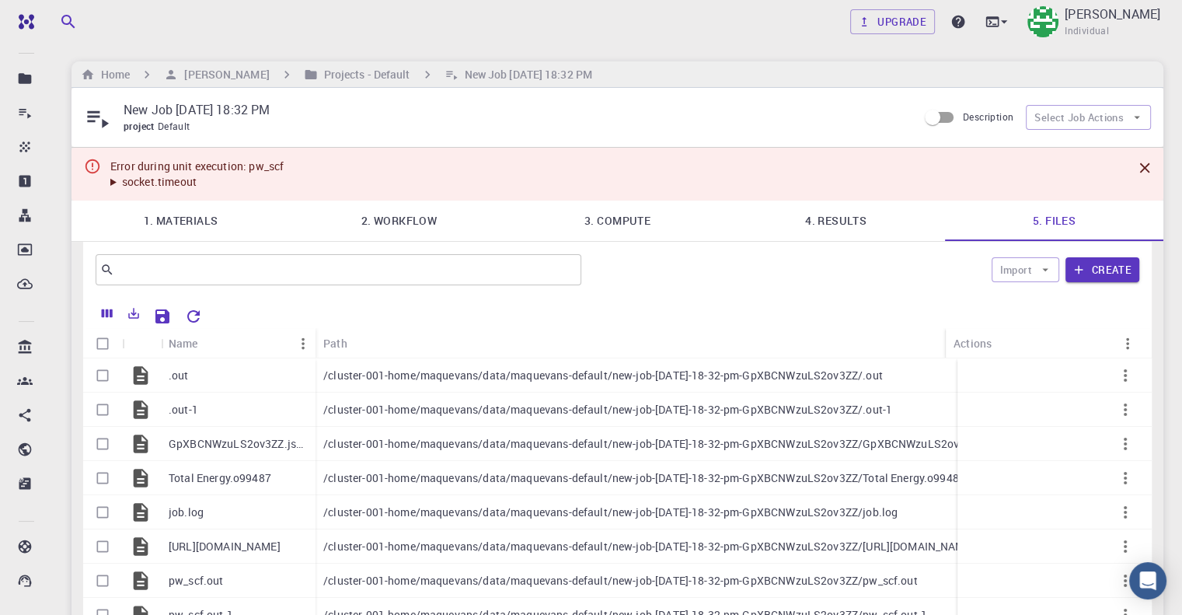
click at [395, 80] on h6 "Projects - Default" at bounding box center [364, 74] width 93 height 17
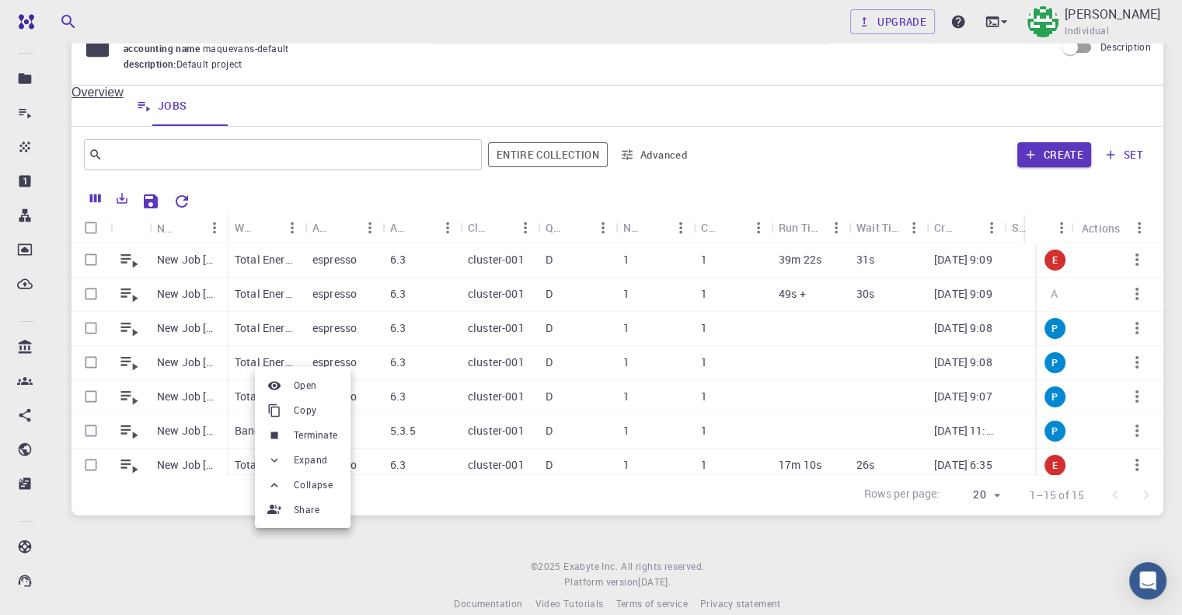
scroll to position [99, 0]
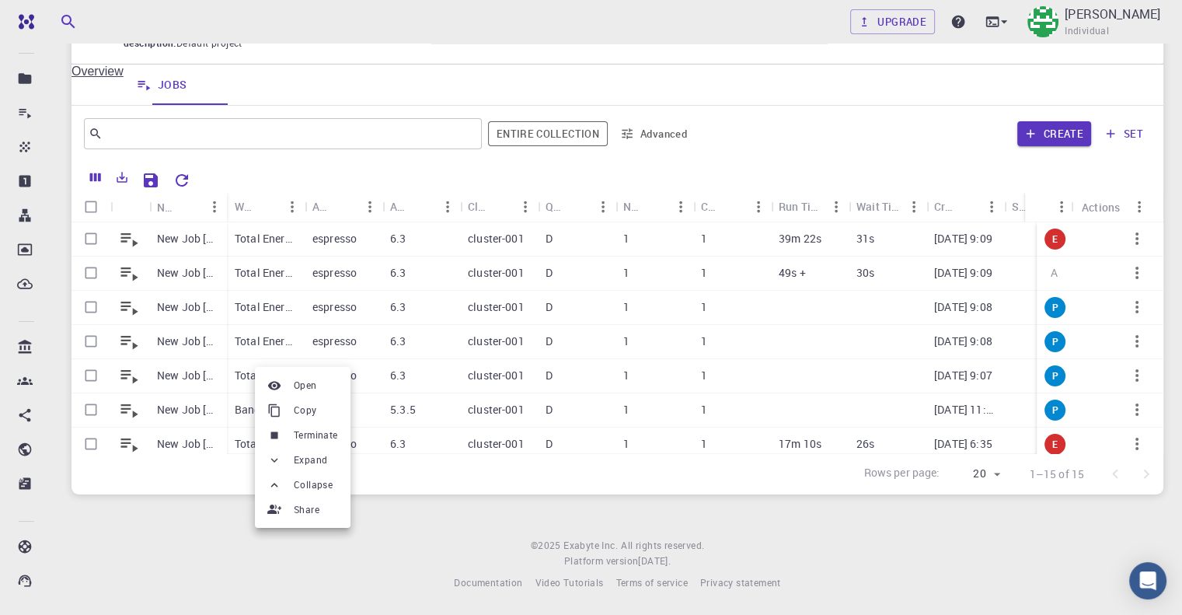
click at [323, 394] on li "Open" at bounding box center [303, 385] width 96 height 25
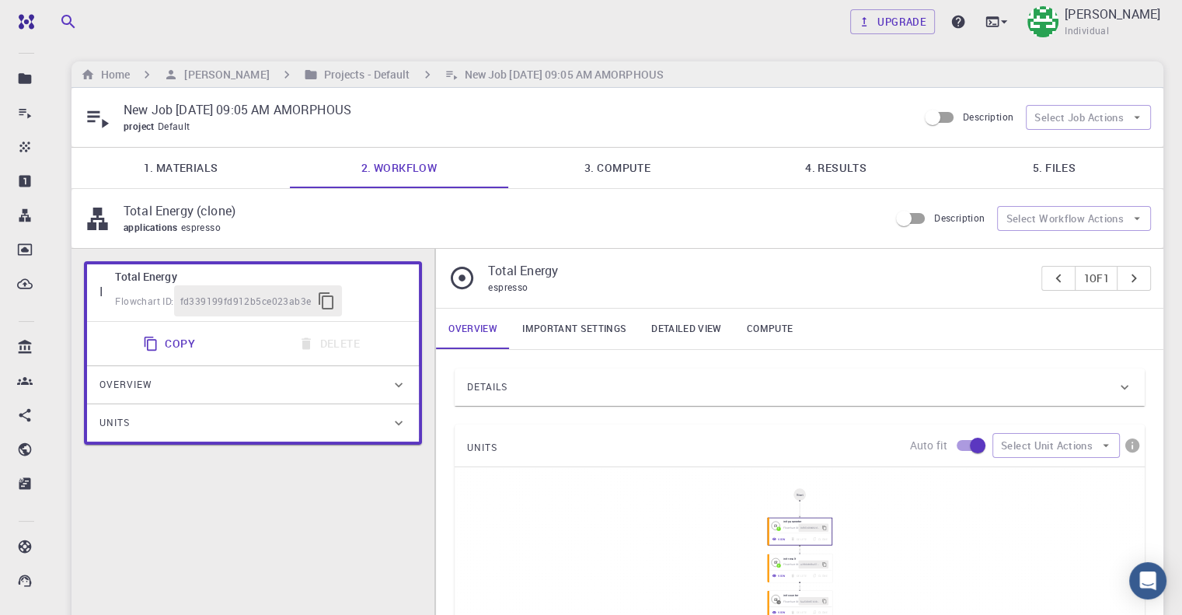
click at [1022, 176] on link "5. Files" at bounding box center [1054, 168] width 218 height 40
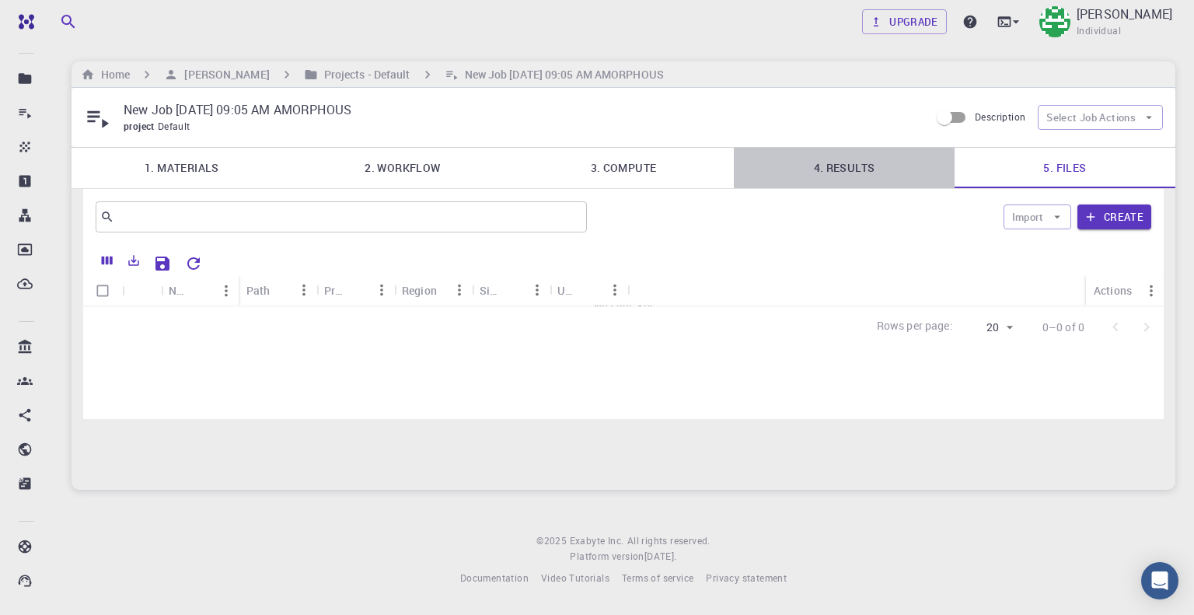
click at [877, 171] on link "4. Results" at bounding box center [844, 168] width 221 height 40
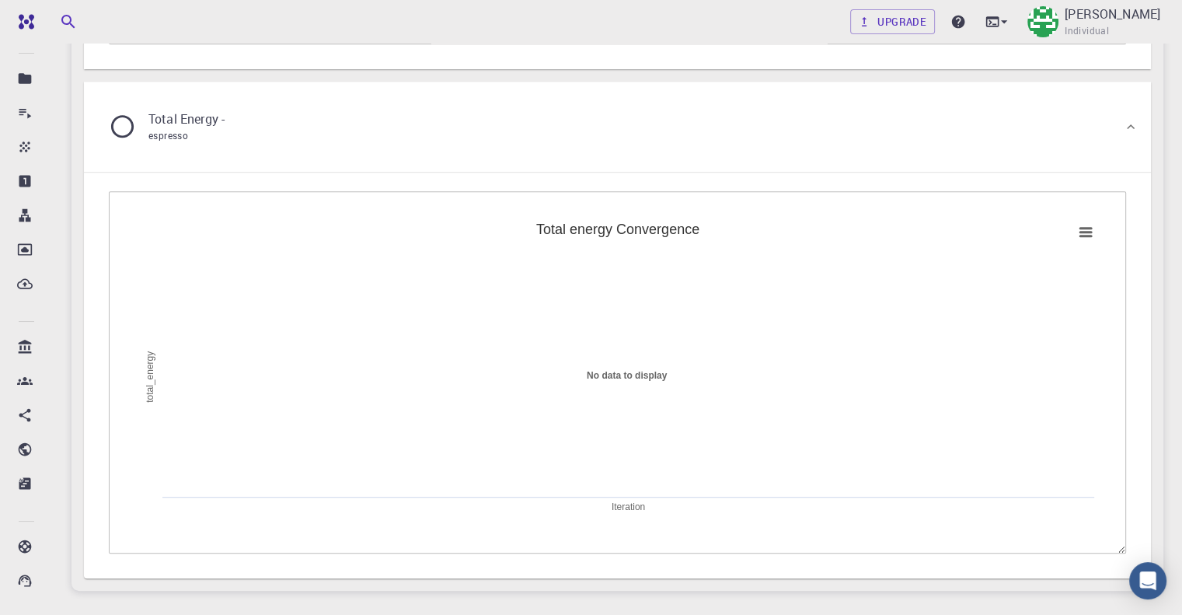
scroll to position [1077, 0]
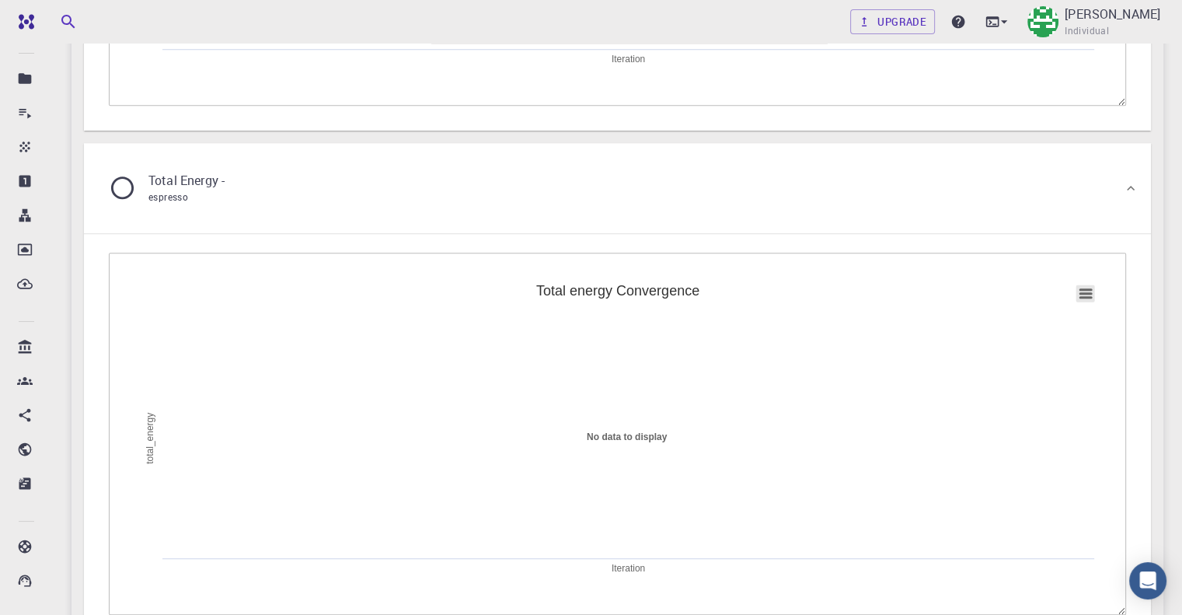
click at [1081, 293] on rect at bounding box center [1086, 293] width 19 height 17
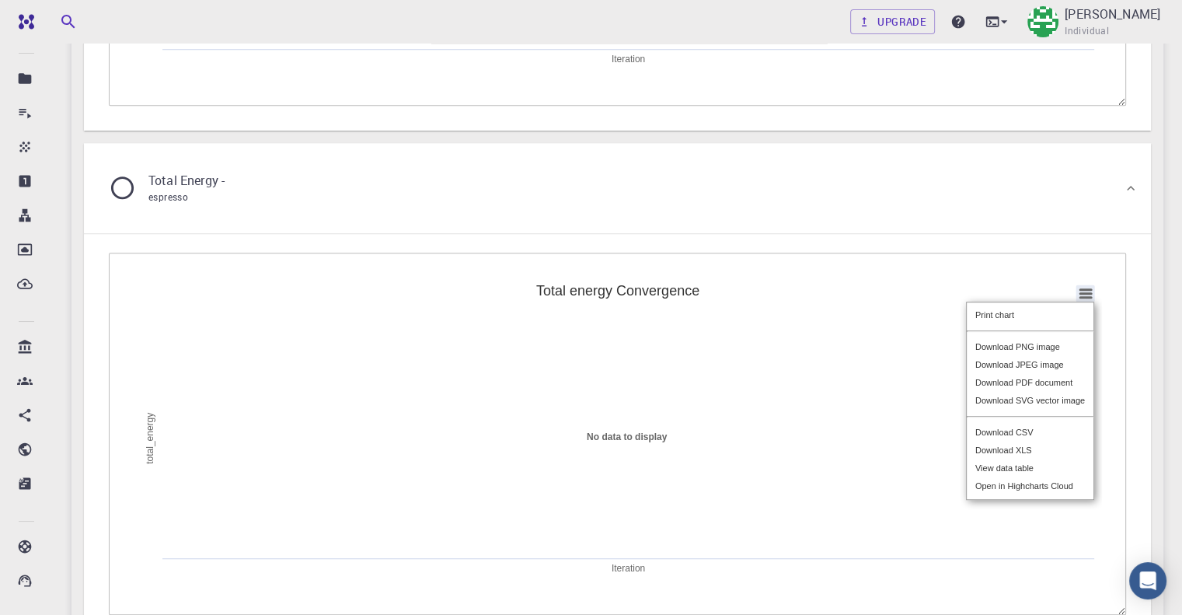
click at [1081, 293] on div "Print chart Download PNG image Download JPEG image Download PDF document Downlo…" at bounding box center [1031, 401] width 166 height 236
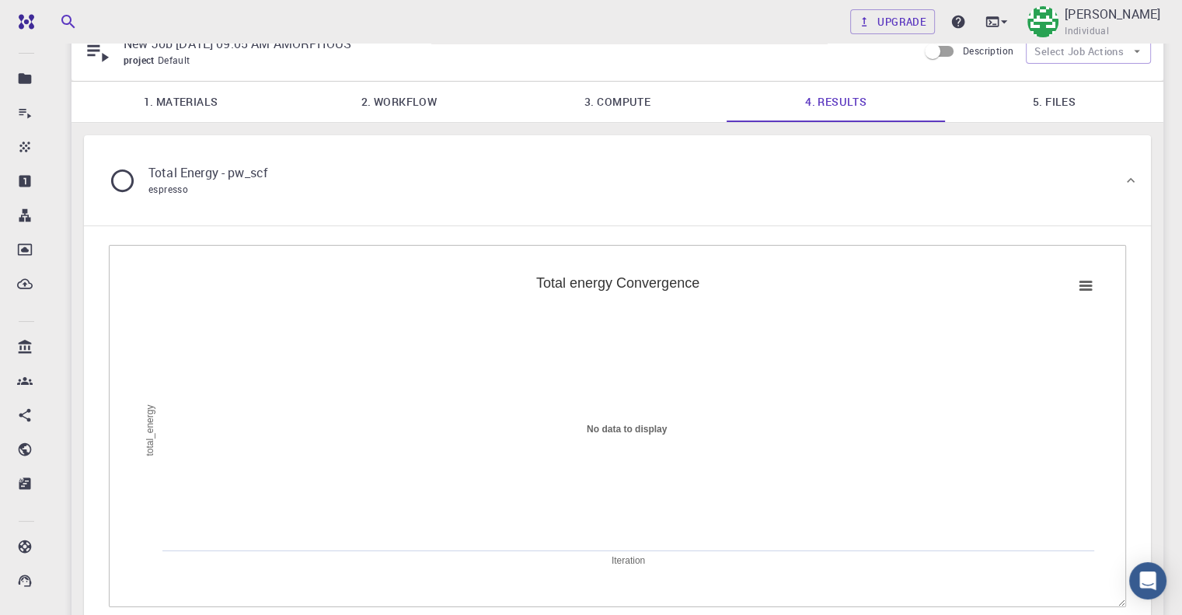
scroll to position [0, 0]
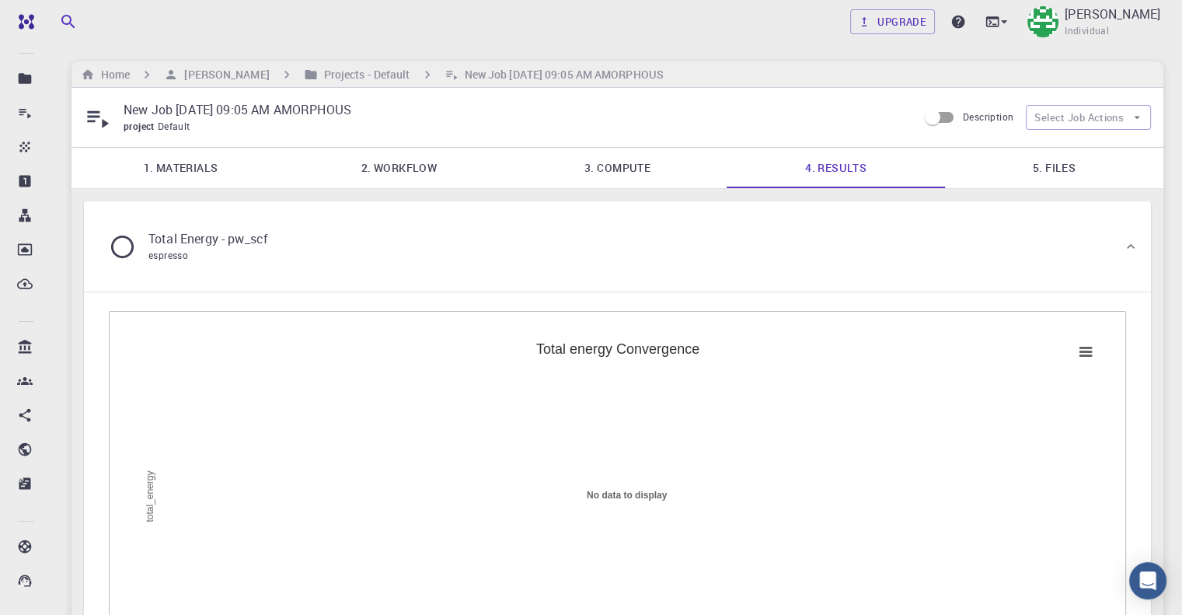
click at [1088, 267] on div "Total Energy - pw_scf espresso" at bounding box center [609, 246] width 1027 height 59
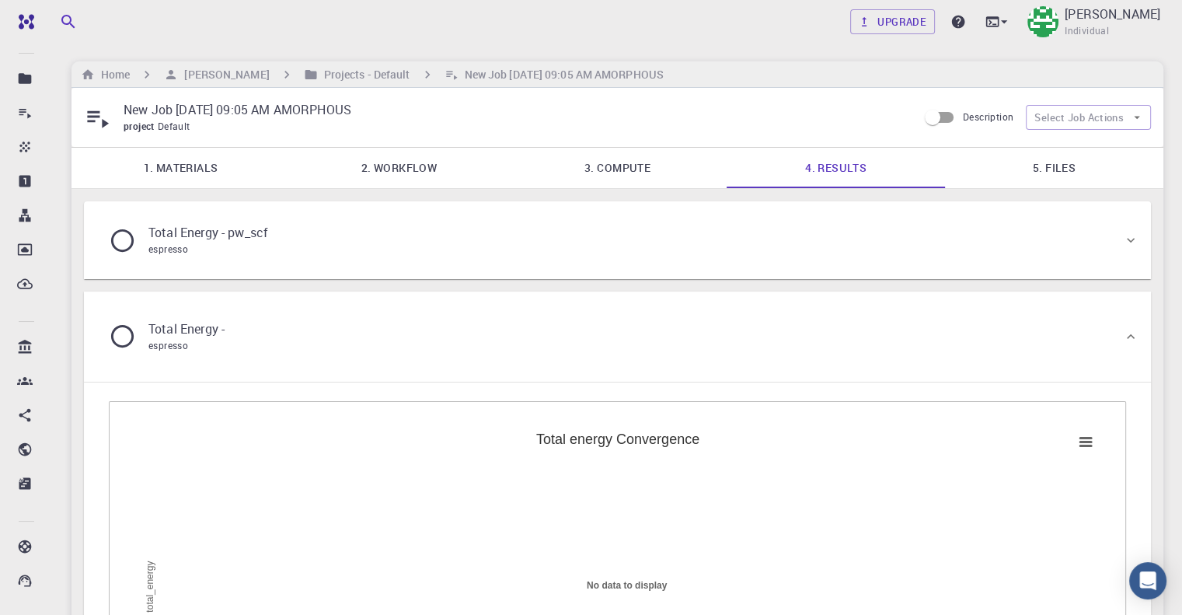
click at [1088, 267] on div "Total Energy - pw_scf espresso" at bounding box center [609, 240] width 1027 height 59
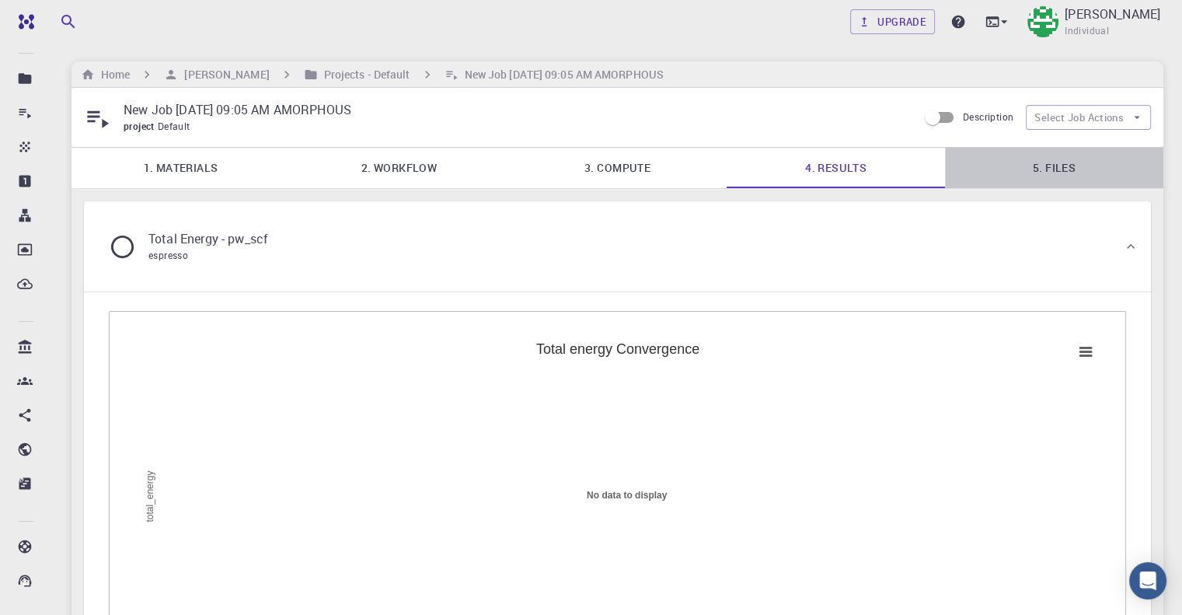
click at [1062, 183] on link "5. Files" at bounding box center [1054, 168] width 218 height 40
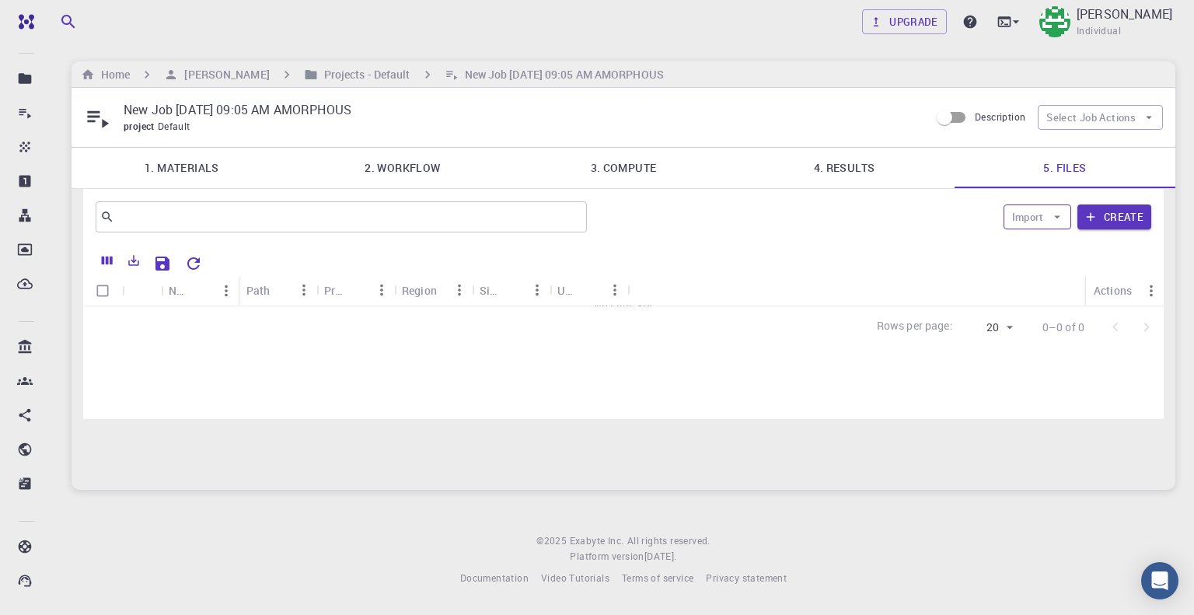
click at [1046, 226] on button "Import" at bounding box center [1038, 216] width 68 height 25
click at [1035, 215] on button "Import" at bounding box center [1038, 216] width 68 height 25
click at [1148, 292] on icon "Menu" at bounding box center [1151, 290] width 17 height 17
click at [198, 288] on icon "Sort" at bounding box center [201, 290] width 17 height 17
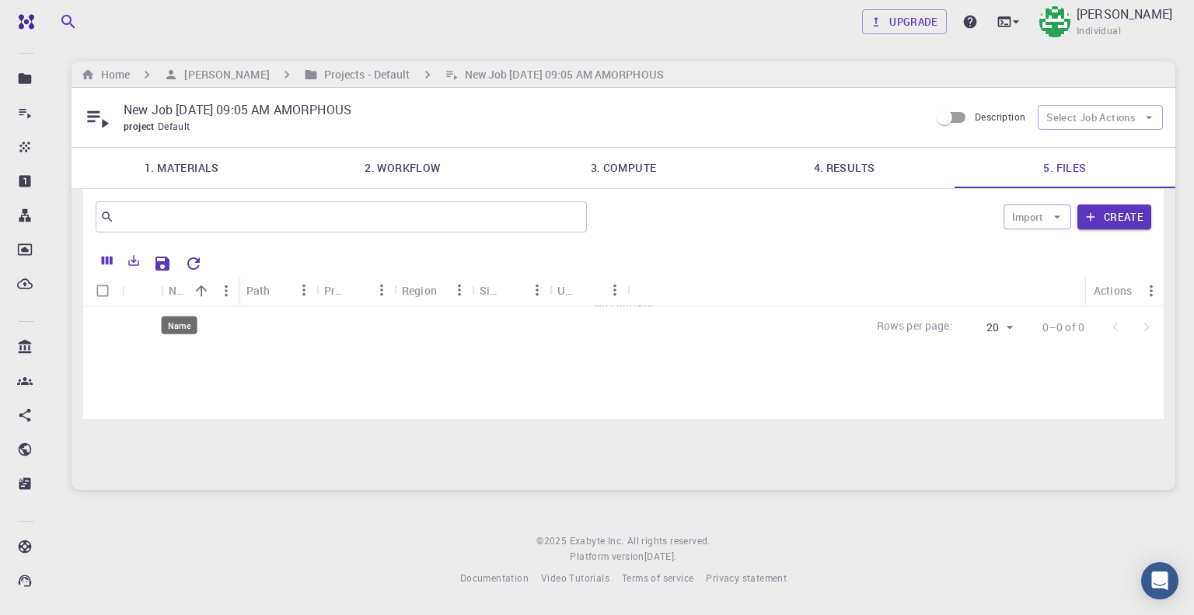
click at [171, 294] on div "Name" at bounding box center [179, 290] width 20 height 30
click at [222, 289] on icon "Menu" at bounding box center [226, 290] width 17 height 17
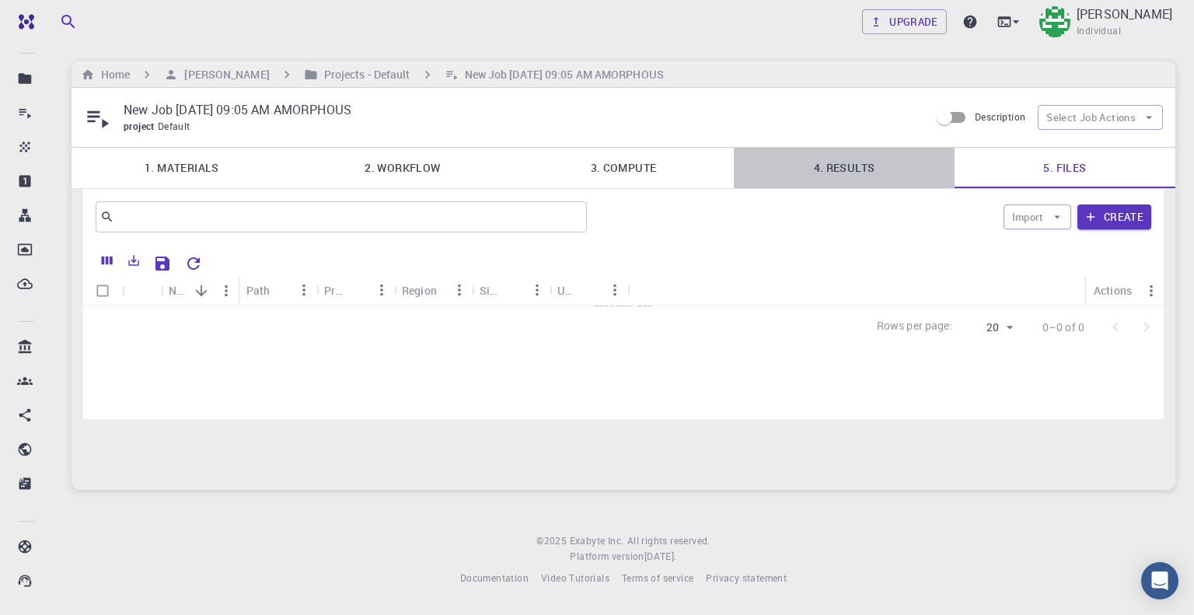
click at [861, 188] on div "New Job [DATE] 09:05 AM AMORPHOUS project Default Description Select Job Action…" at bounding box center [624, 289] width 1104 height 402
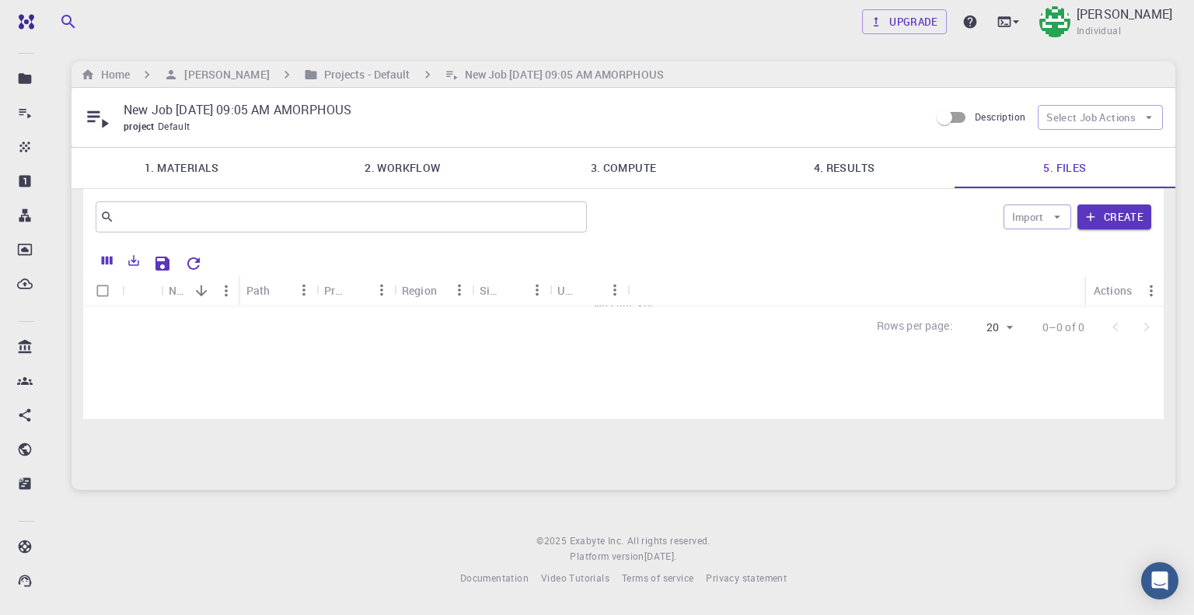
click at [600, 158] on link "3. Compute" at bounding box center [623, 168] width 221 height 40
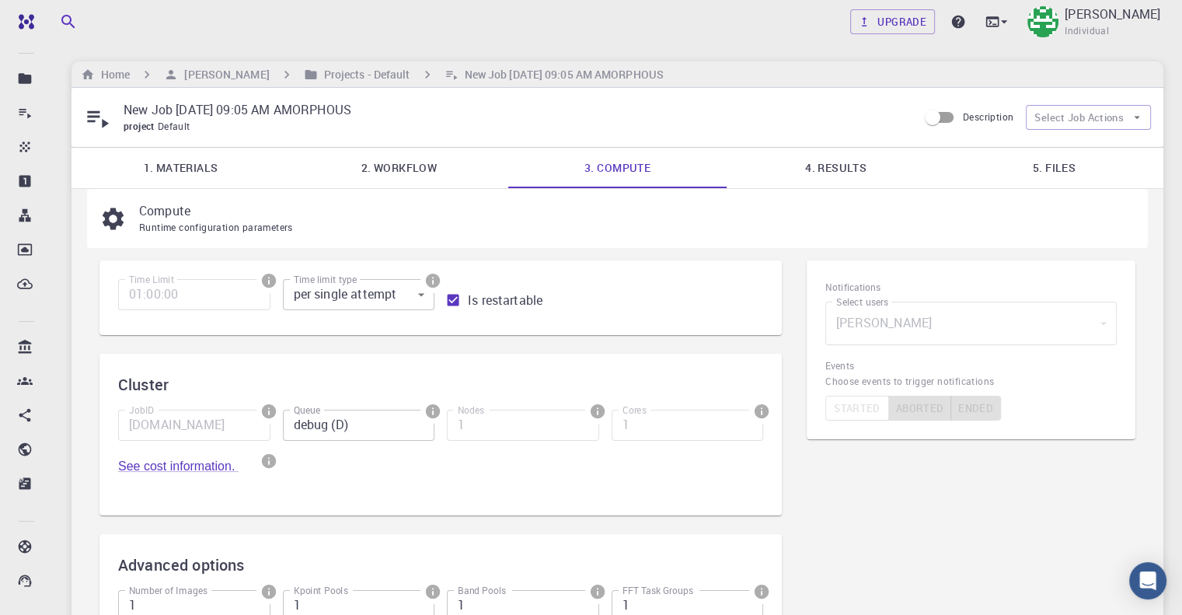
click at [768, 166] on link "4. Results" at bounding box center [836, 168] width 218 height 40
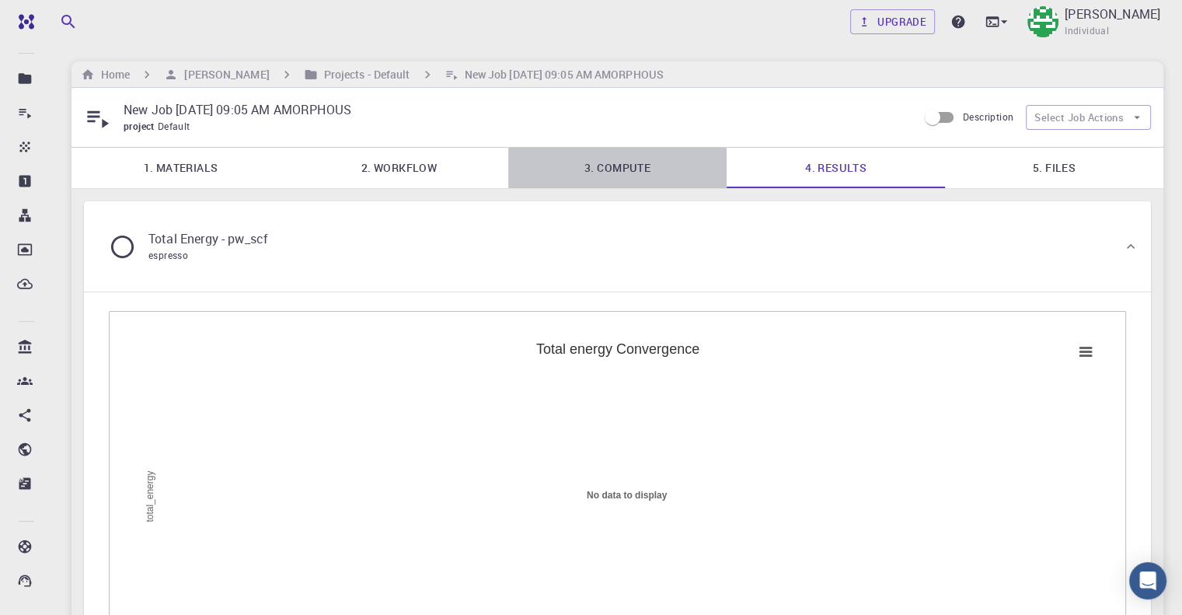
click at [624, 176] on link "3. Compute" at bounding box center [617, 168] width 218 height 40
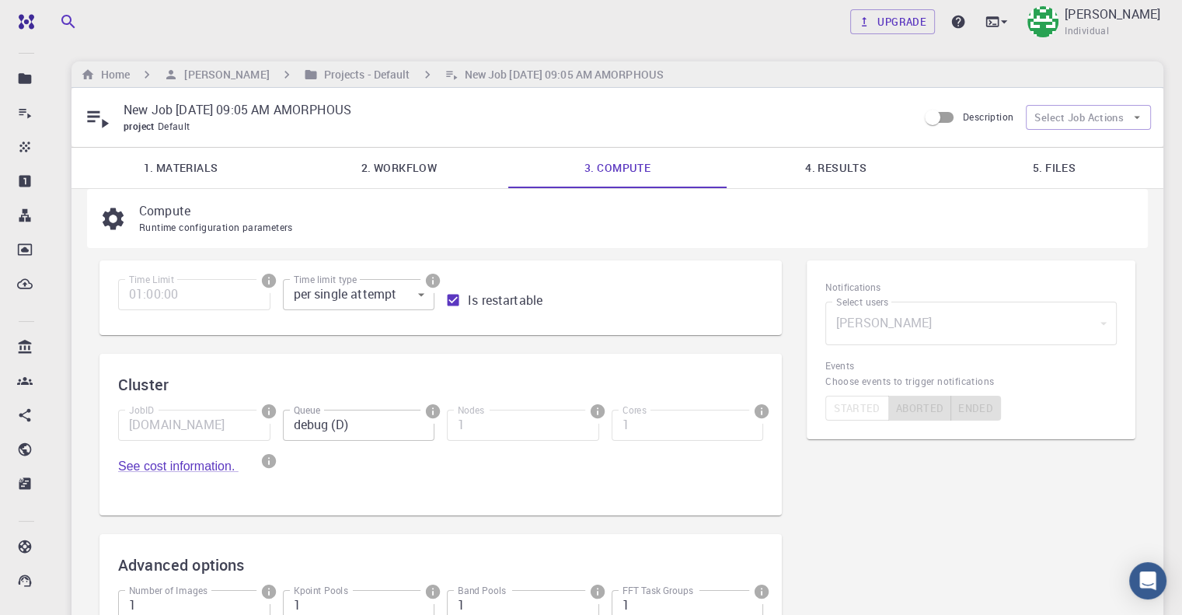
click at [723, 208] on p "Compute" at bounding box center [631, 210] width 984 height 19
click at [449, 176] on link "2. Workflow" at bounding box center [399, 168] width 218 height 40
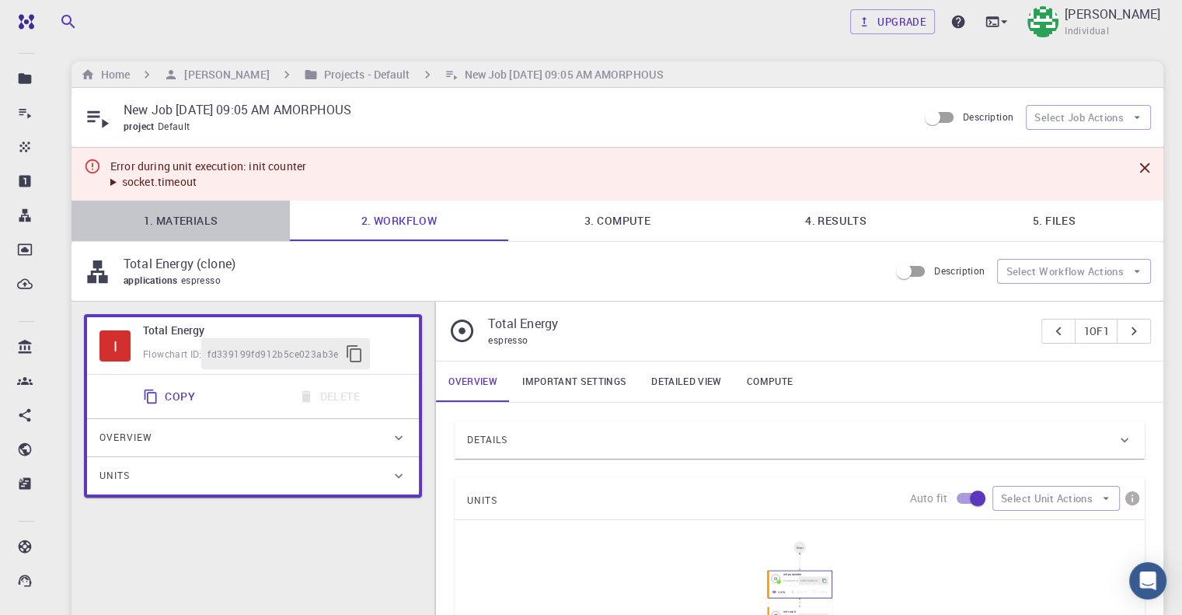
click at [195, 218] on link "1. Materials" at bounding box center [181, 221] width 218 height 40
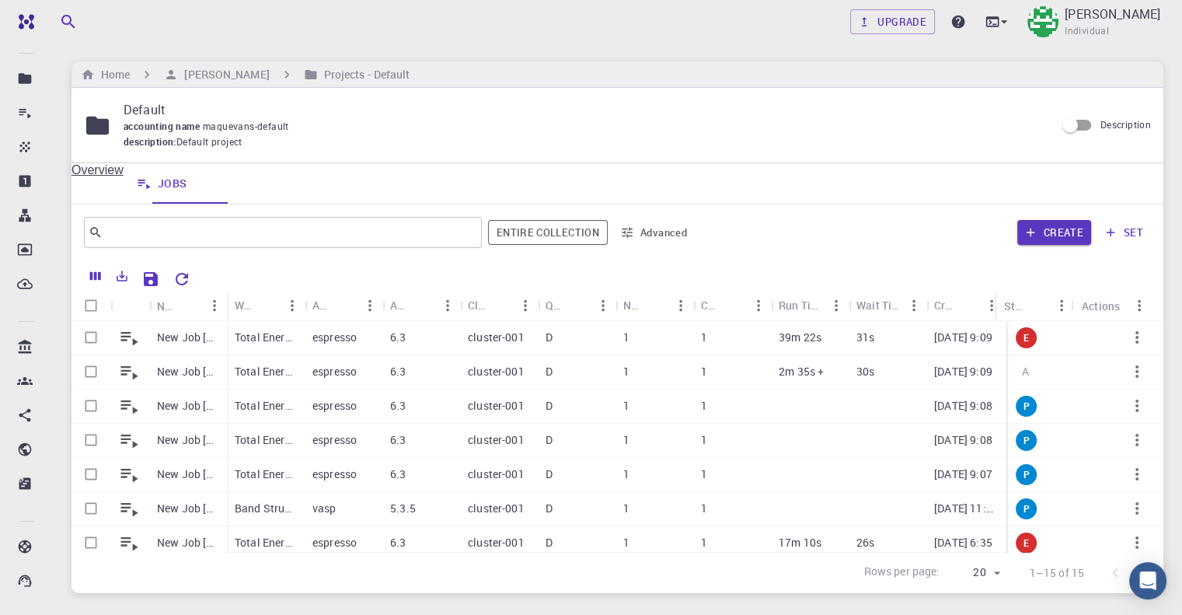
scroll to position [99, 0]
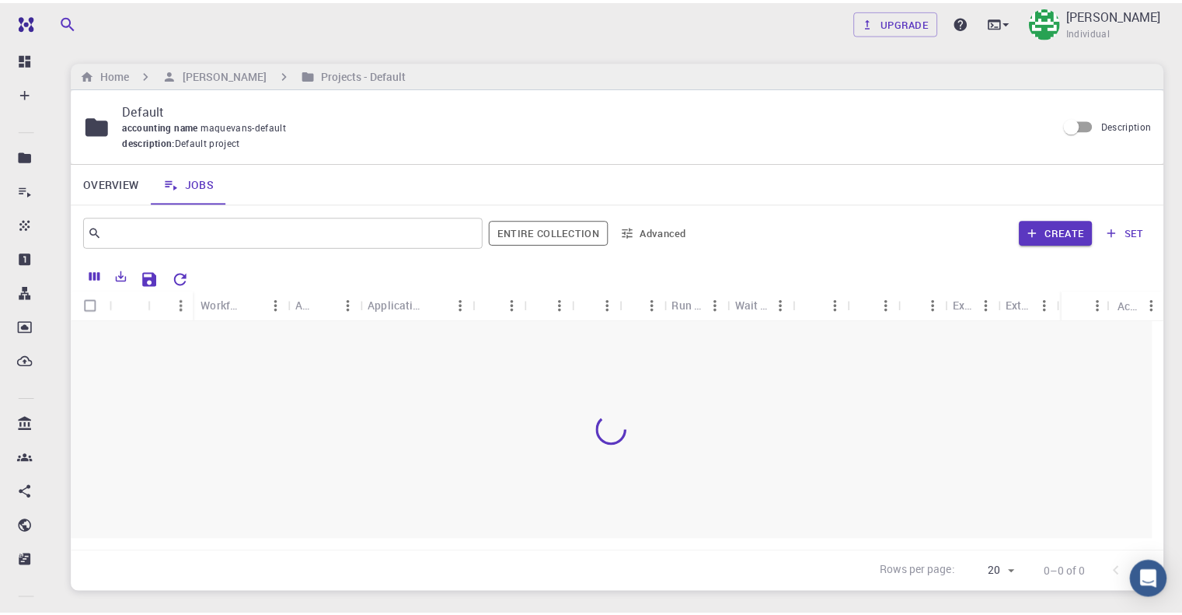
scroll to position [99, 0]
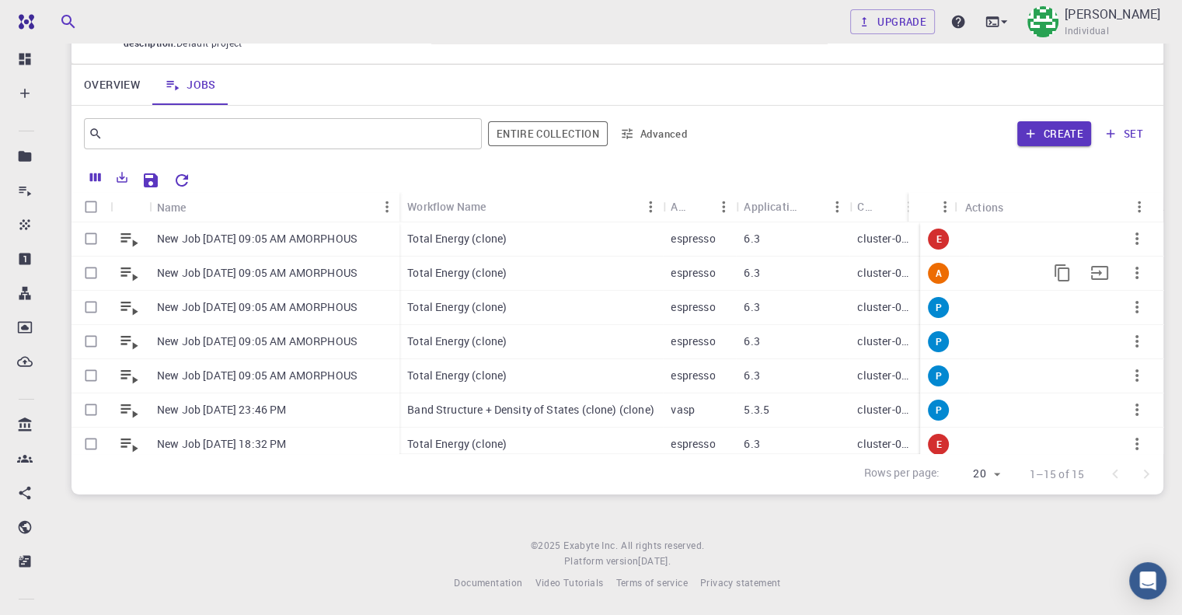
click at [1136, 269] on icon "button" at bounding box center [1137, 273] width 3 height 12
click at [257, 267] on div at bounding box center [591, 307] width 1182 height 615
click at [944, 209] on icon "Menu" at bounding box center [945, 206] width 17 height 17
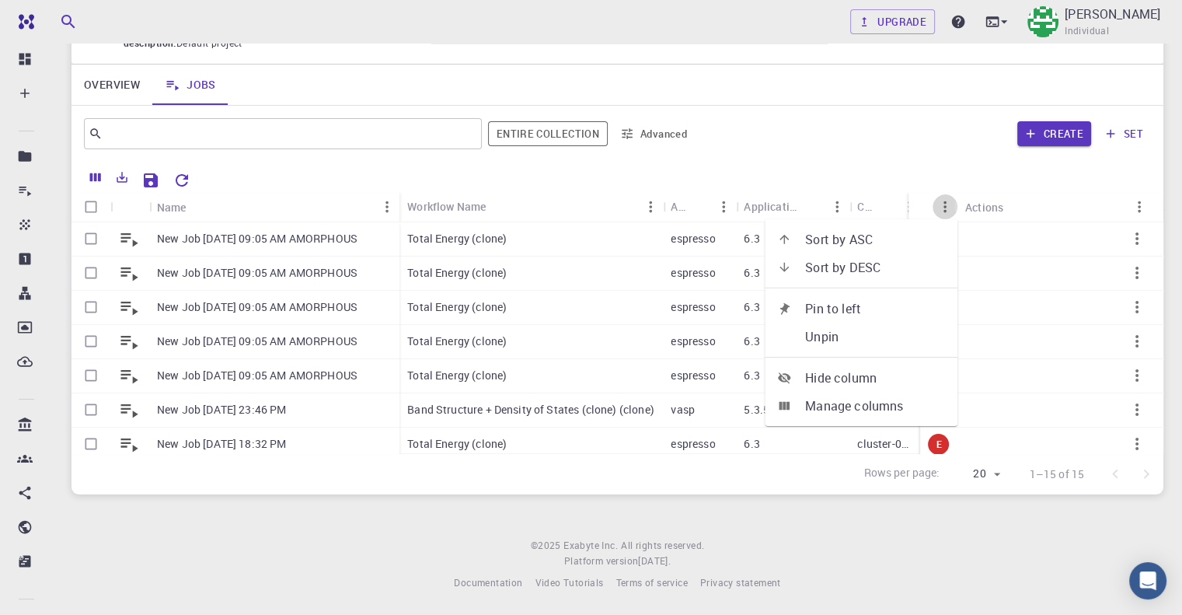
click at [944, 209] on icon "Menu" at bounding box center [945, 206] width 17 height 17
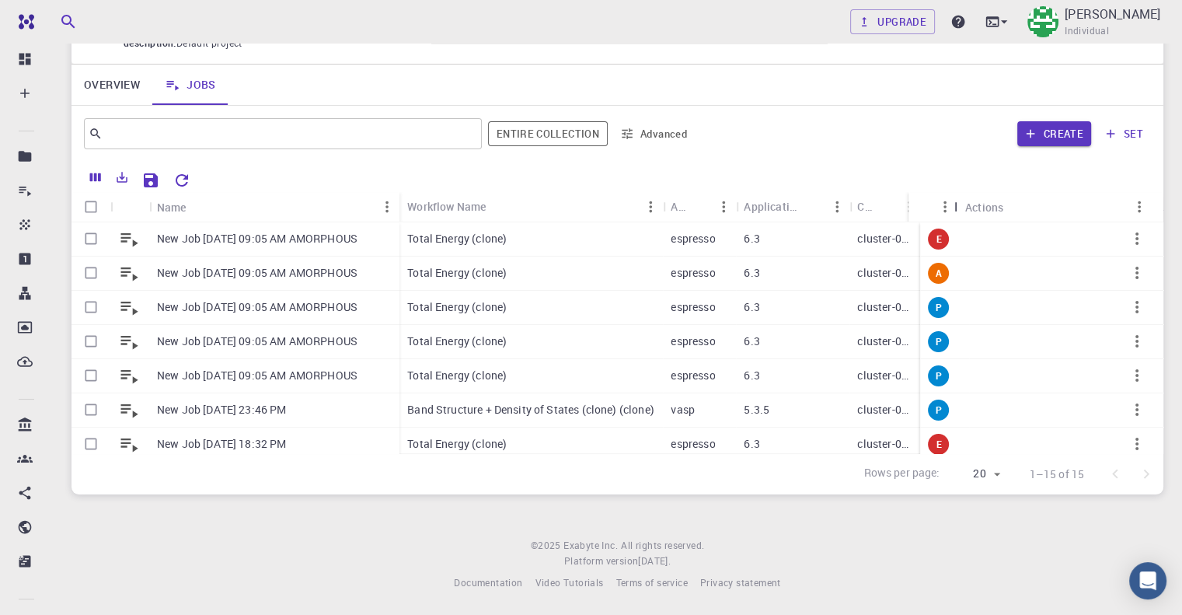
click at [948, 203] on div "Actions" at bounding box center [956, 207] width 16 height 30
click at [942, 211] on icon "Menu" at bounding box center [945, 206] width 17 height 17
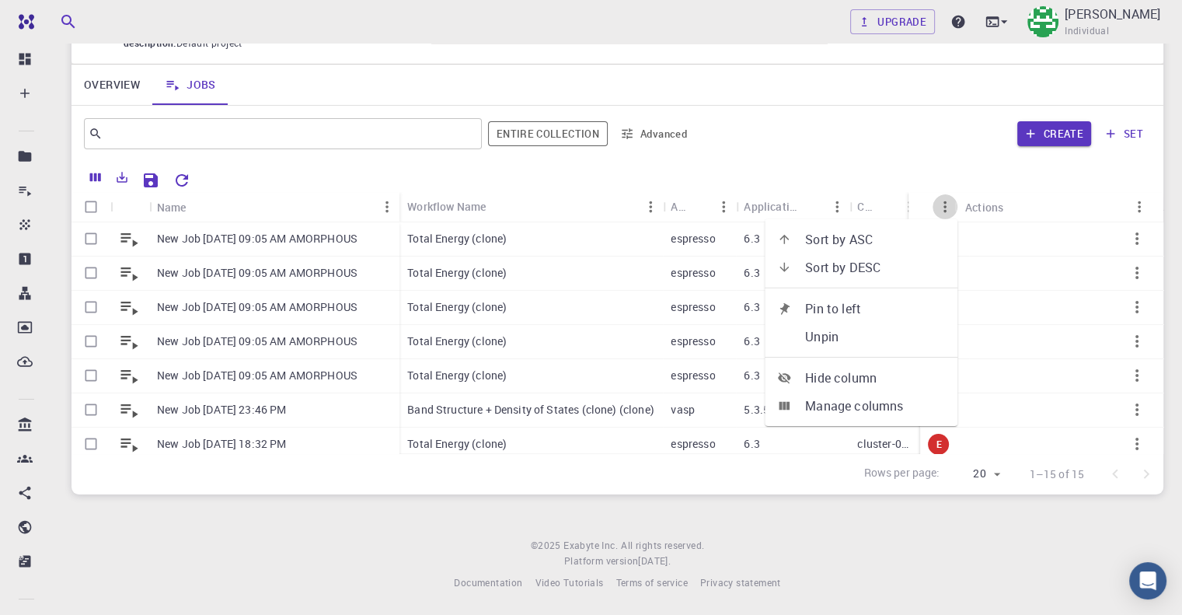
click at [940, 211] on icon "Menu" at bounding box center [945, 206] width 17 height 17
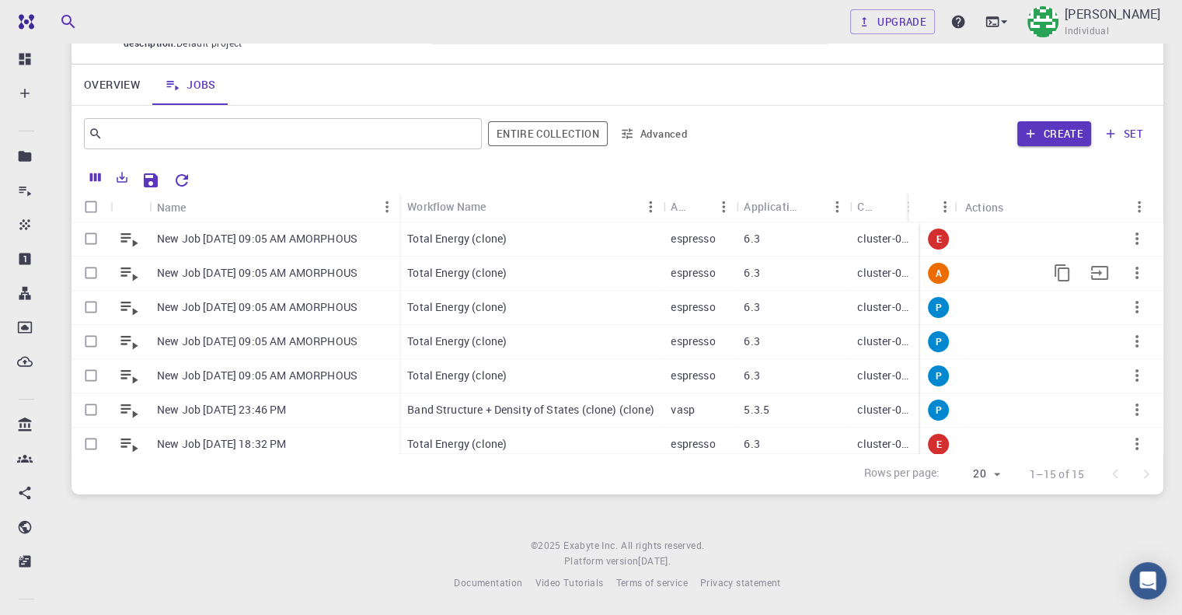
click at [220, 266] on p "New Job [DATE] 09:05 AM AMORPHOUS" at bounding box center [257, 273] width 201 height 16
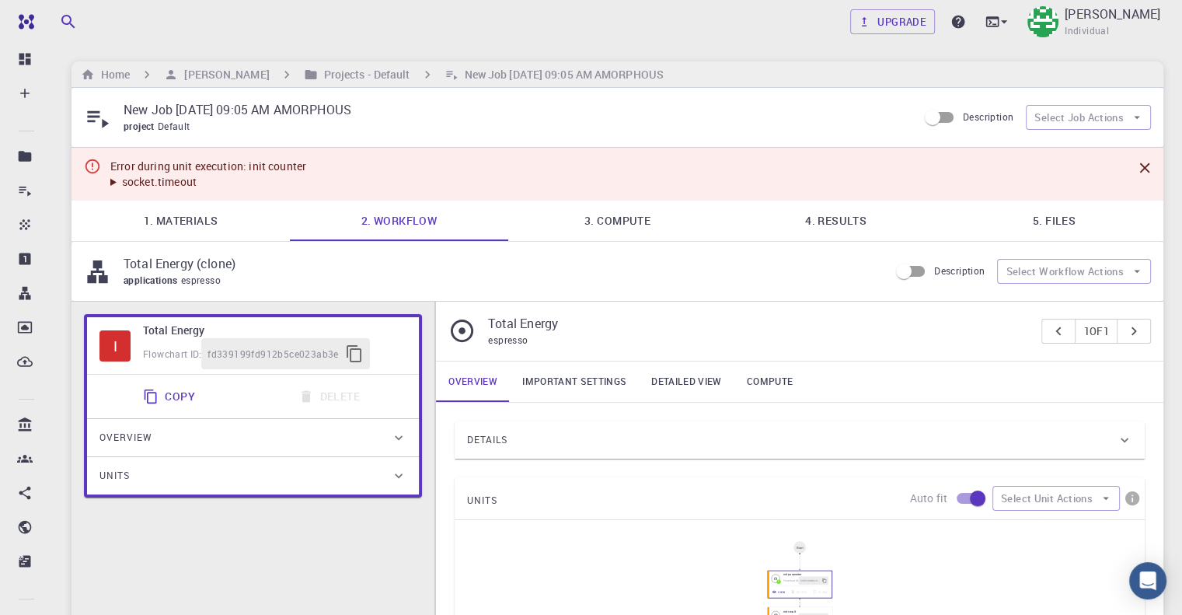
click at [370, 65] on div "Home Mary Quenie Velasco Projects - Default New Job Sep 23, 2025, 09:05 AM AMOR…" at bounding box center [618, 74] width 1092 height 26
click at [369, 72] on h6 "Projects - Default" at bounding box center [364, 74] width 93 height 17
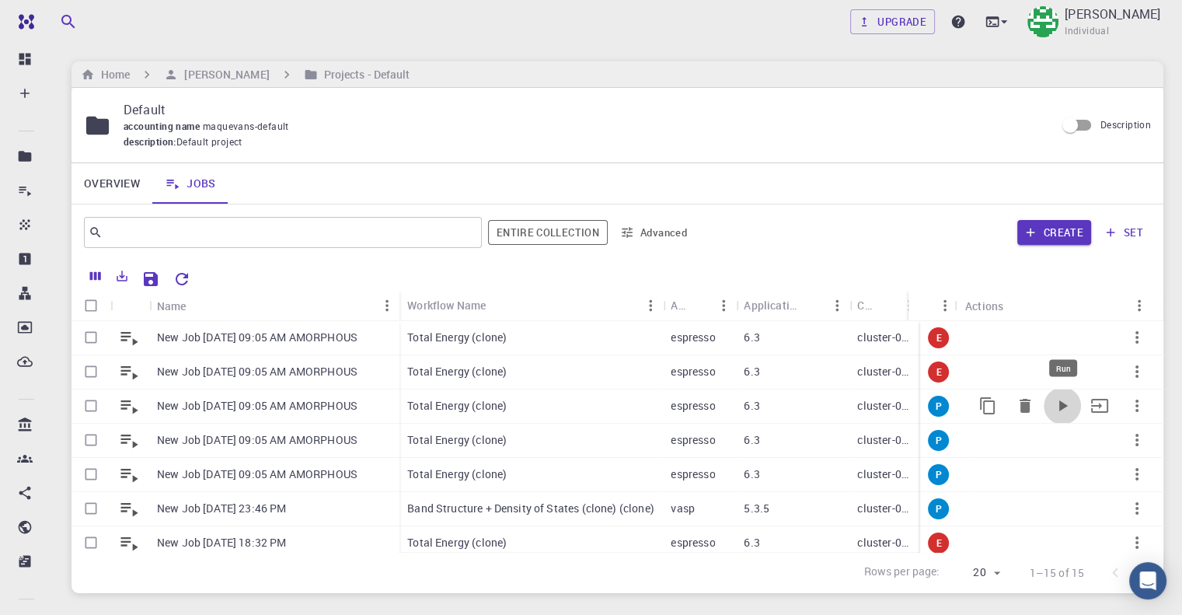
click at [1053, 414] on icon "Run" at bounding box center [1062, 405] width 19 height 19
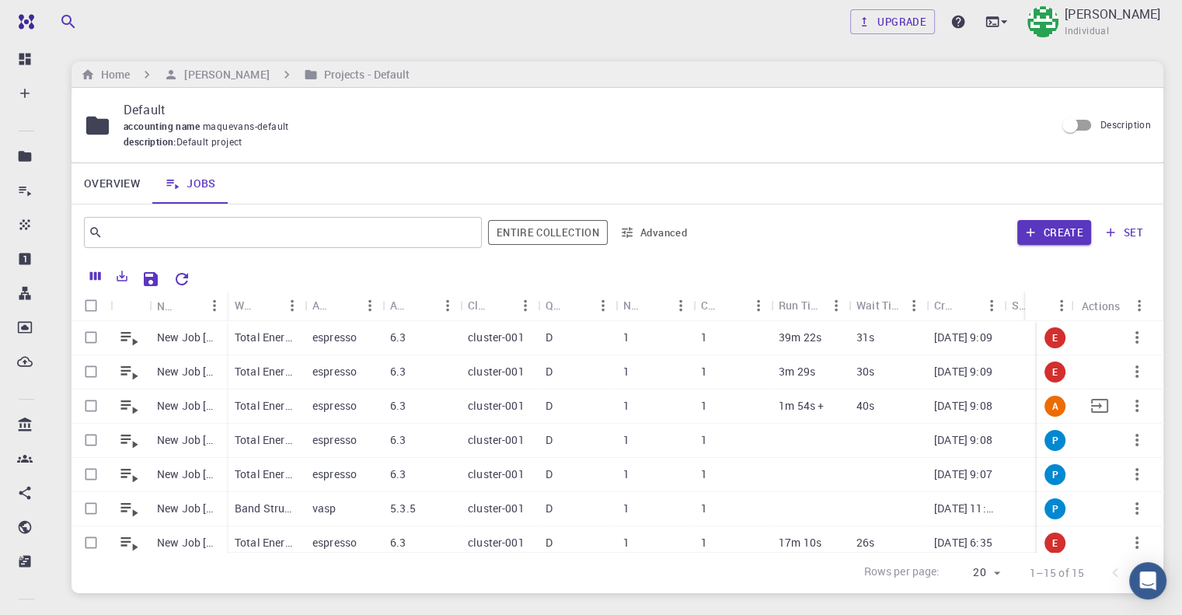
click at [183, 407] on p "New Job [DATE] 09:05 AM AMORPHOUS" at bounding box center [188, 406] width 62 height 16
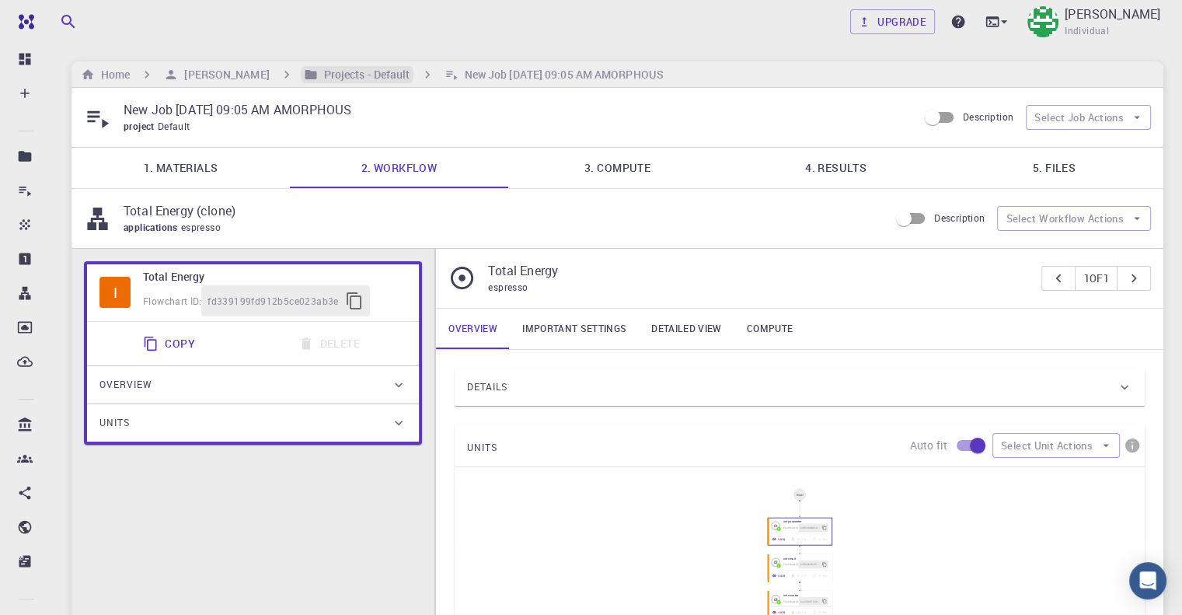
click at [354, 82] on h6 "Projects - Default" at bounding box center [364, 74] width 93 height 17
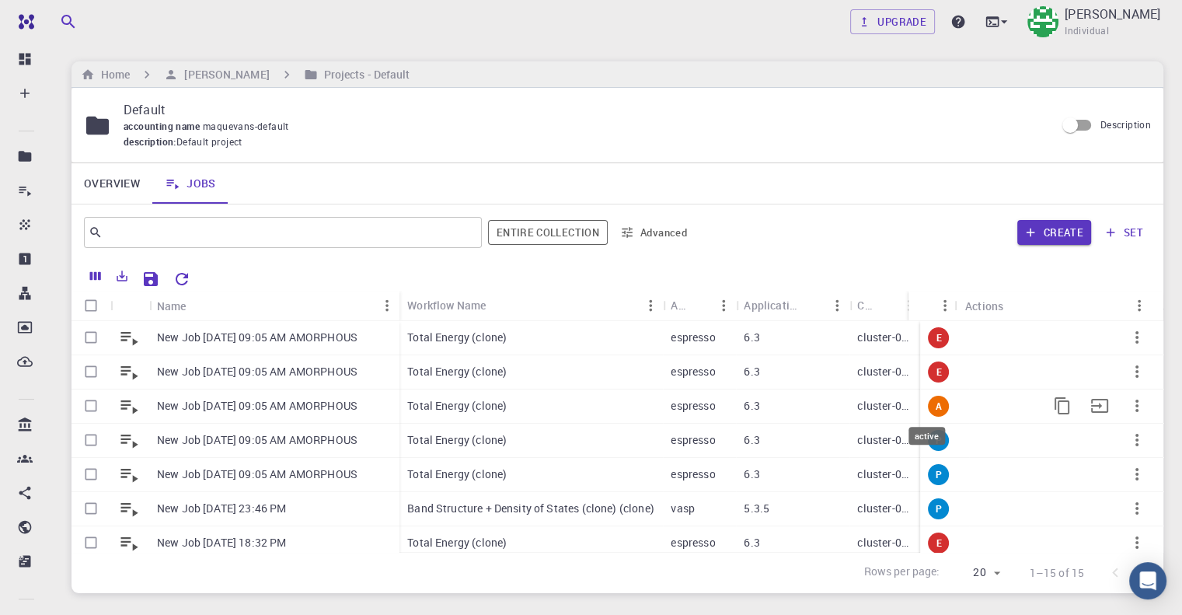
click at [933, 403] on span "A" at bounding box center [938, 406] width 19 height 13
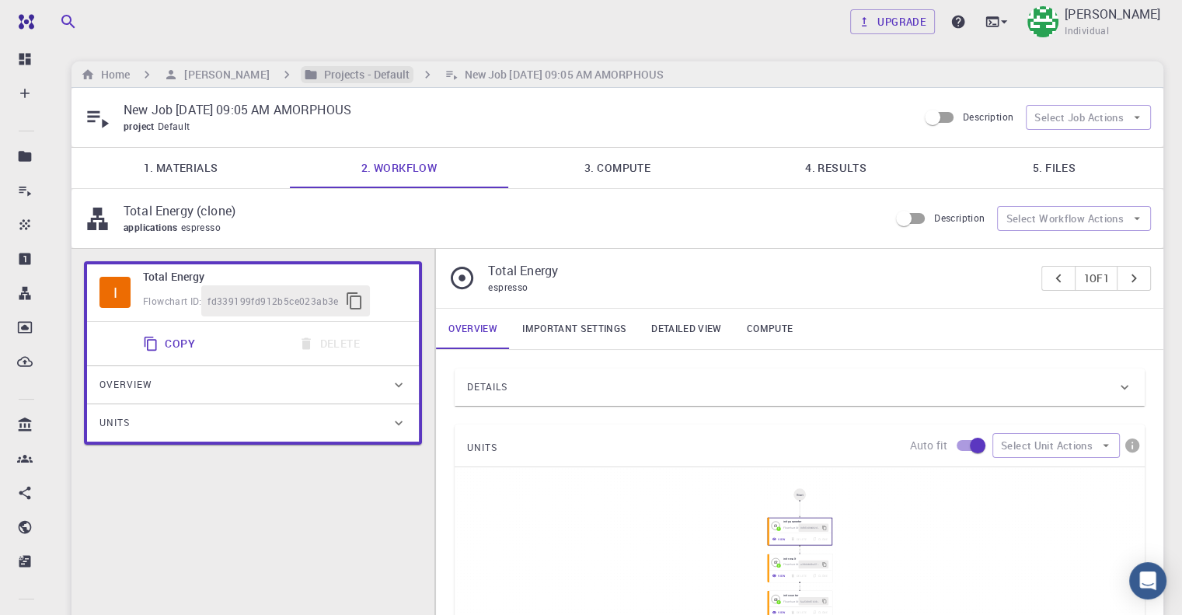
click at [348, 77] on h6 "Projects - Default" at bounding box center [364, 74] width 93 height 17
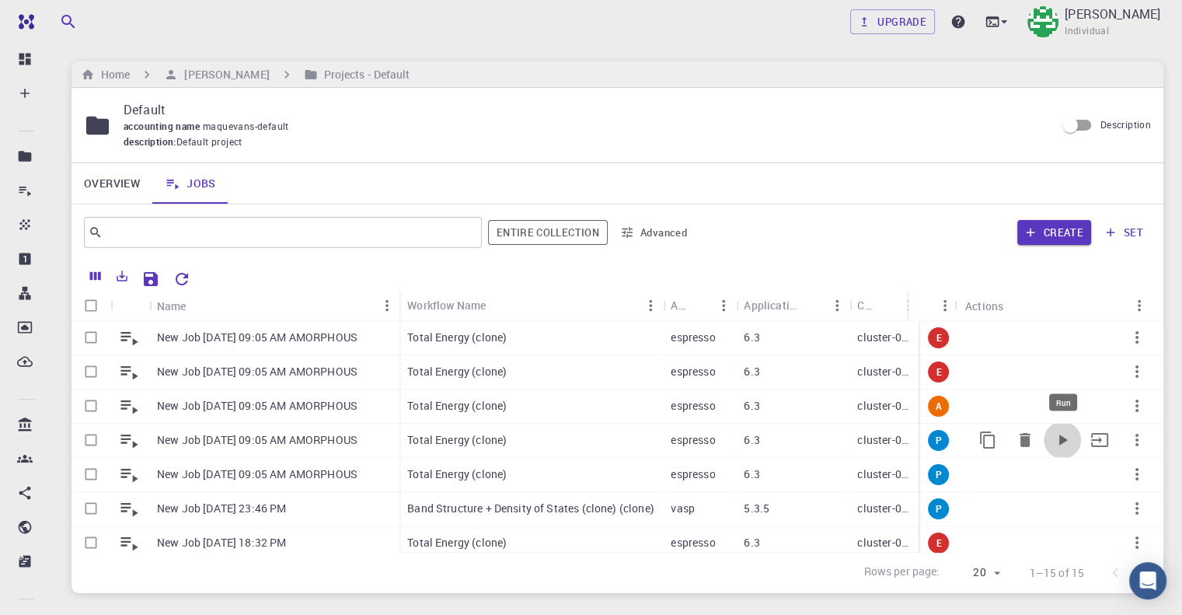
click at [1060, 440] on icon "Run" at bounding box center [1064, 440] width 9 height 11
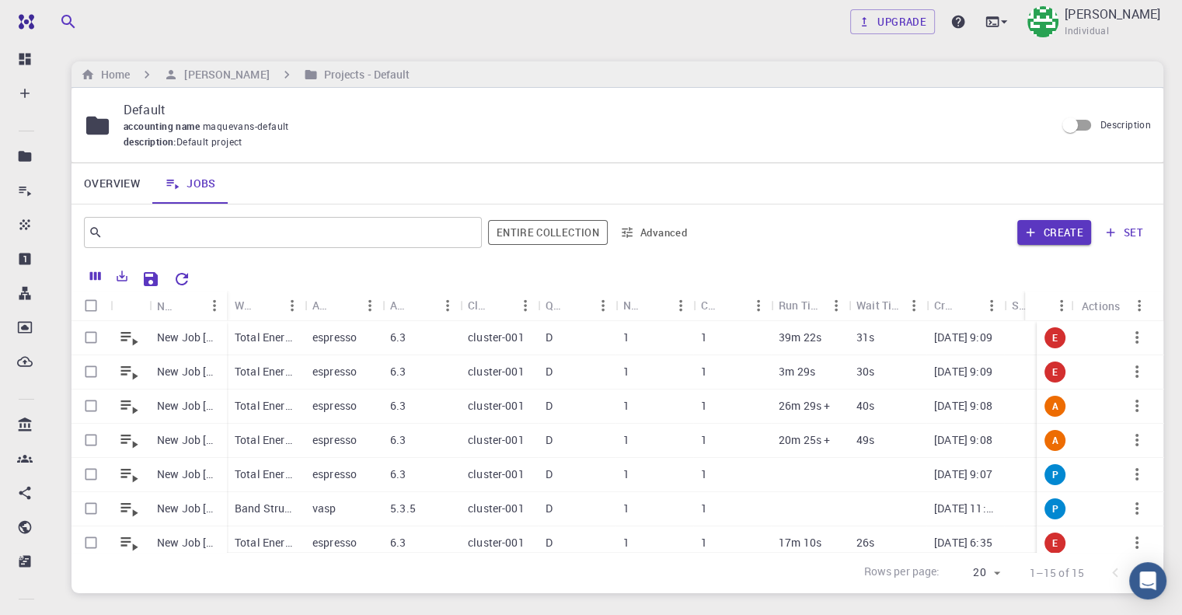
click at [1171, 533] on div "Upgrade Mary Quenie Velasco Individual Home Mary Quenie Velasco Projects - Defa…" at bounding box center [618, 357] width 1130 height 714
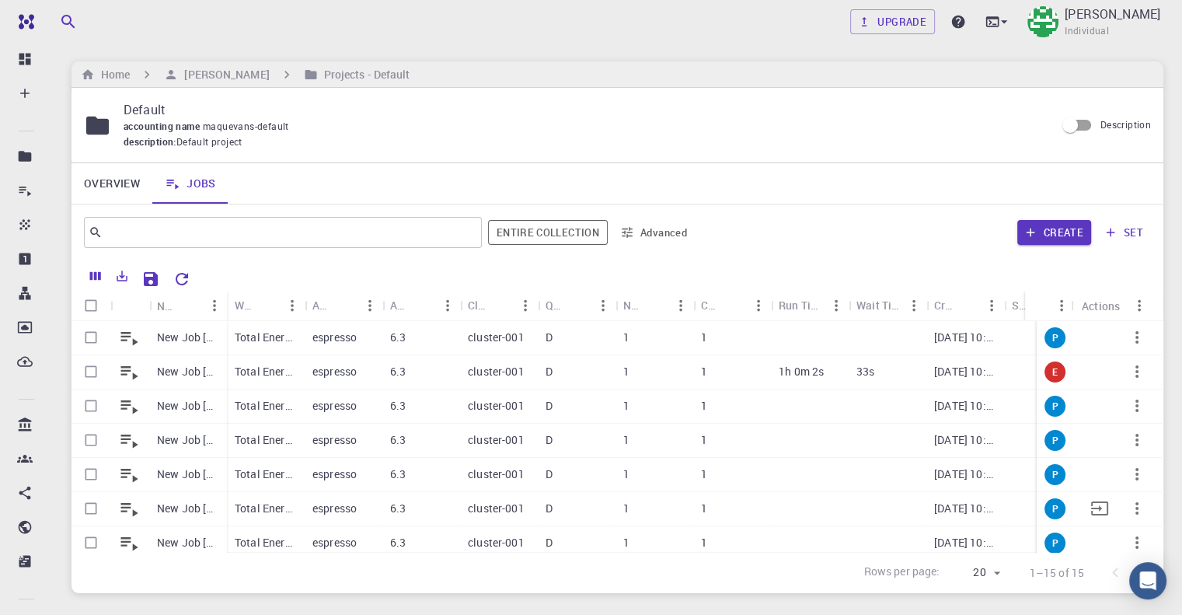
scroll to position [215, 0]
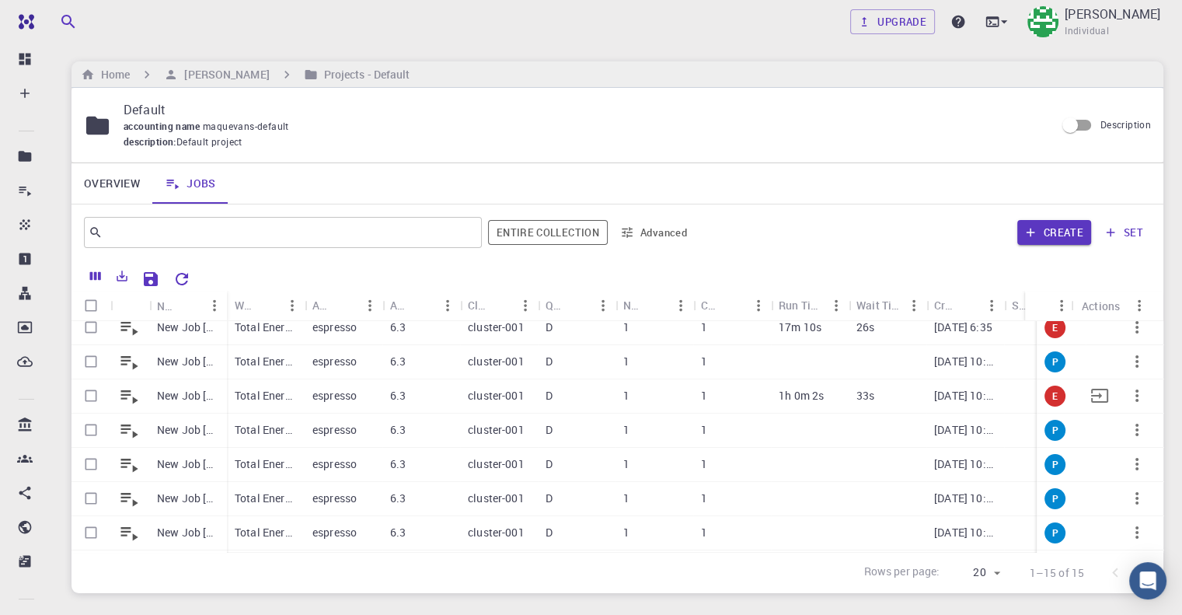
click at [858, 397] on p "33s" at bounding box center [866, 396] width 18 height 16
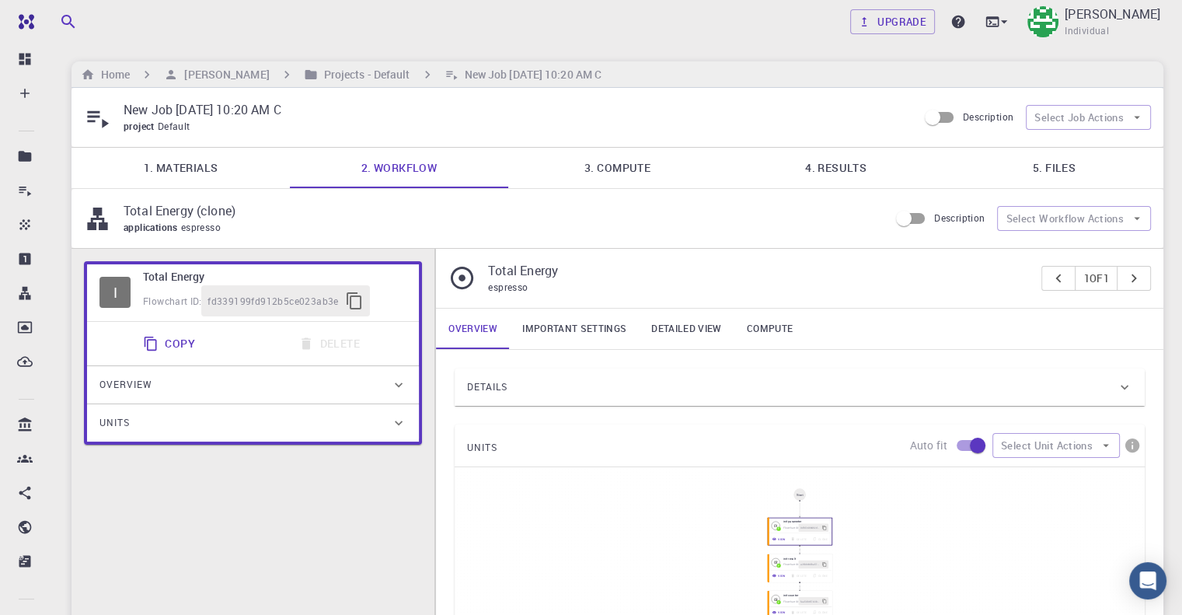
click at [1049, 162] on link "5. Files" at bounding box center [1054, 168] width 218 height 40
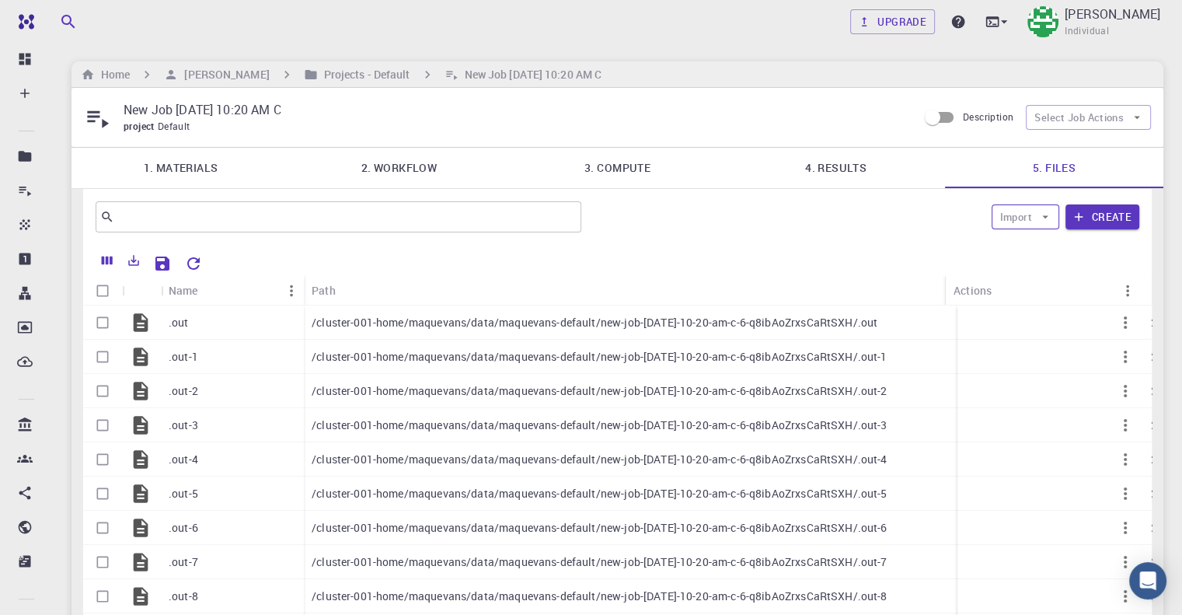
click at [1014, 218] on button "Import" at bounding box center [1026, 216] width 68 height 25
click at [886, 236] on div "​ Import Create" at bounding box center [617, 217] width 1069 height 56
click at [134, 264] on icon "Export" at bounding box center [134, 260] width 11 height 11
click at [346, 273] on div at bounding box center [674, 261] width 931 height 27
click at [474, 324] on p "/cluster-001-home/maquevans/data/maquevans-default/new-job-sep-21-2025-10-20-am…" at bounding box center [595, 323] width 566 height 16
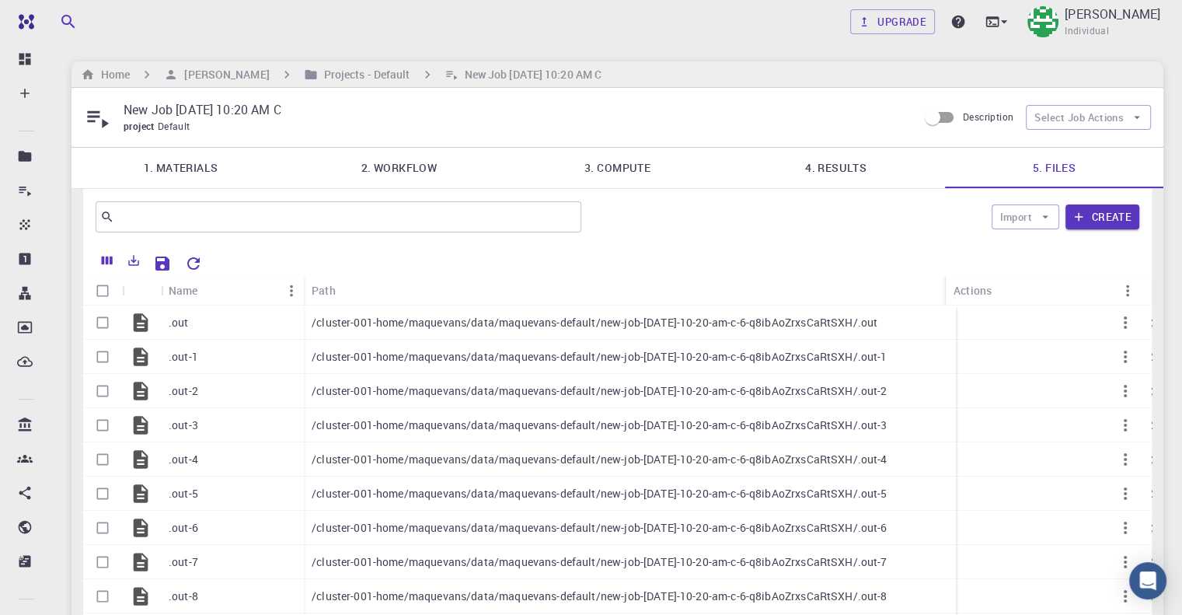
click at [177, 173] on link "1. Materials" at bounding box center [181, 168] width 218 height 40
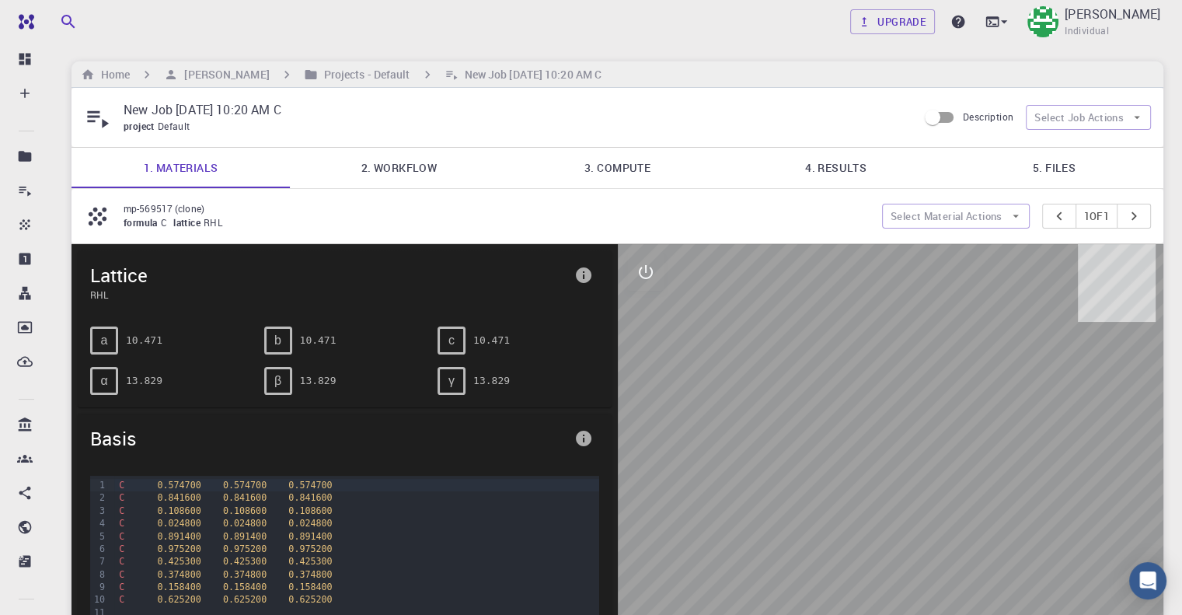
click at [166, 173] on link "1. Materials" at bounding box center [181, 168] width 218 height 40
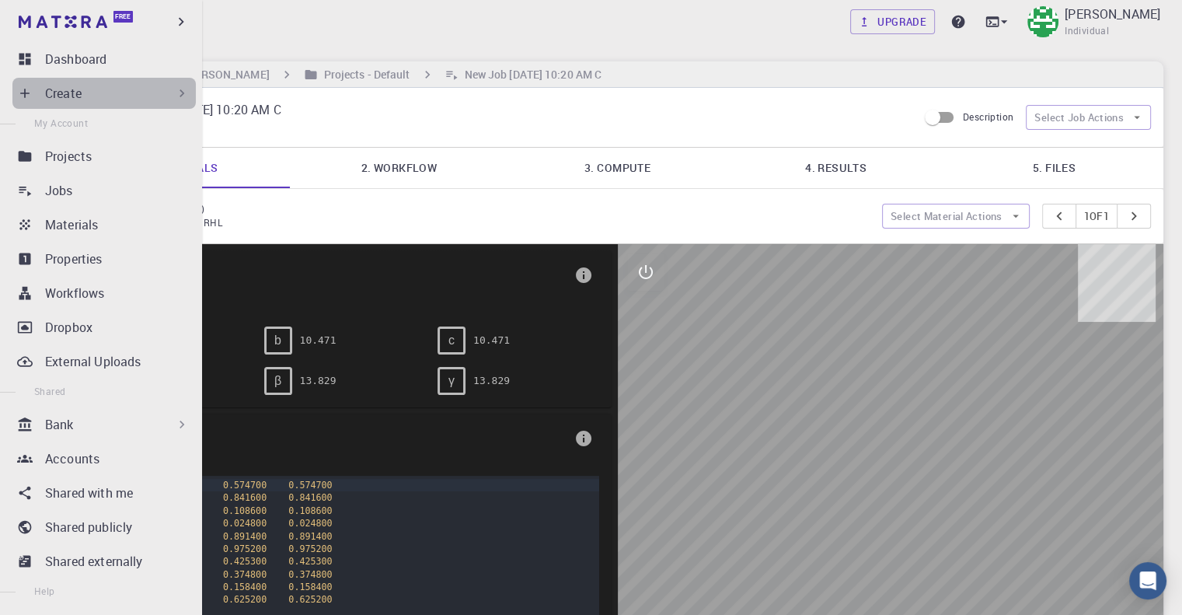
click at [115, 100] on div "Create" at bounding box center [117, 93] width 145 height 19
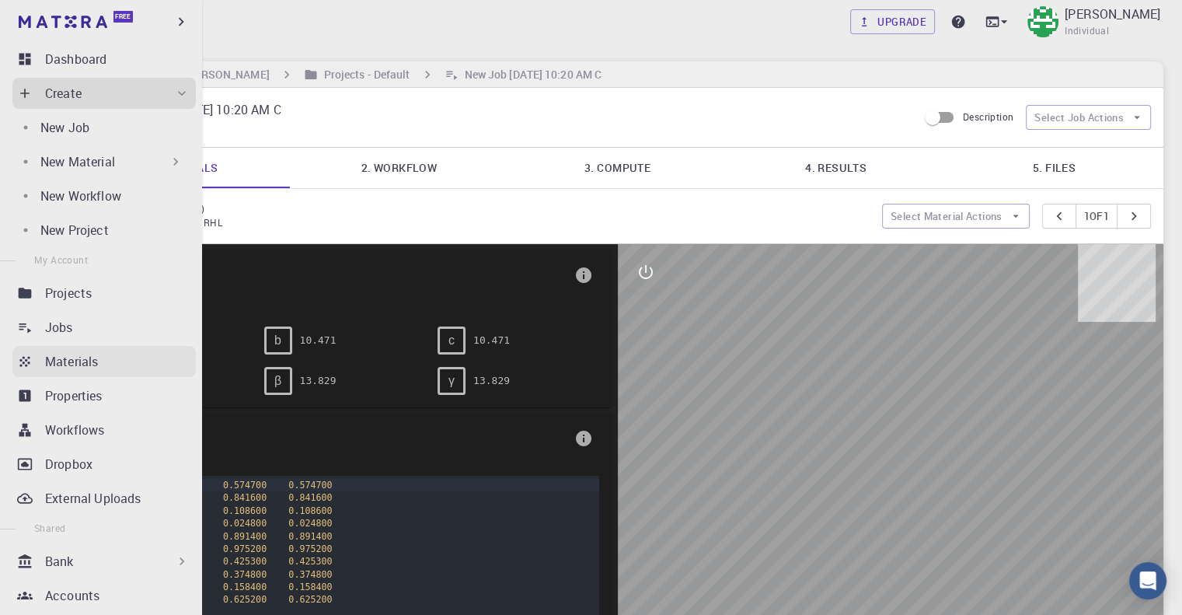
click at [65, 367] on p "Materials" at bounding box center [71, 361] width 53 height 19
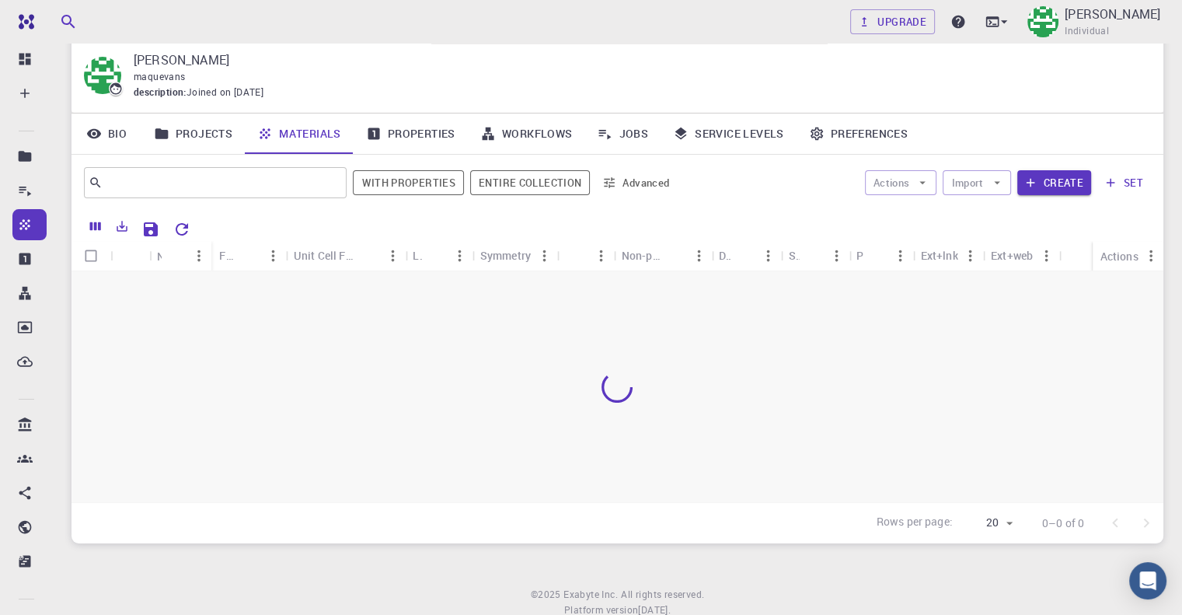
scroll to position [78, 0]
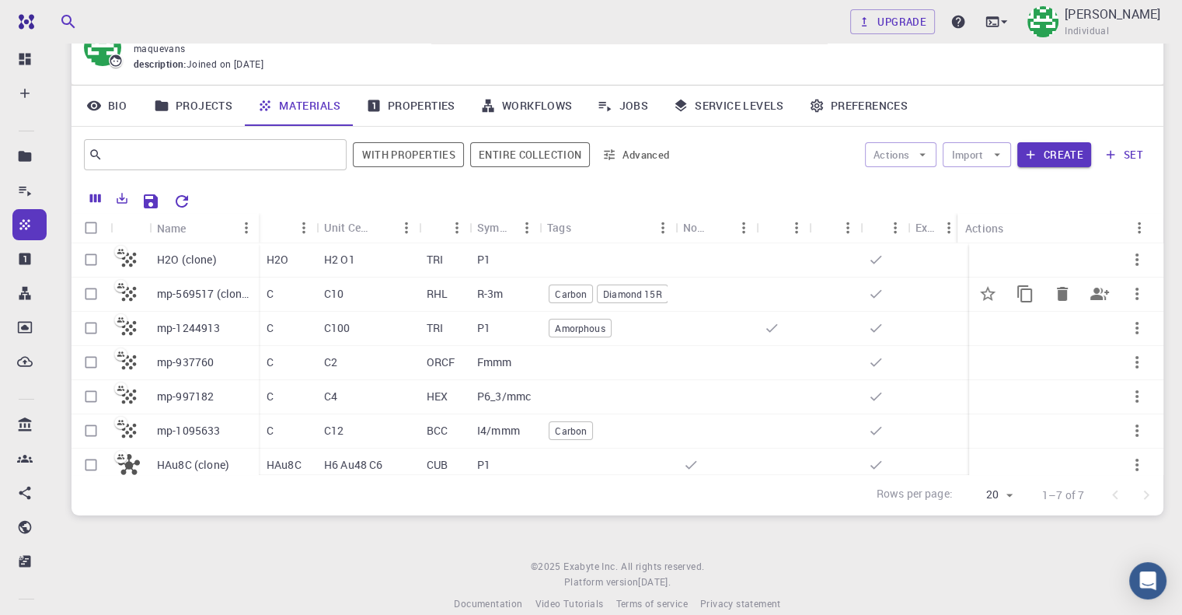
click at [629, 298] on span "Diamond 15R" at bounding box center [633, 294] width 70 height 13
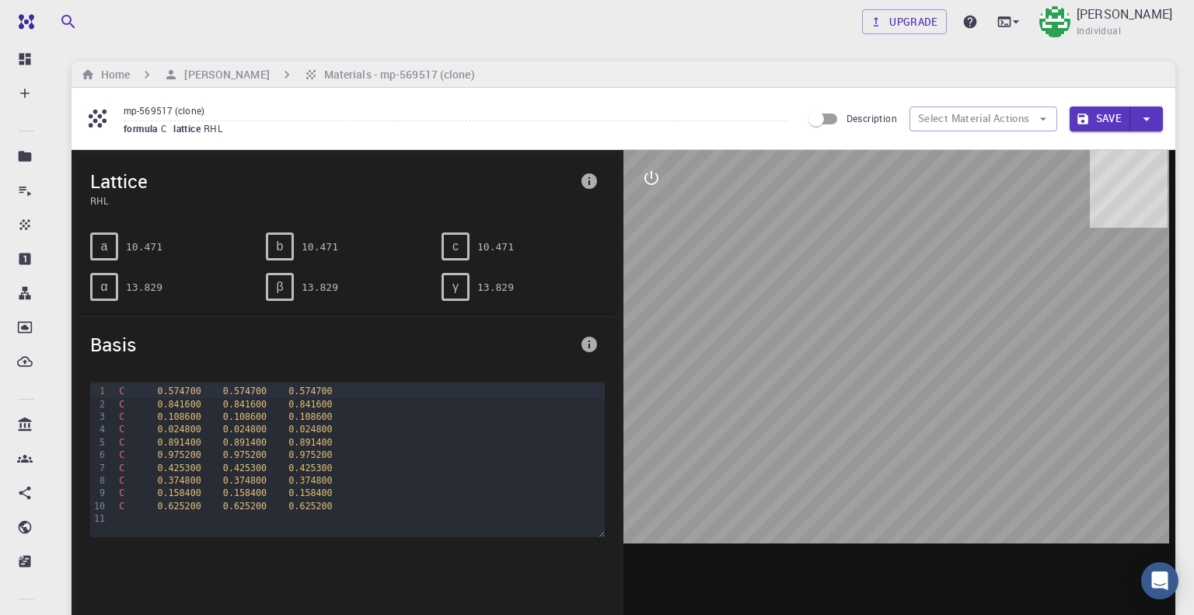
click at [850, 367] on div at bounding box center [899, 392] width 552 height 484
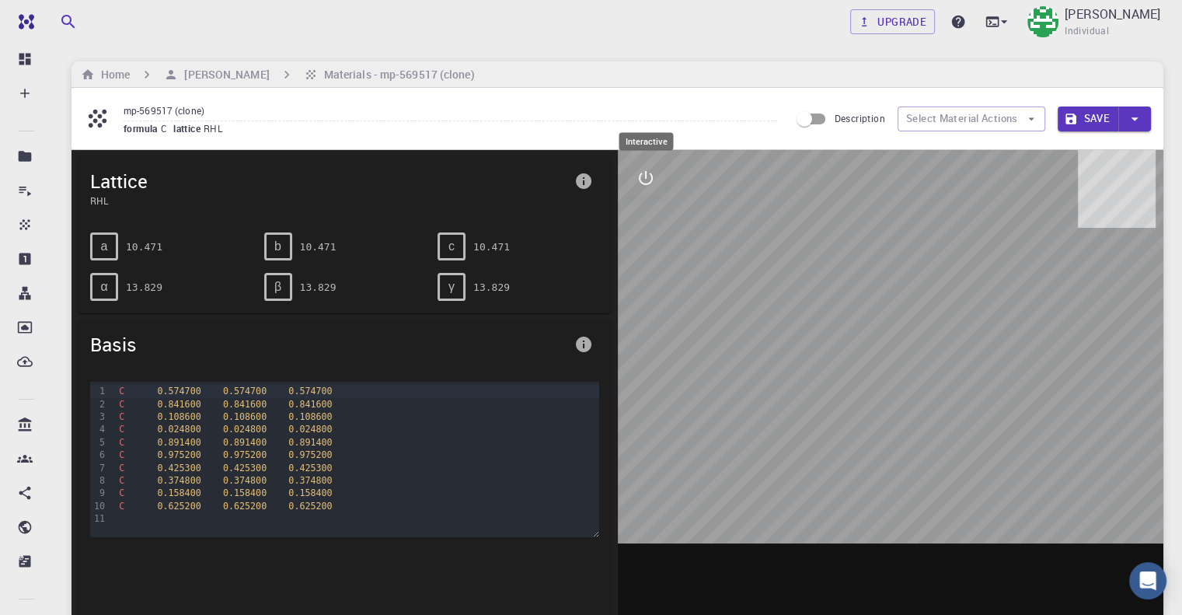
click at [656, 180] on button "interactive" at bounding box center [645, 177] width 37 height 37
click at [640, 220] on icon "view" at bounding box center [646, 215] width 19 height 19
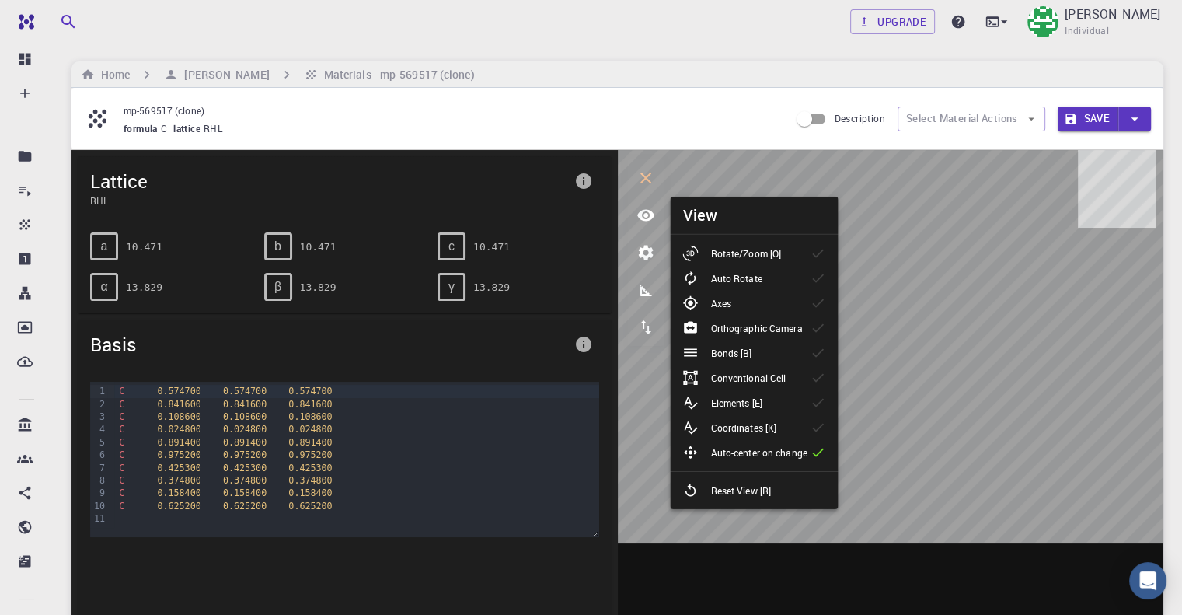
click at [693, 248] on icon at bounding box center [691, 254] width 16 height 16
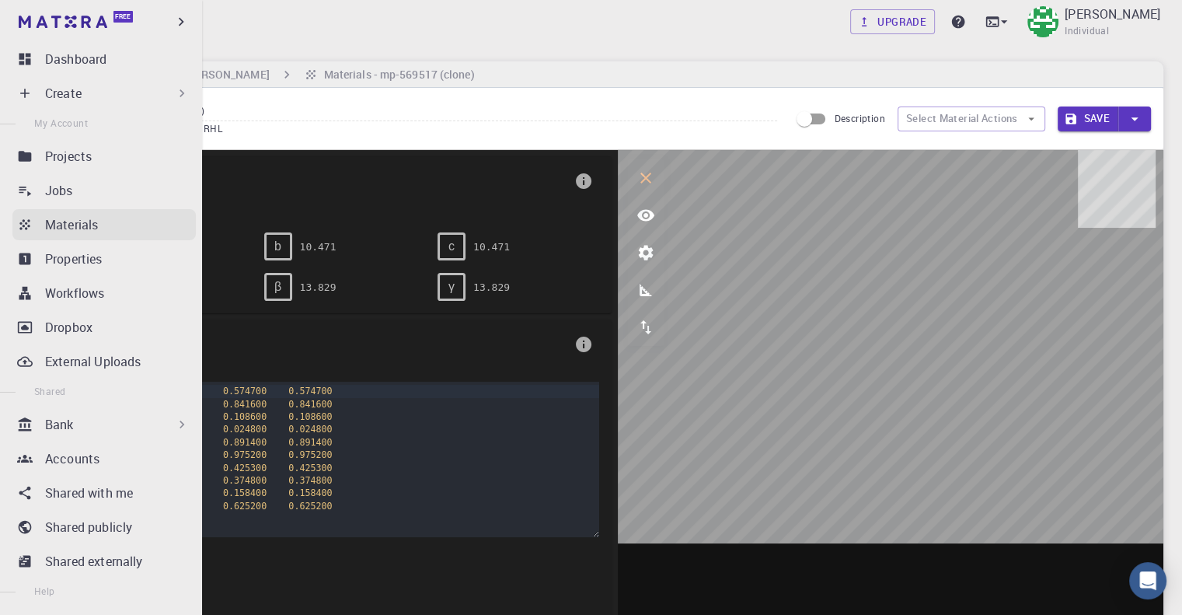
click at [68, 229] on p "Materials" at bounding box center [71, 224] width 53 height 19
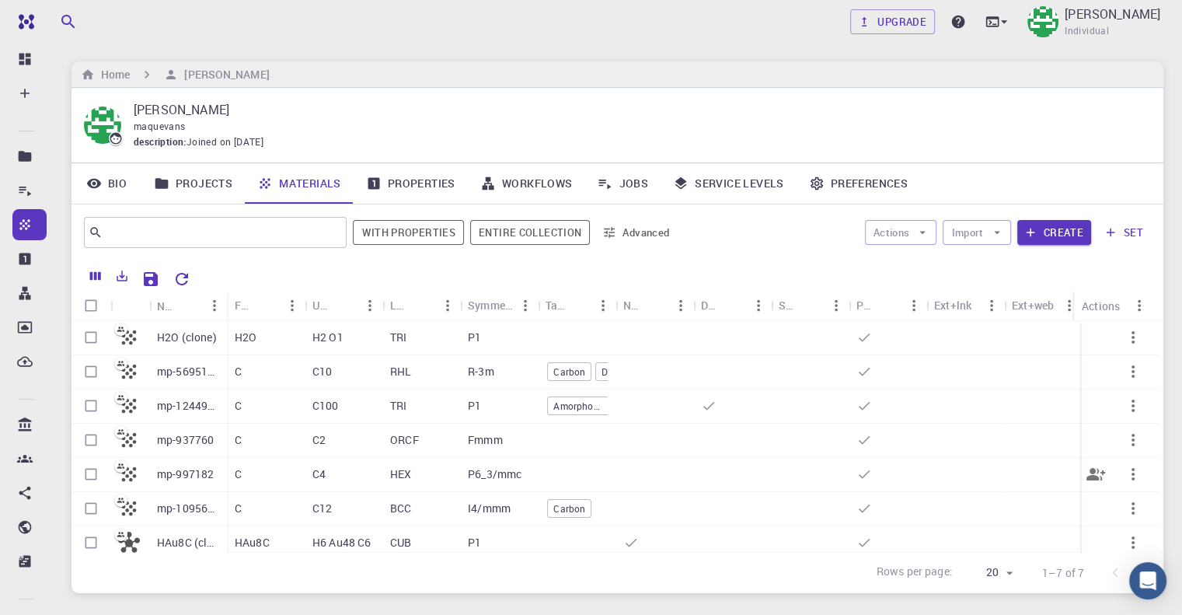
click at [546, 470] on div at bounding box center [577, 475] width 78 height 34
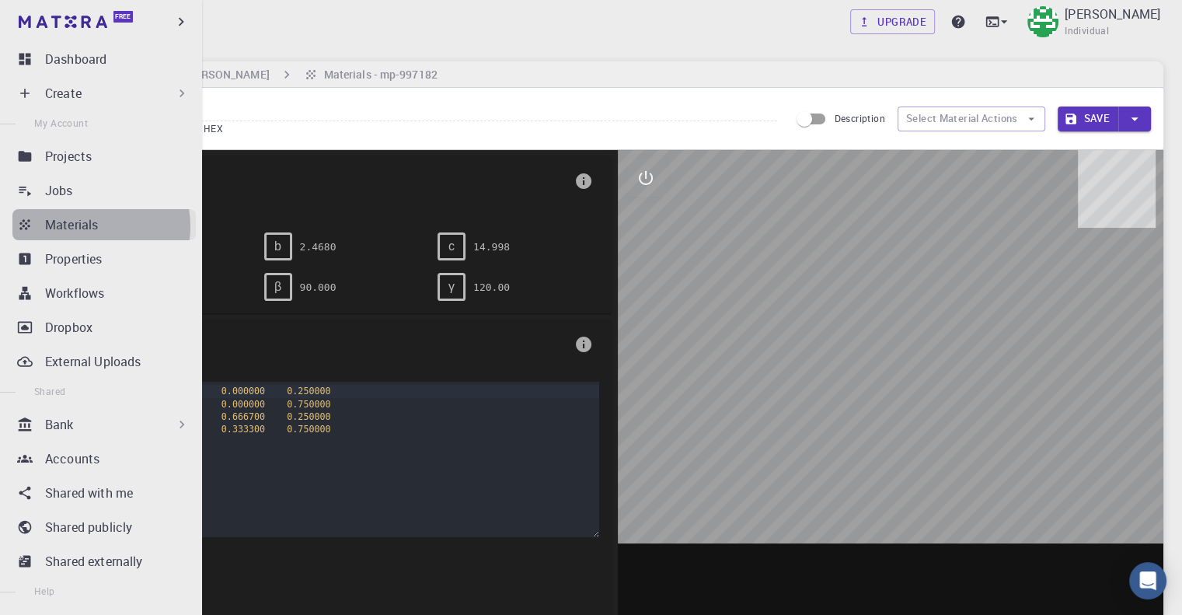
click at [89, 226] on p "Materials" at bounding box center [71, 224] width 53 height 19
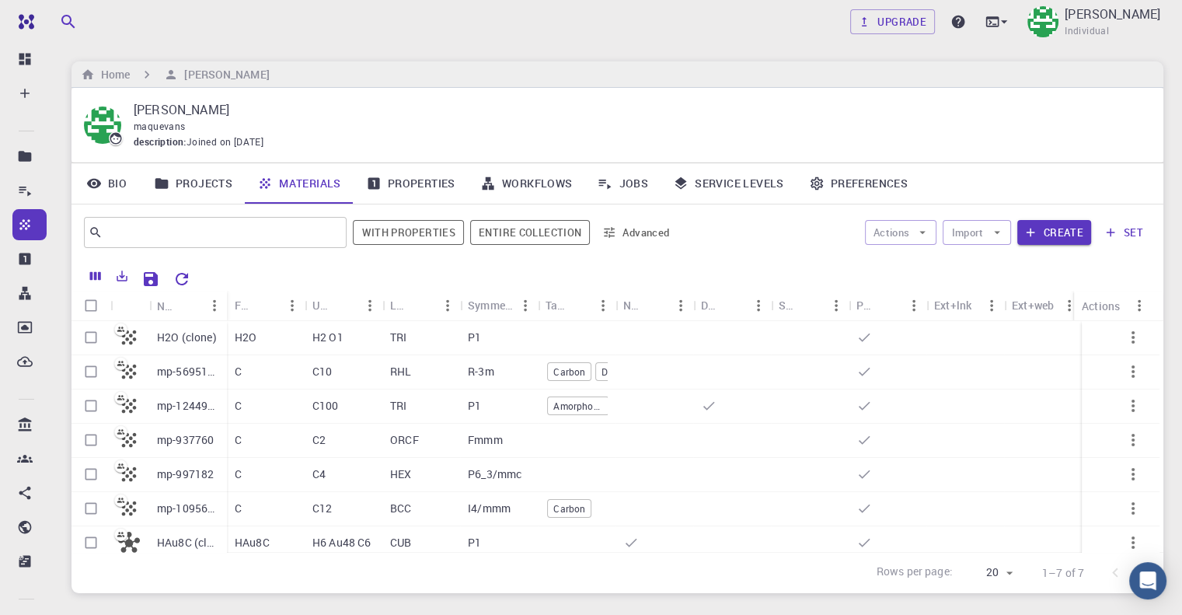
click at [327, 335] on p "H2 O1" at bounding box center [328, 338] width 31 height 16
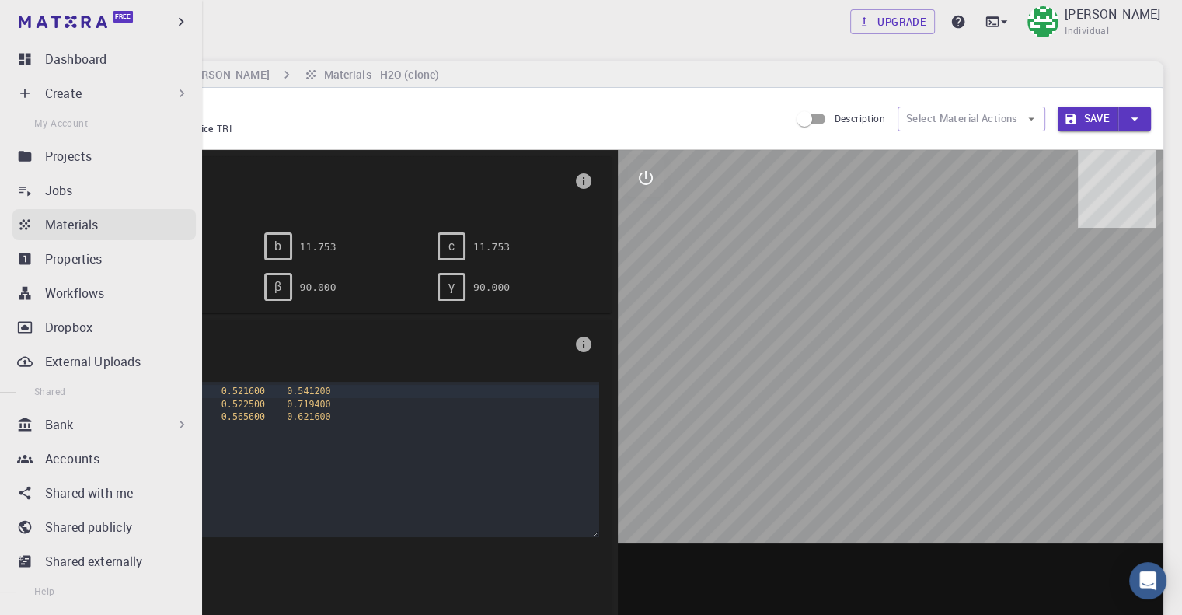
click at [27, 224] on icon at bounding box center [25, 225] width 16 height 16
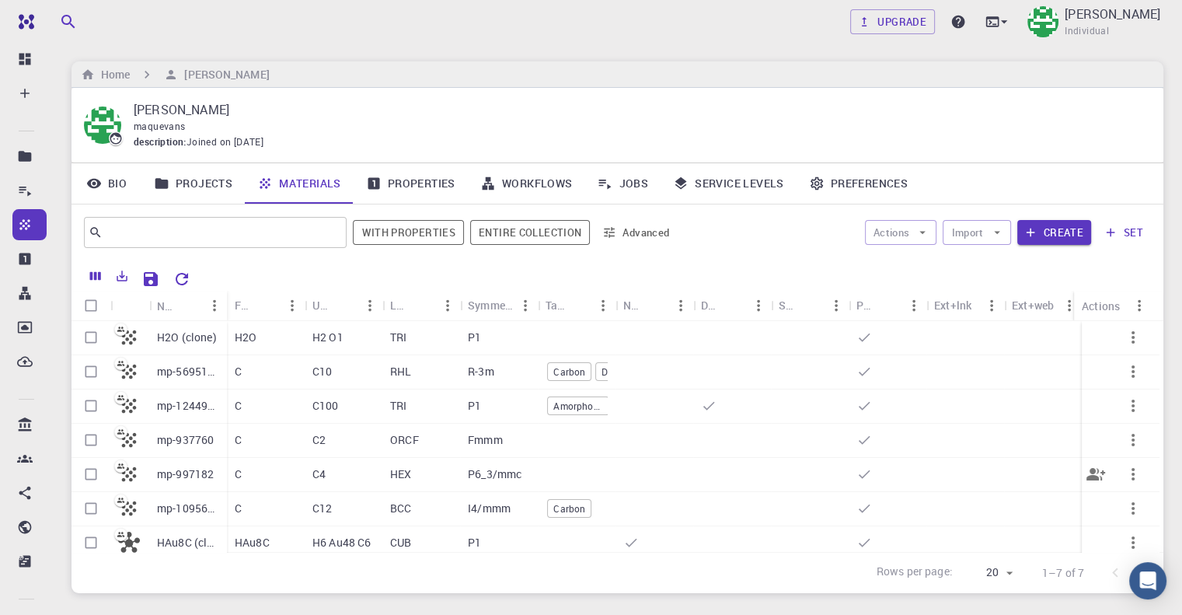
scroll to position [19, 0]
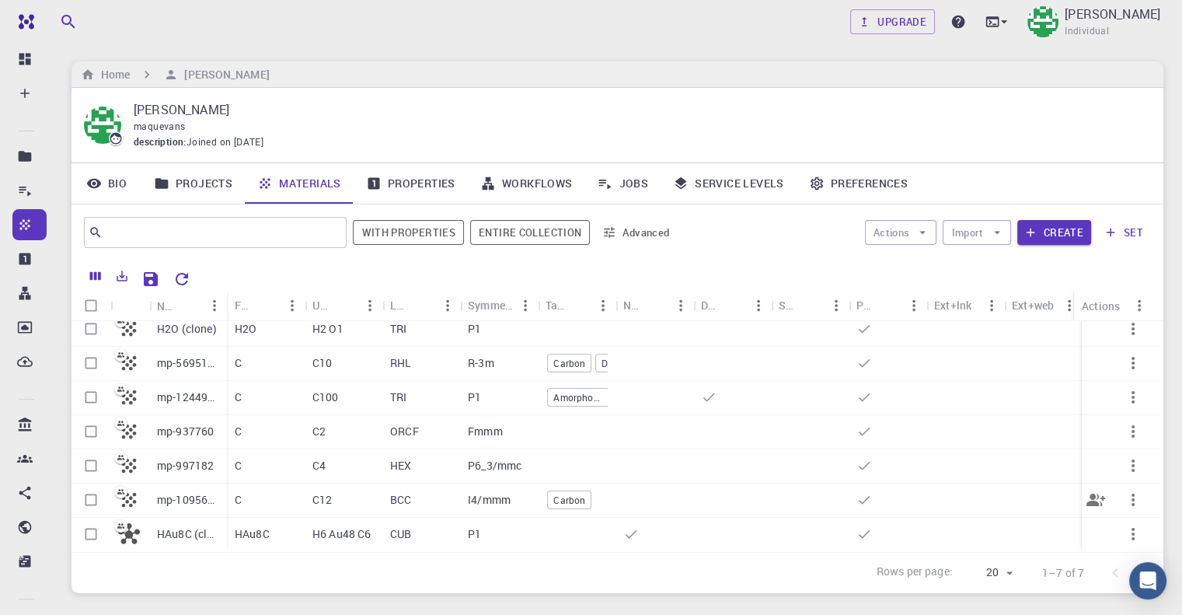
click at [334, 490] on div "C12" at bounding box center [344, 501] width 78 height 34
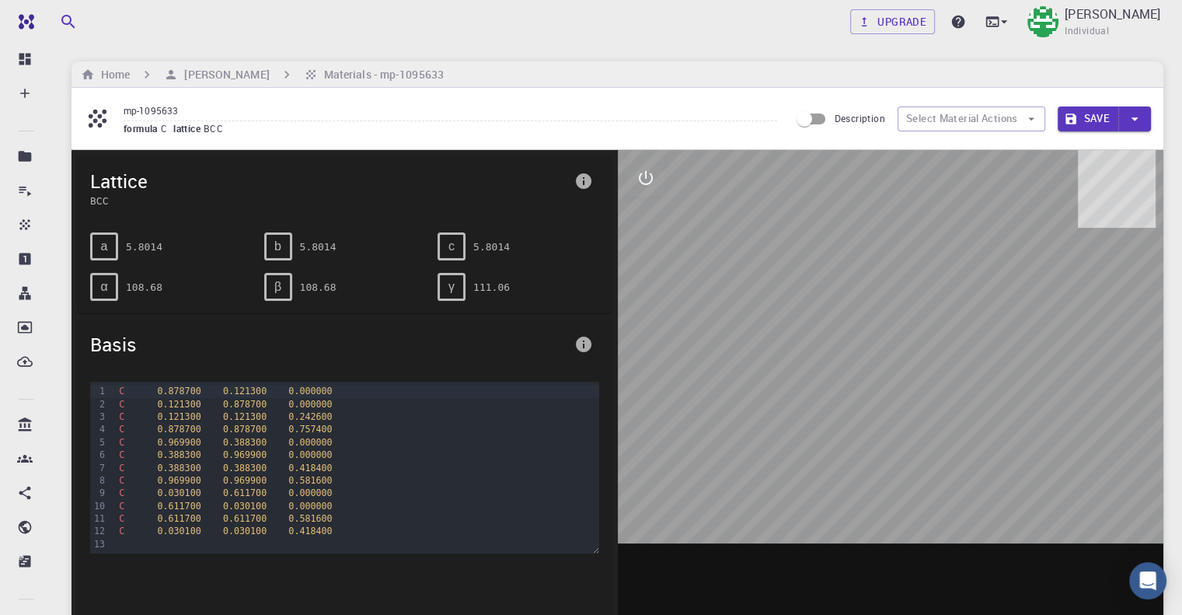
click at [1003, 237] on div at bounding box center [891, 392] width 547 height 484
click at [639, 177] on icon "interactive" at bounding box center [646, 178] width 14 height 14
click at [641, 217] on icon "view" at bounding box center [645, 216] width 17 height 12
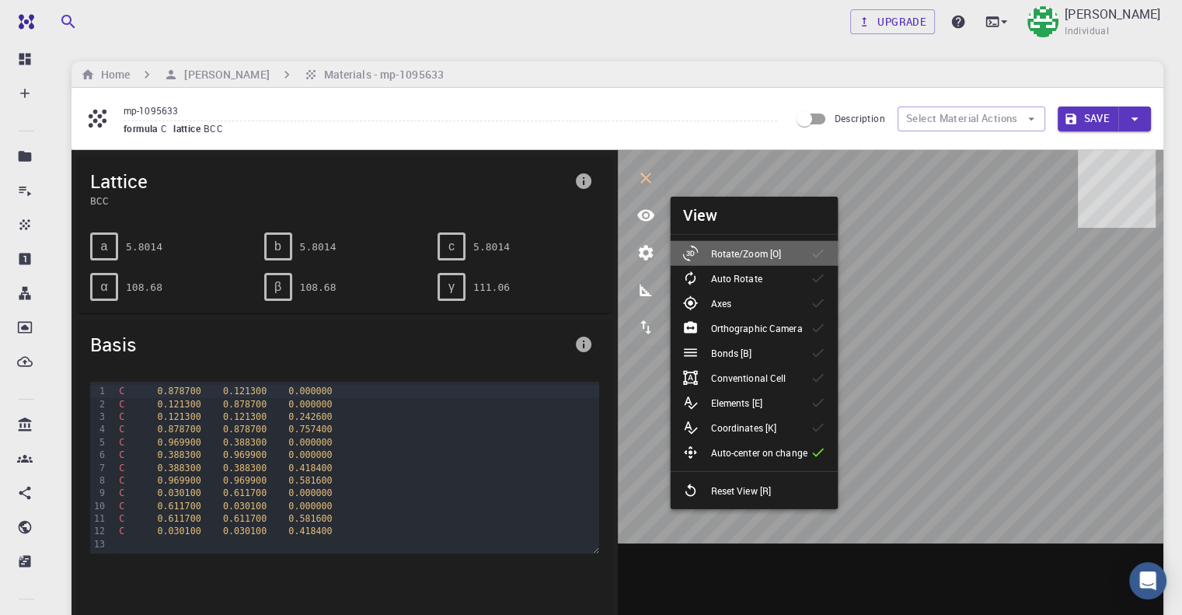
click at [749, 251] on p "Rotate/Zoom [O]" at bounding box center [746, 253] width 71 height 14
